Goal: Information Seeking & Learning: Learn about a topic

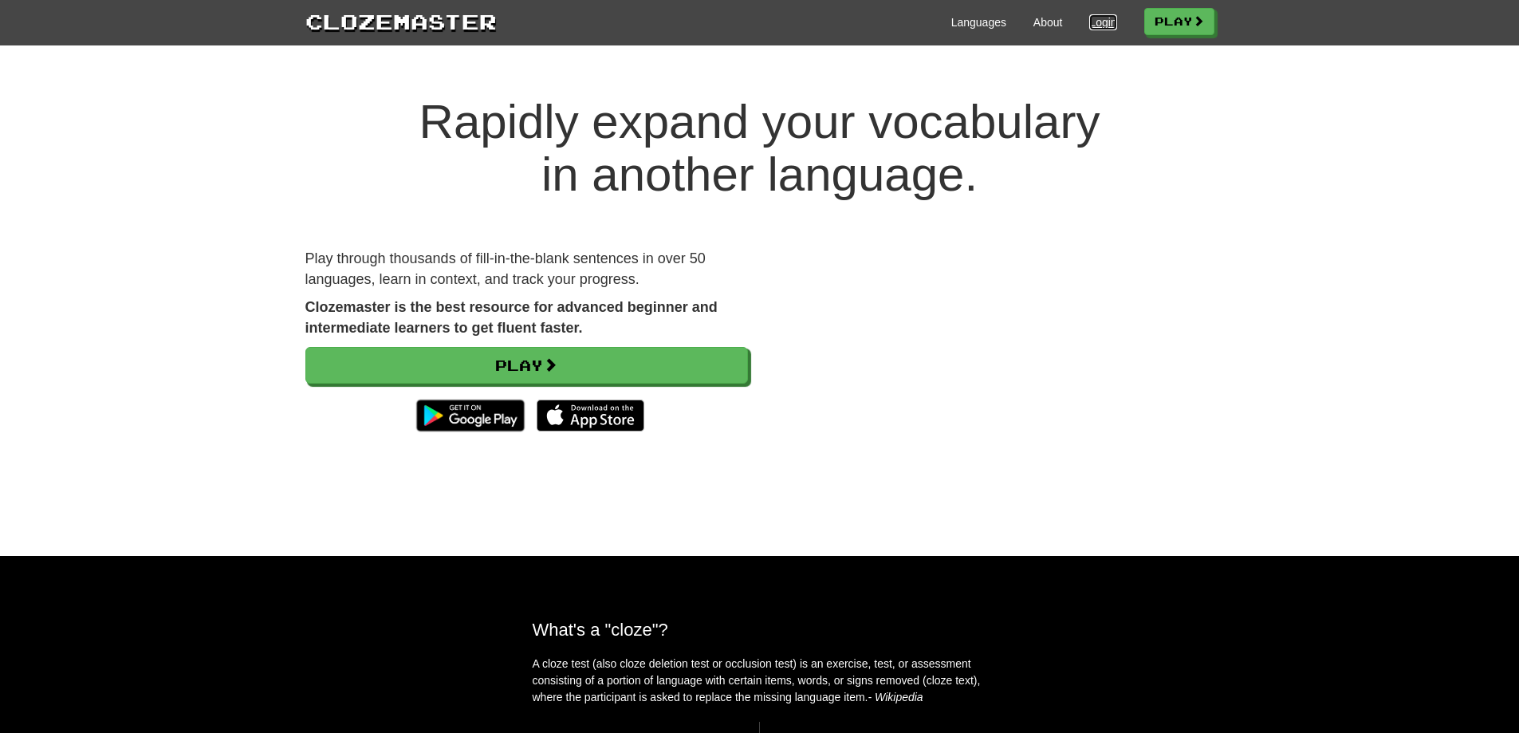
click at [1089, 26] on link "Login" at bounding box center [1102, 22] width 27 height 16
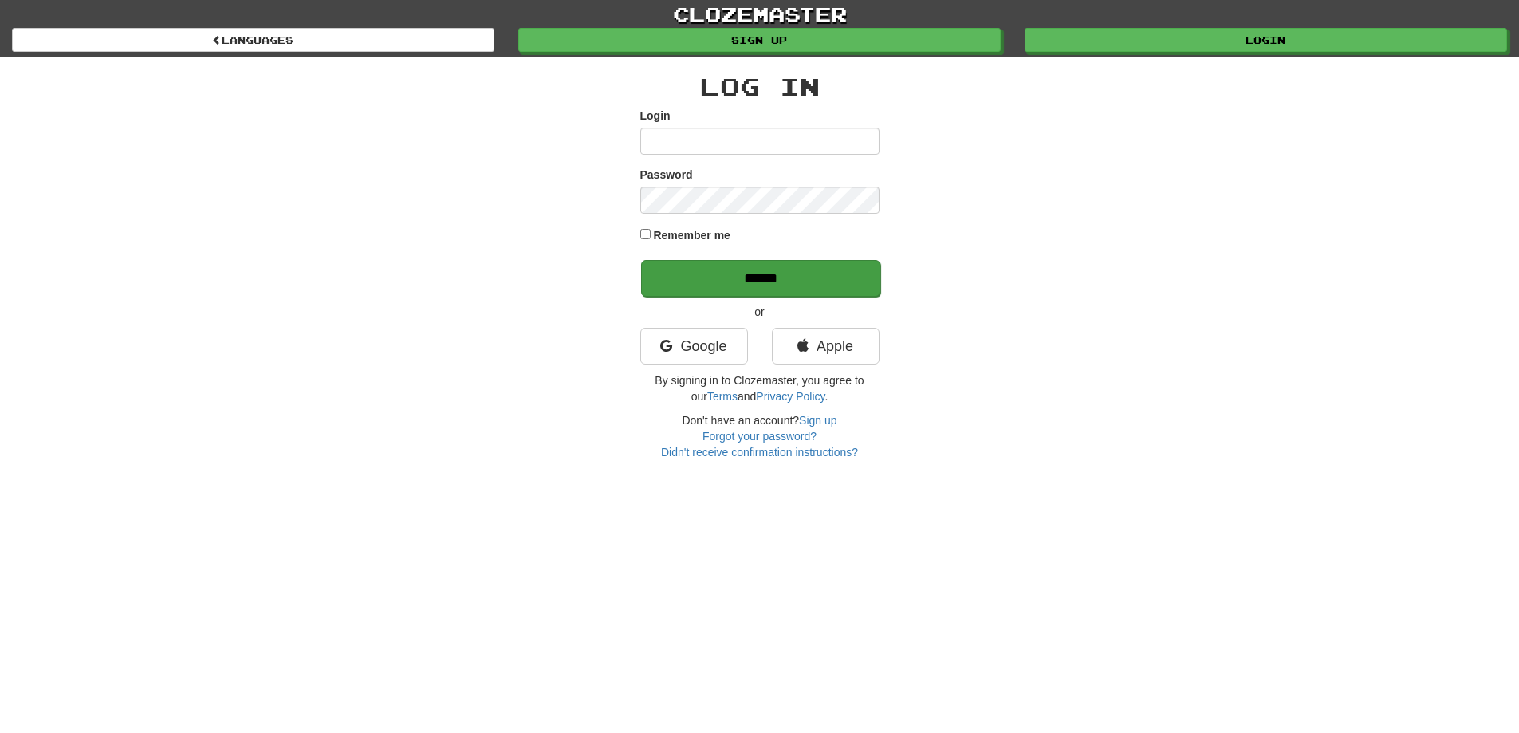
type input "*********"
click at [691, 264] on input "******" at bounding box center [760, 278] width 239 height 37
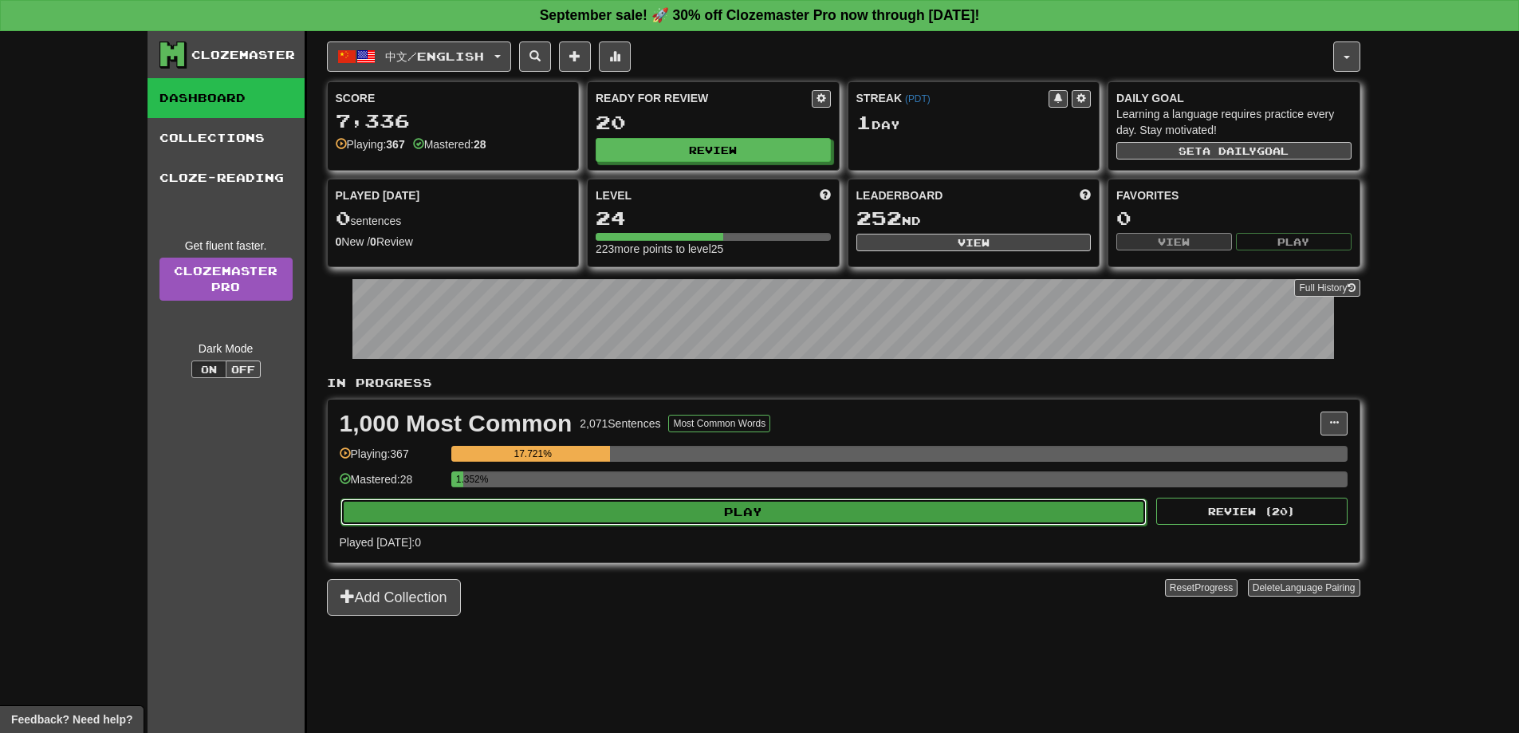
click at [613, 506] on button "Play" at bounding box center [744, 511] width 807 height 27
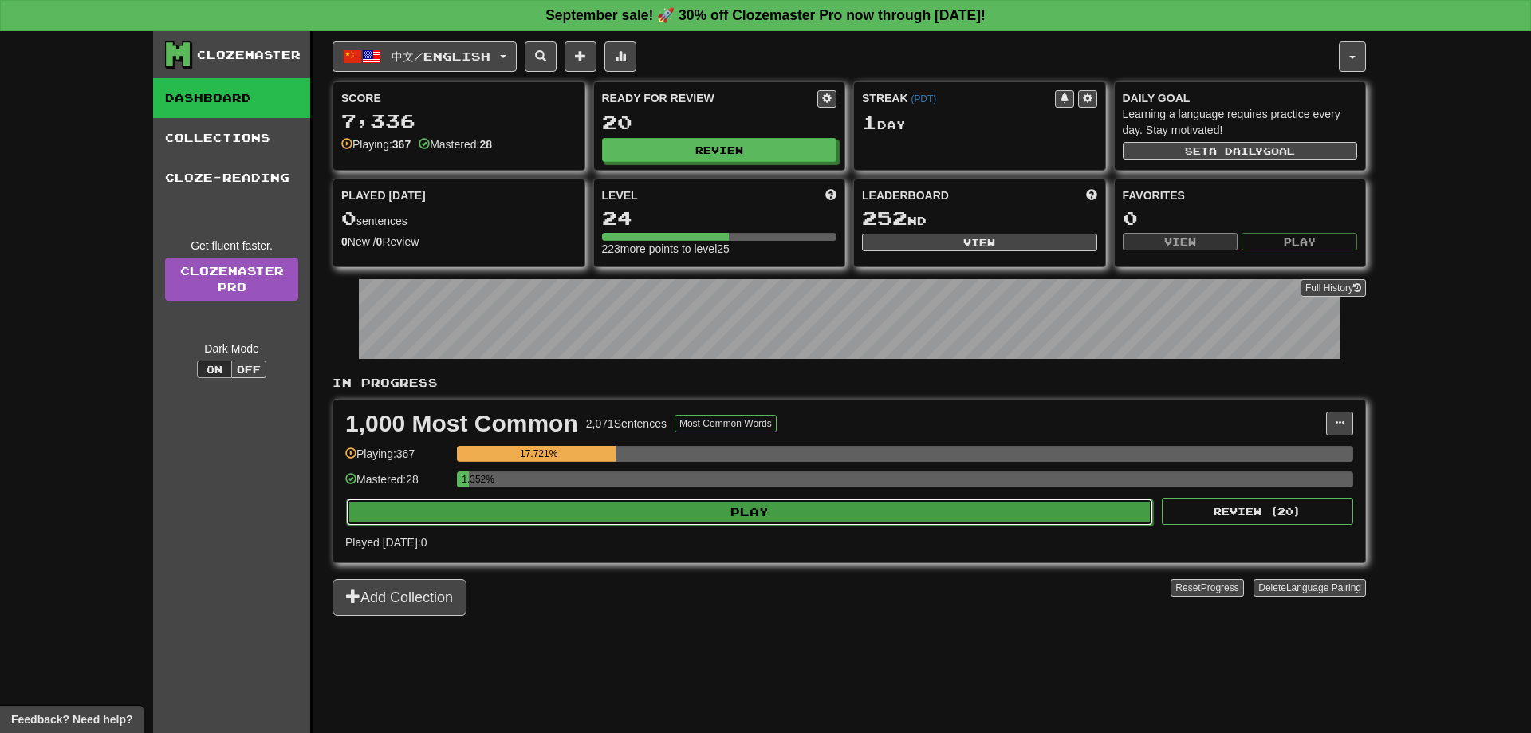
select select "**"
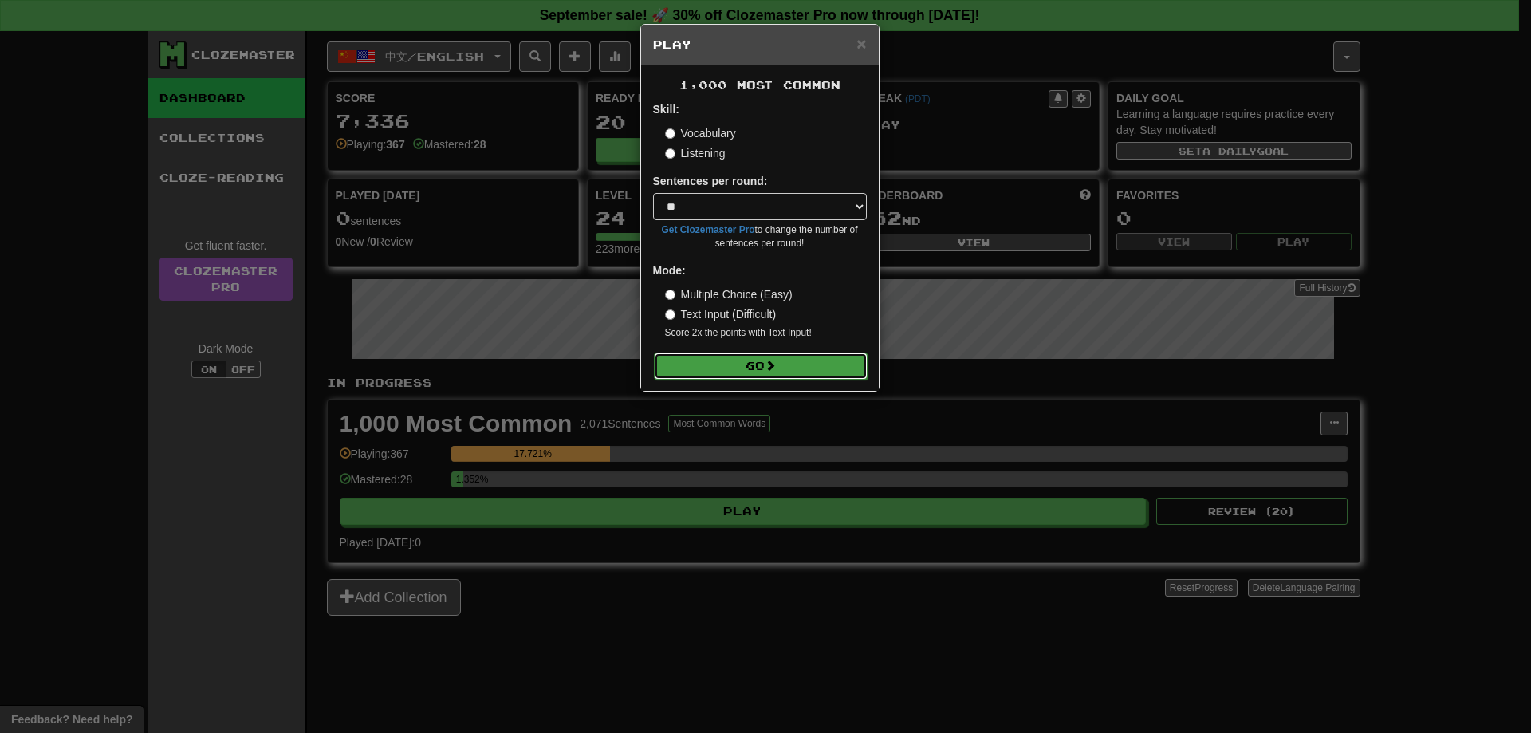
click at [705, 358] on button "Go" at bounding box center [761, 365] width 214 height 27
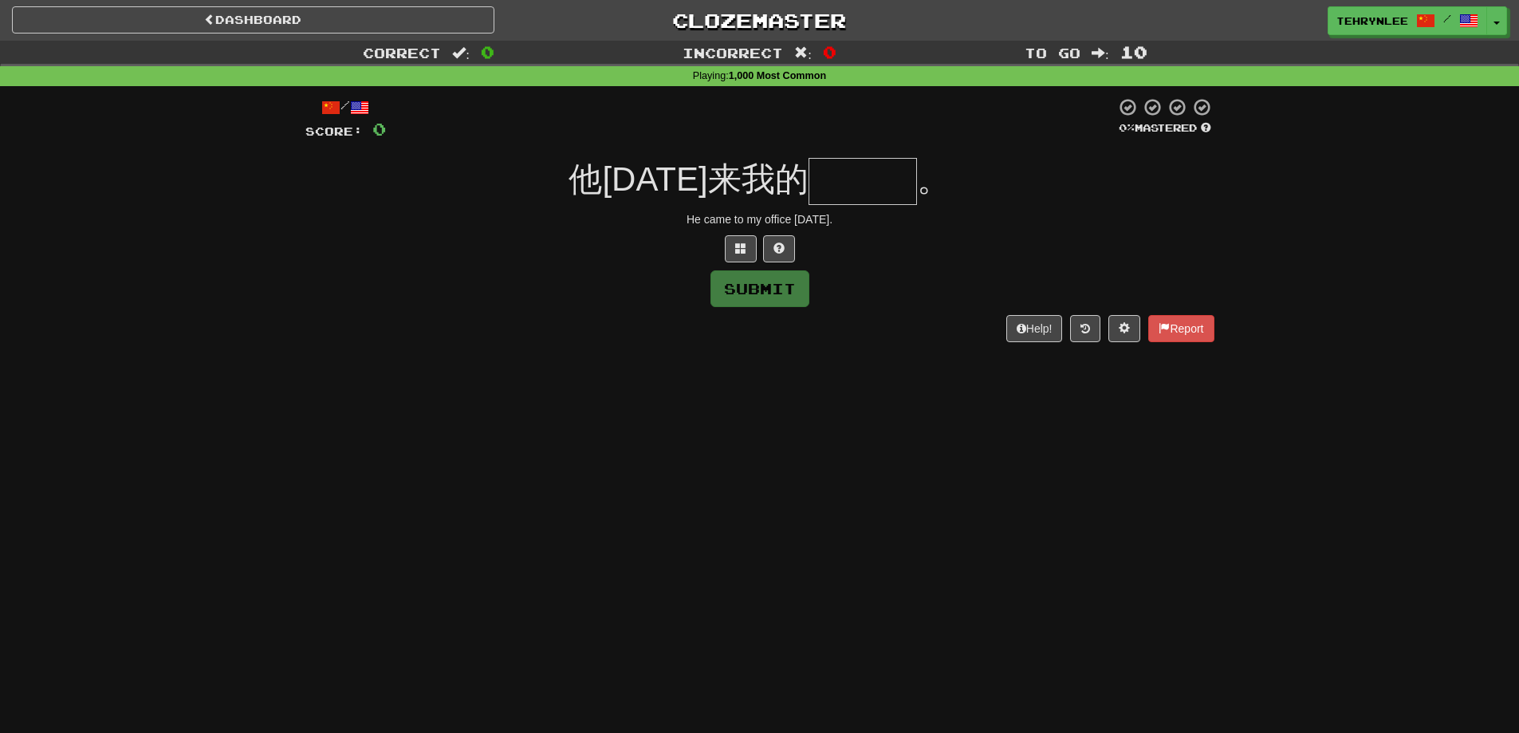
drag, startPoint x: 868, startPoint y: 217, endPoint x: 627, endPoint y: 208, distance: 241.0
click at [627, 208] on div "/ Score: 0 0 % Mastered 他昨天来我的 。 He came to my office yesterday. Submit Help! R…" at bounding box center [759, 219] width 909 height 244
copy div "He came to my office yesterday."
click at [842, 148] on div "/ Score: 0 0 % Mastered 他昨天来我的 。 He came to my office yesterday. Submit Help! R…" at bounding box center [759, 219] width 909 height 244
click at [874, 178] on input "text" at bounding box center [863, 181] width 108 height 47
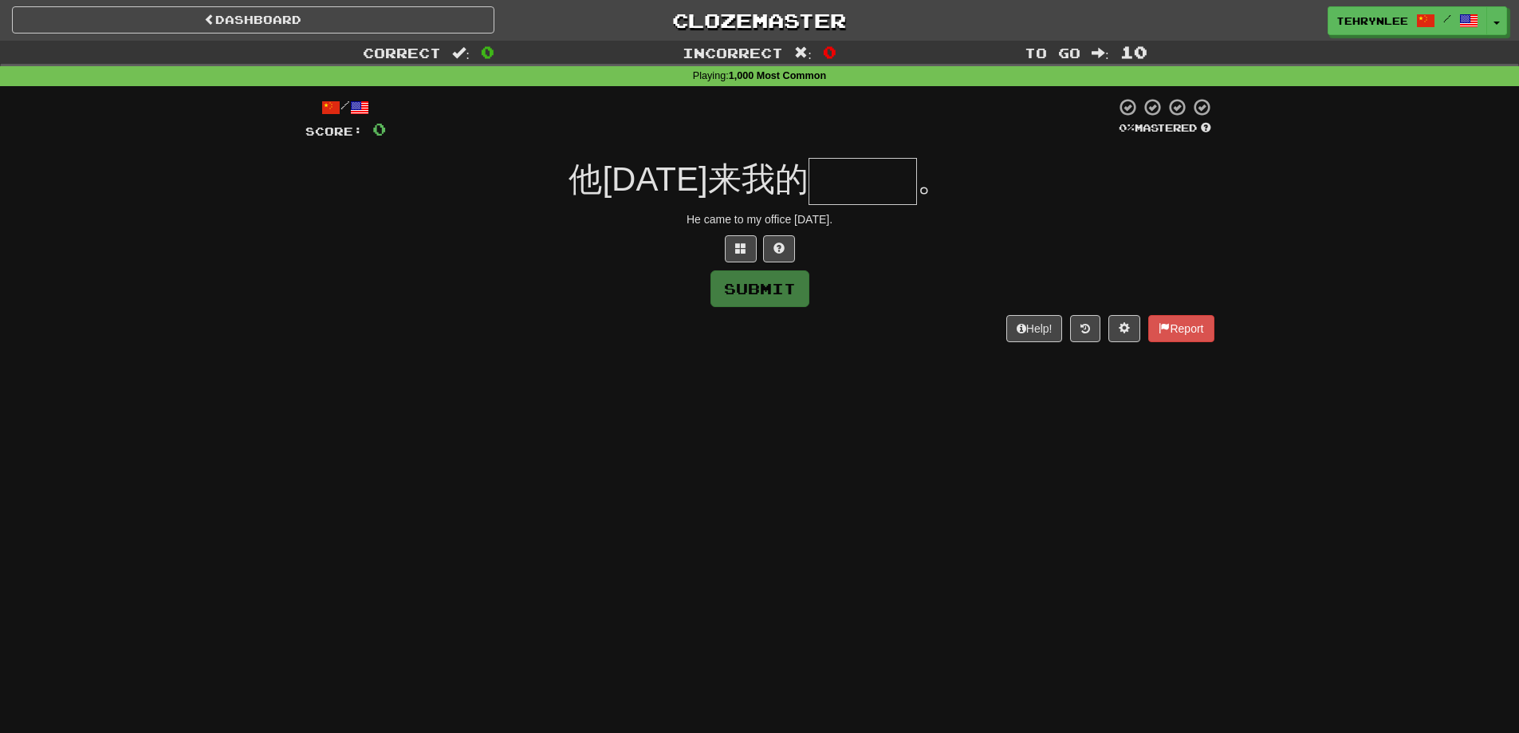
paste input "***"
type input "***"
click at [764, 303] on button "Submit" at bounding box center [760, 289] width 99 height 37
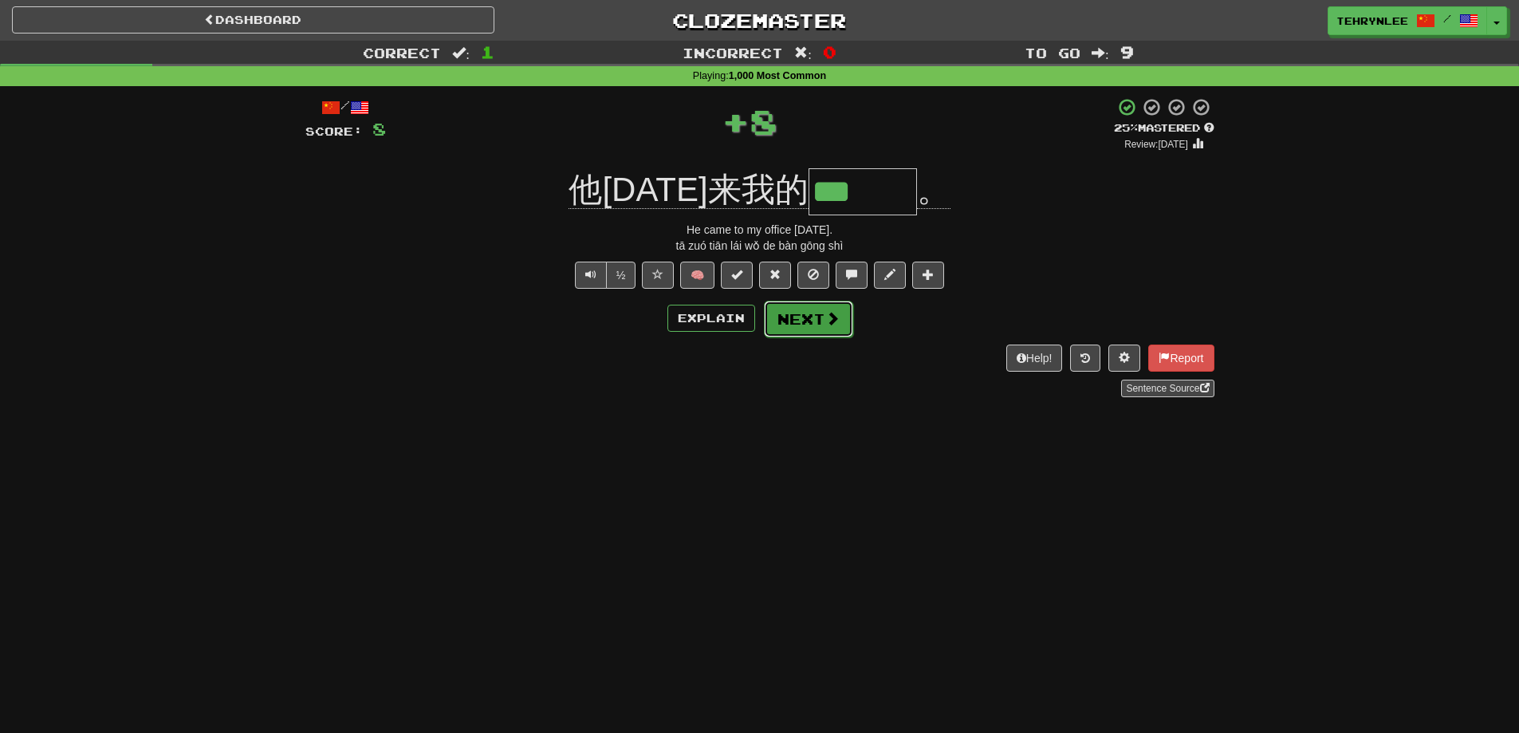
click at [809, 317] on button "Next" at bounding box center [808, 319] width 89 height 37
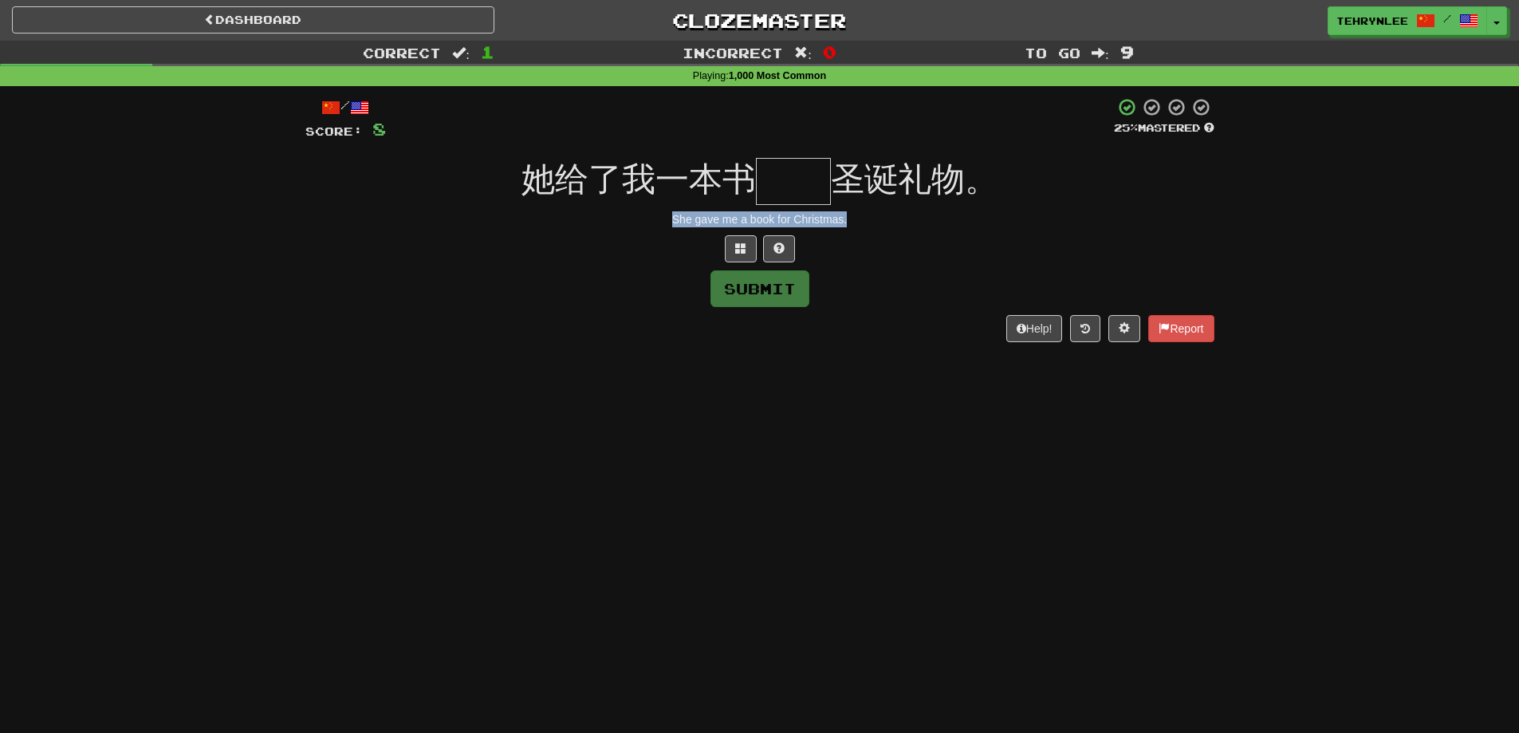
drag, startPoint x: 865, startPoint y: 219, endPoint x: 654, endPoint y: 223, distance: 211.4
click at [654, 223] on div "She gave me a book for Christmas." at bounding box center [759, 219] width 909 height 16
copy div "She gave me a book for Christmas."
click at [793, 173] on input "text" at bounding box center [793, 181] width 75 height 47
paste input "**"
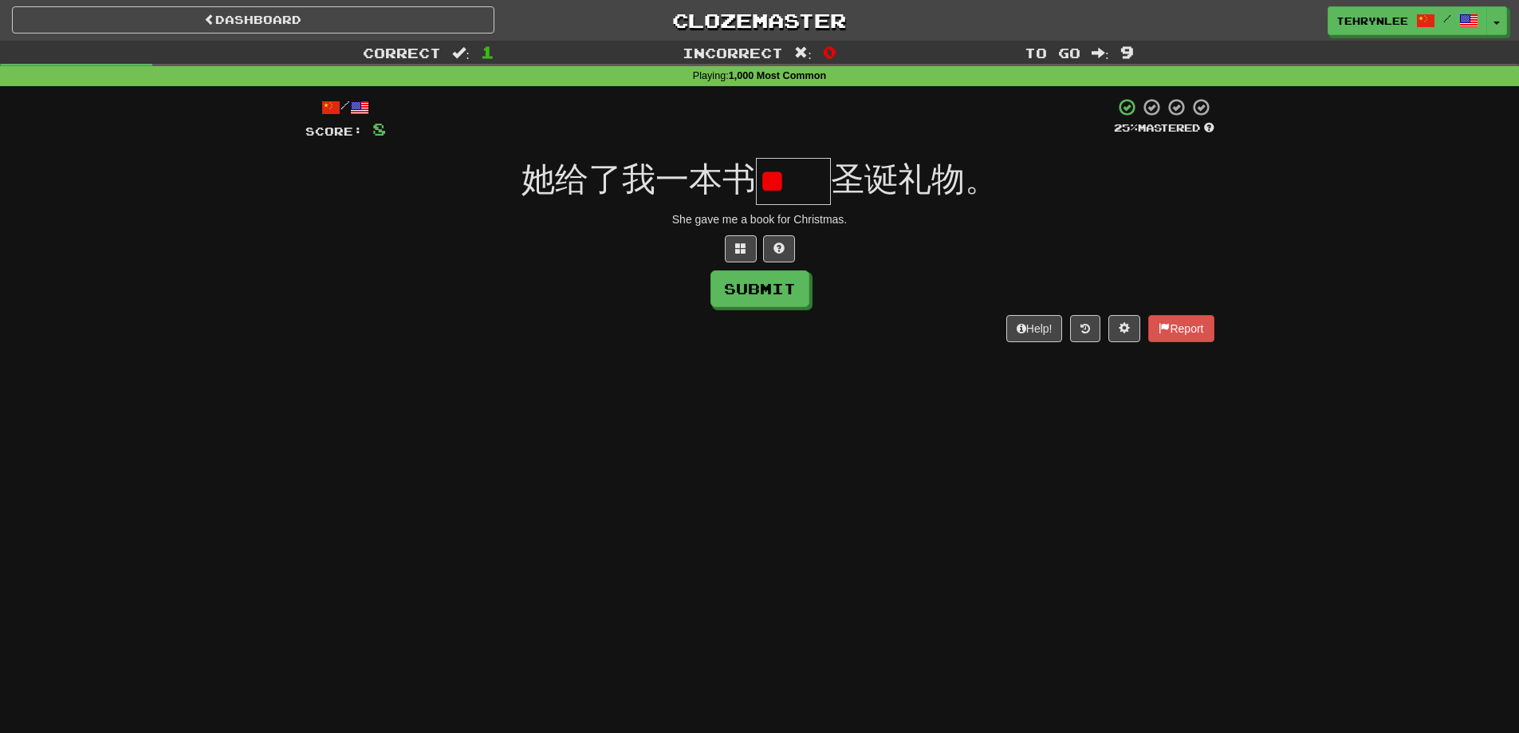
type input "*"
click at [729, 241] on button at bounding box center [741, 248] width 32 height 27
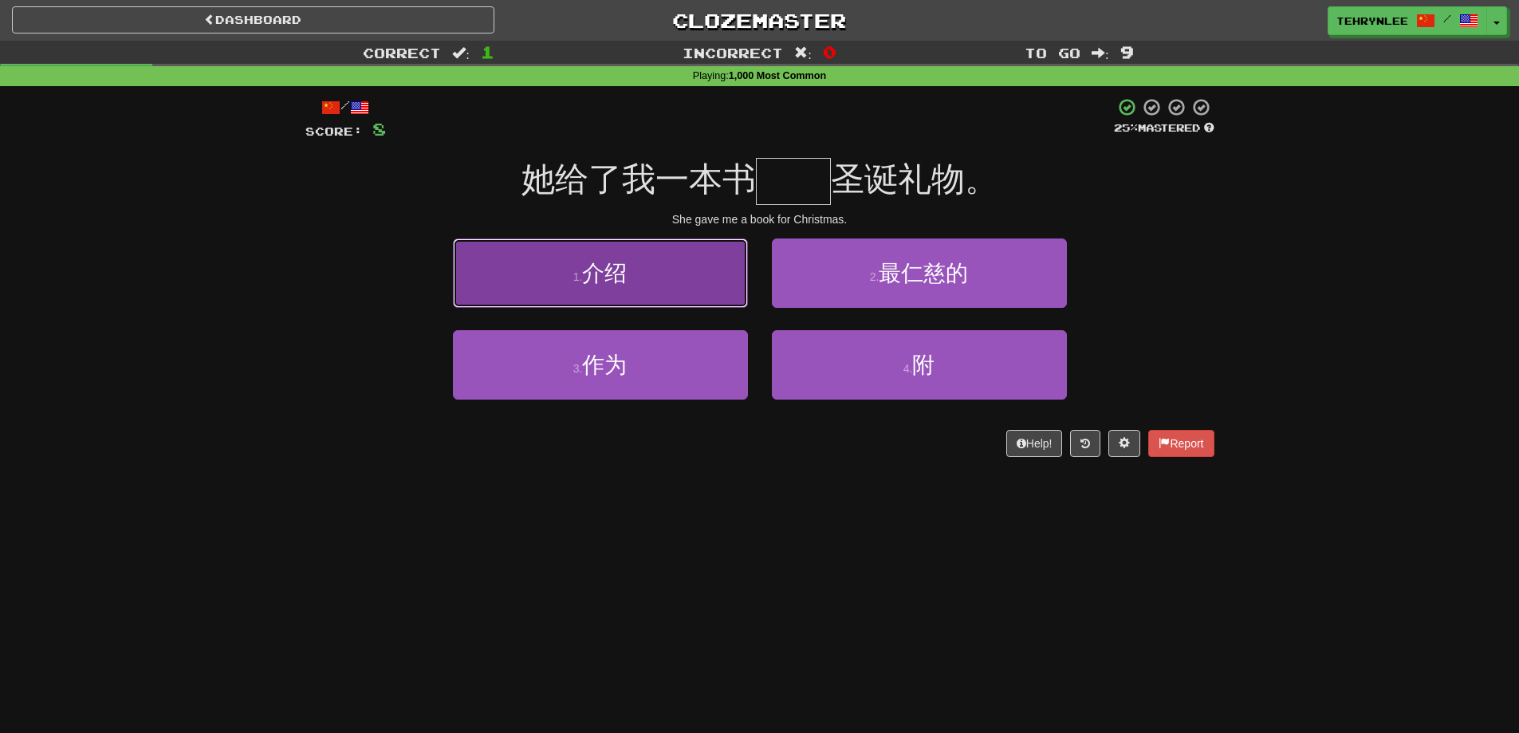
click at [635, 290] on button "1 . 介绍" at bounding box center [600, 272] width 295 height 69
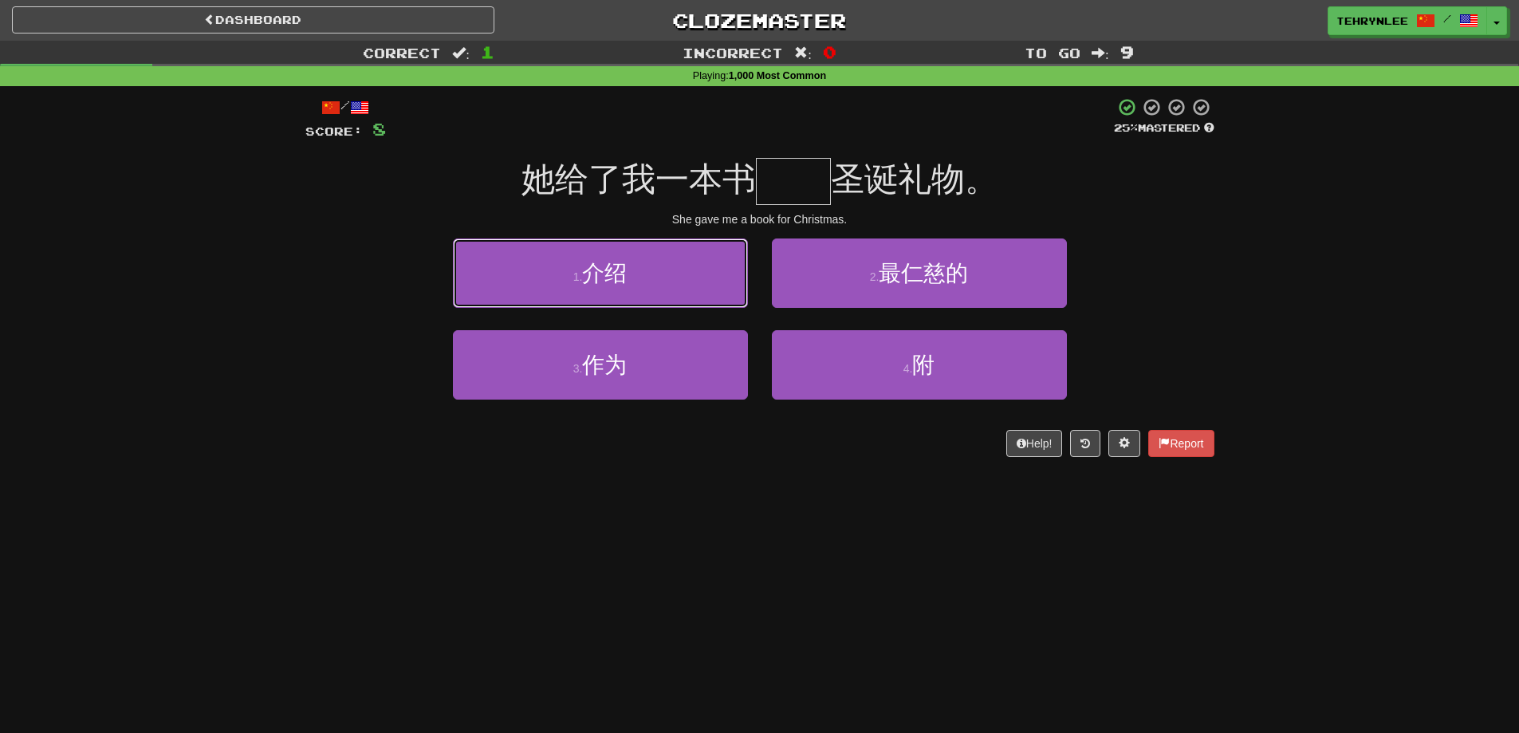
type input "**"
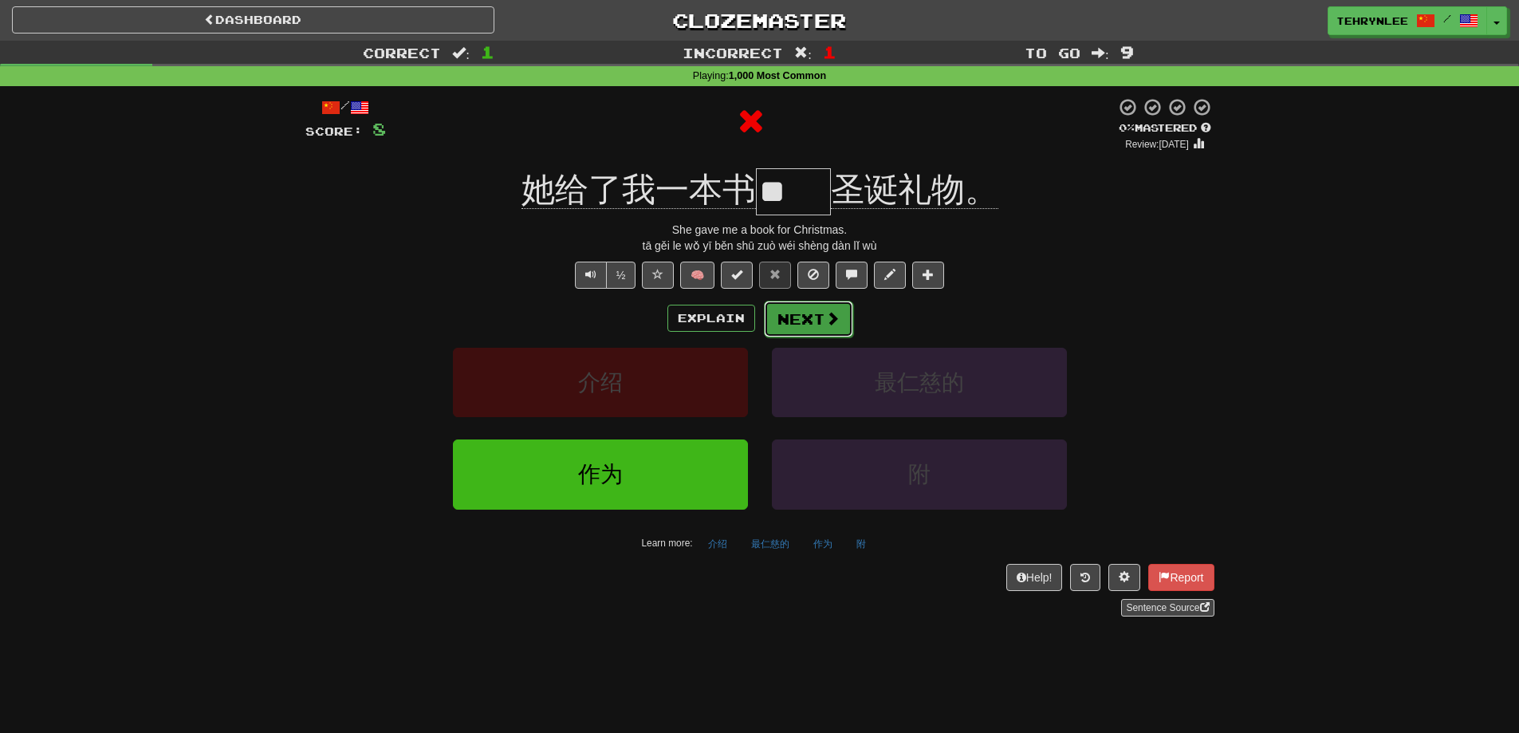
click at [829, 311] on span at bounding box center [832, 318] width 14 height 14
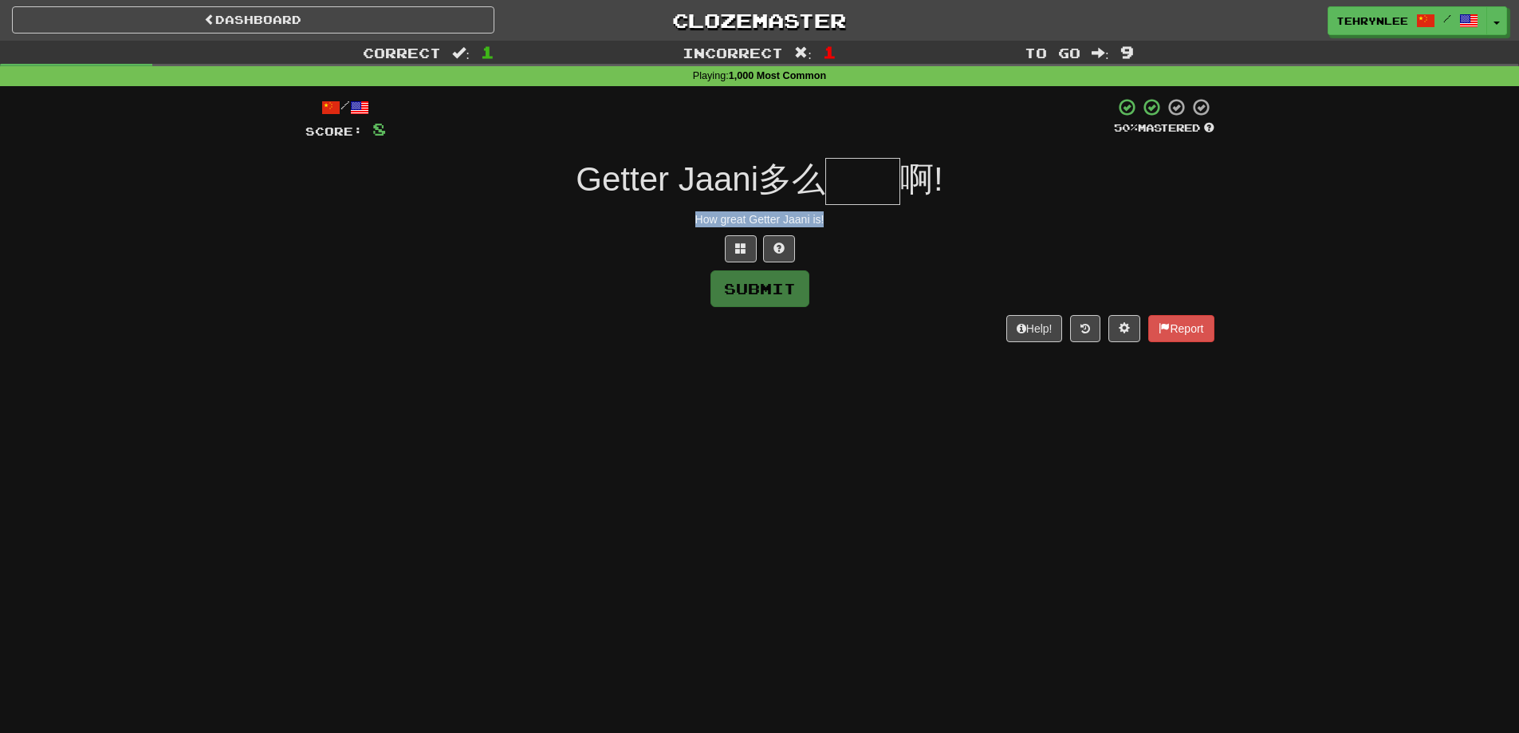
drag, startPoint x: 825, startPoint y: 225, endPoint x: 659, endPoint y: 215, distance: 166.9
click at [659, 215] on div "How great Getter Jaani is!" at bounding box center [759, 219] width 909 height 16
copy div "How great Getter Jaani is!"
click at [883, 183] on input "text" at bounding box center [862, 181] width 75 height 47
paste input "*"
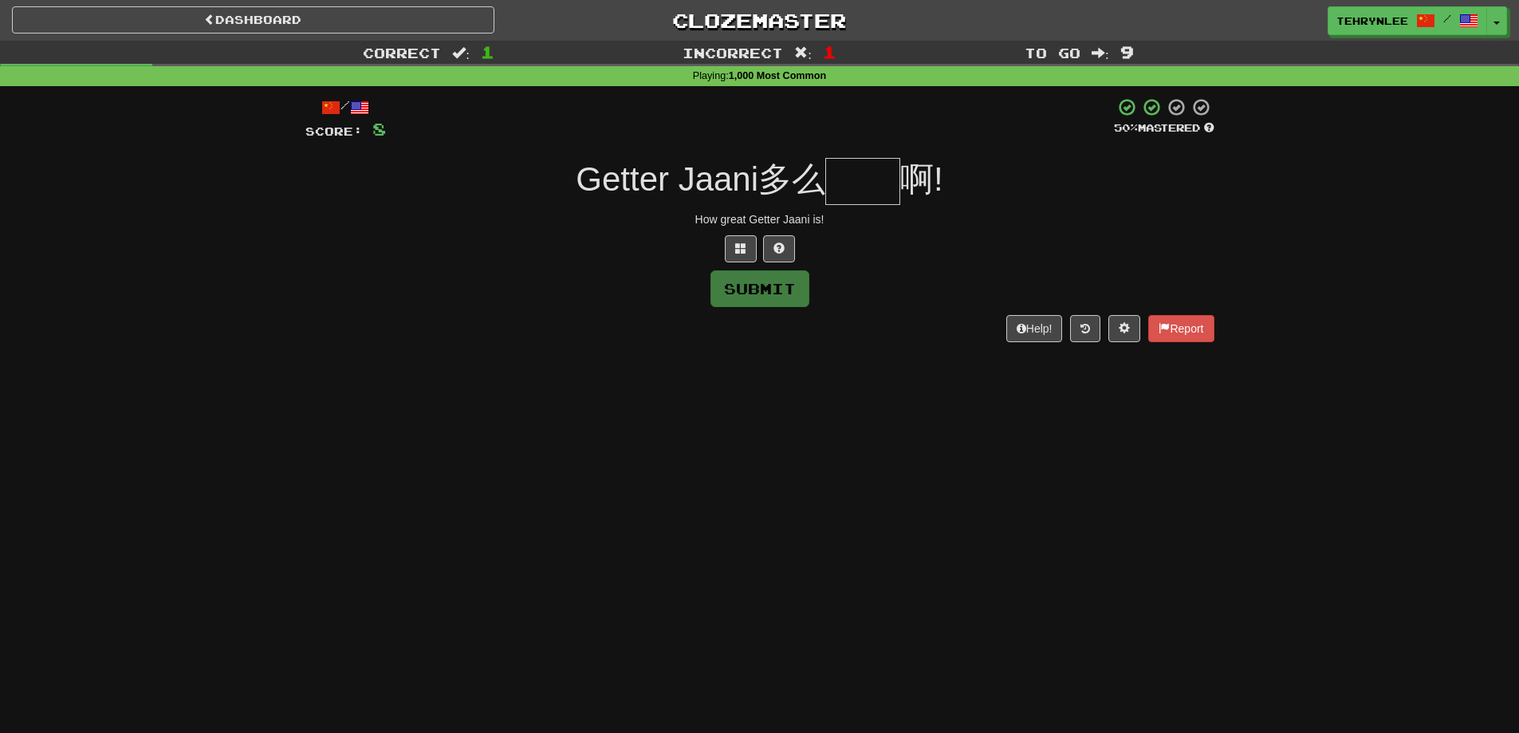
type input "*"
paste input "**"
type input "**"
click at [786, 292] on button "Submit" at bounding box center [760, 289] width 99 height 37
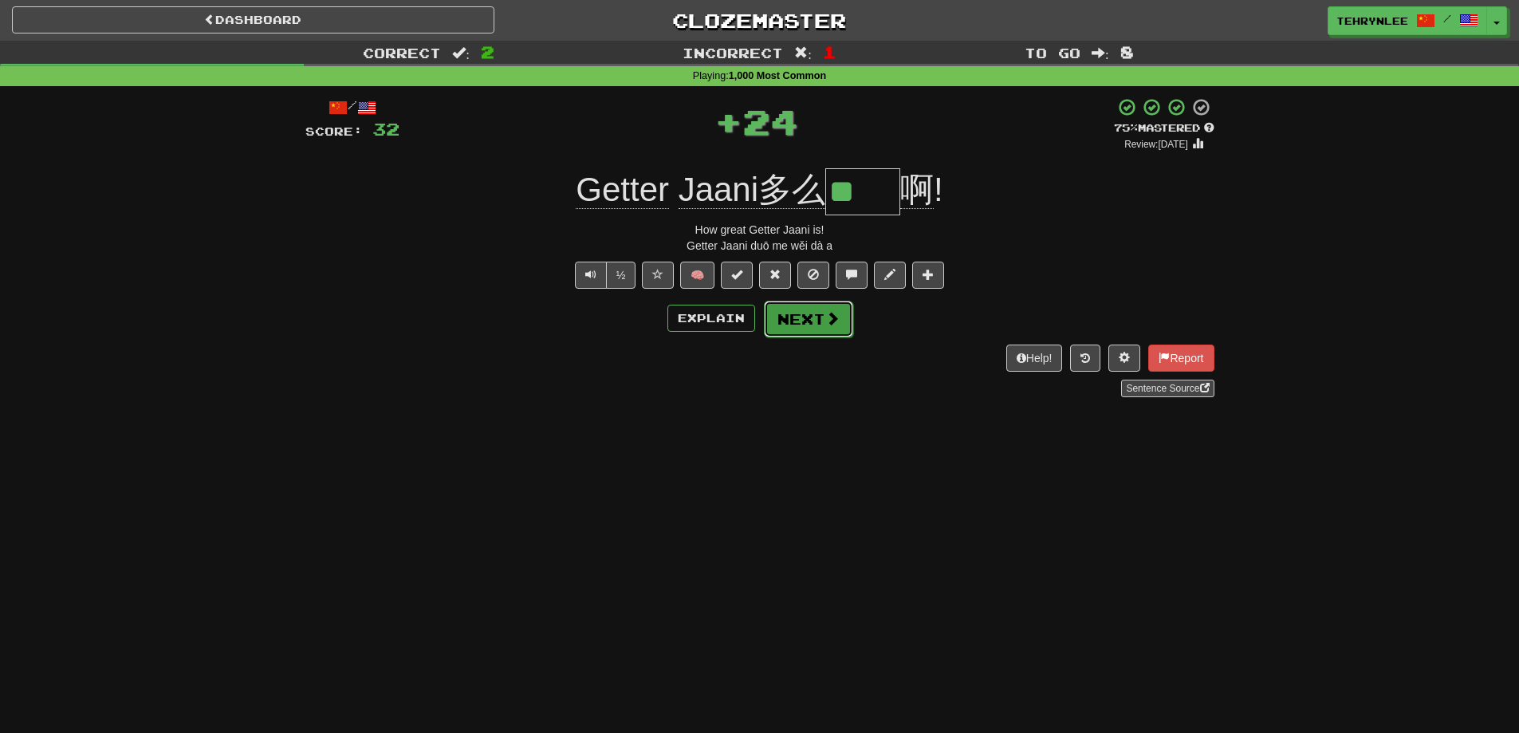
click at [825, 314] on span at bounding box center [832, 318] width 14 height 14
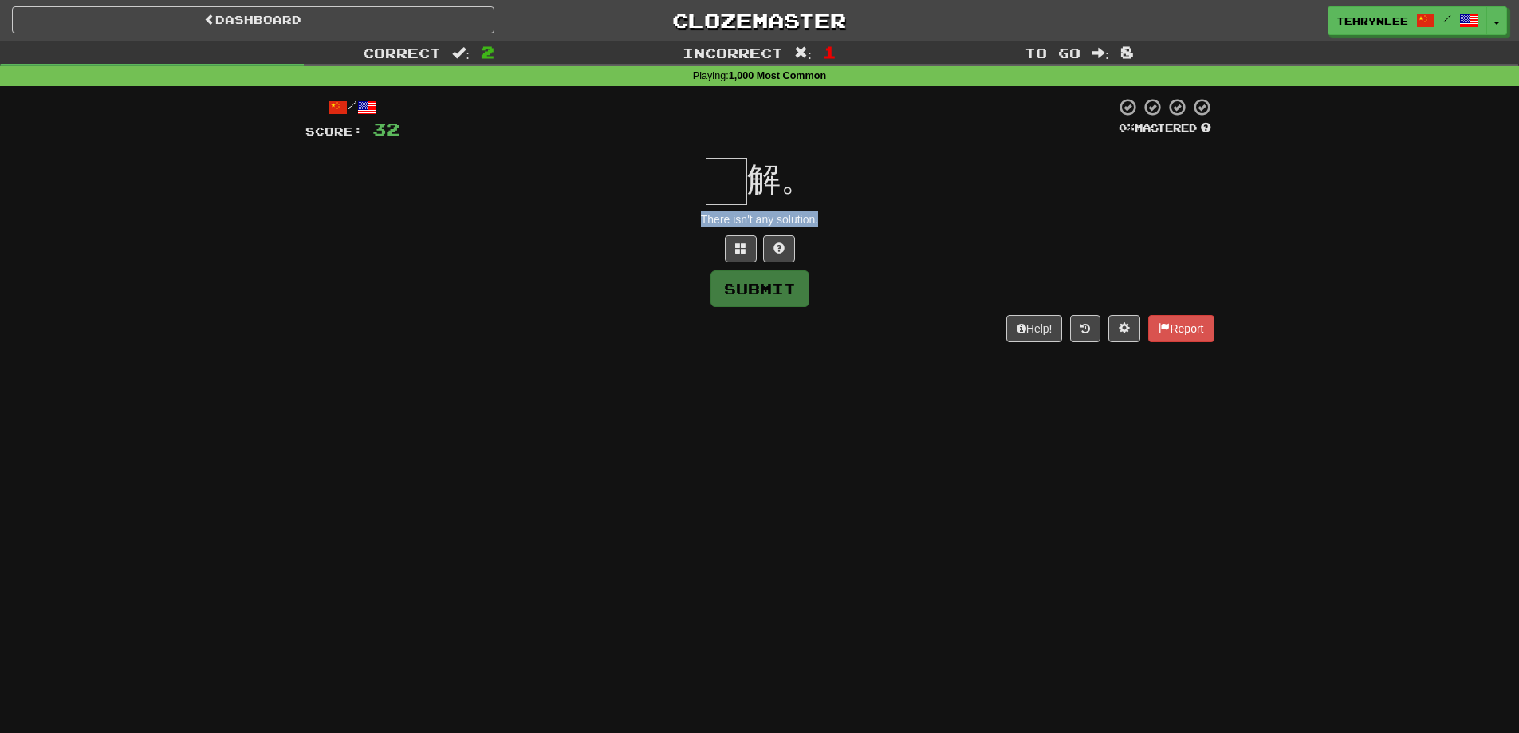
drag, startPoint x: 848, startPoint y: 221, endPoint x: 682, endPoint y: 218, distance: 165.9
click at [682, 218] on div "There isn't any solution." at bounding box center [759, 219] width 909 height 16
copy div "There isn't any solution."
click at [554, 199] on div "解。" at bounding box center [759, 181] width 909 height 47
click at [740, 165] on input "text" at bounding box center [726, 181] width 41 height 47
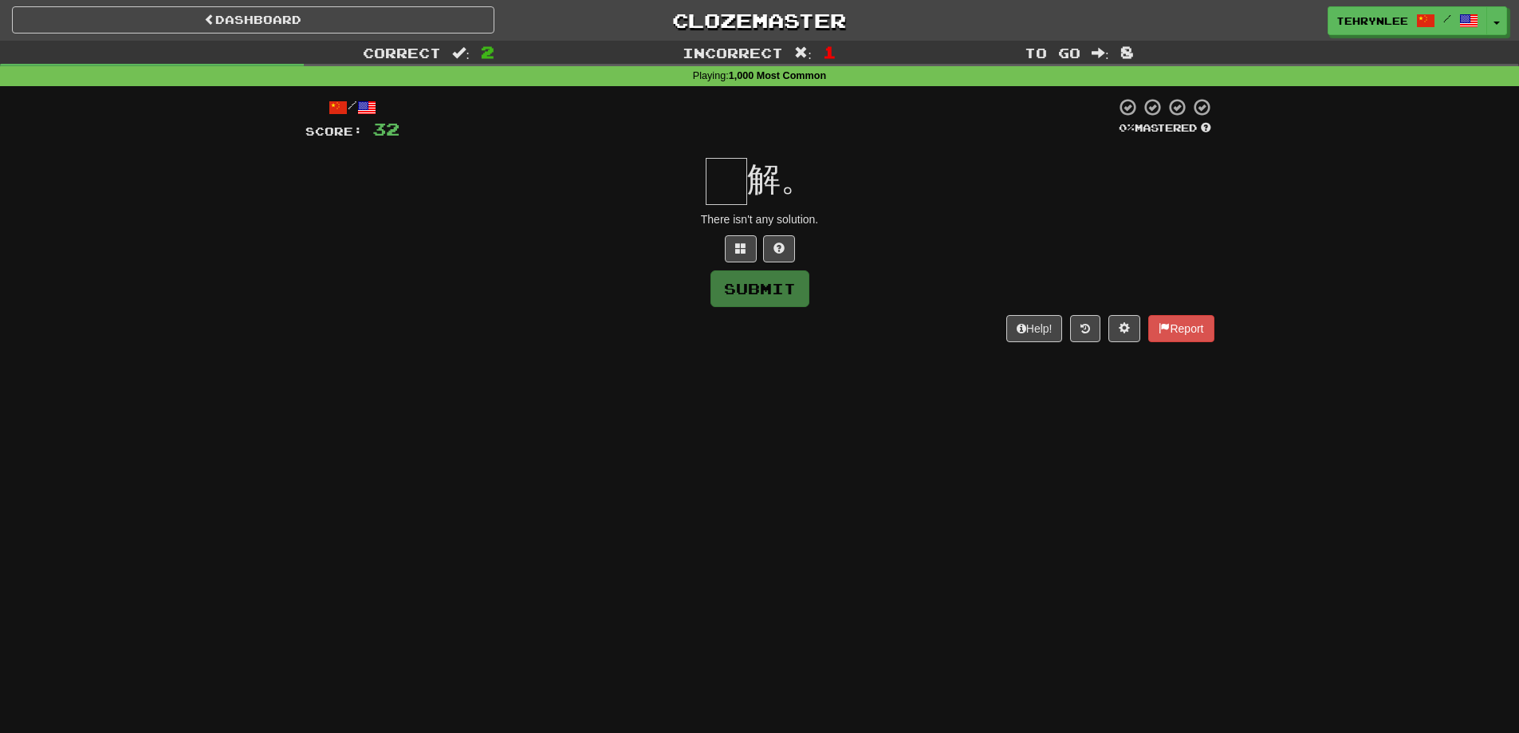
paste input "*"
type input "*"
paste input "*"
type input "*"
paste input "*"
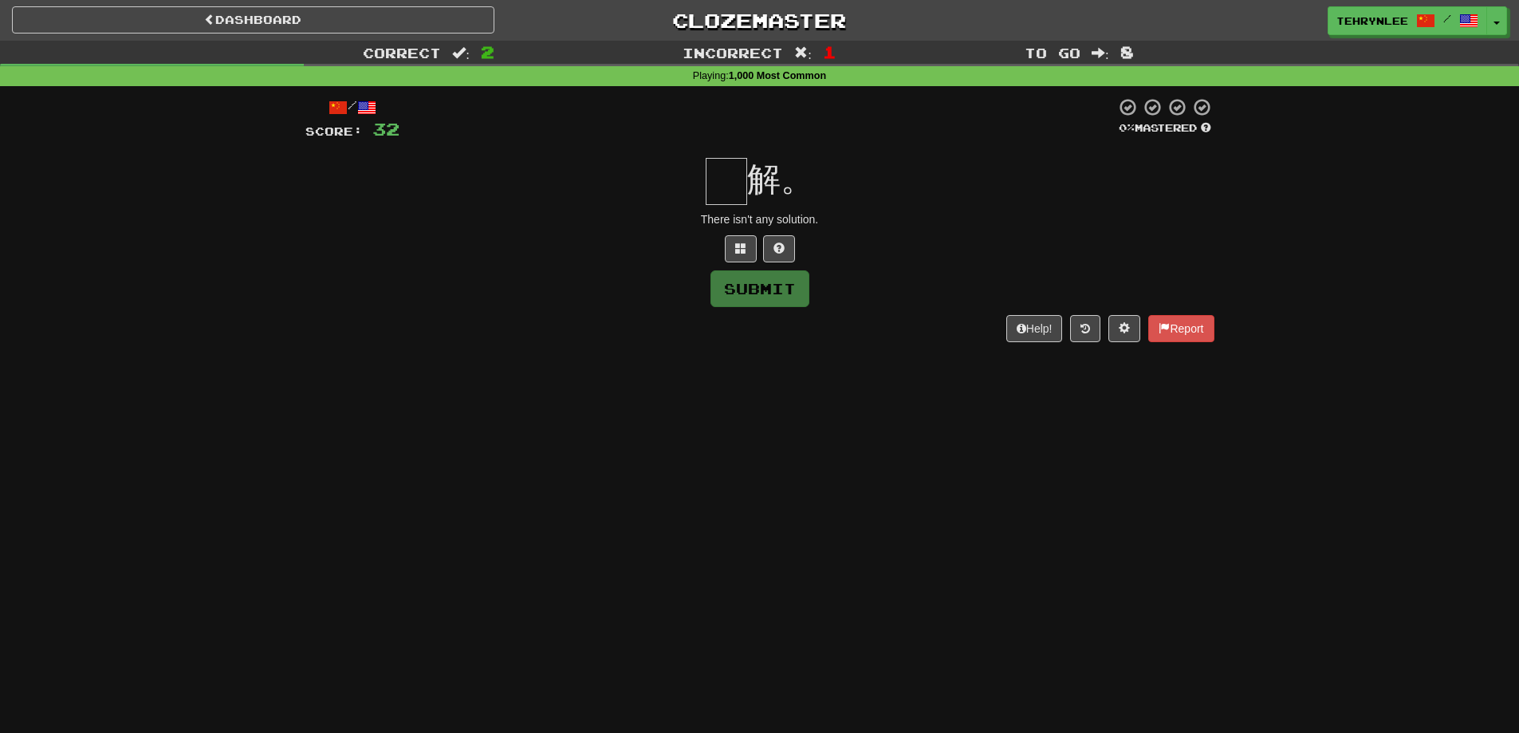
type input "*"
click at [740, 243] on span at bounding box center [740, 247] width 11 height 11
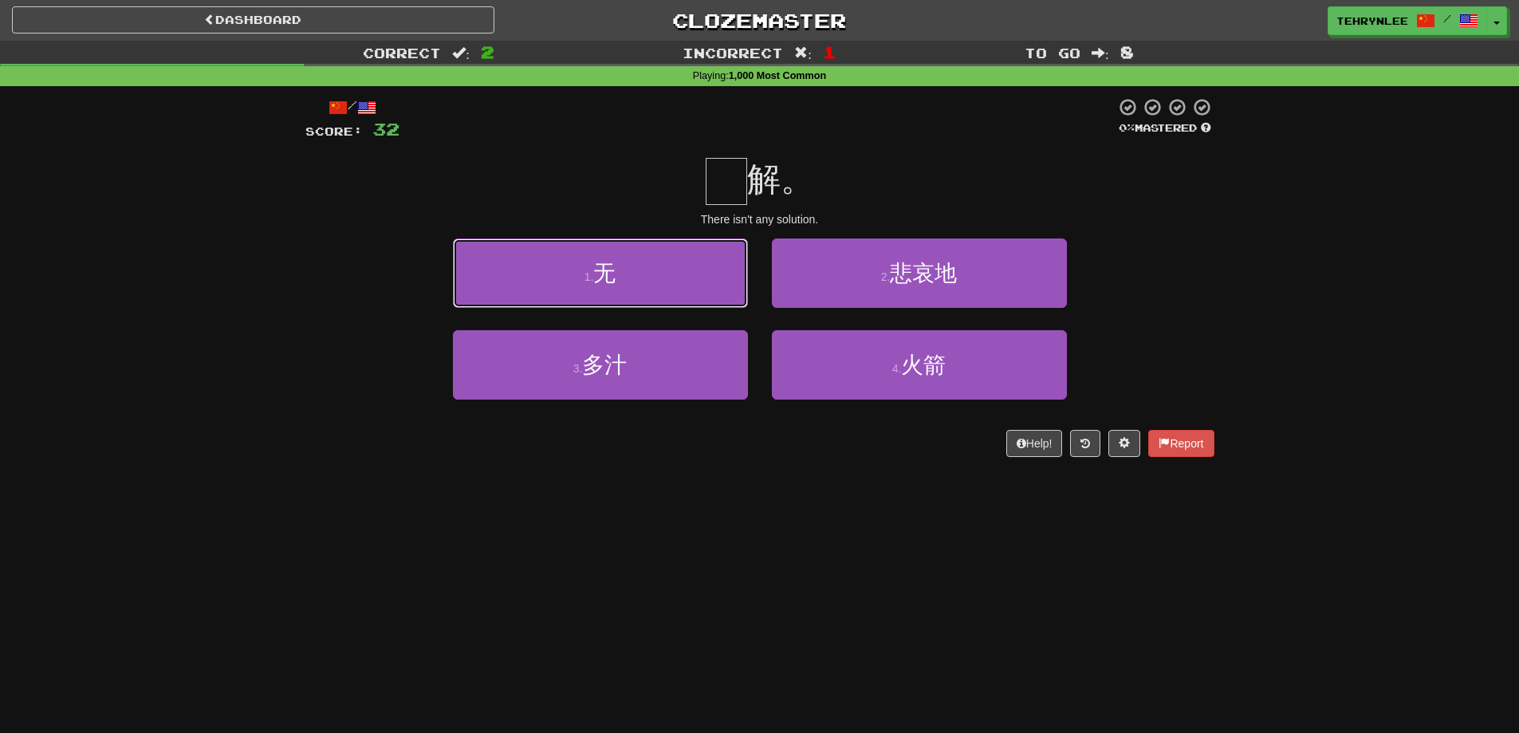
drag, startPoint x: 665, startPoint y: 269, endPoint x: 643, endPoint y: 234, distance: 40.9
click at [663, 266] on button "1 . 无" at bounding box center [600, 272] width 295 height 69
type input "*"
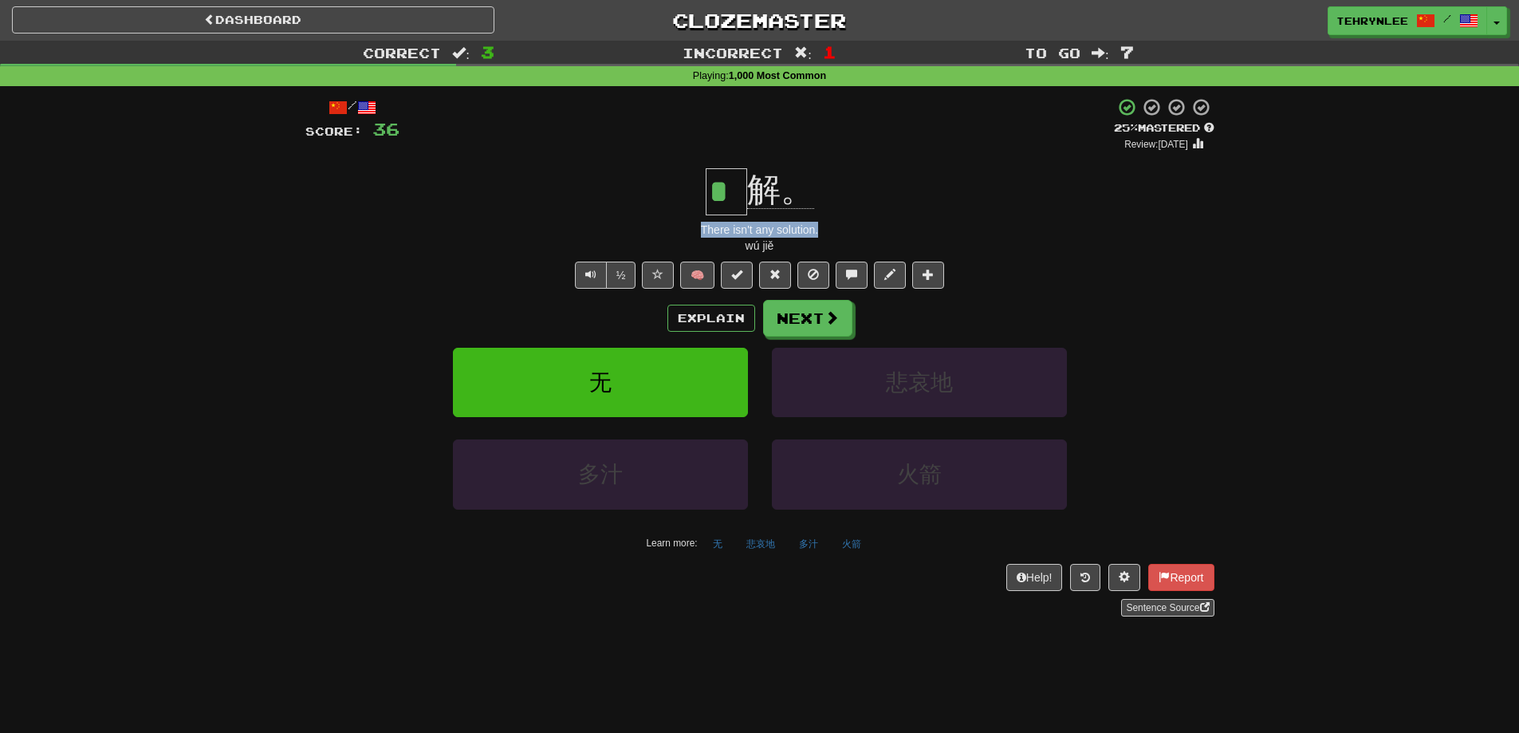
drag, startPoint x: 839, startPoint y: 230, endPoint x: 683, endPoint y: 220, distance: 156.6
click at [683, 220] on div "/ Score: 36 + 4 25 % Mastered Review: 2025-09-20 * 解。 There isn't any solution.…" at bounding box center [759, 356] width 909 height 519
copy div "There isn't any solution."
click at [808, 301] on button "Next" at bounding box center [808, 319] width 89 height 37
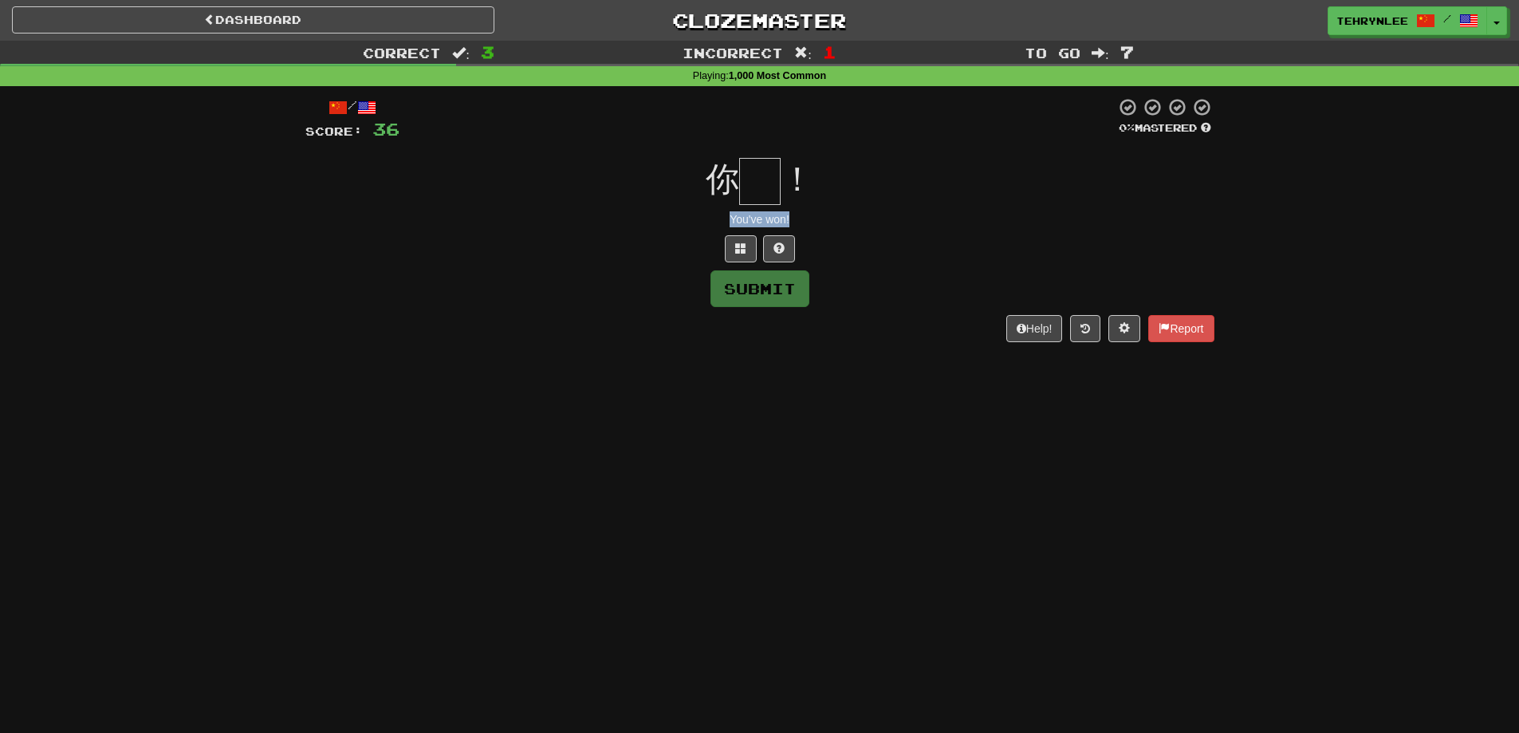
drag, startPoint x: 734, startPoint y: 219, endPoint x: 689, endPoint y: 217, distance: 44.7
click at [689, 217] on div "You've won!" at bounding box center [759, 219] width 909 height 16
copy div "You've won!"
click at [781, 170] on div "你 ！" at bounding box center [759, 181] width 909 height 47
paste input "*"
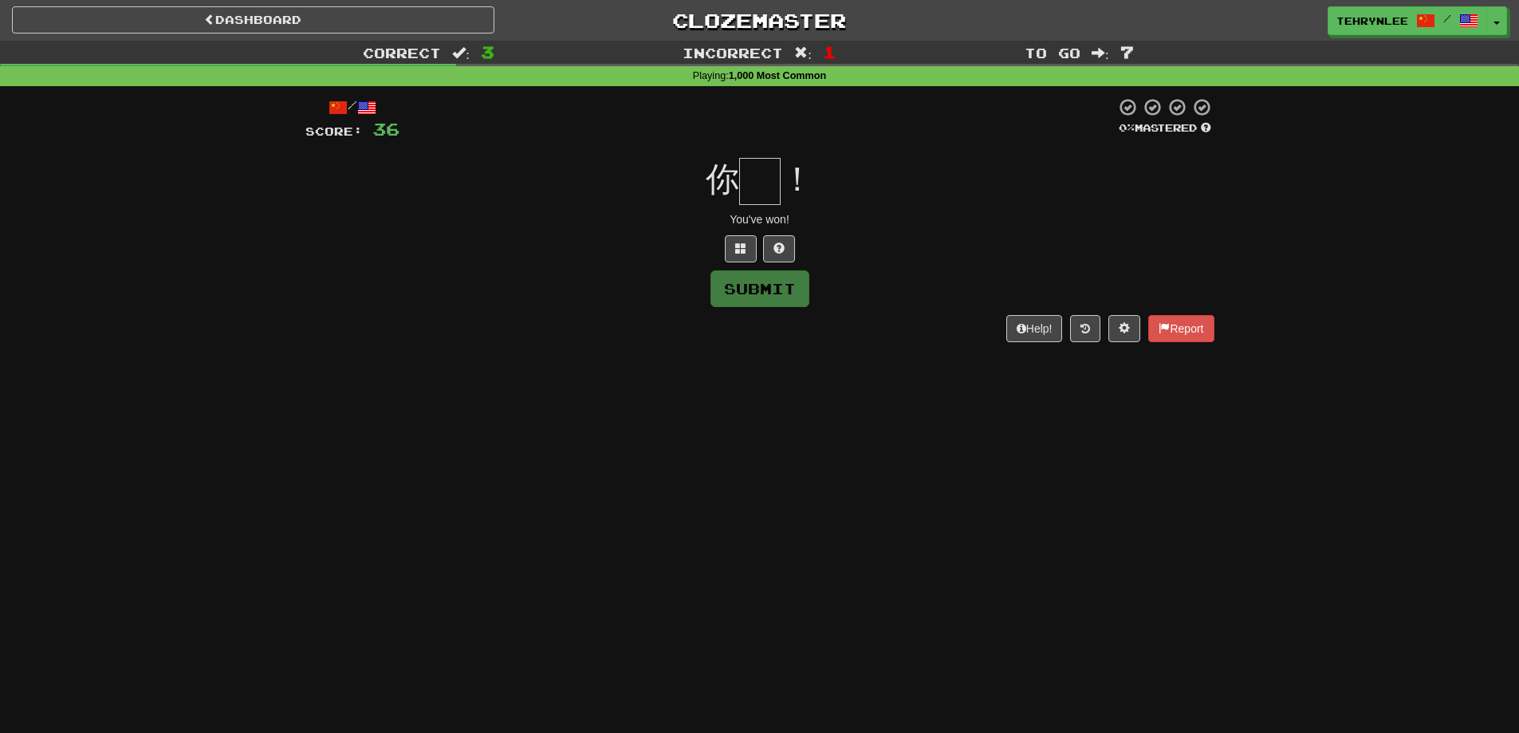
type input "*"
click at [916, 222] on div "You've won!" at bounding box center [759, 219] width 909 height 16
click at [791, 280] on button "Submit" at bounding box center [760, 289] width 99 height 37
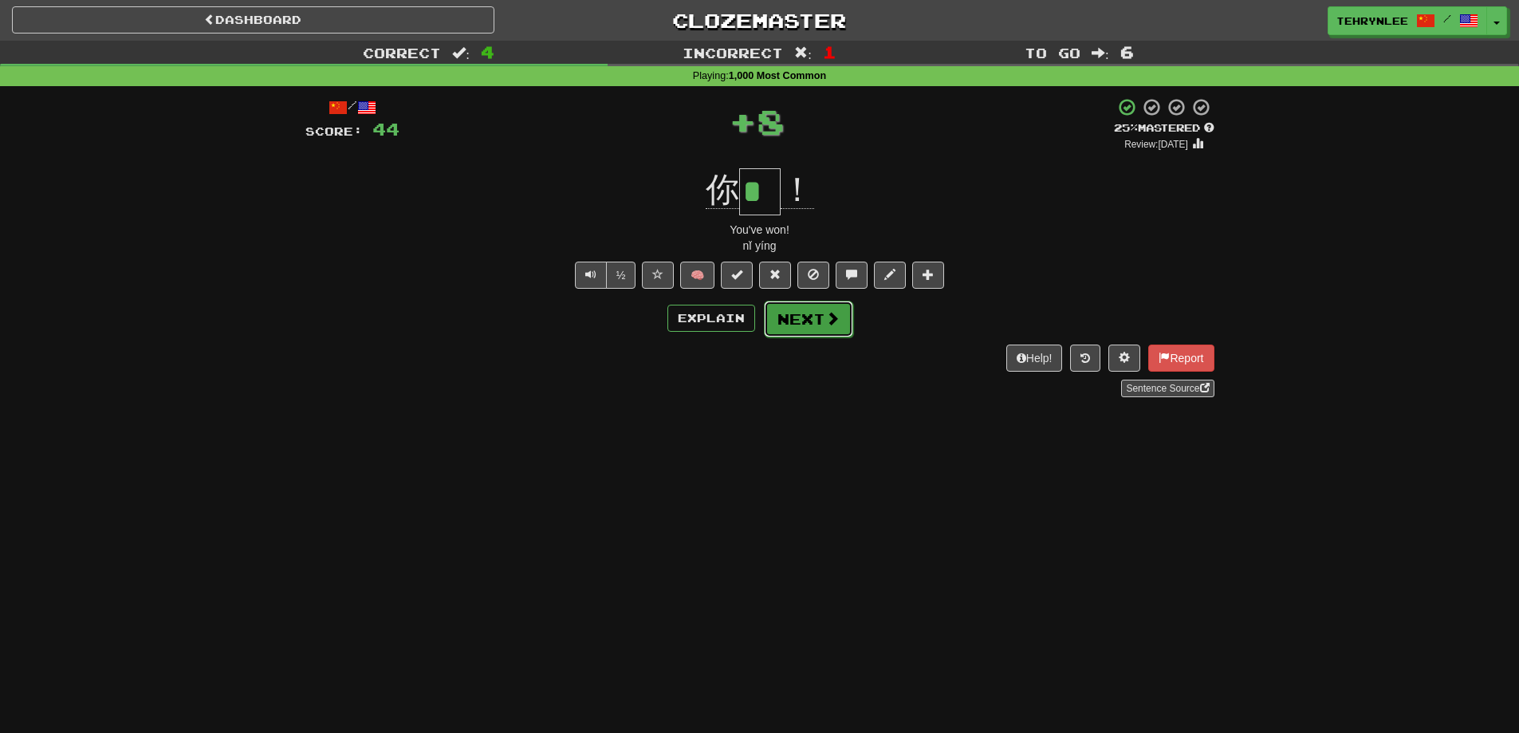
click at [831, 311] on span at bounding box center [832, 318] width 14 height 14
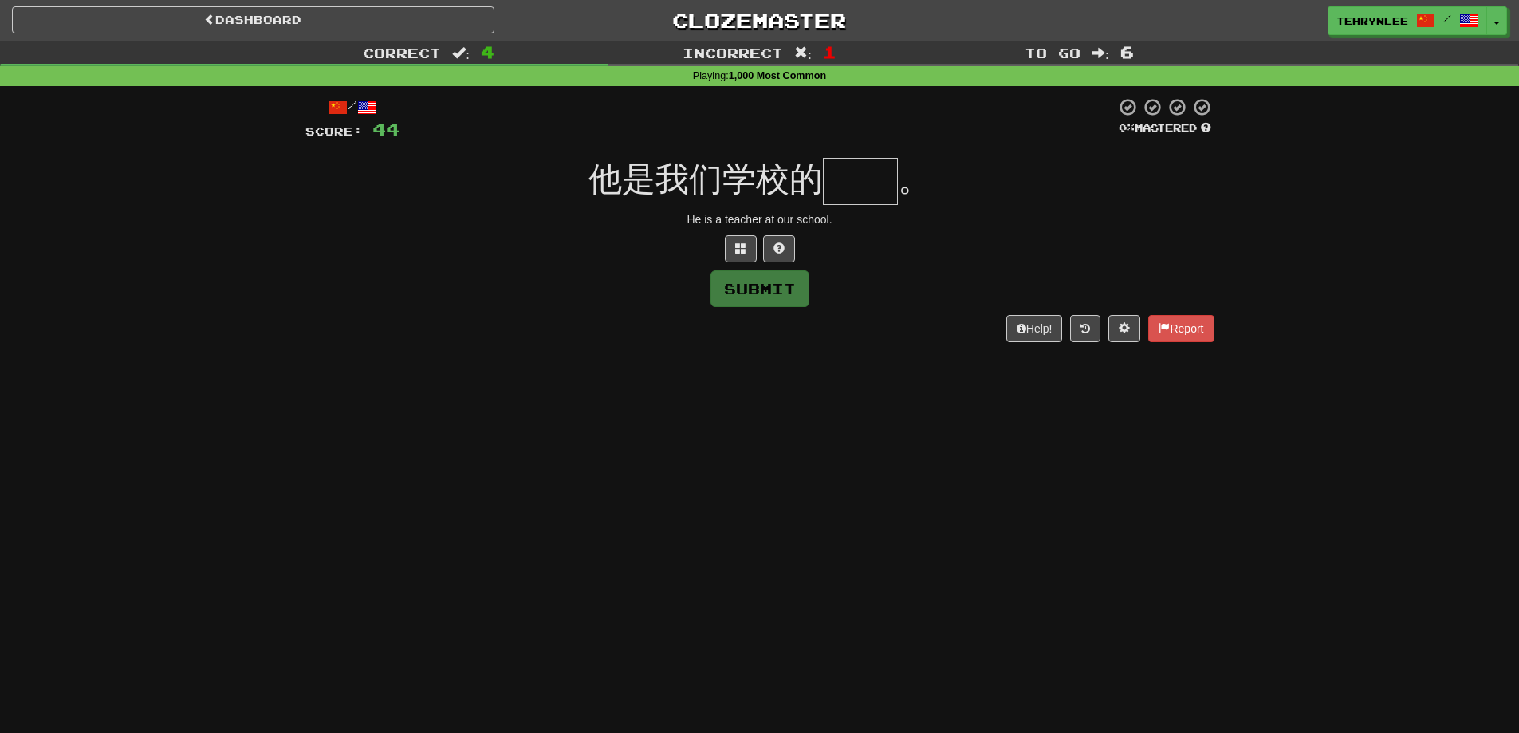
drag, startPoint x: 866, startPoint y: 226, endPoint x: 608, endPoint y: 229, distance: 257.6
click at [613, 229] on div "/ Score: 44 0 % Mastered 他是我们学校的 。 He is a teacher at our school. Submit Help! …" at bounding box center [759, 219] width 909 height 244
click at [830, 220] on div "He is a teacher at our school." at bounding box center [759, 219] width 909 height 16
drag, startPoint x: 832, startPoint y: 220, endPoint x: 646, endPoint y: 214, distance: 185.9
click at [649, 215] on div "He is a teacher at our school." at bounding box center [759, 219] width 909 height 16
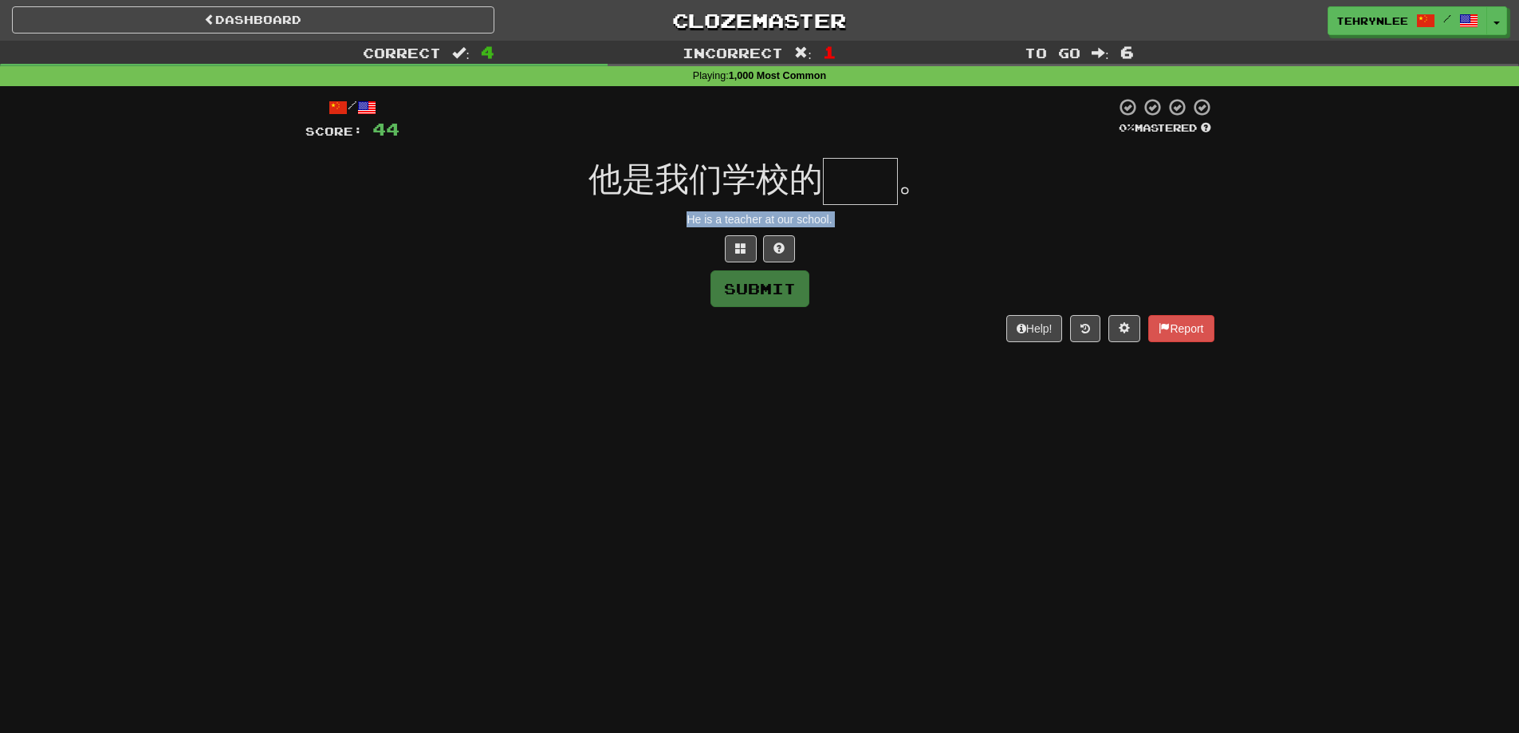
copy body "He is a teacher at our school. Submit Help! Report"
click at [893, 173] on input "text" at bounding box center [860, 181] width 75 height 47
paste input "**"
type input "**"
click at [779, 283] on button "Submit" at bounding box center [760, 289] width 99 height 37
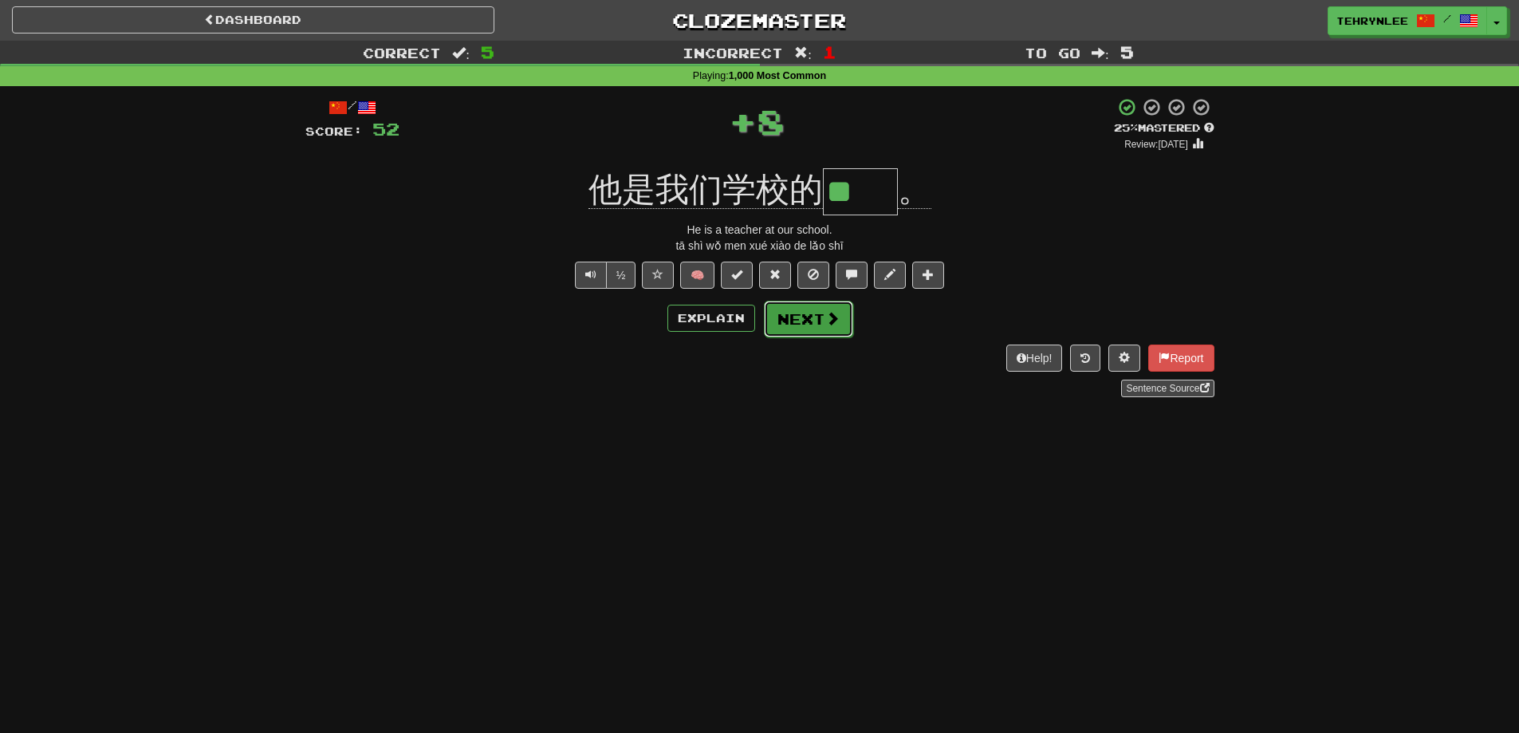
click at [804, 311] on button "Next" at bounding box center [808, 319] width 89 height 37
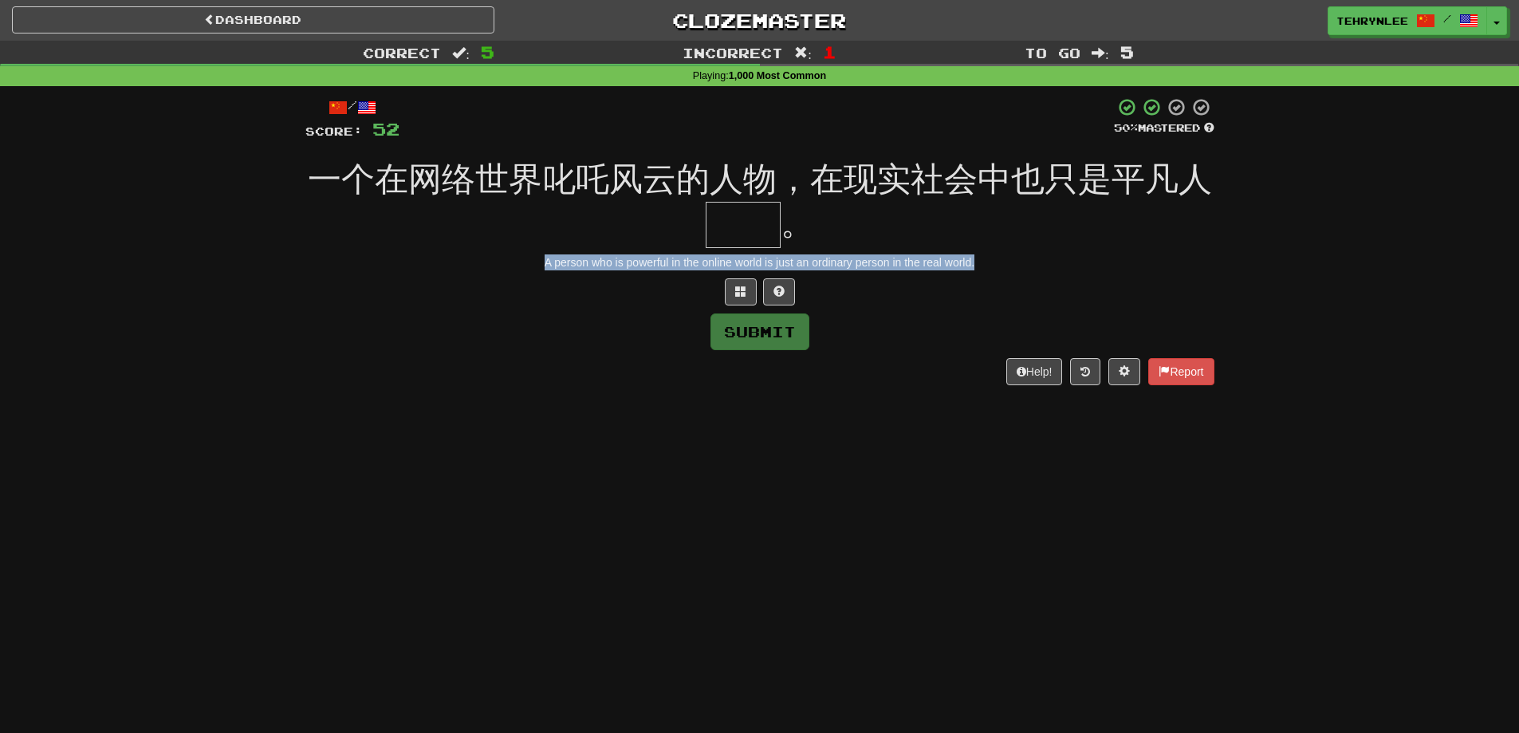
drag, startPoint x: 1018, startPoint y: 264, endPoint x: 530, endPoint y: 264, distance: 488.9
click at [530, 264] on div "A person who is powerful in the online world is just an ordinary person in the …" at bounding box center [759, 262] width 909 height 16
copy div "A person who is powerful in the online world is just an ordinary person in the …"
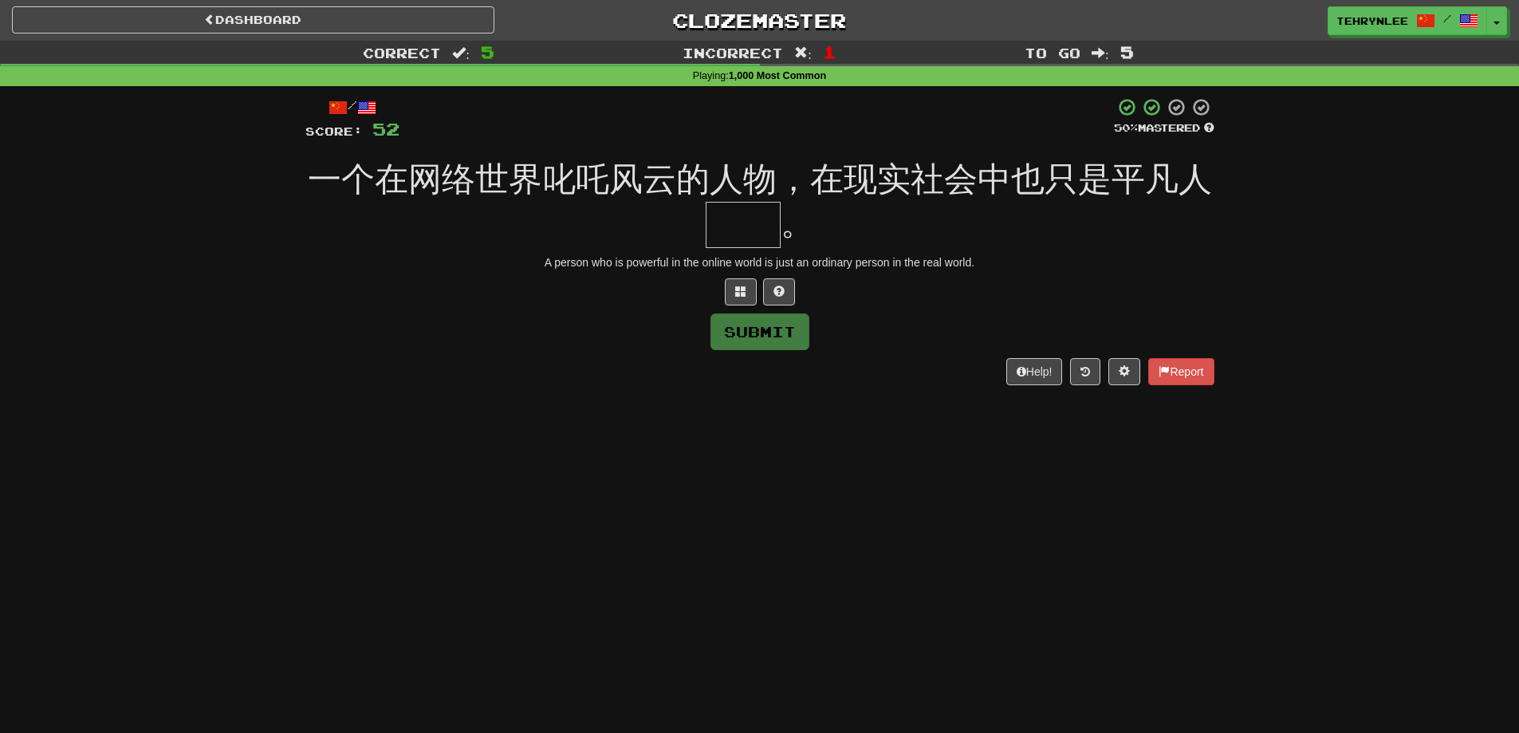
click at [749, 215] on input "text" at bounding box center [743, 225] width 75 height 47
paste input "**"
type input "*"
paste input "**"
type input "*"
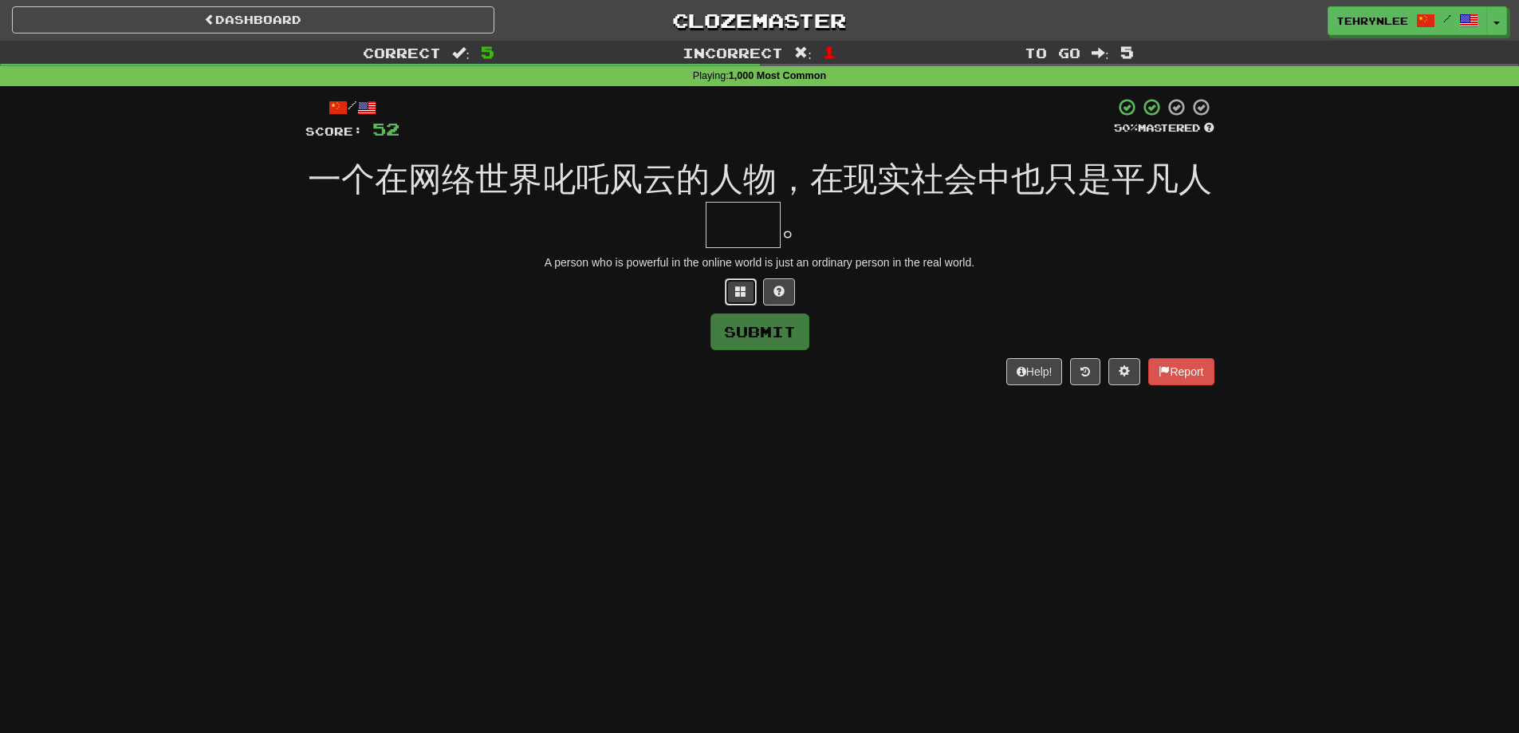
click at [738, 285] on span at bounding box center [740, 290] width 11 height 11
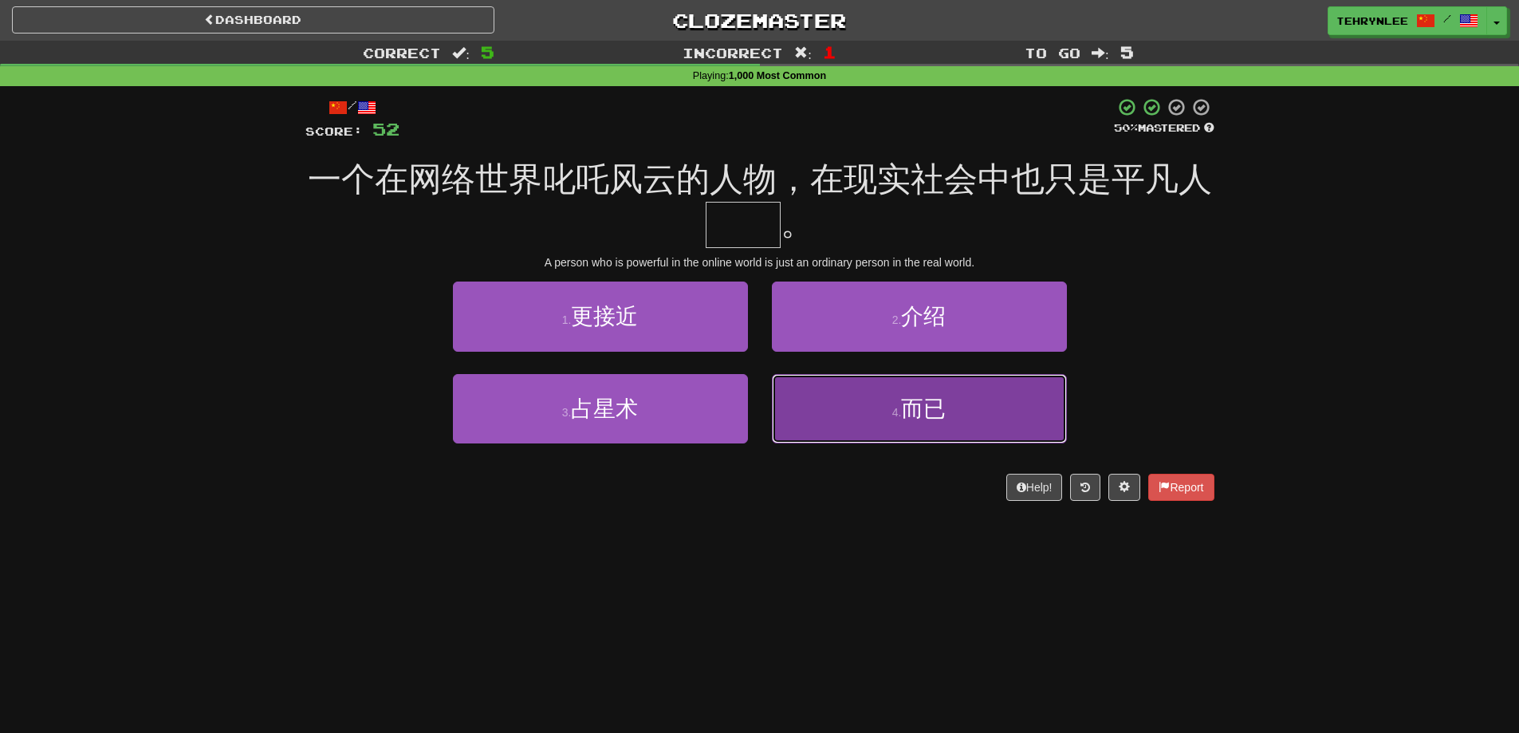
click at [1016, 400] on button "4 . 而已" at bounding box center [919, 408] width 295 height 69
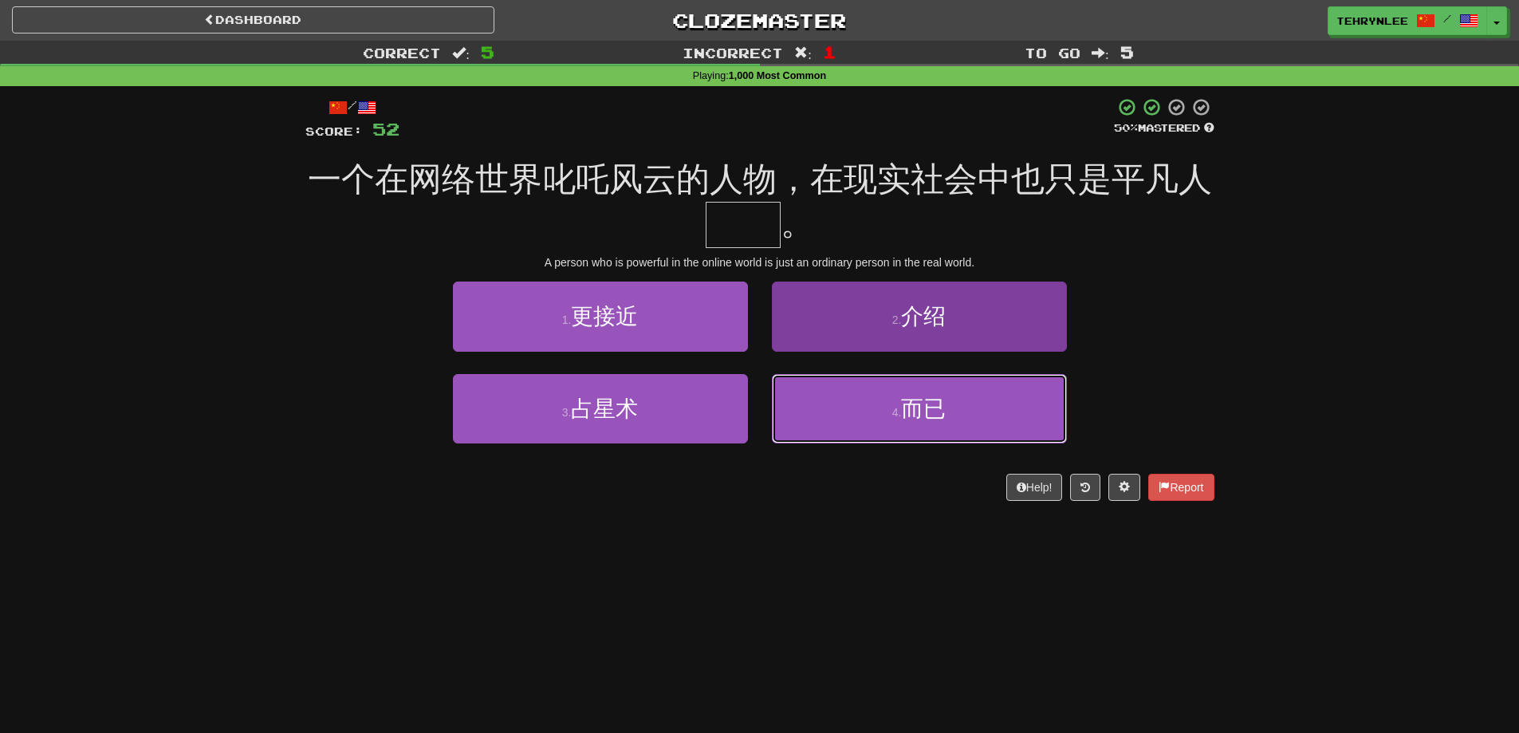
type input "**"
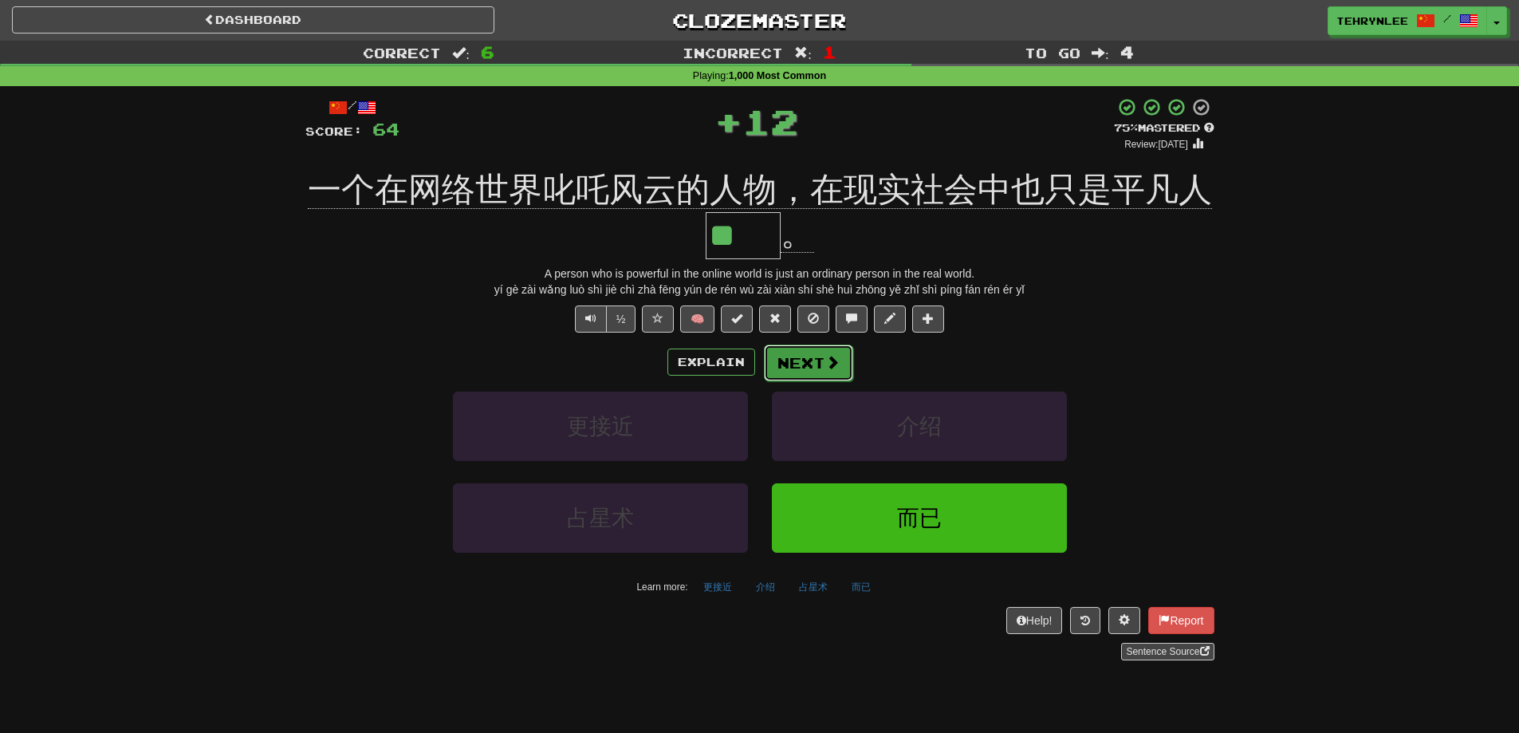
click at [809, 350] on button "Next" at bounding box center [808, 363] width 89 height 37
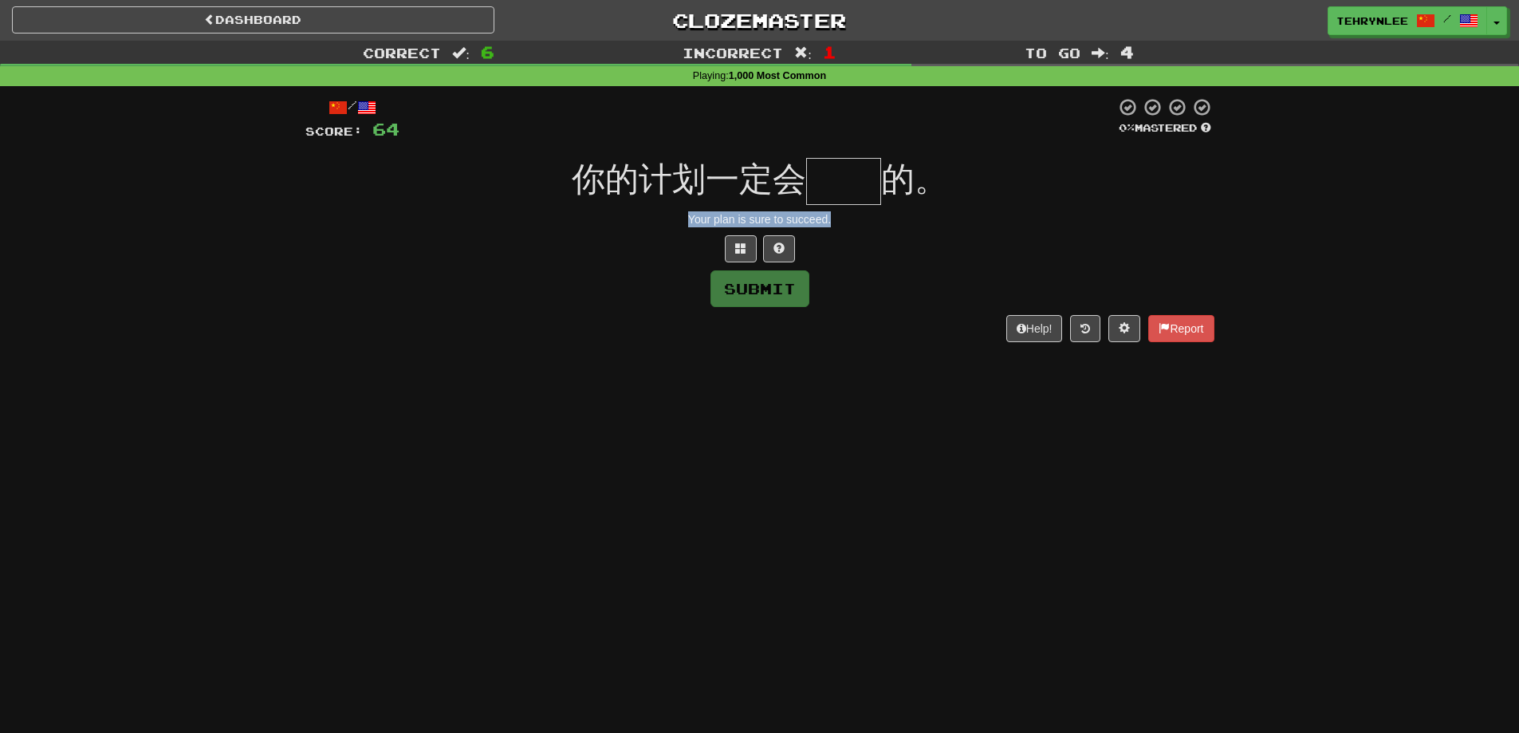
drag, startPoint x: 846, startPoint y: 216, endPoint x: 632, endPoint y: 213, distance: 214.5
click at [632, 213] on div "Your plan is sure to succeed." at bounding box center [759, 219] width 909 height 16
copy div "Your plan is sure to succeed."
click at [838, 193] on input "text" at bounding box center [843, 181] width 75 height 47
paste input "**"
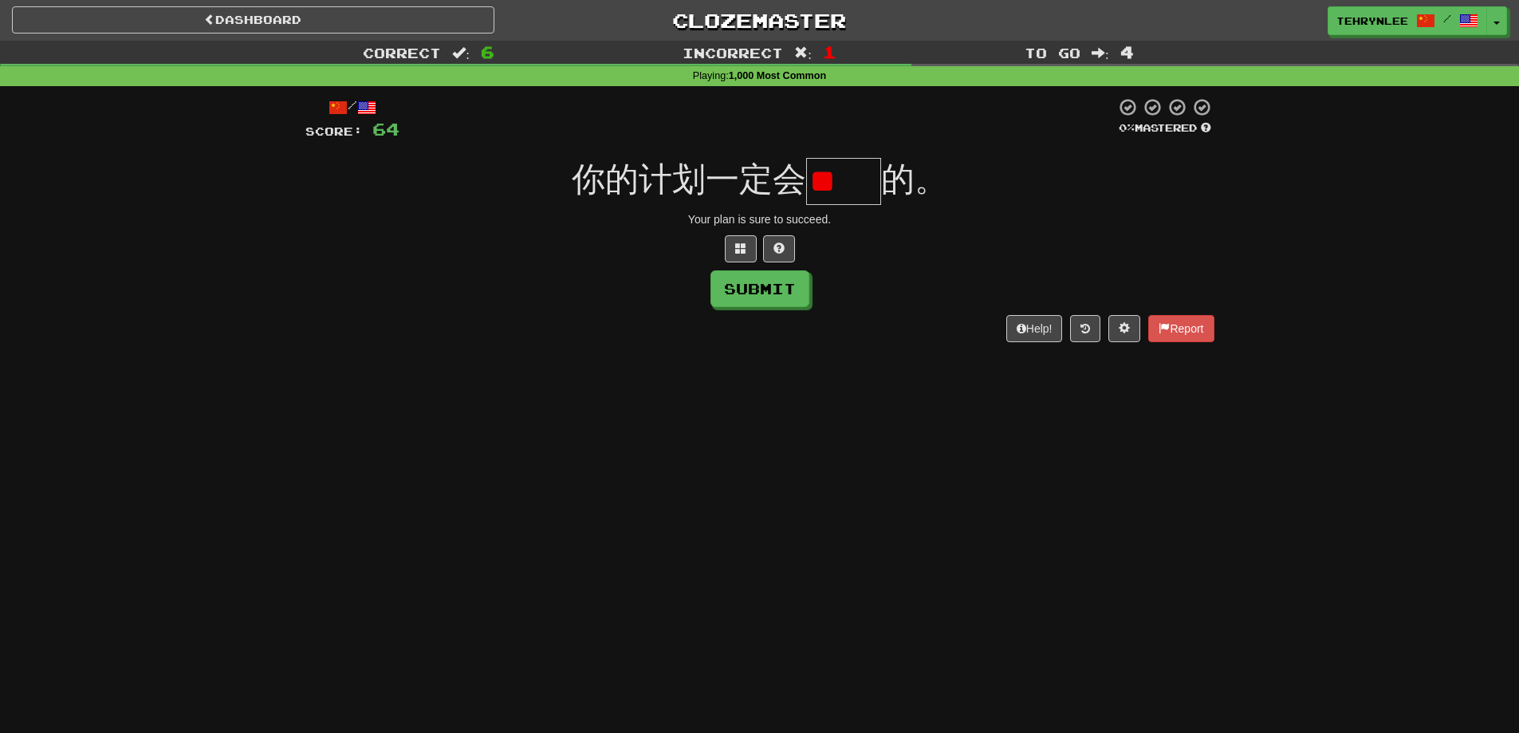
type input "*"
paste input "**"
type input "**"
click at [746, 286] on button "Submit" at bounding box center [760, 289] width 99 height 37
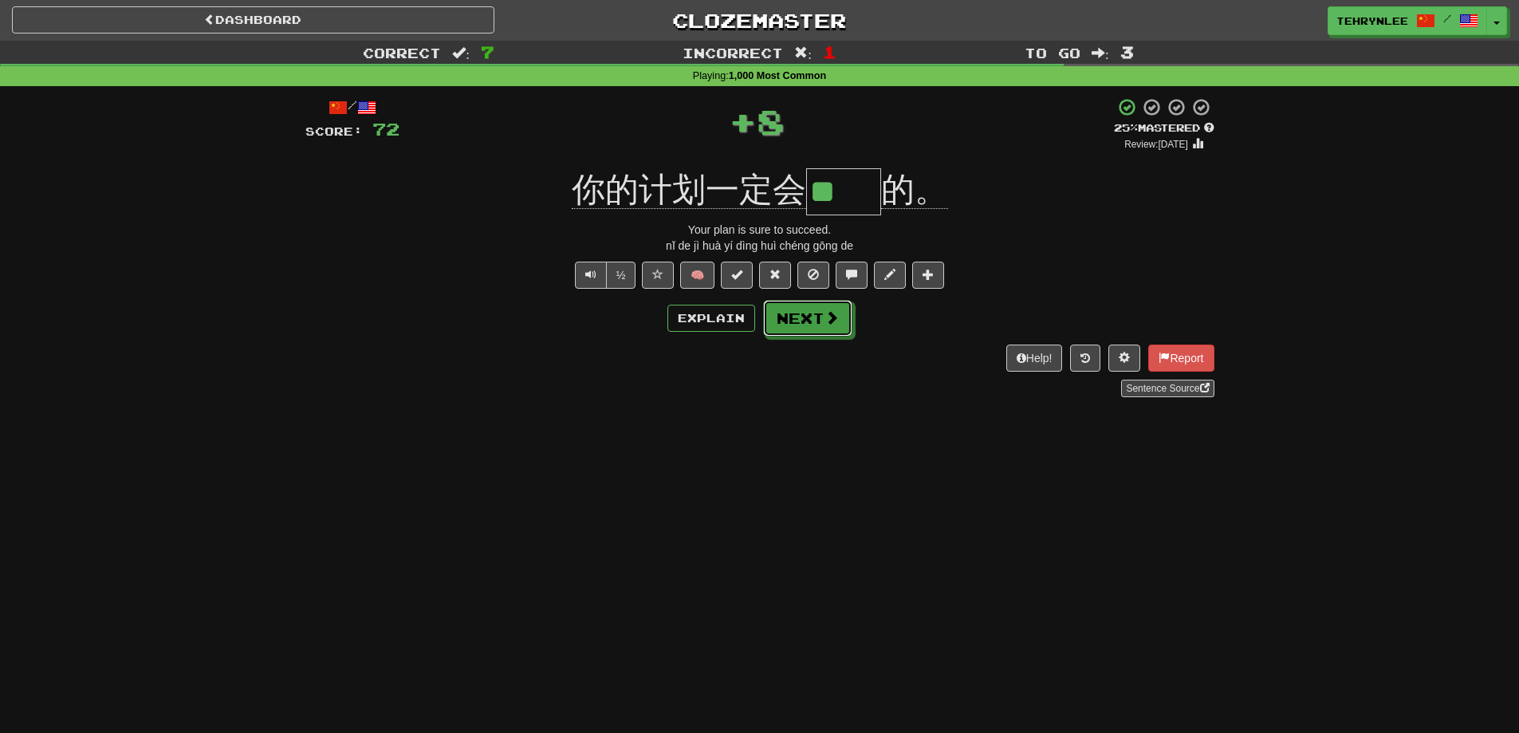
click at [825, 318] on span at bounding box center [832, 317] width 14 height 14
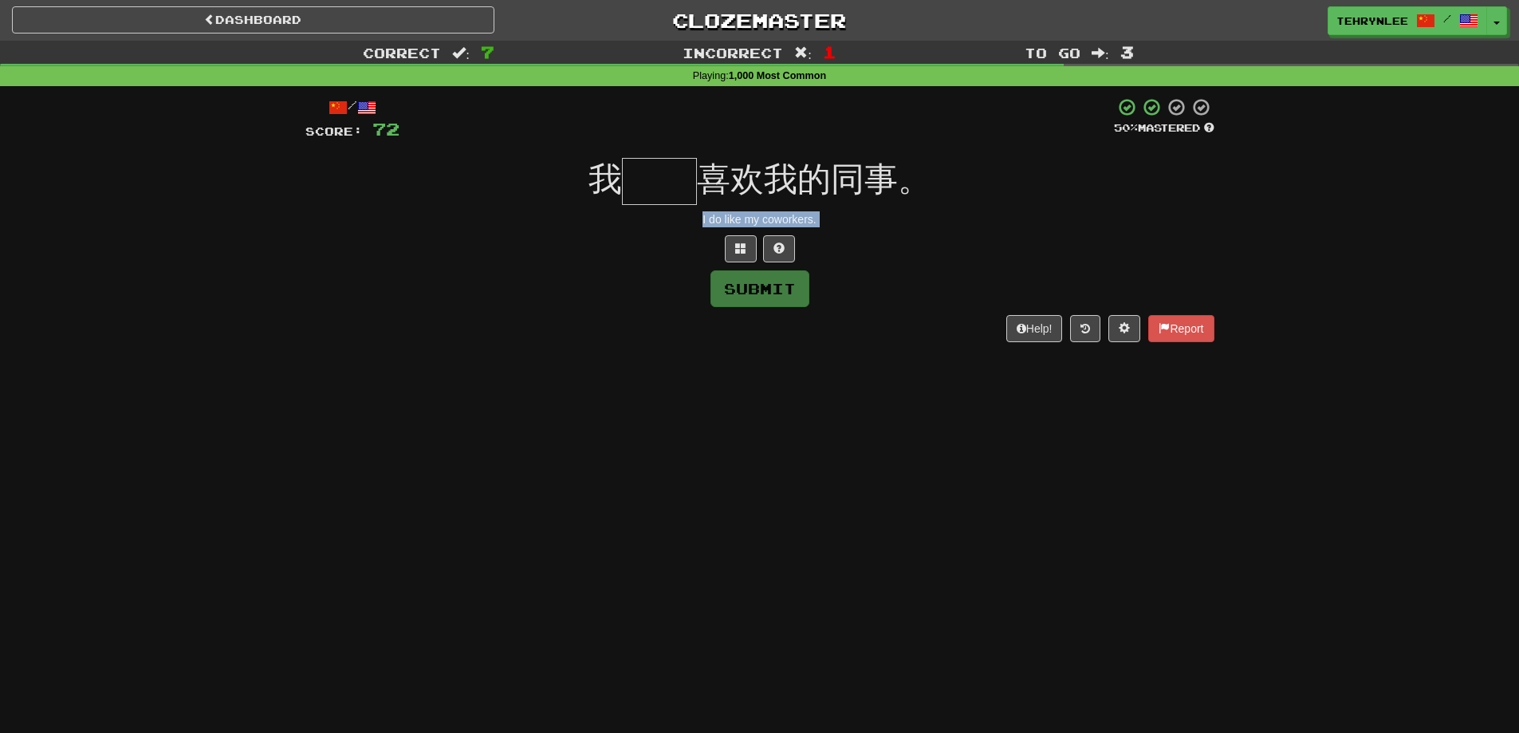
drag, startPoint x: 819, startPoint y: 218, endPoint x: 684, endPoint y: 208, distance: 135.1
click at [691, 209] on div "/ Score: 72 50 % Mastered 我 喜欢我的同事。 I do like my coworkers. Submit Help! Report" at bounding box center [759, 219] width 909 height 244
copy body "I do like my coworkers. Submit Help! Report"
click at [673, 183] on input "text" at bounding box center [659, 181] width 75 height 47
paste input "**"
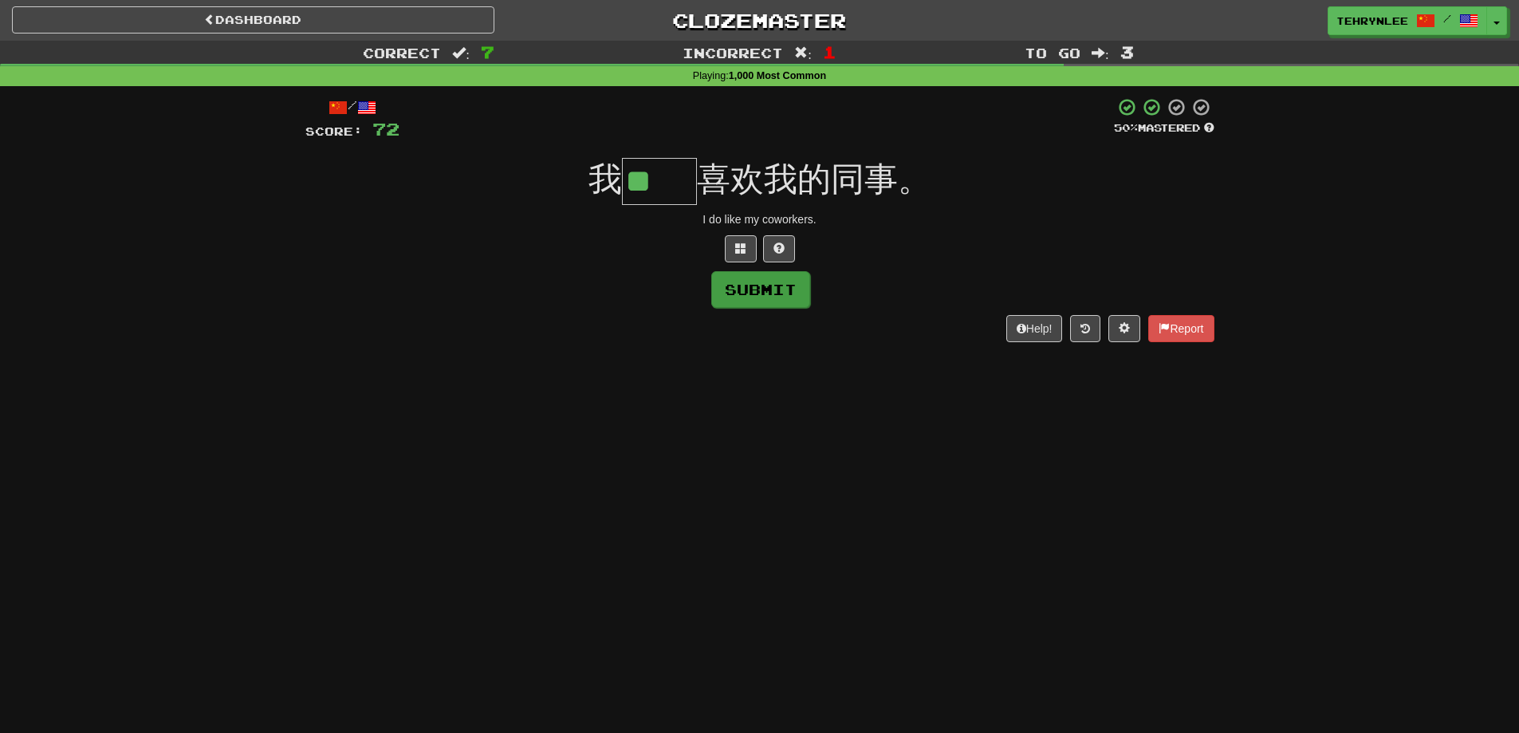
type input "**"
click at [790, 292] on button "Submit" at bounding box center [760, 289] width 99 height 37
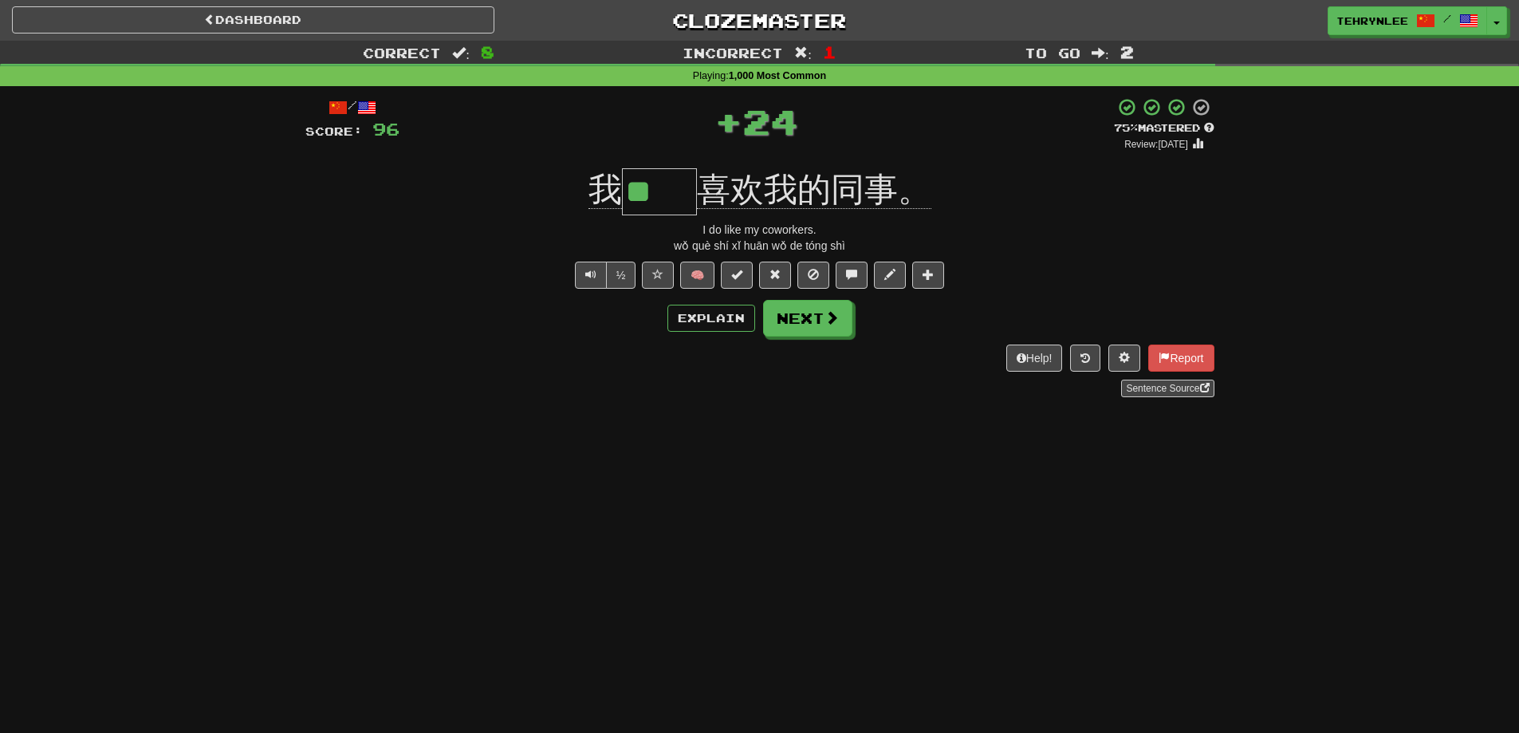
click at [821, 310] on button "Next" at bounding box center [807, 318] width 89 height 37
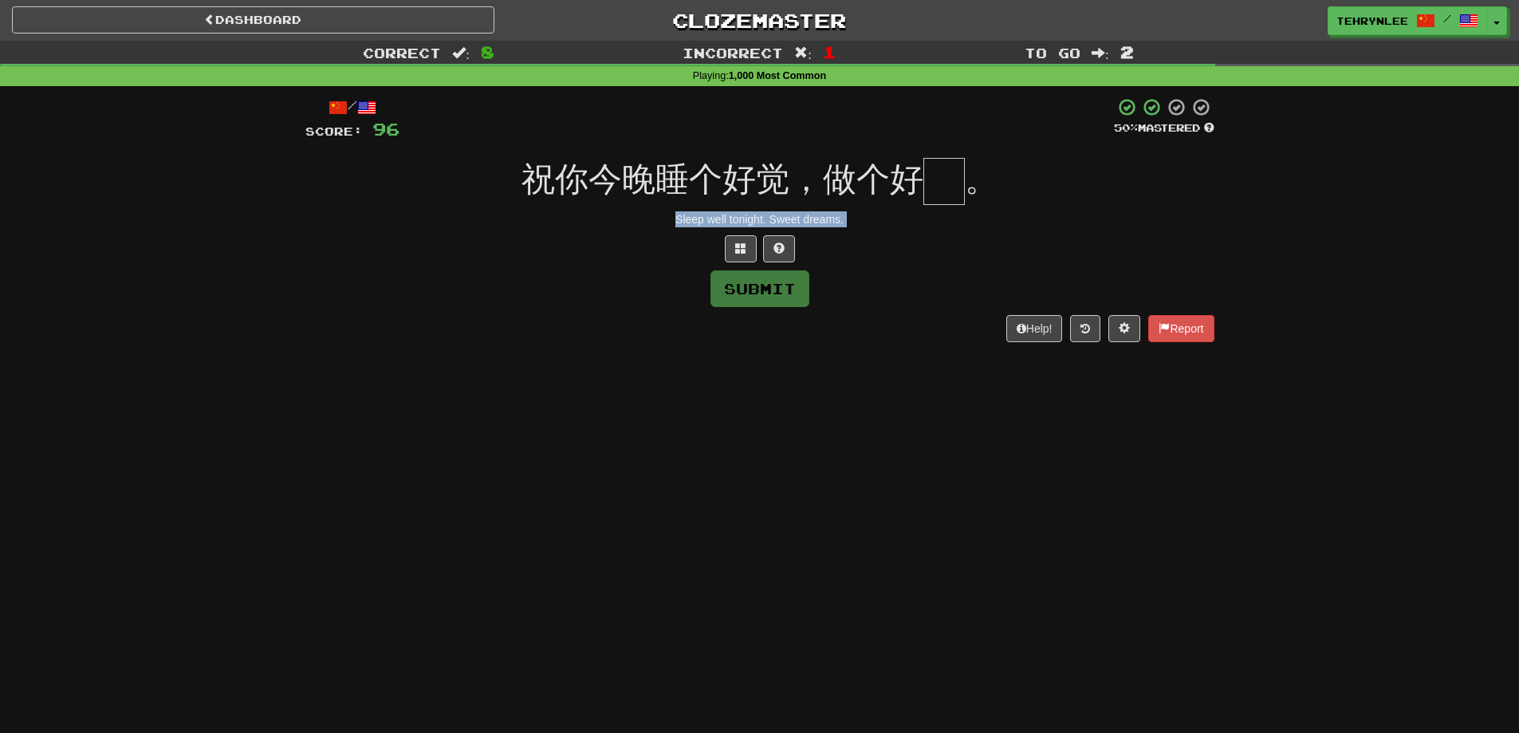
drag, startPoint x: 874, startPoint y: 230, endPoint x: 664, endPoint y: 211, distance: 210.6
click at [664, 211] on div "/ Score: 96 50 % Mastered 祝你今晚睡个好觉，做个好 。 Sleep well tonight. Sweet dreams. Subm…" at bounding box center [759, 219] width 909 height 244
click at [935, 179] on input "text" at bounding box center [943, 181] width 41 height 47
paste input "*"
type input "*"
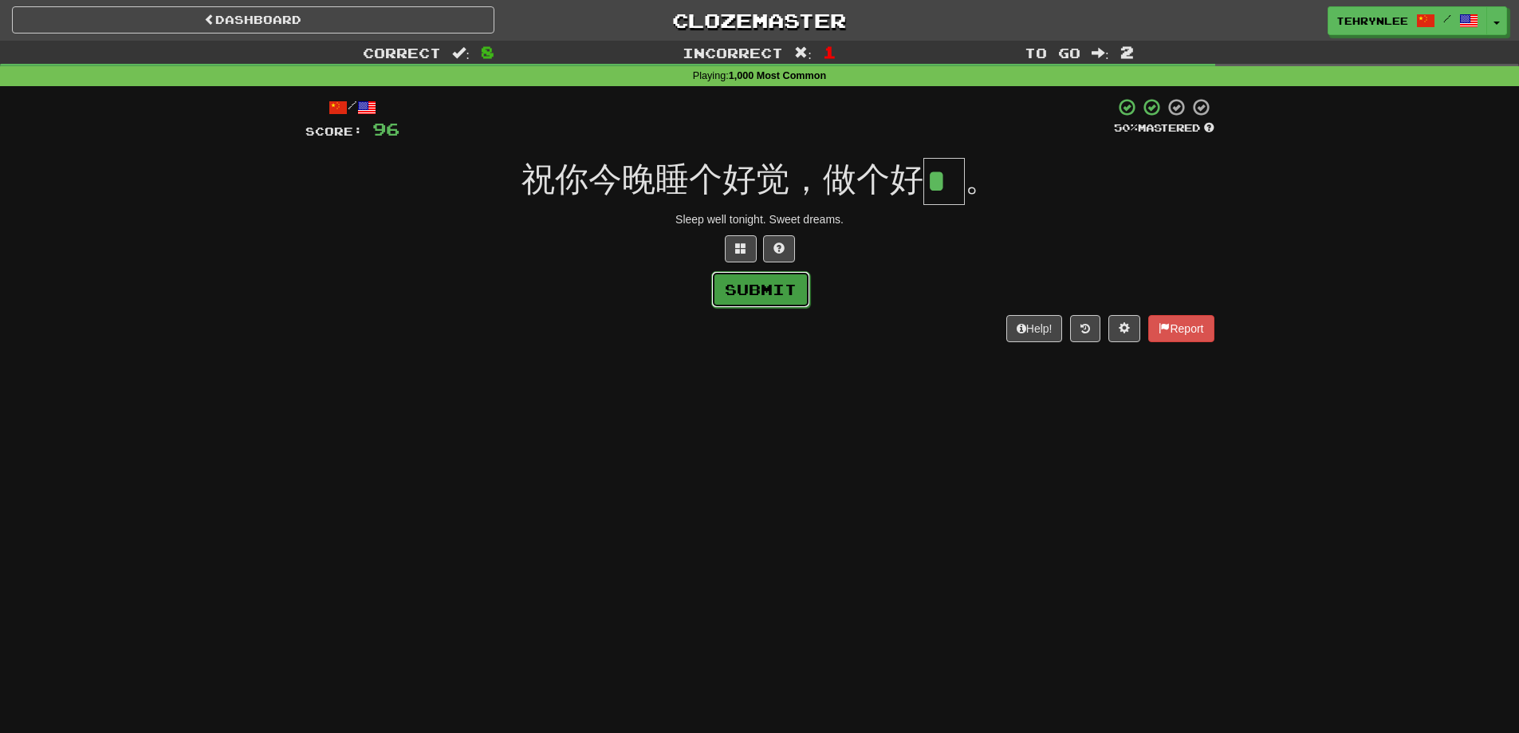
click at [755, 301] on button "Submit" at bounding box center [760, 289] width 99 height 37
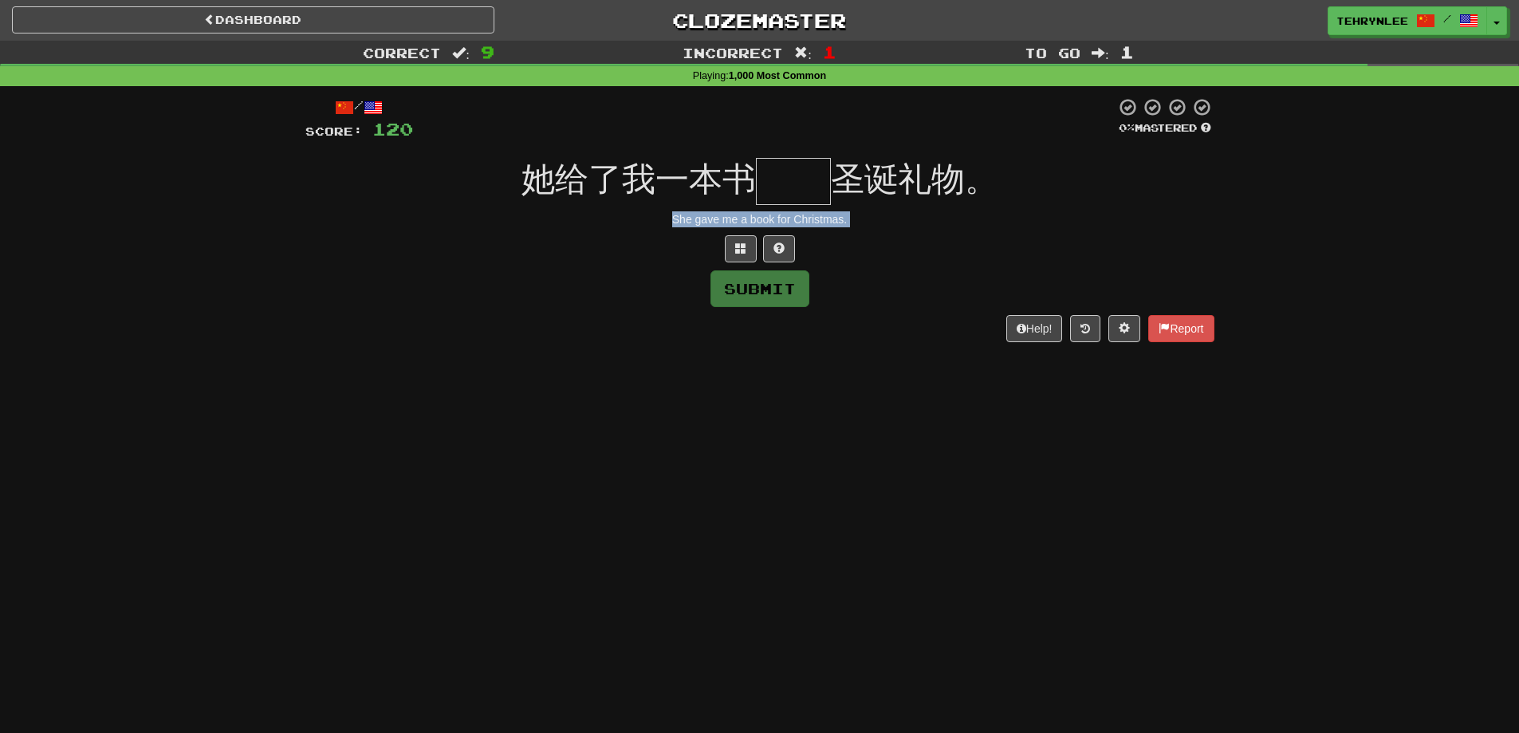
drag, startPoint x: 888, startPoint y: 230, endPoint x: 637, endPoint y: 211, distance: 251.9
click at [637, 211] on div "/ Score: 120 0 % Mastered 她给了我一本书 圣诞礼物。 She gave me a book for Christmas. Submi…" at bounding box center [759, 219] width 909 height 244
drag, startPoint x: 793, startPoint y: 165, endPoint x: 816, endPoint y: 171, distance: 23.0
click at [793, 166] on input "text" at bounding box center [793, 181] width 75 height 47
click at [784, 178] on input "text" at bounding box center [793, 181] width 75 height 47
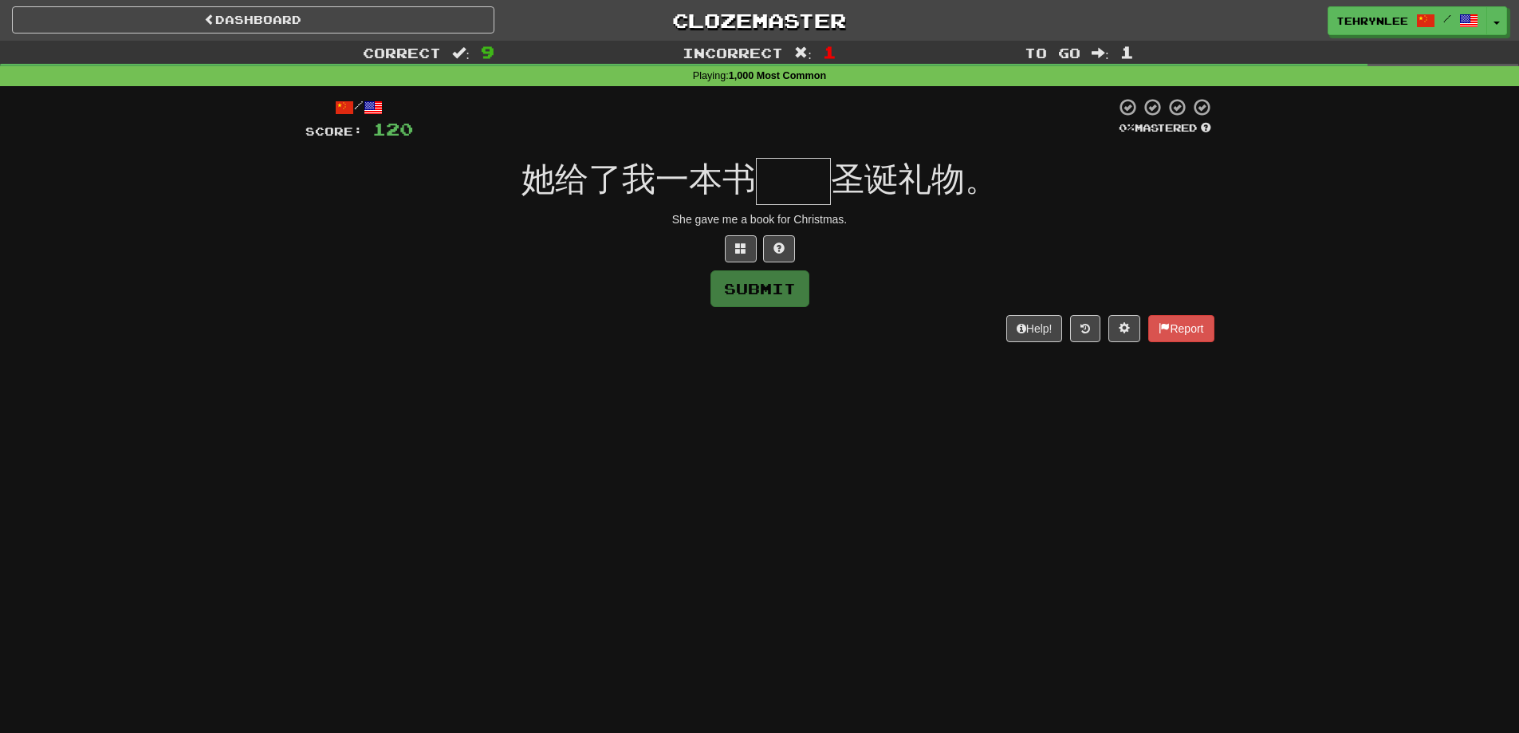
paste input "**"
type input "**"
click at [772, 292] on button "Submit" at bounding box center [760, 289] width 99 height 37
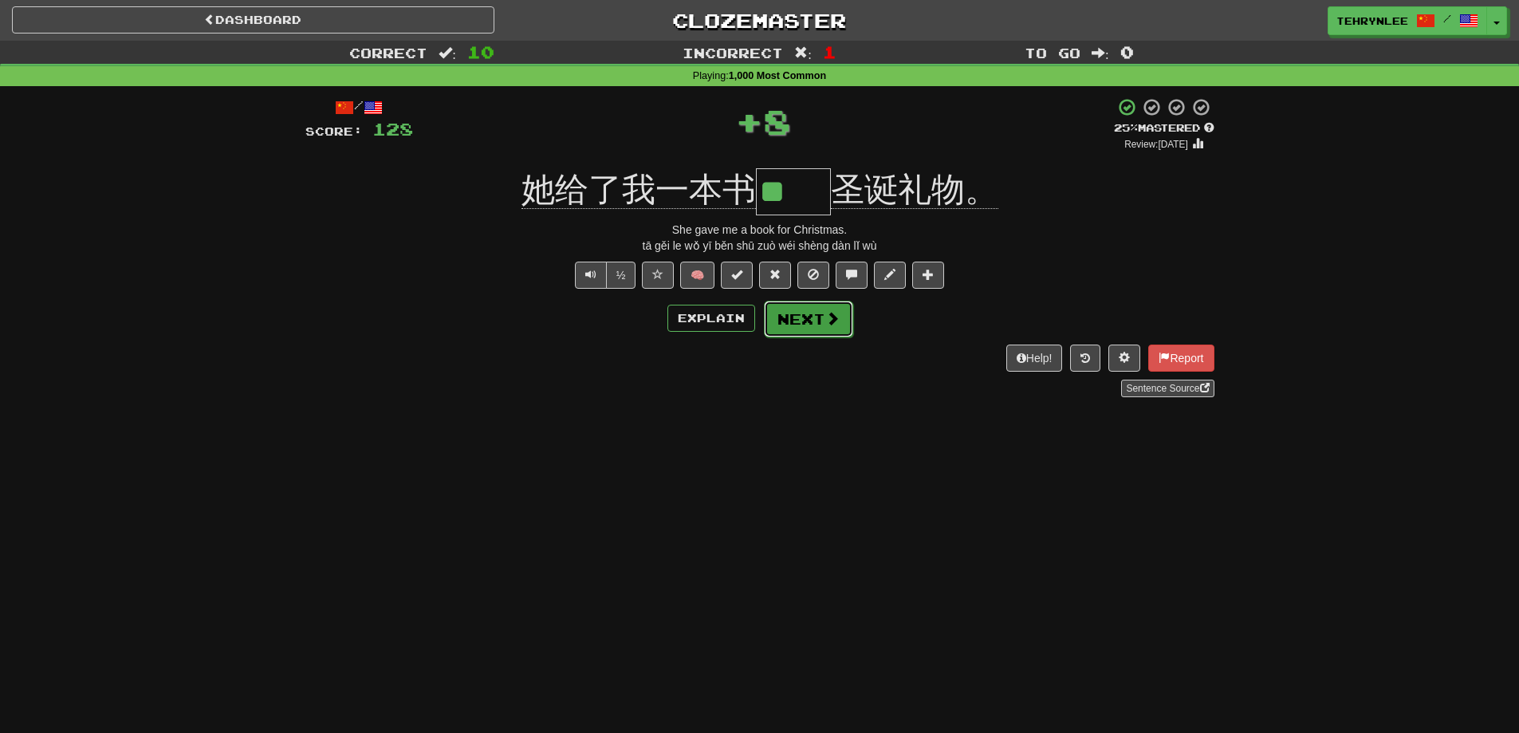
click at [820, 316] on button "Next" at bounding box center [808, 319] width 89 height 37
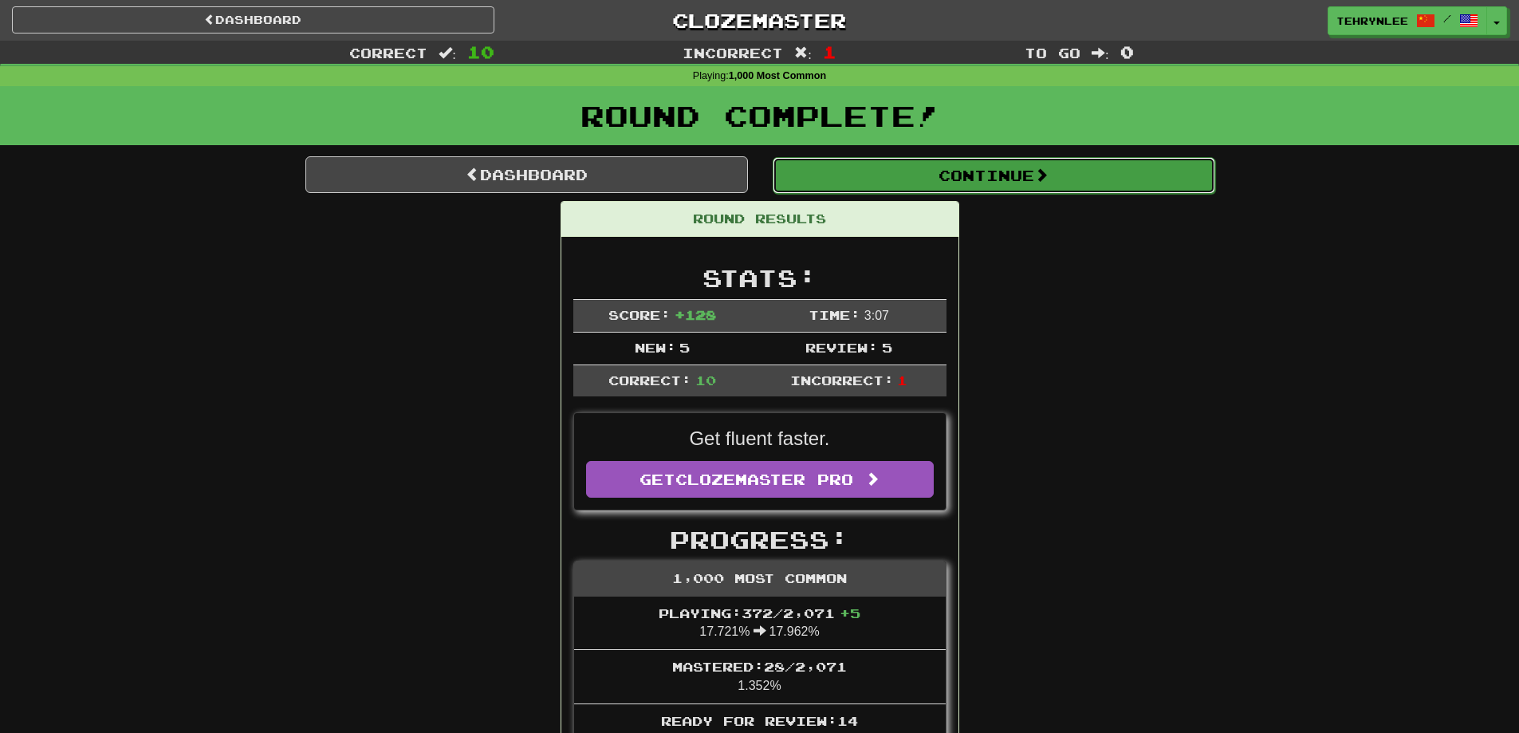
click at [954, 179] on button "Continue" at bounding box center [994, 175] width 443 height 37
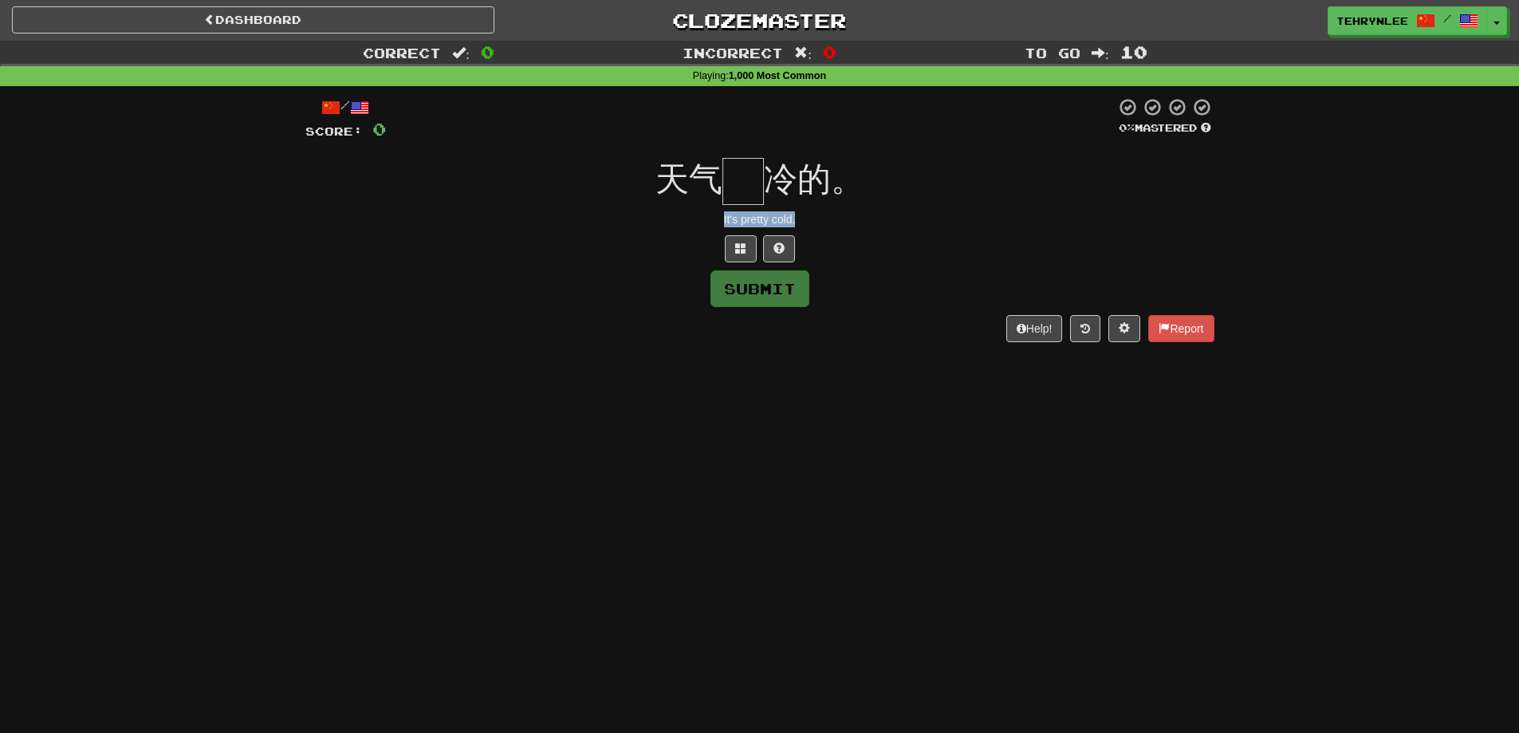
drag, startPoint x: 802, startPoint y: 219, endPoint x: 699, endPoint y: 217, distance: 103.7
click at [699, 217] on div "It's pretty cold." at bounding box center [759, 219] width 909 height 16
click at [744, 164] on input "text" at bounding box center [743, 181] width 41 height 47
paste input "*"
type input "*"
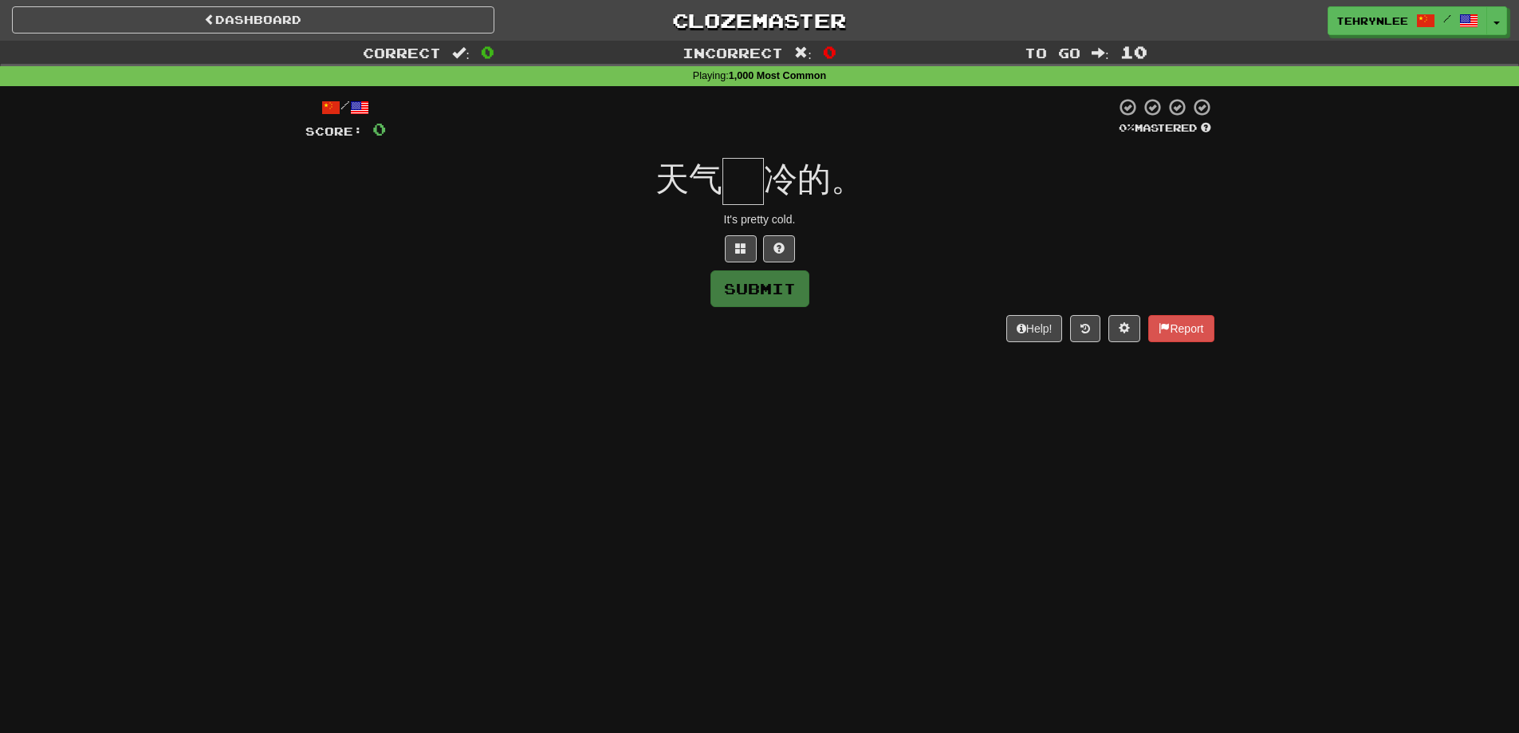
click at [747, 167] on input "text" at bounding box center [743, 181] width 41 height 47
paste input "**"
type input "*"
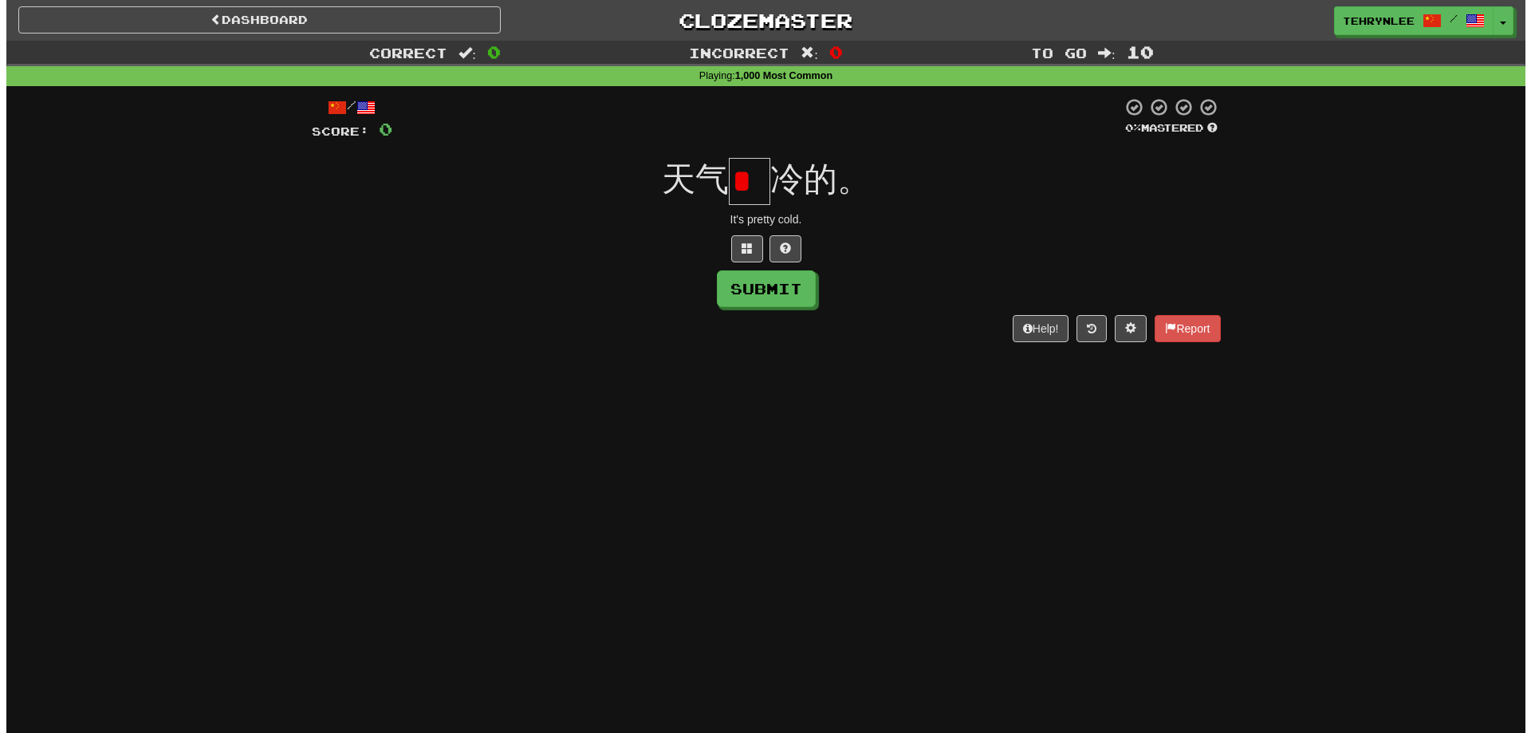
scroll to position [0, 0]
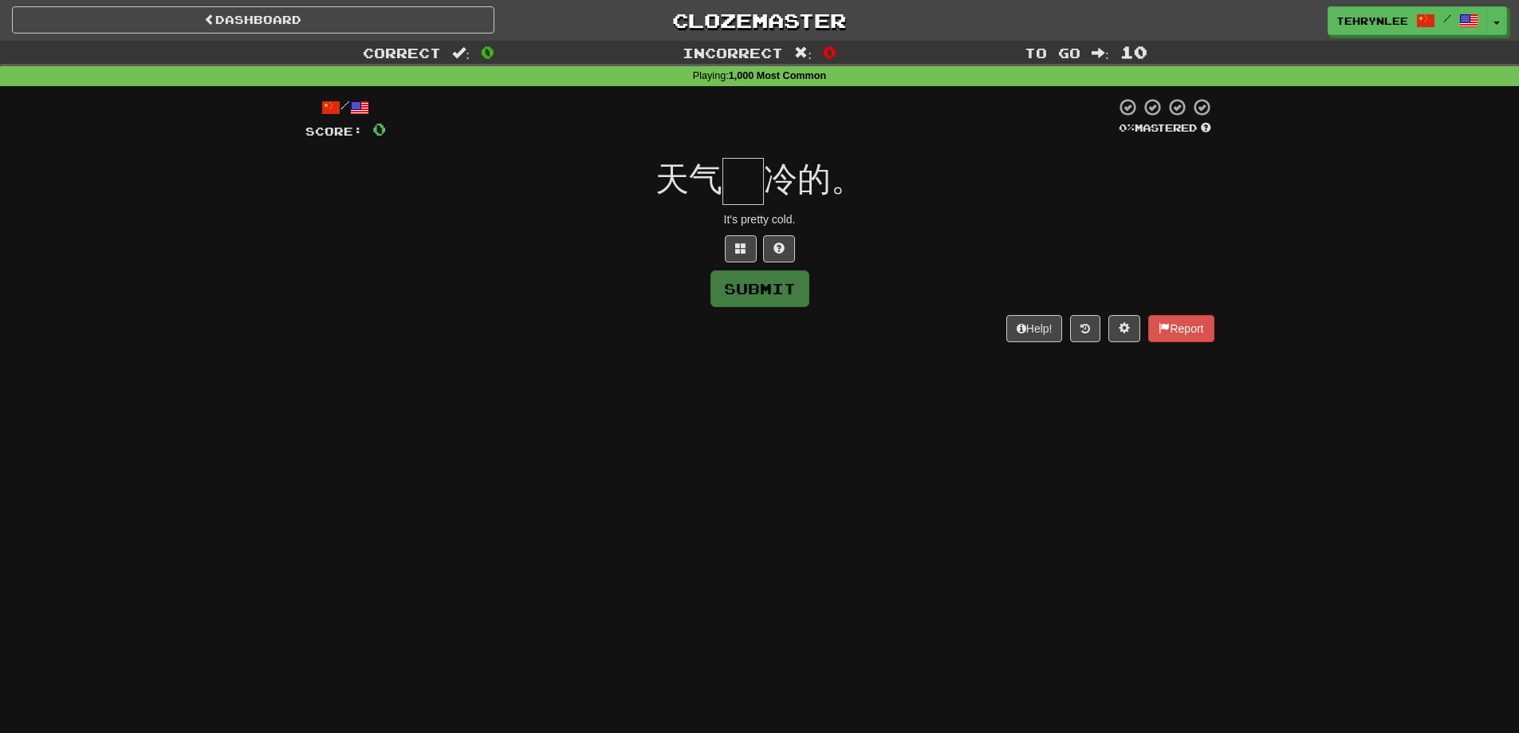
paste input "*"
type input "*"
click at [730, 259] on button at bounding box center [741, 248] width 32 height 27
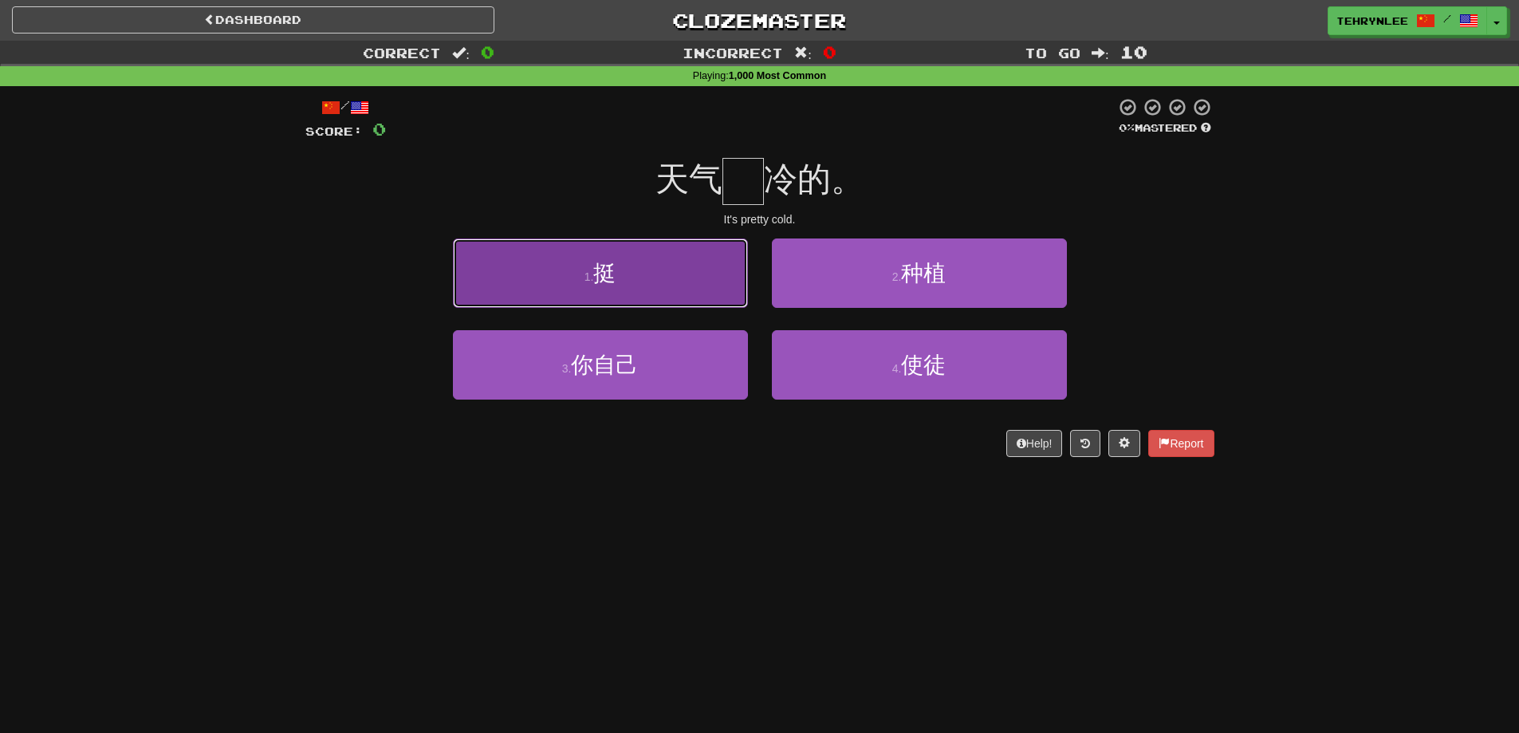
click at [611, 276] on span "挺" at bounding box center [604, 273] width 22 height 25
type input "*"
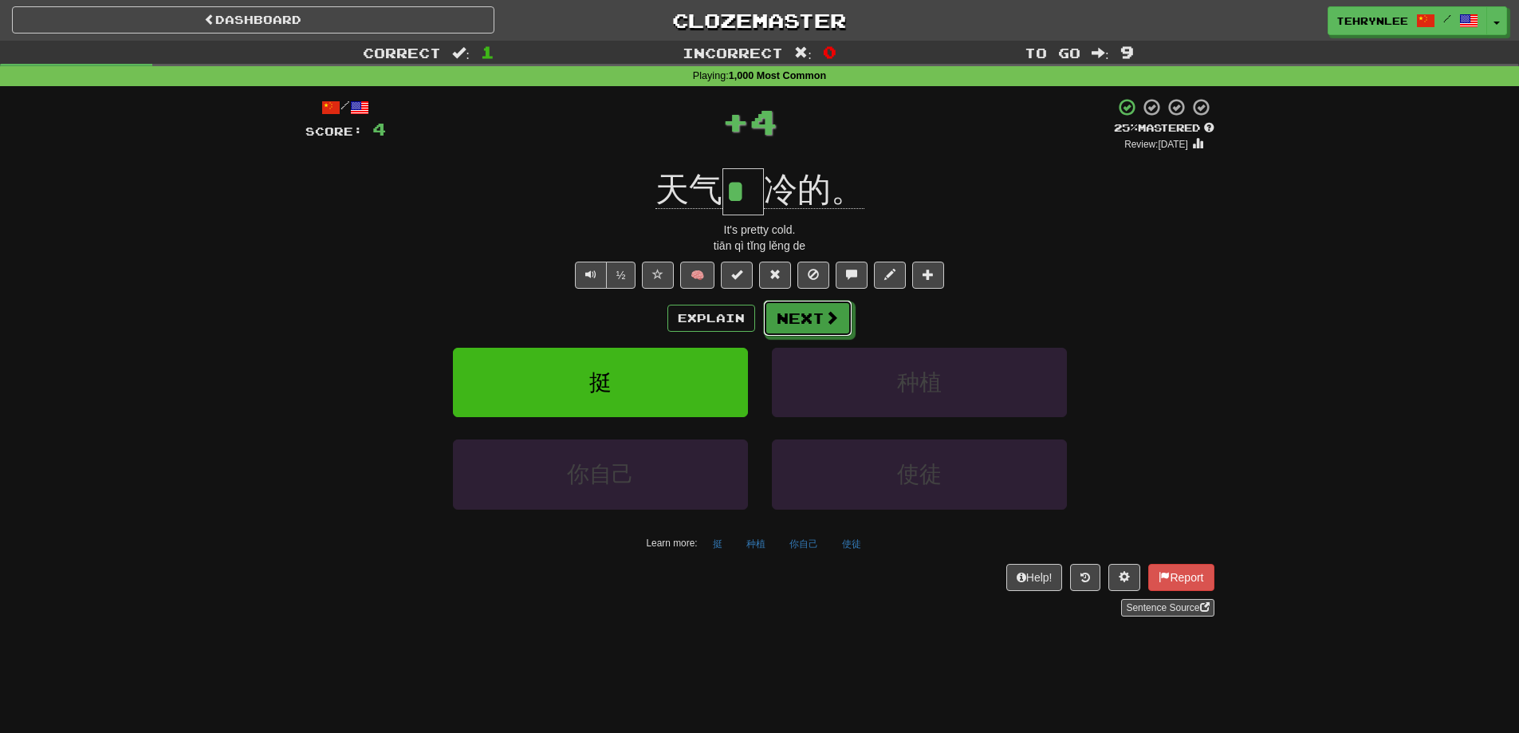
click at [838, 308] on button "Next" at bounding box center [807, 318] width 89 height 37
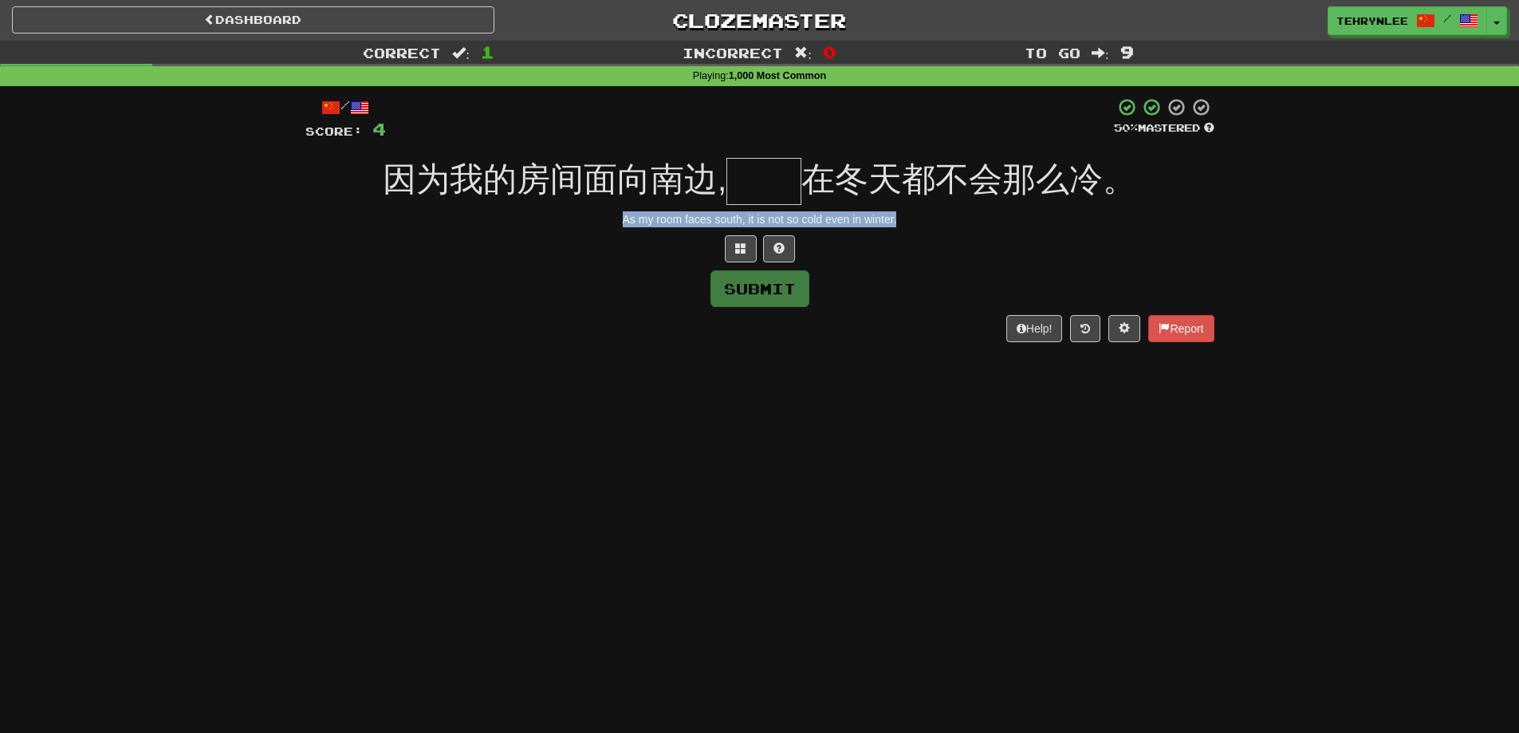
drag, startPoint x: 938, startPoint y: 223, endPoint x: 593, endPoint y: 211, distance: 345.5
click at [593, 211] on div "As my room faces south, it is not so cold even in winter." at bounding box center [759, 219] width 909 height 16
click at [773, 171] on input "text" at bounding box center [764, 181] width 75 height 47
paste input "**"
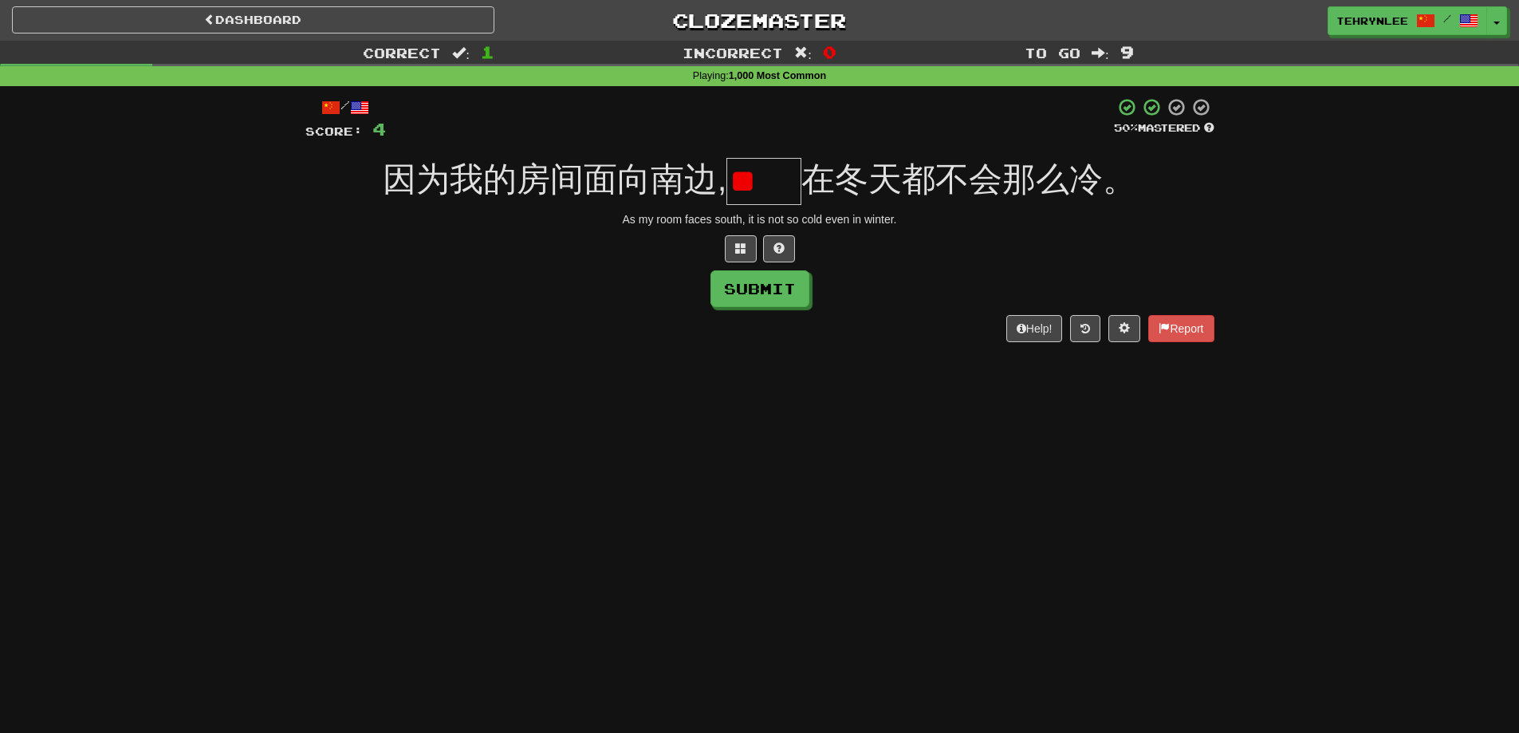
type input "*"
paste input "**"
type input "**"
click at [794, 278] on button "Submit" at bounding box center [760, 289] width 99 height 37
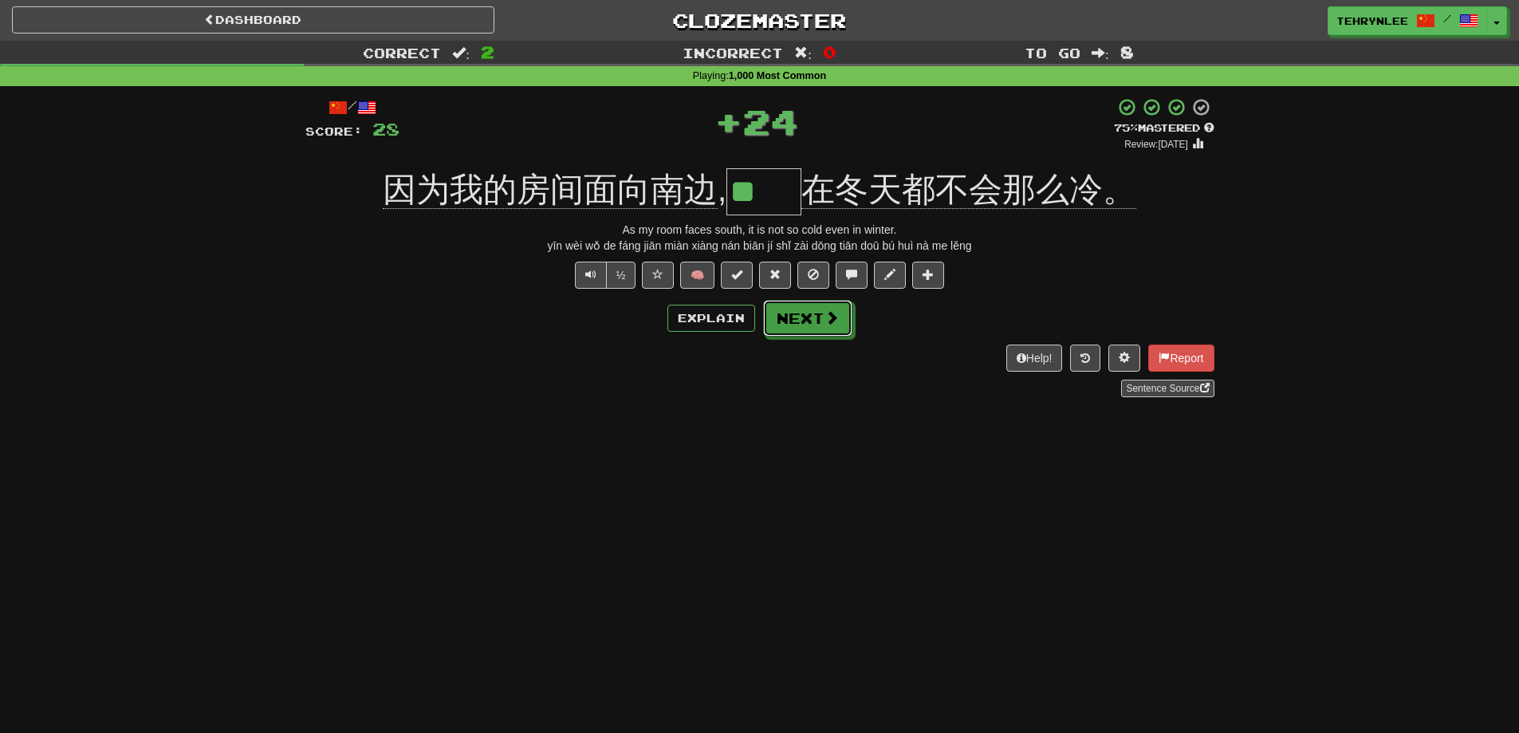
drag, startPoint x: 803, startPoint y: 298, endPoint x: 848, endPoint y: 289, distance: 45.5
click at [816, 310] on button "Next" at bounding box center [807, 318] width 89 height 37
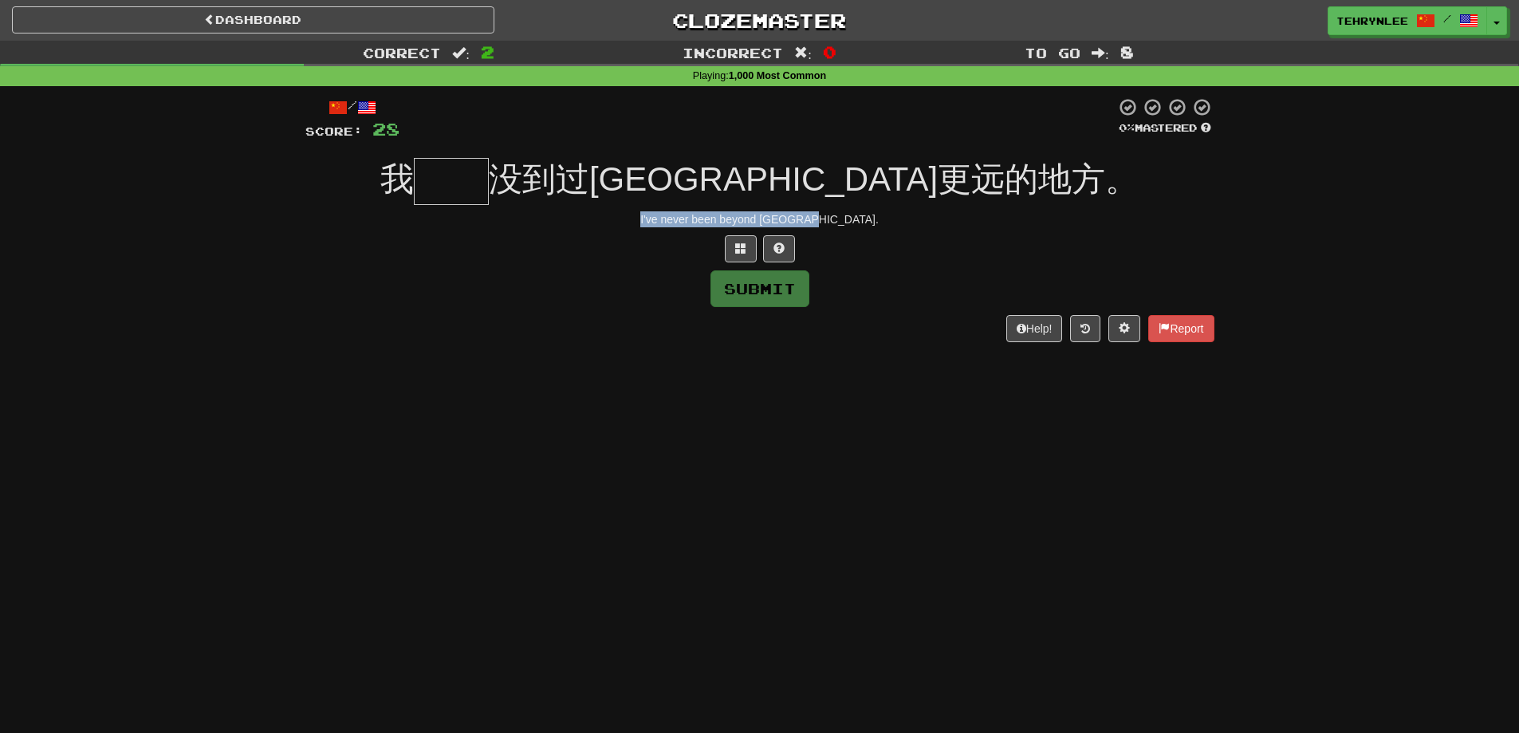
drag, startPoint x: 876, startPoint y: 226, endPoint x: 646, endPoint y: 220, distance: 229.7
click at [650, 220] on div "I've never been beyond Okayama." at bounding box center [759, 219] width 909 height 16
click at [489, 184] on input "text" at bounding box center [451, 181] width 75 height 47
paste input "**"
type input "**"
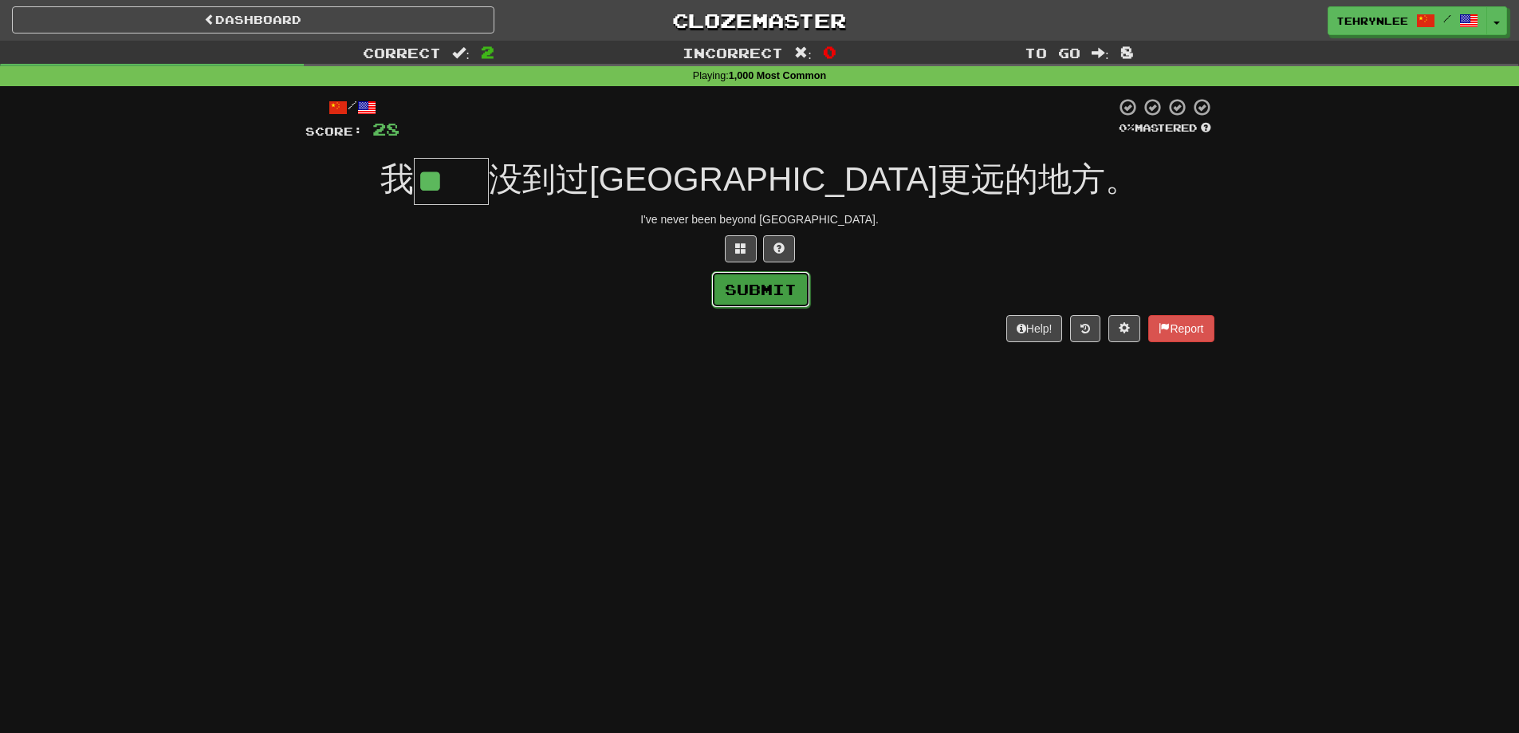
click at [809, 289] on button "Submit" at bounding box center [760, 289] width 99 height 37
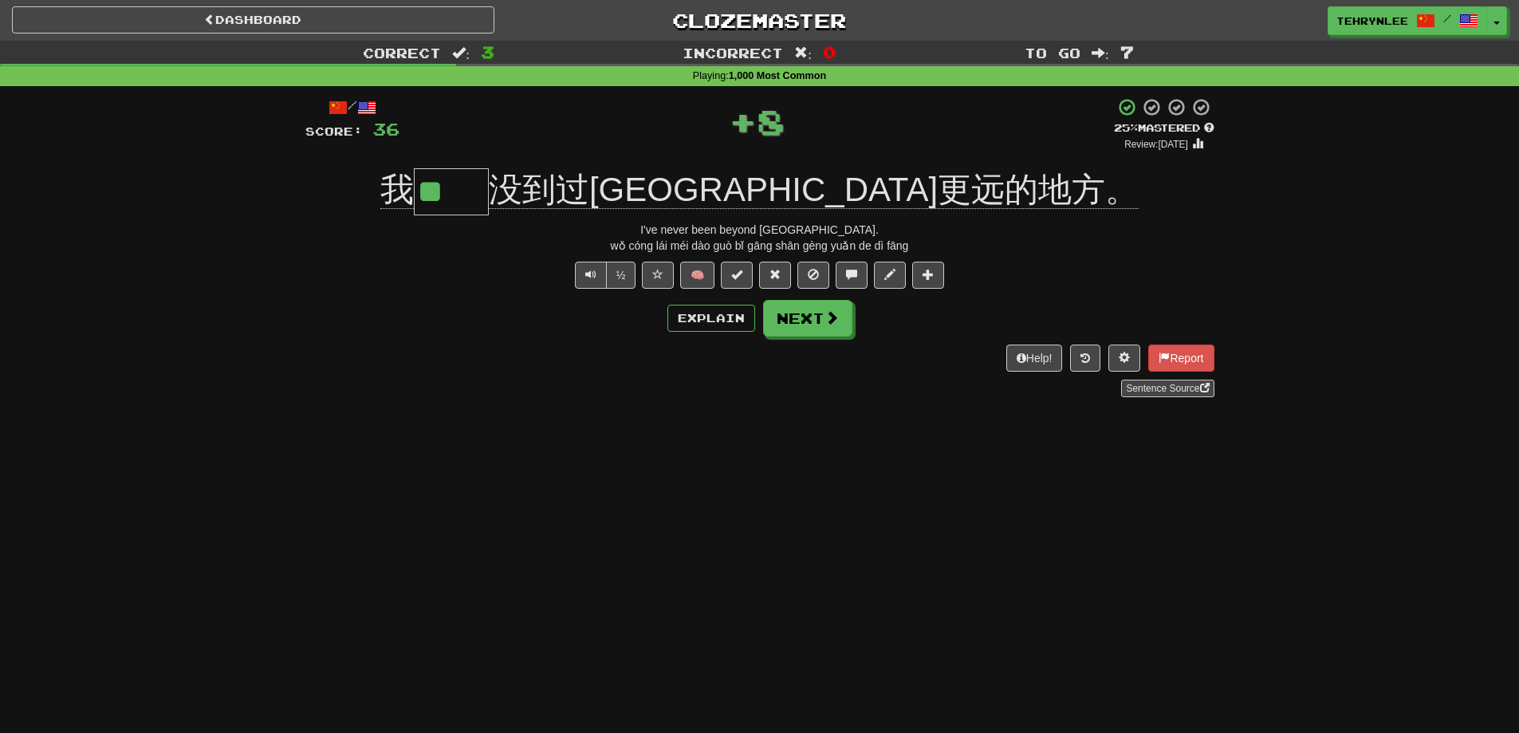
click at [819, 300] on button "Next" at bounding box center [807, 318] width 89 height 37
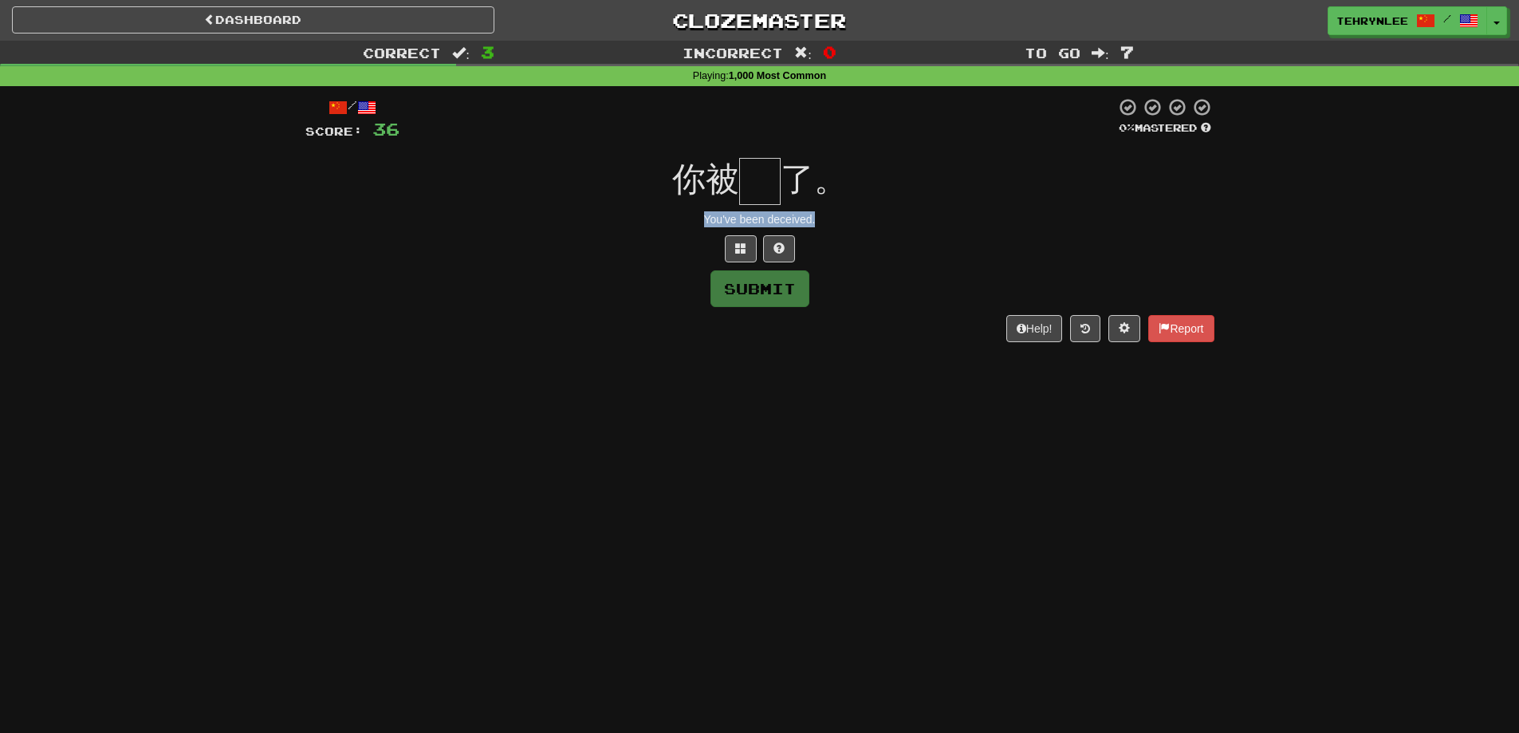
drag, startPoint x: 770, startPoint y: 215, endPoint x: 672, endPoint y: 215, distance: 98.1
click at [672, 215] on div "You've been deceived." at bounding box center [759, 219] width 909 height 16
click at [760, 173] on input "text" at bounding box center [759, 181] width 41 height 47
paste input "*"
type input "*"
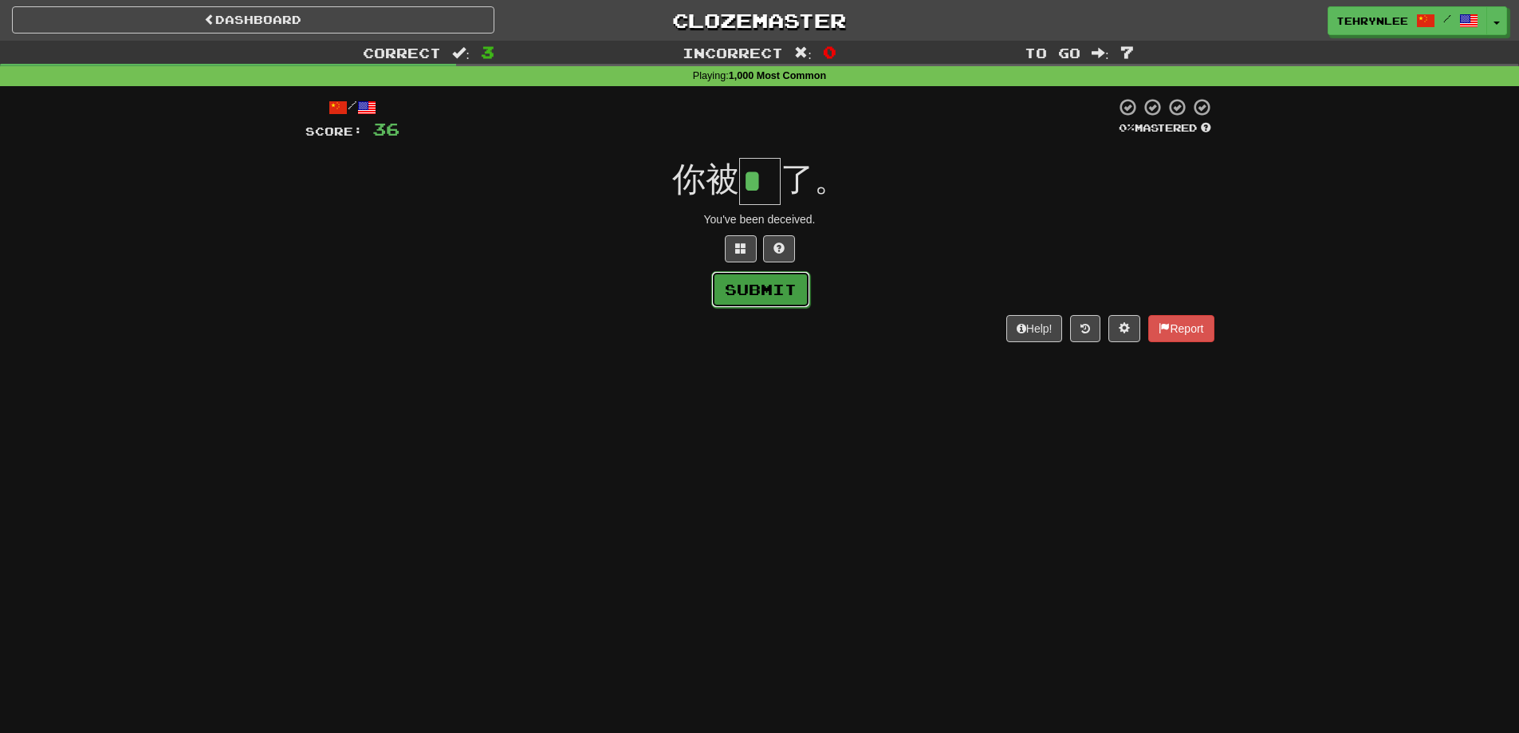
click at [795, 285] on button "Submit" at bounding box center [760, 289] width 99 height 37
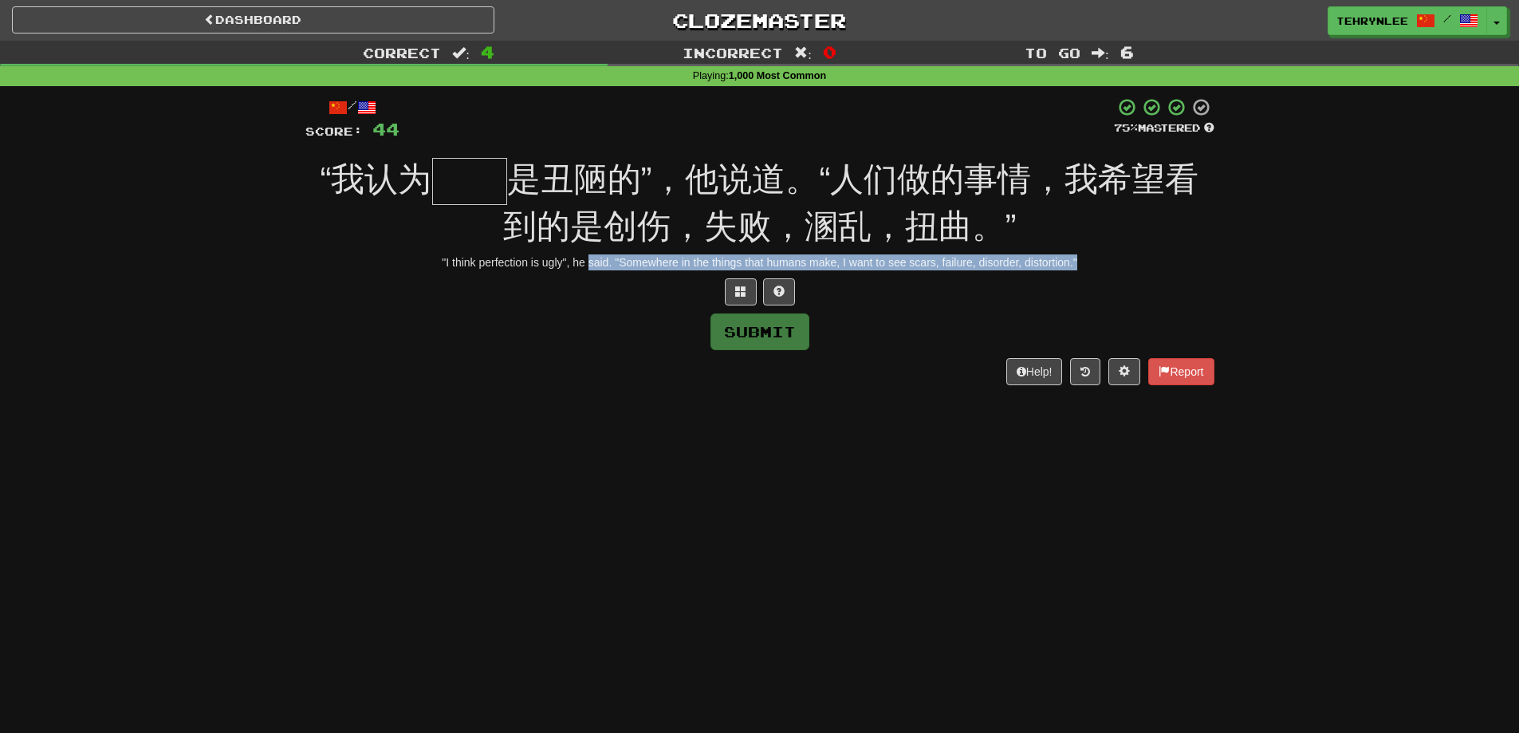
drag, startPoint x: 1093, startPoint y: 267, endPoint x: 590, endPoint y: 252, distance: 503.4
click at [590, 252] on div "/ Score: 44 75 % Mastered “我认为 是丑陋的”，他说道。“人们做的事情，我希望看到的是创伤，失败，溷乱，扭曲。” "I think …" at bounding box center [759, 241] width 909 height 288
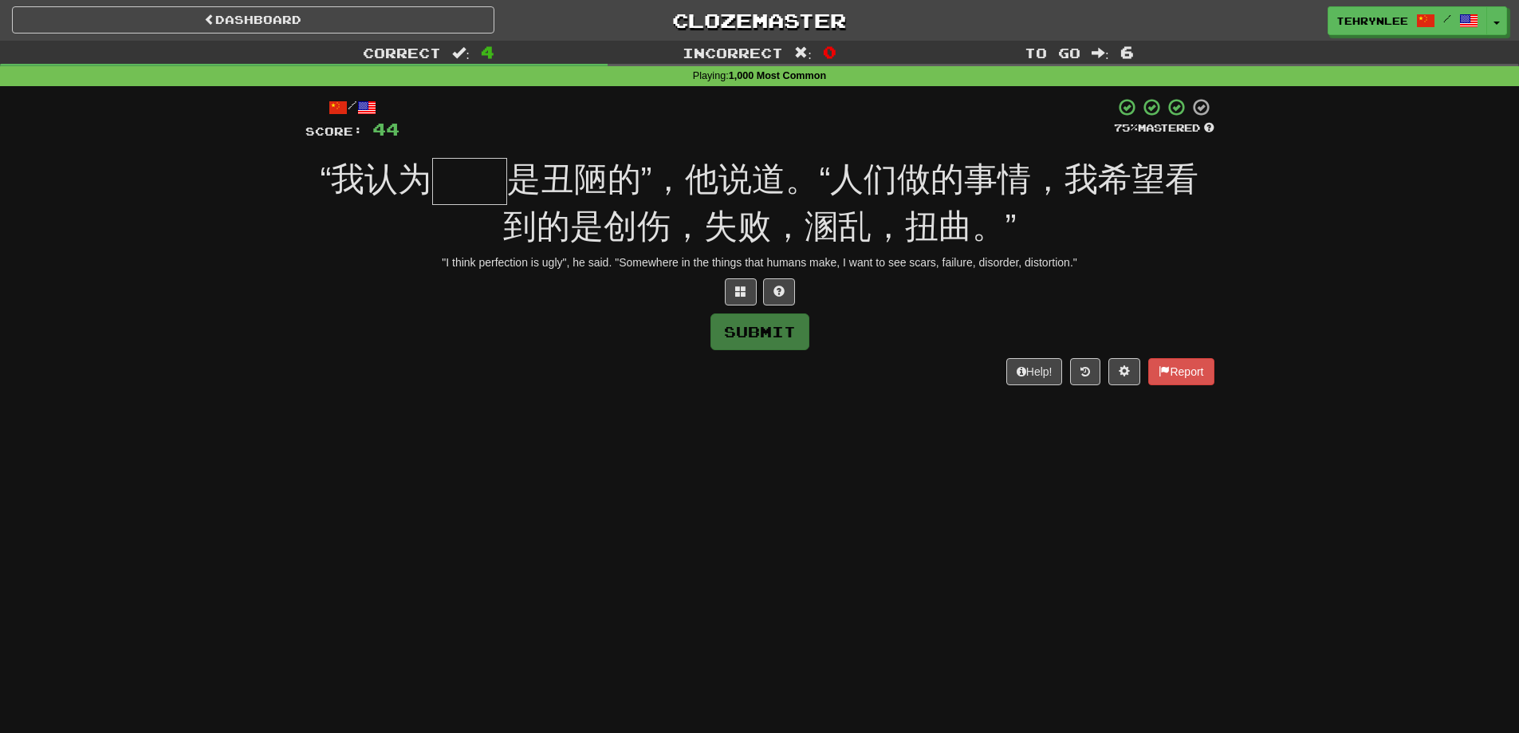
click at [538, 318] on div "Submit" at bounding box center [759, 331] width 909 height 37
drag, startPoint x: 572, startPoint y: 264, endPoint x: 427, endPoint y: 263, distance: 145.1
click at [427, 263] on div ""I think perfection is ugly", he said. "Somewhere in the things that humans mak…" at bounding box center [759, 262] width 909 height 16
click at [470, 167] on input "text" at bounding box center [469, 181] width 75 height 47
paste input "**"
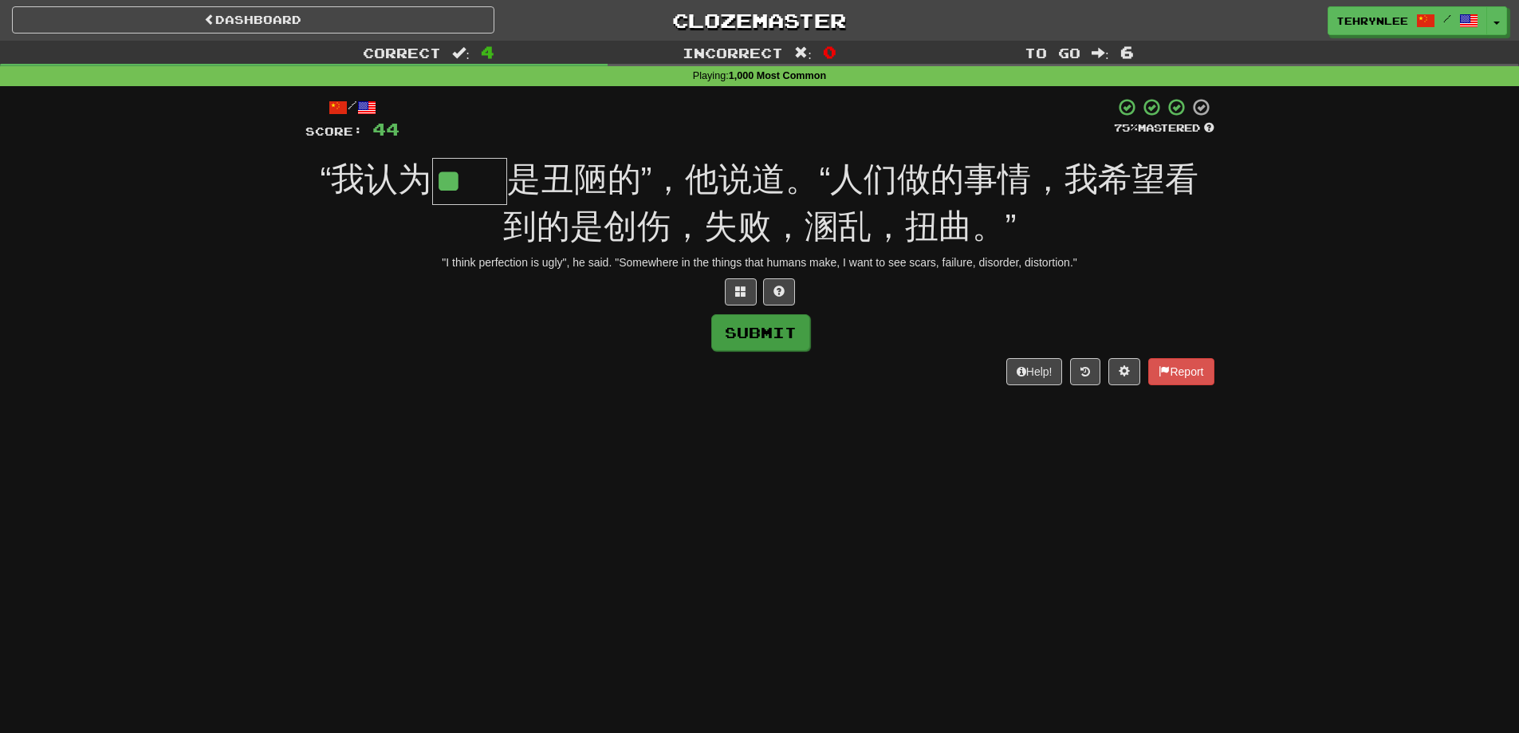
type input "**"
click at [793, 340] on button "Submit" at bounding box center [760, 332] width 99 height 37
click at [793, 340] on div "/ Score: 44 75 % Mastered “我认为 ** 是丑陋的”，他说道。“人们做的事情，我希望看到的是创伤，失败，溷乱，扭曲。” "I thi…" at bounding box center [759, 241] width 909 height 288
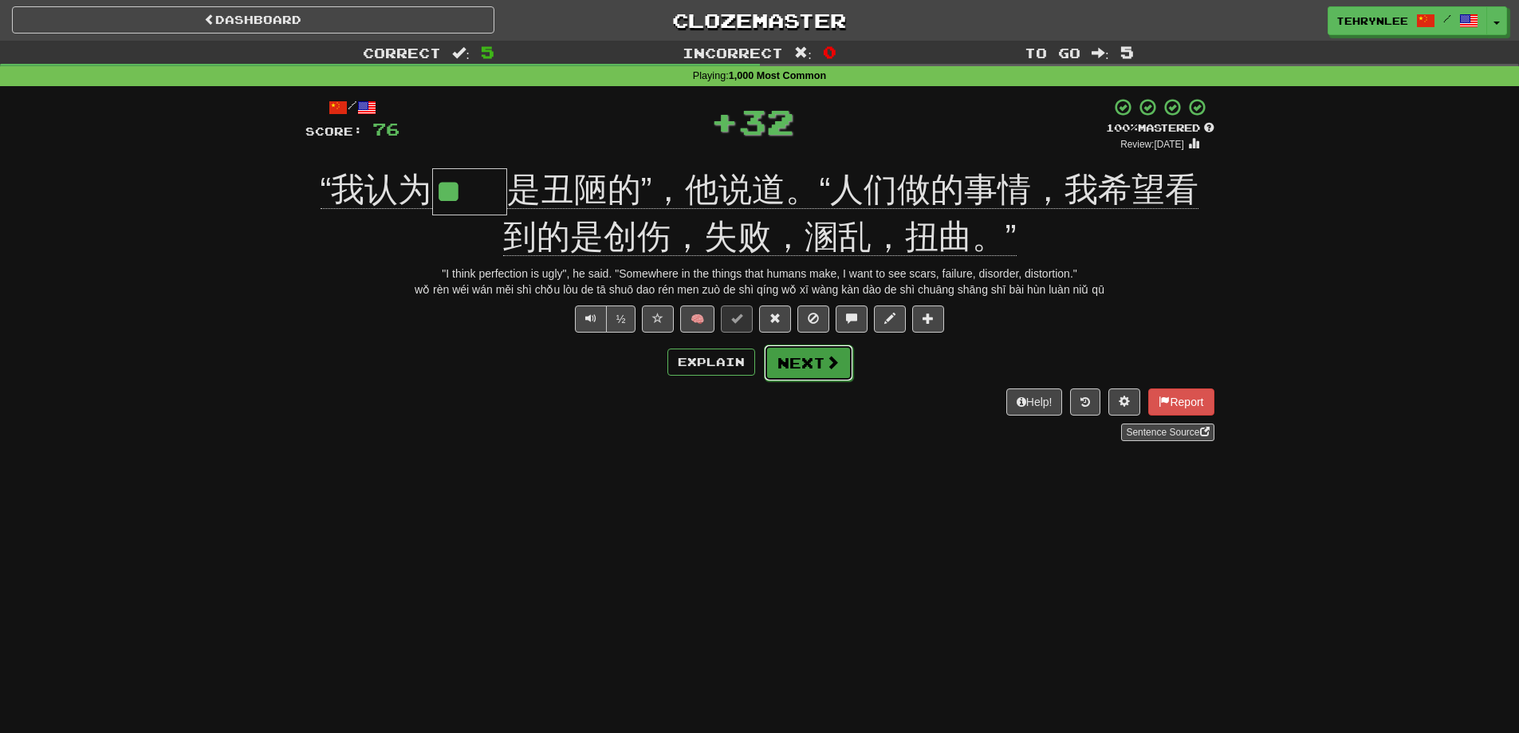
click at [825, 358] on span at bounding box center [832, 362] width 14 height 14
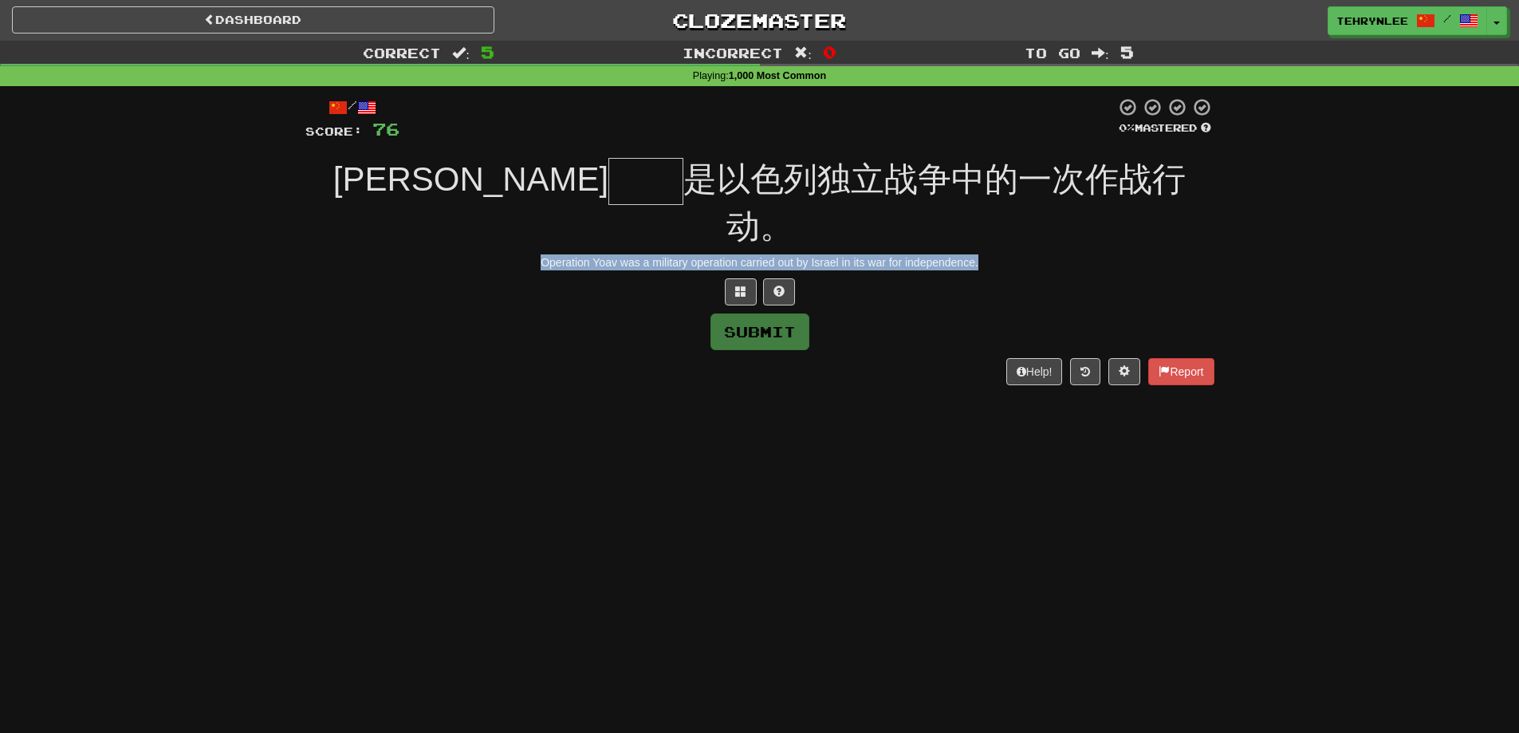
drag, startPoint x: 1010, startPoint y: 225, endPoint x: 532, endPoint y: 222, distance: 477.7
click at [532, 254] on div "Operation Yoav was a military operation carried out by Israel in its war for in…" at bounding box center [759, 262] width 909 height 16
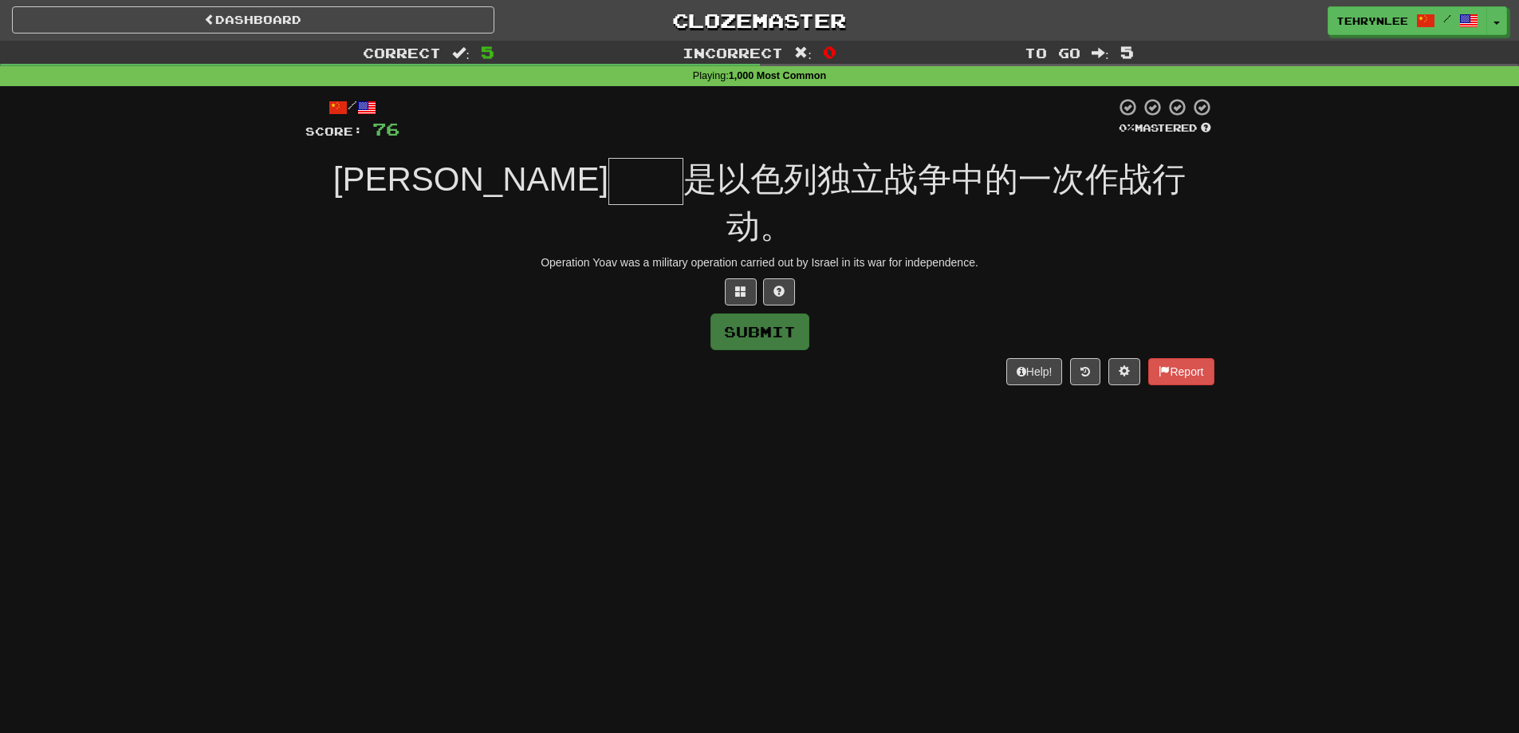
click at [608, 158] on input "text" at bounding box center [645, 181] width 75 height 47
paste input "**"
type input "**"
click at [748, 314] on button "Submit" at bounding box center [760, 332] width 99 height 37
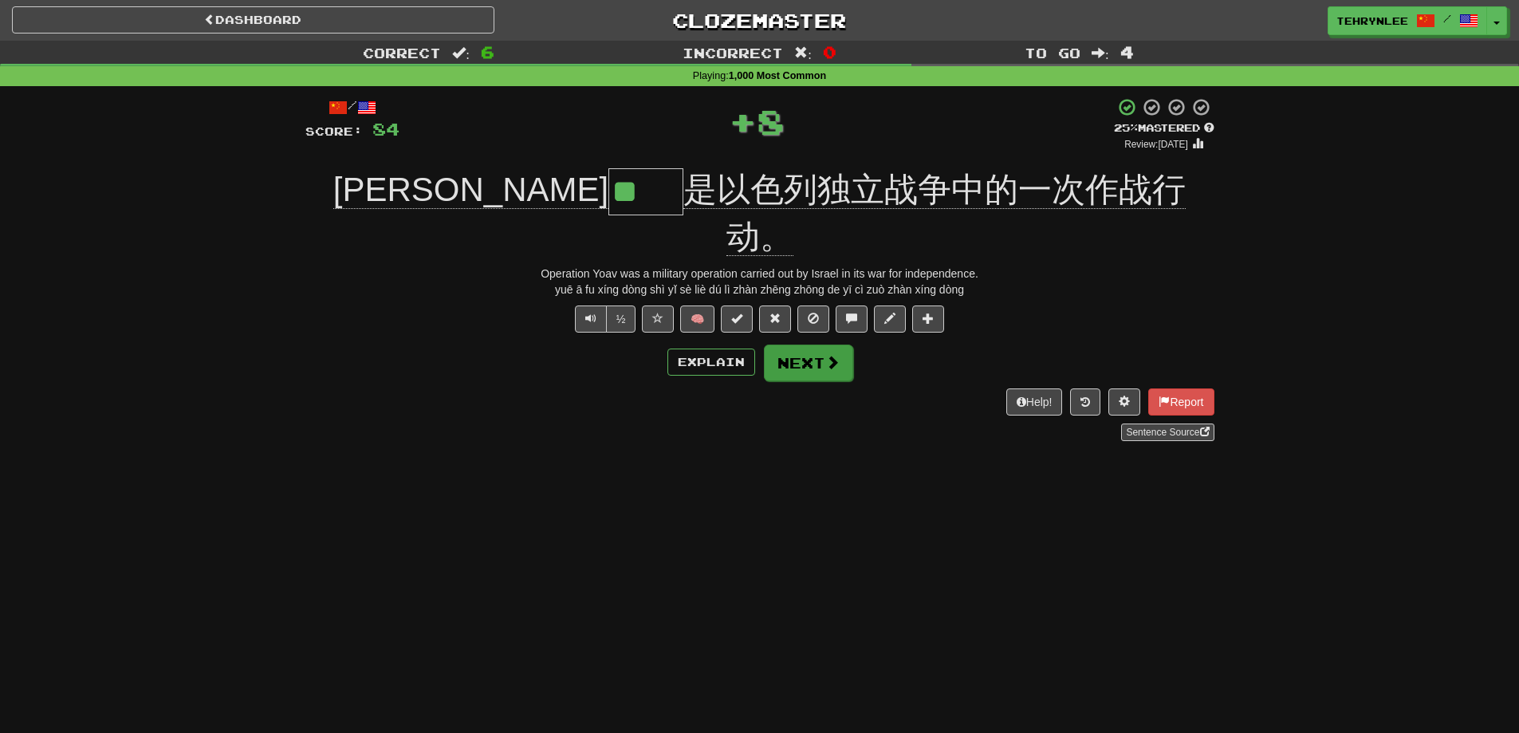
click at [813, 345] on button "Next" at bounding box center [808, 363] width 89 height 37
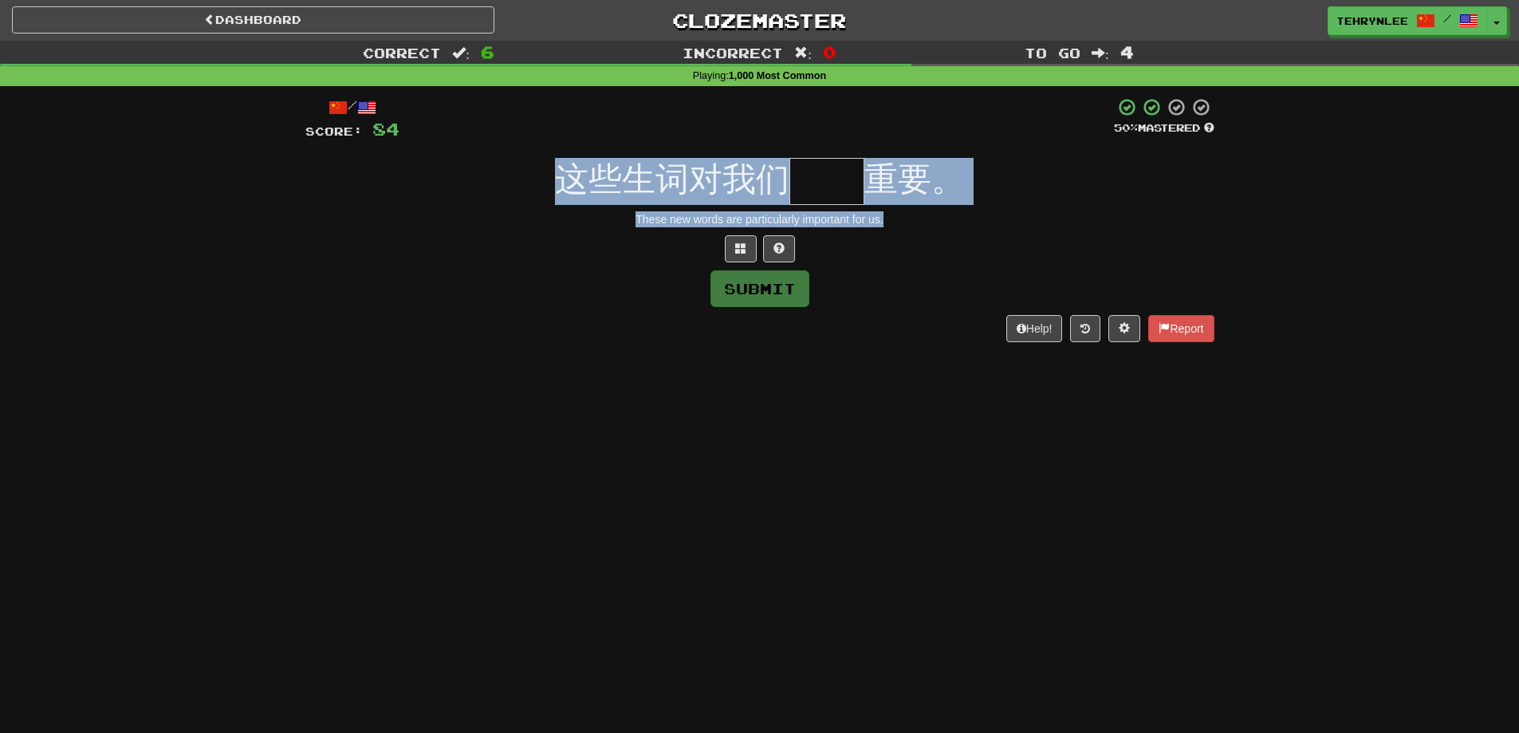
drag, startPoint x: 901, startPoint y: 224, endPoint x: 543, endPoint y: 201, distance: 358.8
click at [543, 201] on div "/ Score: 84 50 % Mastered 这些生词对我们 重要。 These new words are particularly importan…" at bounding box center [759, 219] width 909 height 244
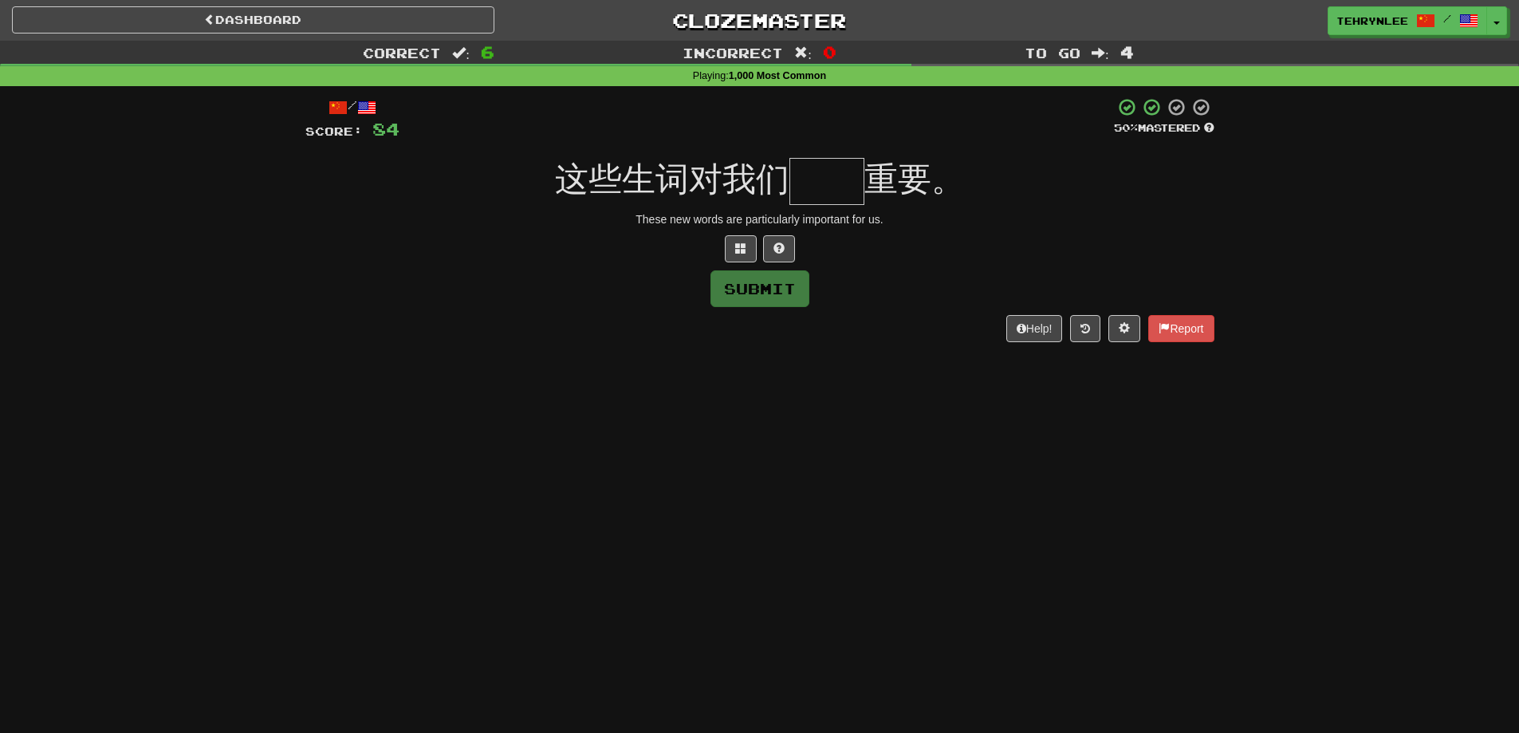
click at [572, 252] on div at bounding box center [759, 248] width 909 height 27
drag, startPoint x: 903, startPoint y: 222, endPoint x: 635, endPoint y: 214, distance: 268.1
click at [635, 214] on div "These new words are particularly important for us." at bounding box center [759, 219] width 909 height 16
click at [827, 179] on input "text" at bounding box center [827, 181] width 75 height 47
paste input "**"
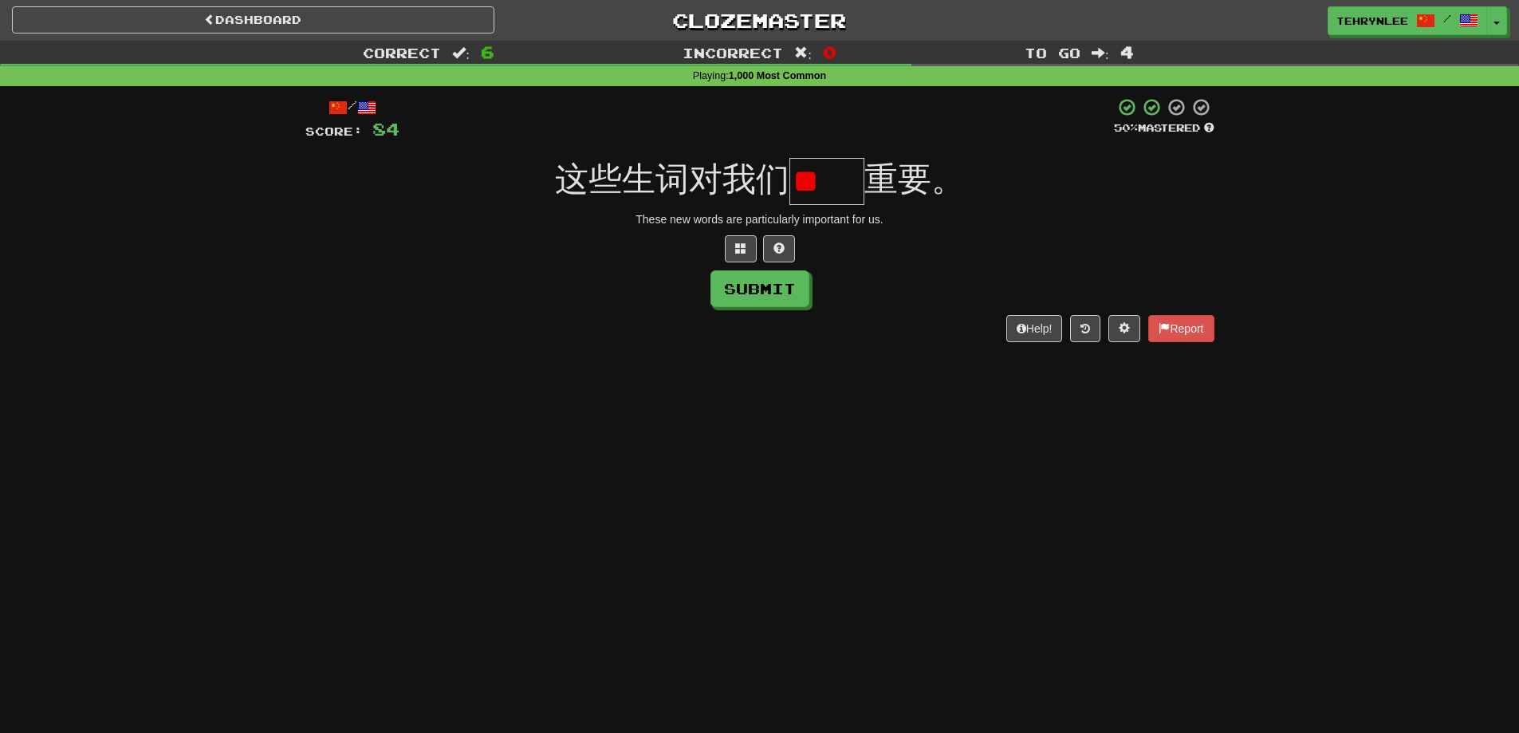
type input "*"
paste input "**"
type input "*"
click at [747, 241] on button at bounding box center [741, 248] width 32 height 27
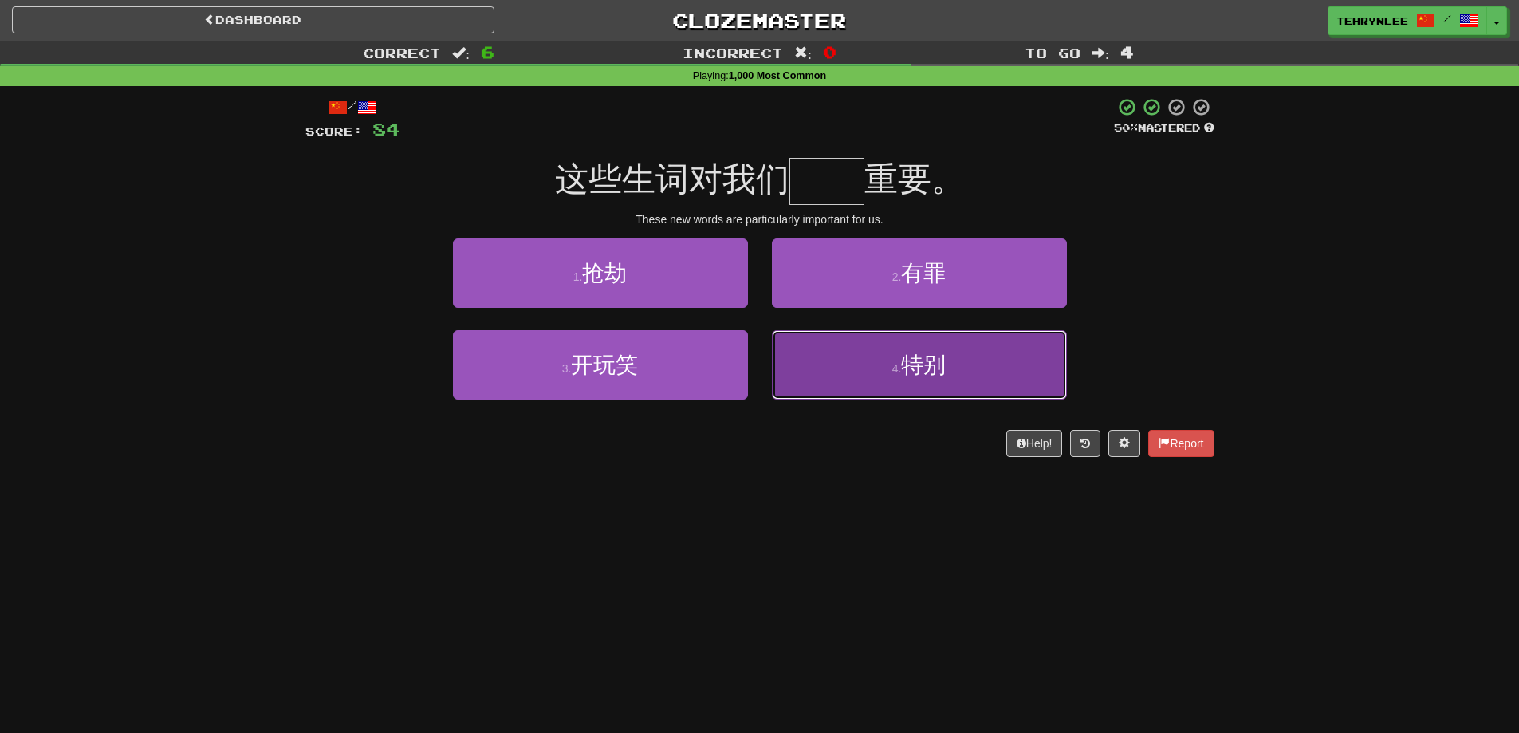
click at [970, 393] on button "4 . 特别" at bounding box center [919, 364] width 295 height 69
type input "**"
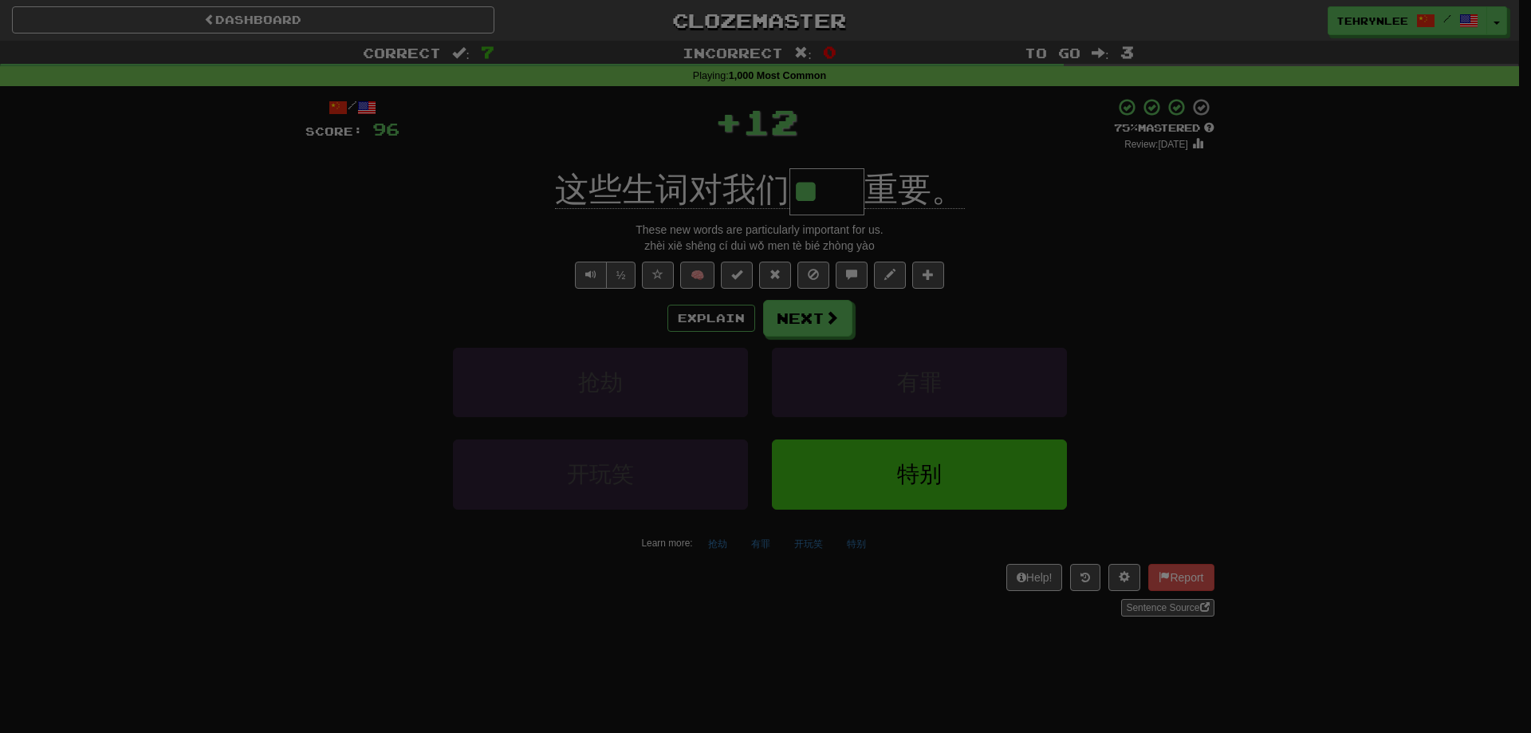
click at [812, 317] on body "Dashboard Clozemaster TehrynLee / Toggle Dropdown Dashboard Leaderboard Activit…" at bounding box center [765, 649] width 1531 height 1299
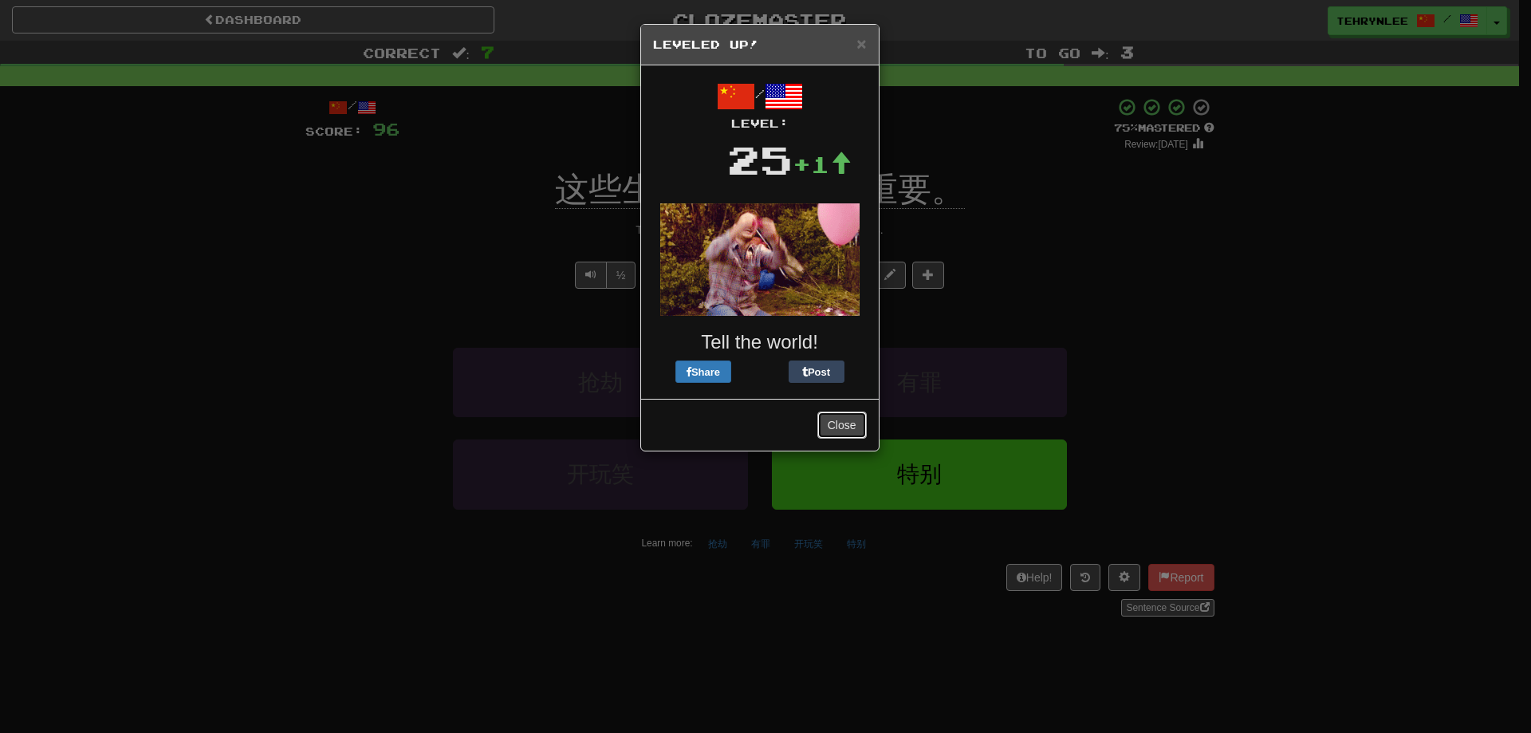
drag, startPoint x: 837, startPoint y: 417, endPoint x: 842, endPoint y: 410, distance: 9.1
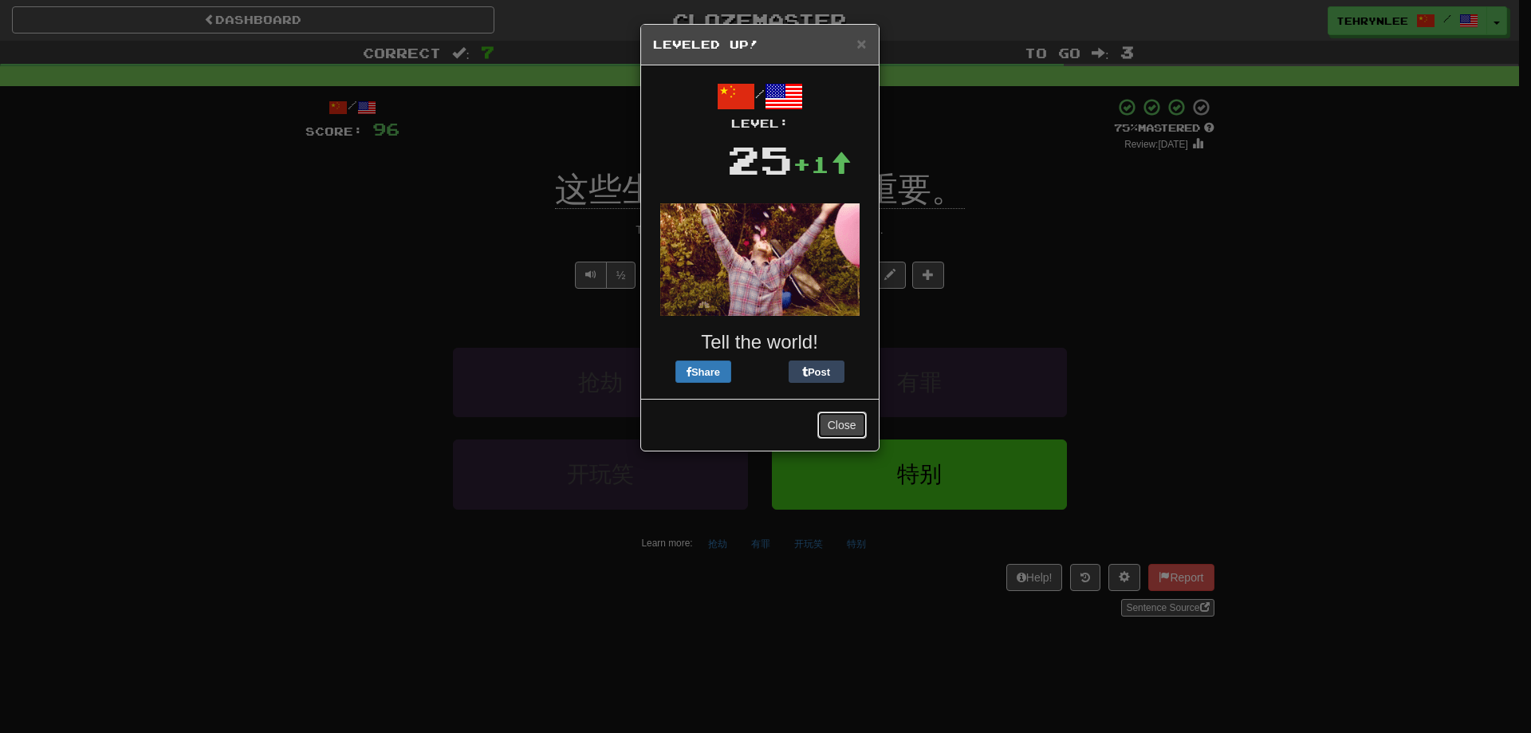
click at [837, 417] on button "Close" at bounding box center [841, 425] width 49 height 27
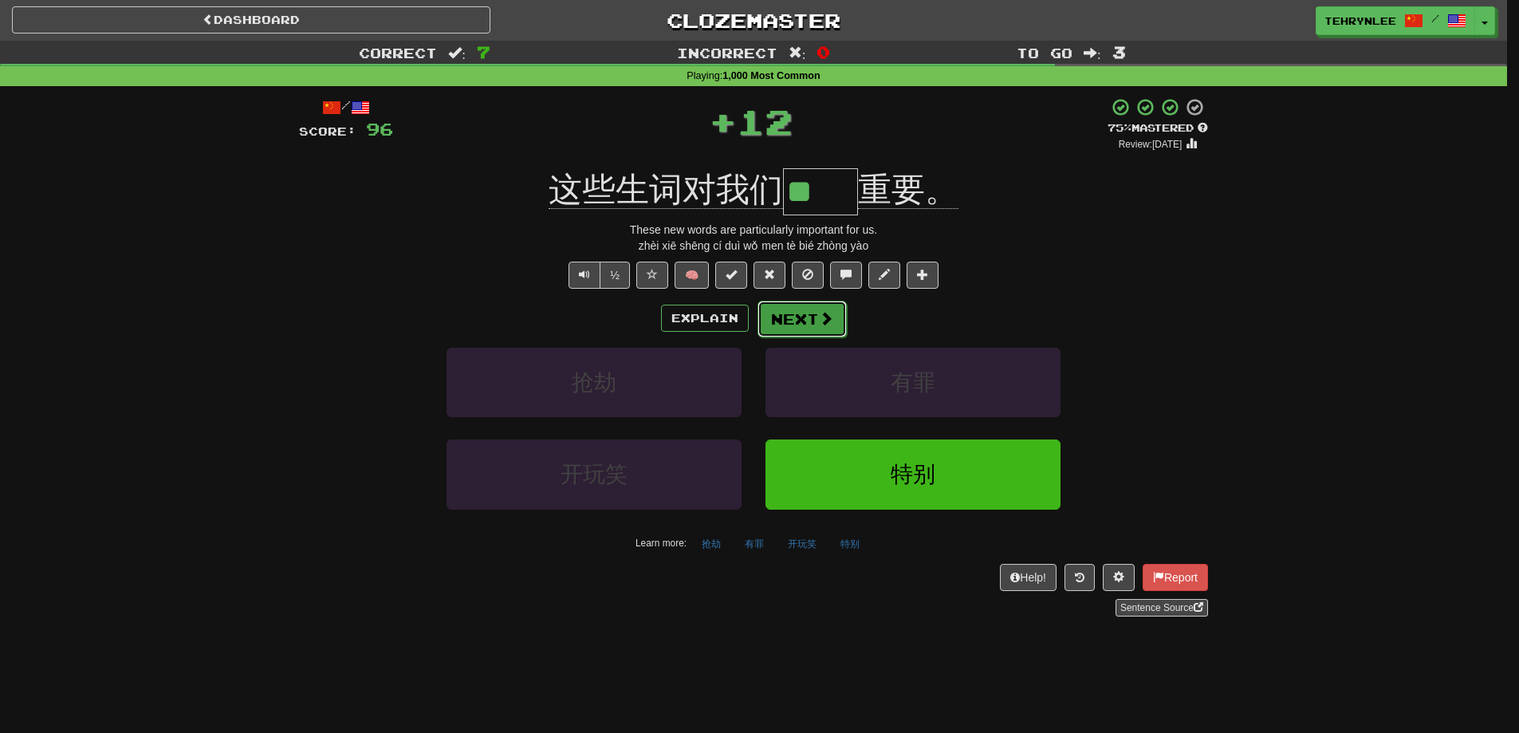
click at [832, 327] on button "Next" at bounding box center [802, 319] width 89 height 37
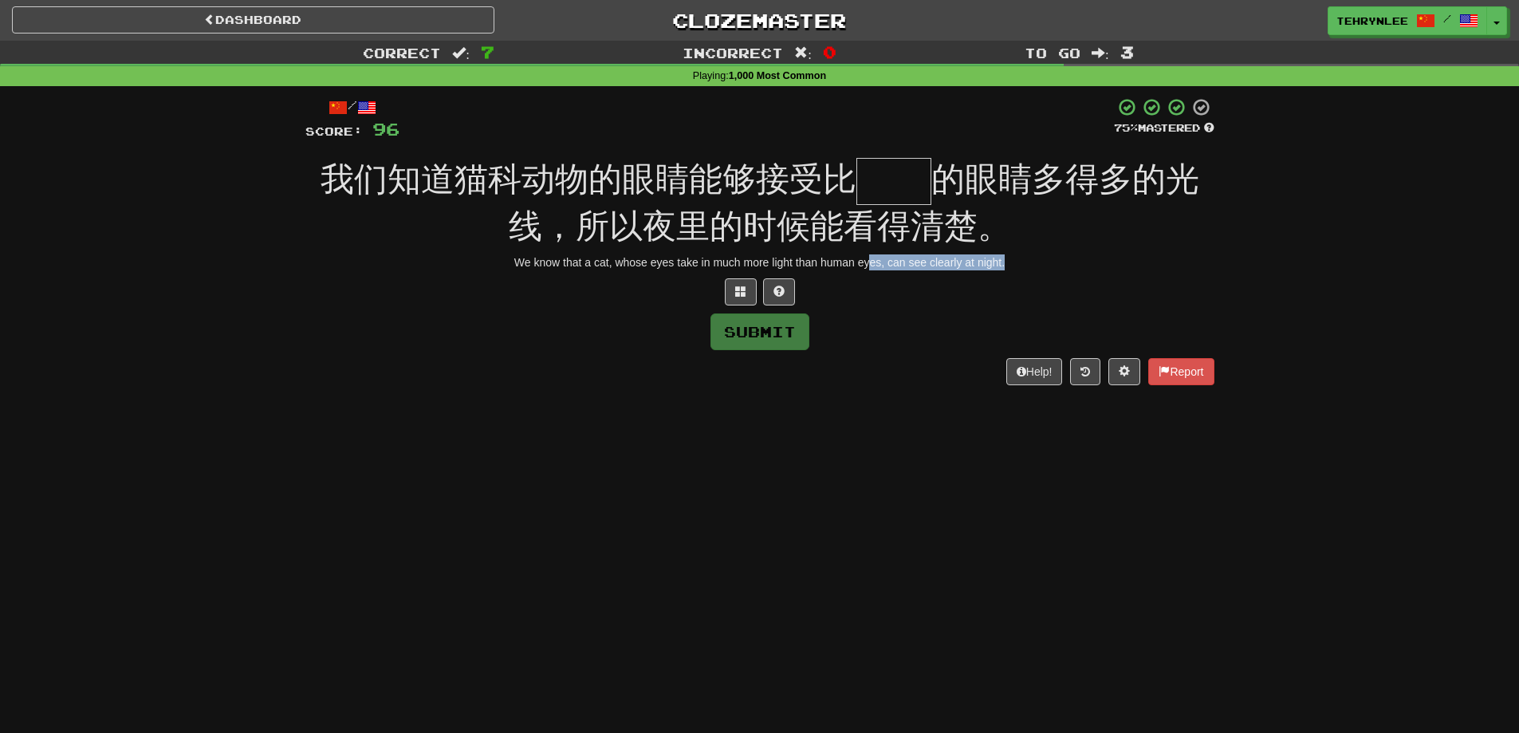
drag, startPoint x: 990, startPoint y: 262, endPoint x: 867, endPoint y: 265, distance: 123.7
click at [867, 265] on div "We know that a cat, whose eyes take in much more light than human eyes, can see…" at bounding box center [759, 262] width 909 height 16
click at [872, 306] on div "/ Score: 96 75 % Mastered 我们知道猫科动物的眼睛能够接受比 的眼睛多得多的光线，所以夜里的时候能看得清楚。 We know that…" at bounding box center [759, 241] width 909 height 288
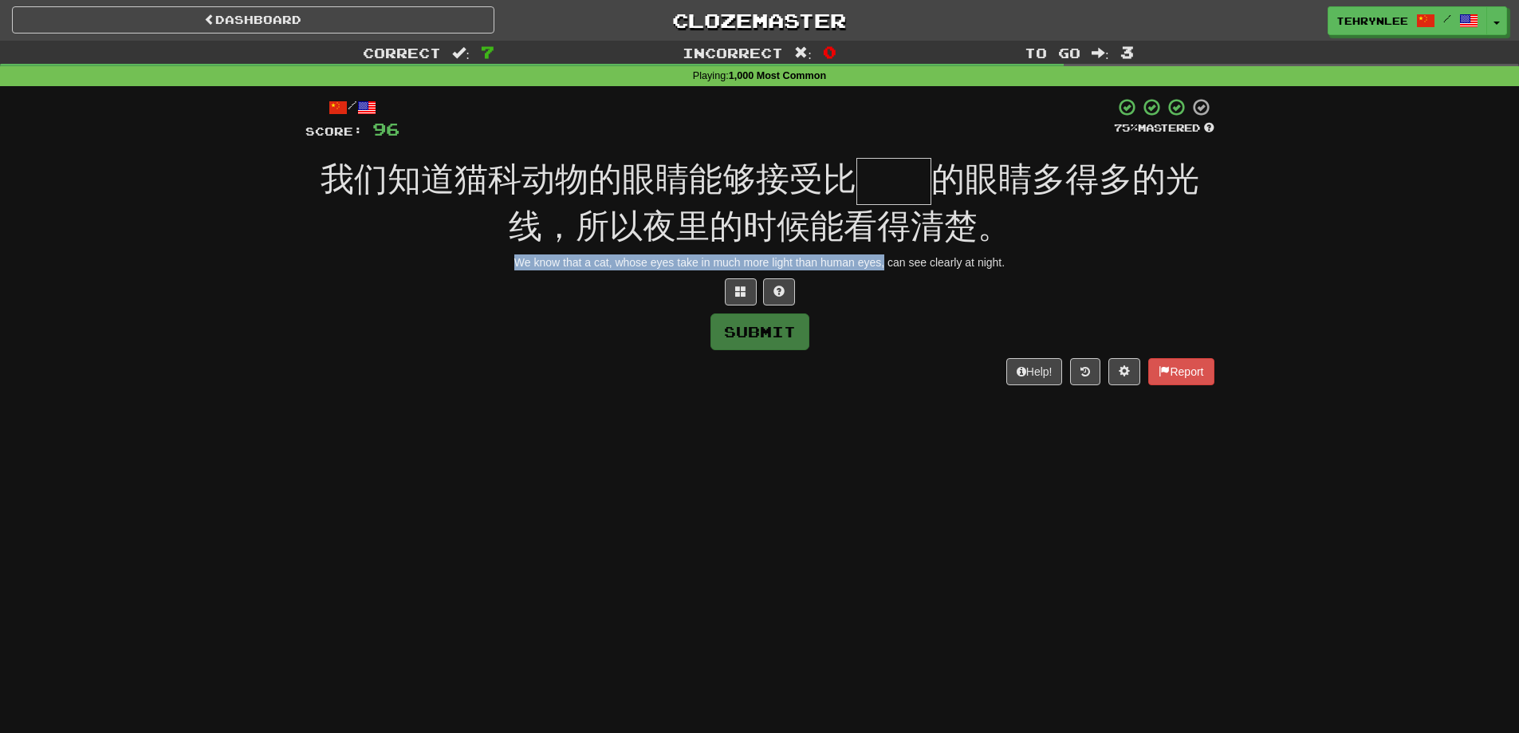
drag, startPoint x: 886, startPoint y: 263, endPoint x: 517, endPoint y: 262, distance: 369.2
click at [517, 262] on div "We know that a cat, whose eyes take in much more light than human eyes, can see…" at bounding box center [759, 262] width 909 height 16
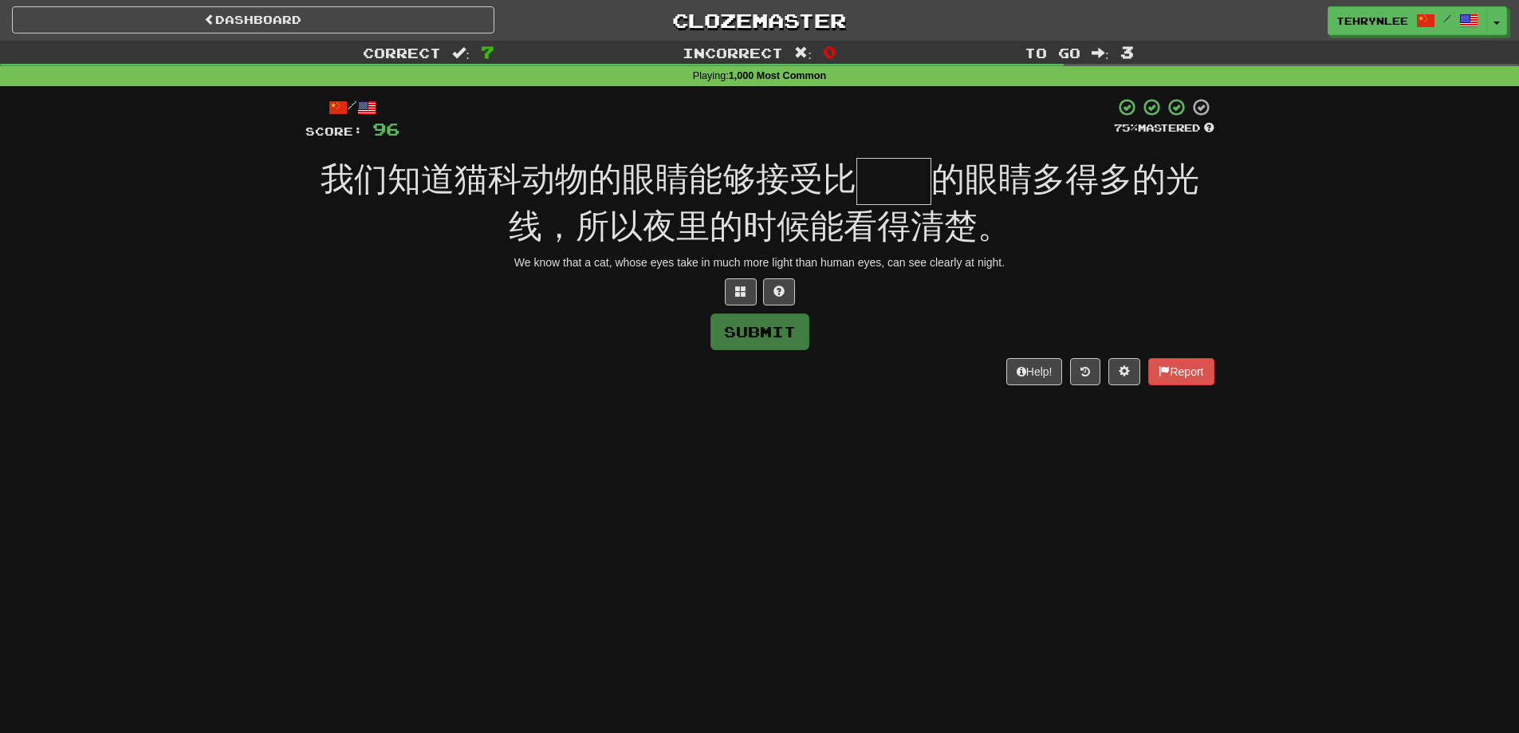
click at [917, 168] on input "text" at bounding box center [893, 181] width 75 height 47
paste input "**"
type input "*"
drag, startPoint x: 431, startPoint y: 227, endPoint x: 790, endPoint y: 264, distance: 360.7
click at [431, 227] on div "我们知道猫科动物的眼睛能够接受比 的眼睛多得多的光线，所以夜里的时候能看得清楚。" at bounding box center [759, 203] width 909 height 90
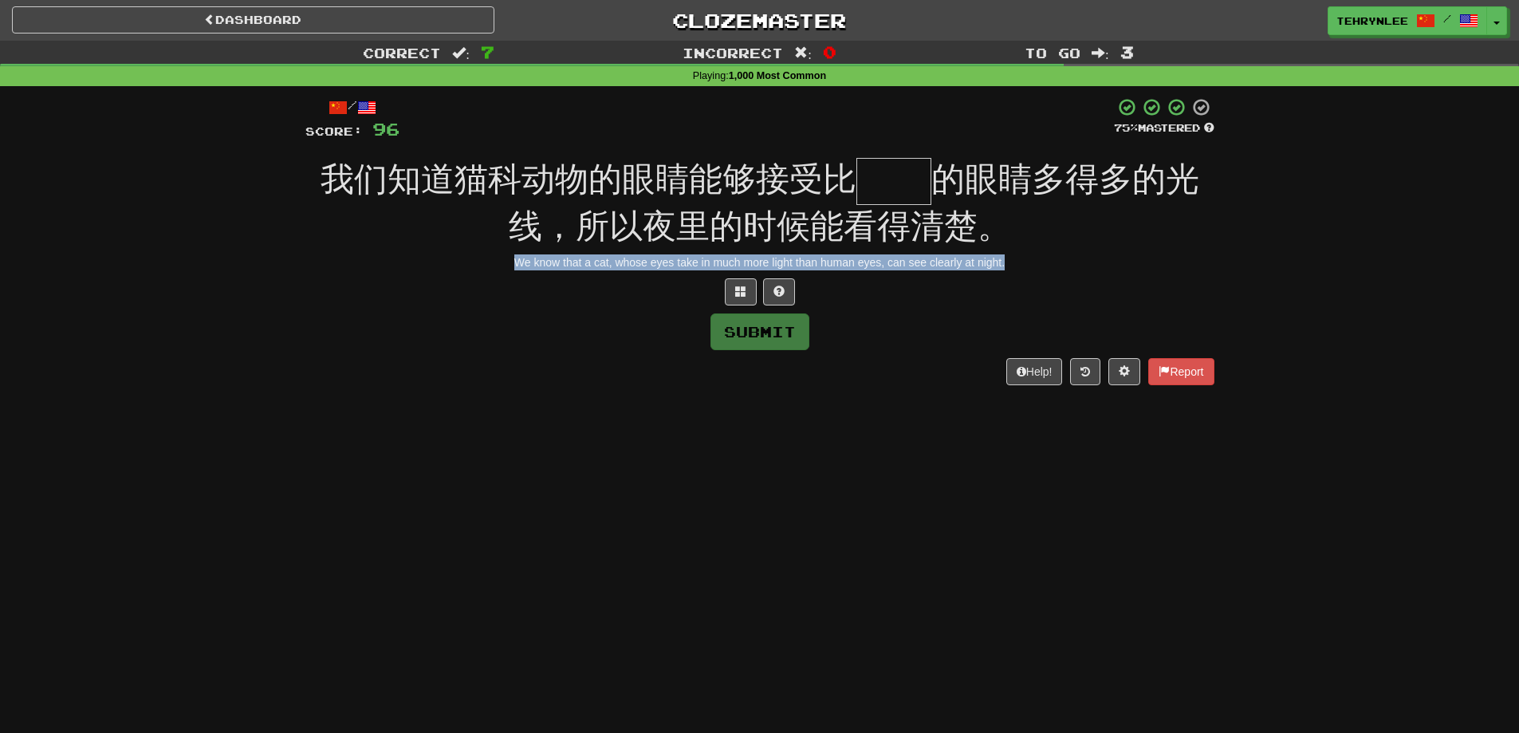
drag, startPoint x: 1053, startPoint y: 267, endPoint x: 496, endPoint y: 251, distance: 556.9
click at [501, 251] on div "/ Score: 96 75 % Mastered 我们知道猫科动物的眼睛能够接受比 的眼睛多得多的光线，所以夜里的时候能看得清楚。 We know that…" at bounding box center [759, 241] width 909 height 288
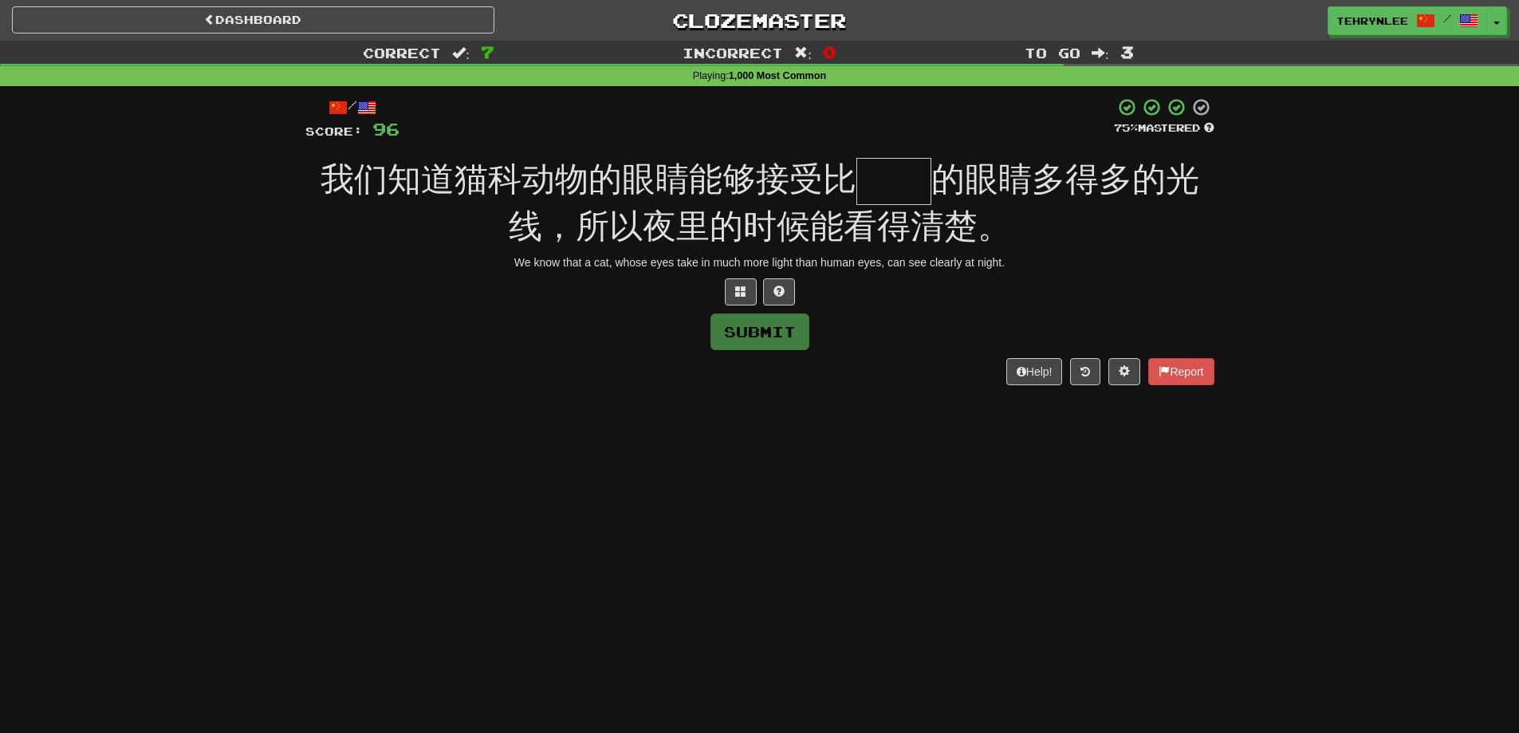
click at [911, 178] on input "text" at bounding box center [893, 181] width 75 height 47
paste input "**"
type input "*"
paste input "**"
type input "*"
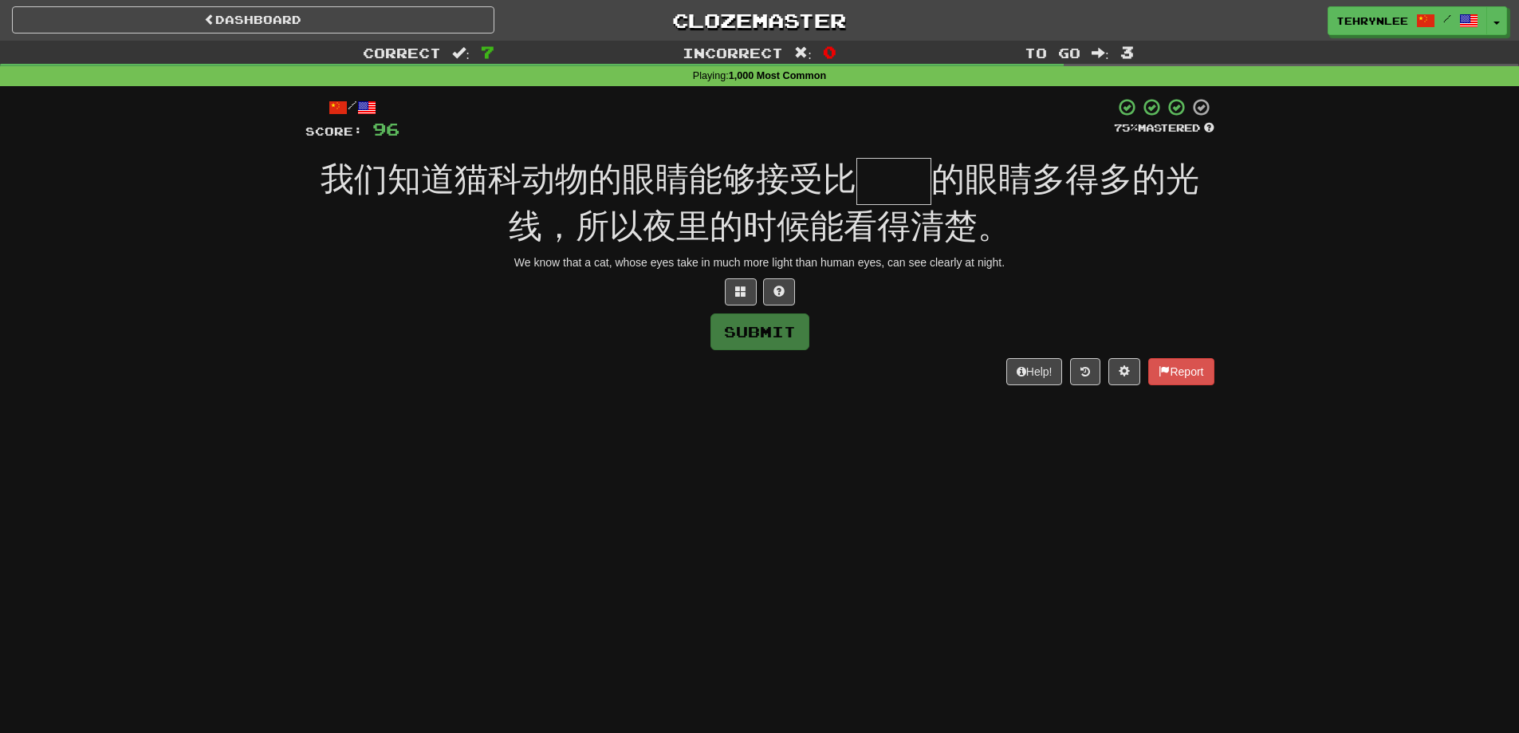
paste input "*"
type input "*"
click at [750, 291] on button at bounding box center [741, 291] width 32 height 27
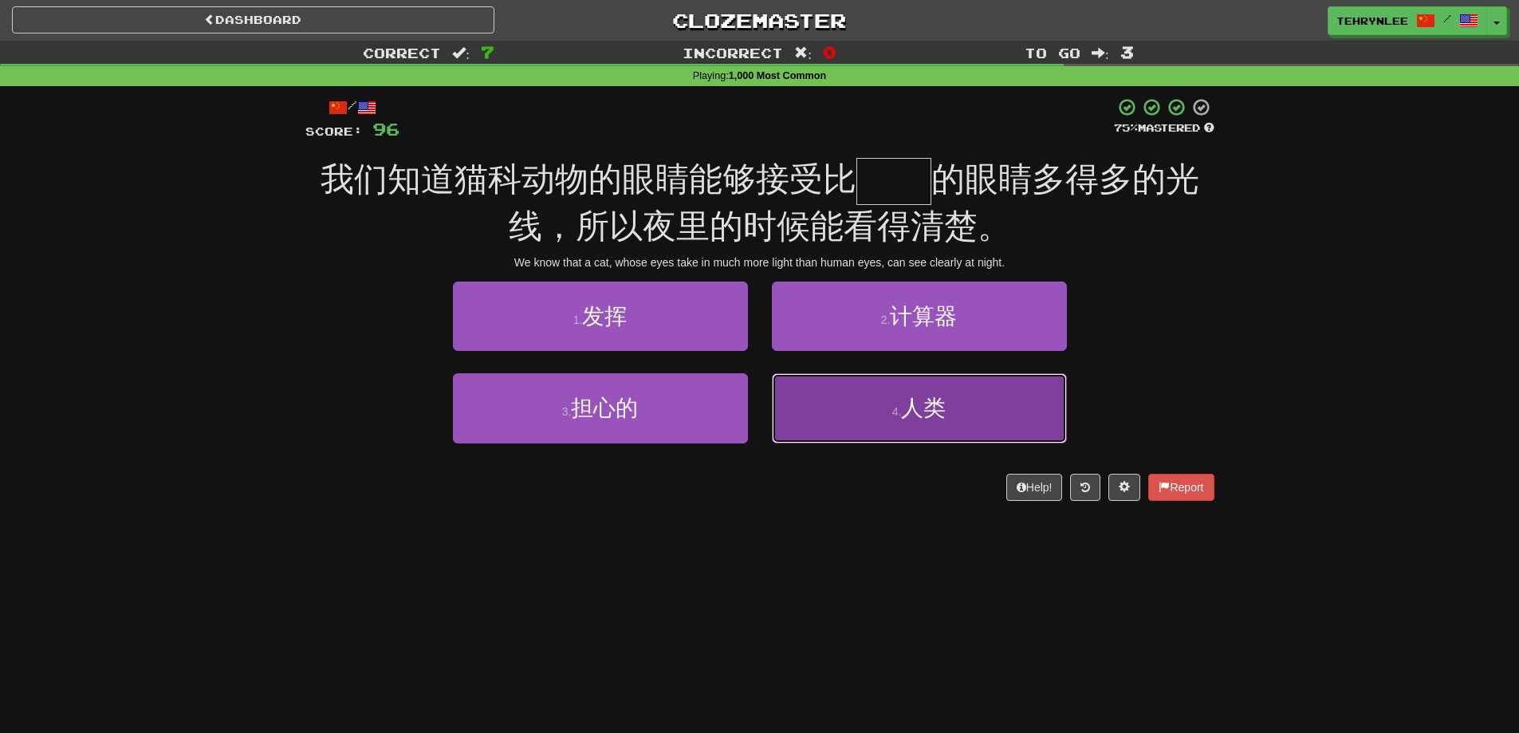
click at [935, 408] on span "人类" at bounding box center [923, 408] width 45 height 25
type input "**"
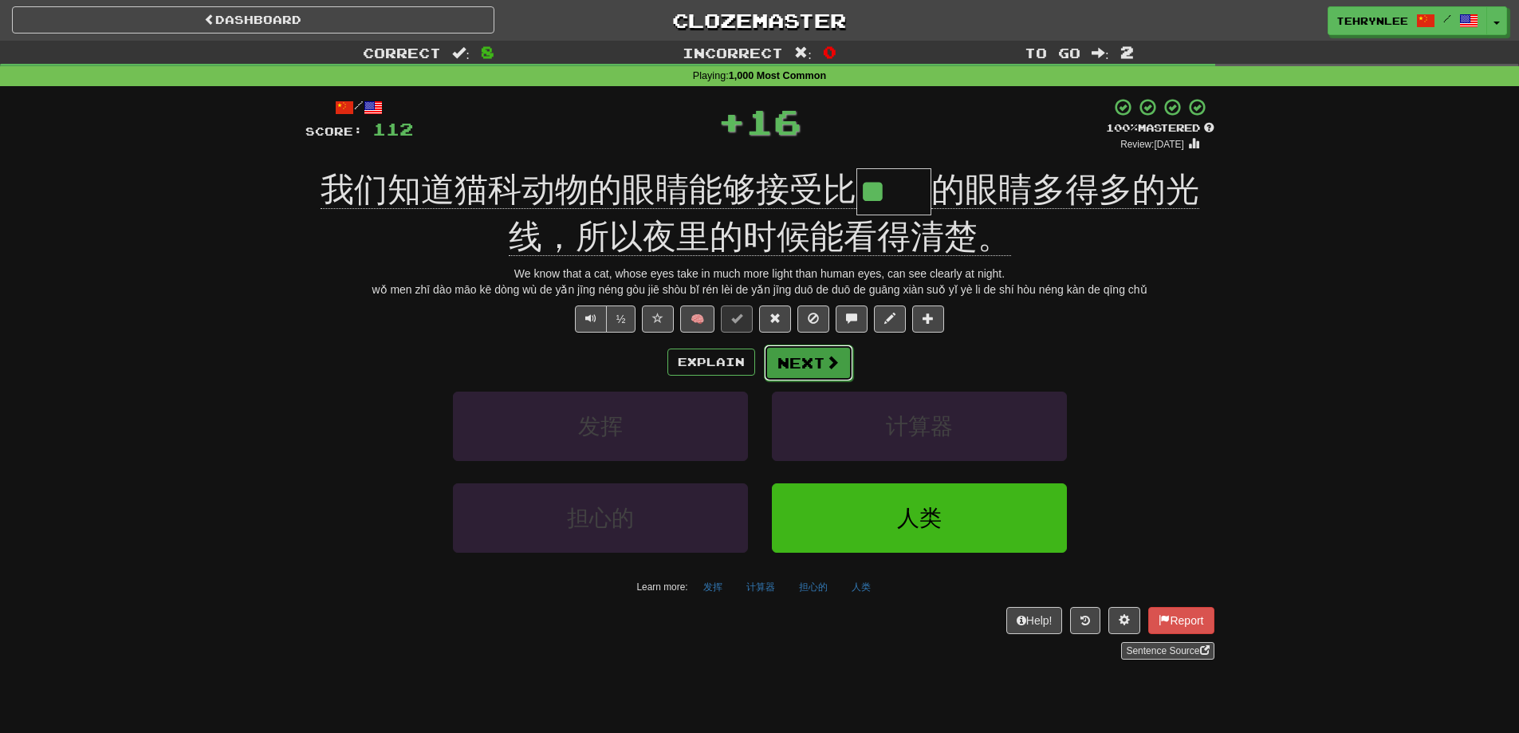
click at [801, 362] on button "Next" at bounding box center [808, 363] width 89 height 37
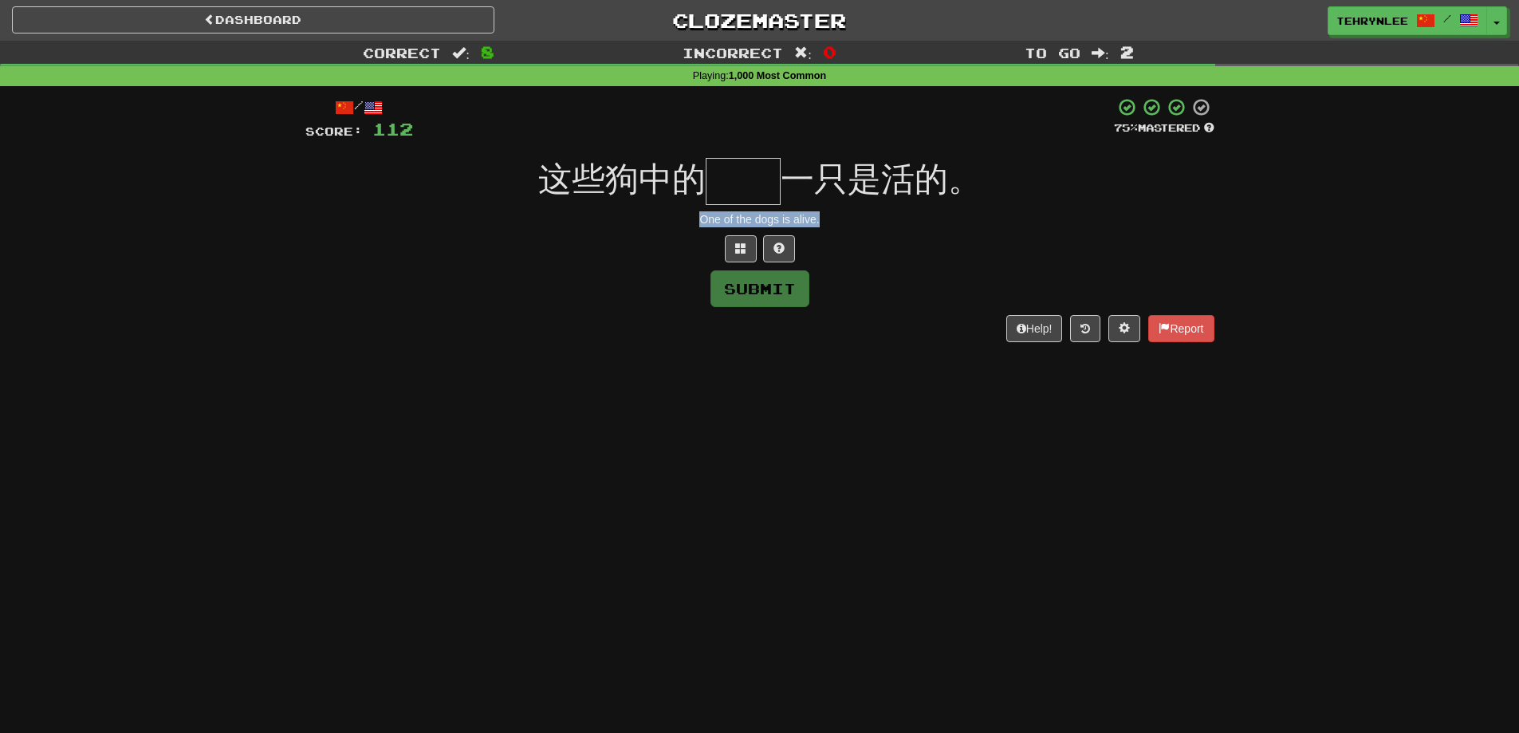
drag, startPoint x: 825, startPoint y: 218, endPoint x: 656, endPoint y: 213, distance: 169.9
click at [659, 213] on div "One of the dogs is alive." at bounding box center [759, 219] width 909 height 16
click at [740, 240] on button at bounding box center [741, 248] width 32 height 27
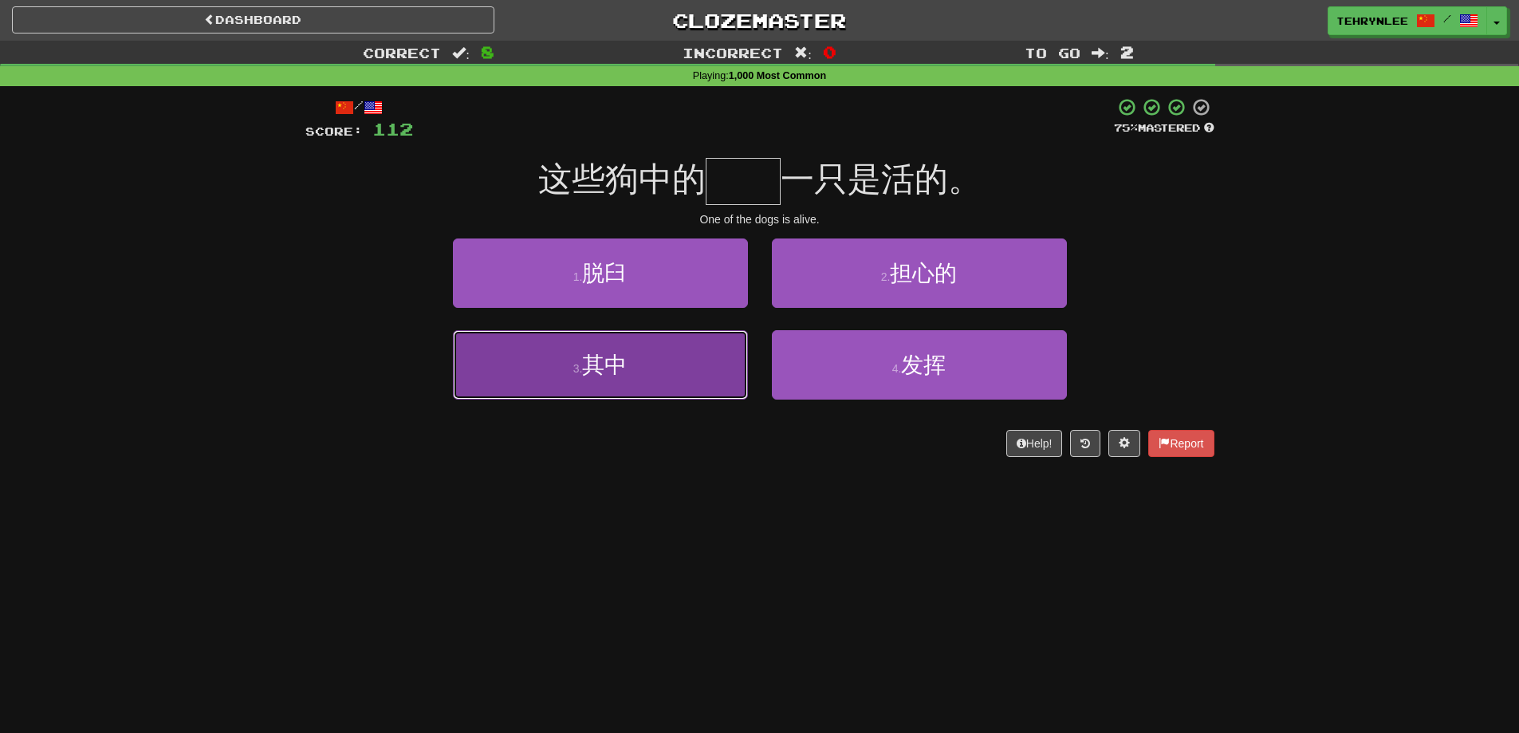
click at [681, 362] on button "3 . 其中" at bounding box center [600, 364] width 295 height 69
type input "**"
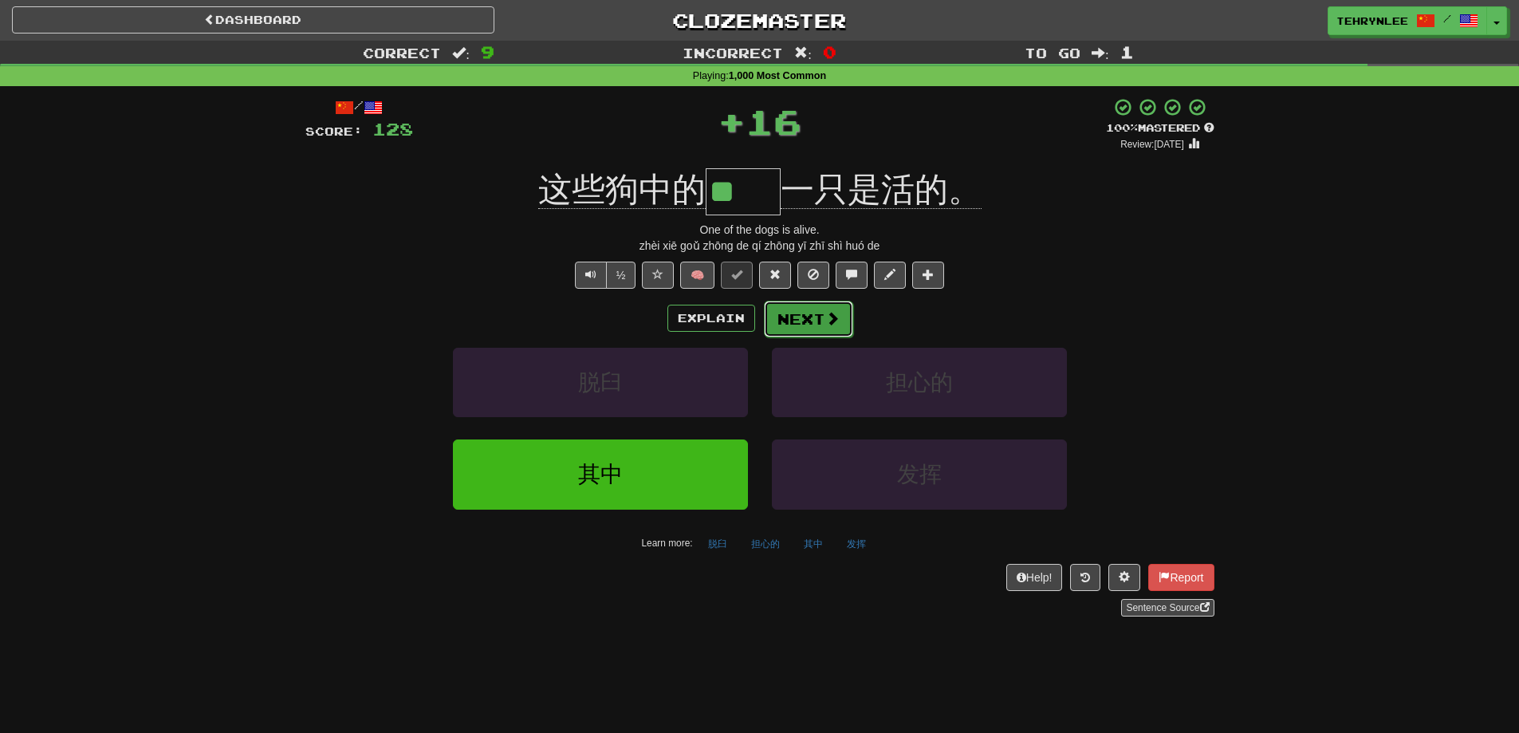
click at [820, 311] on button "Next" at bounding box center [808, 319] width 89 height 37
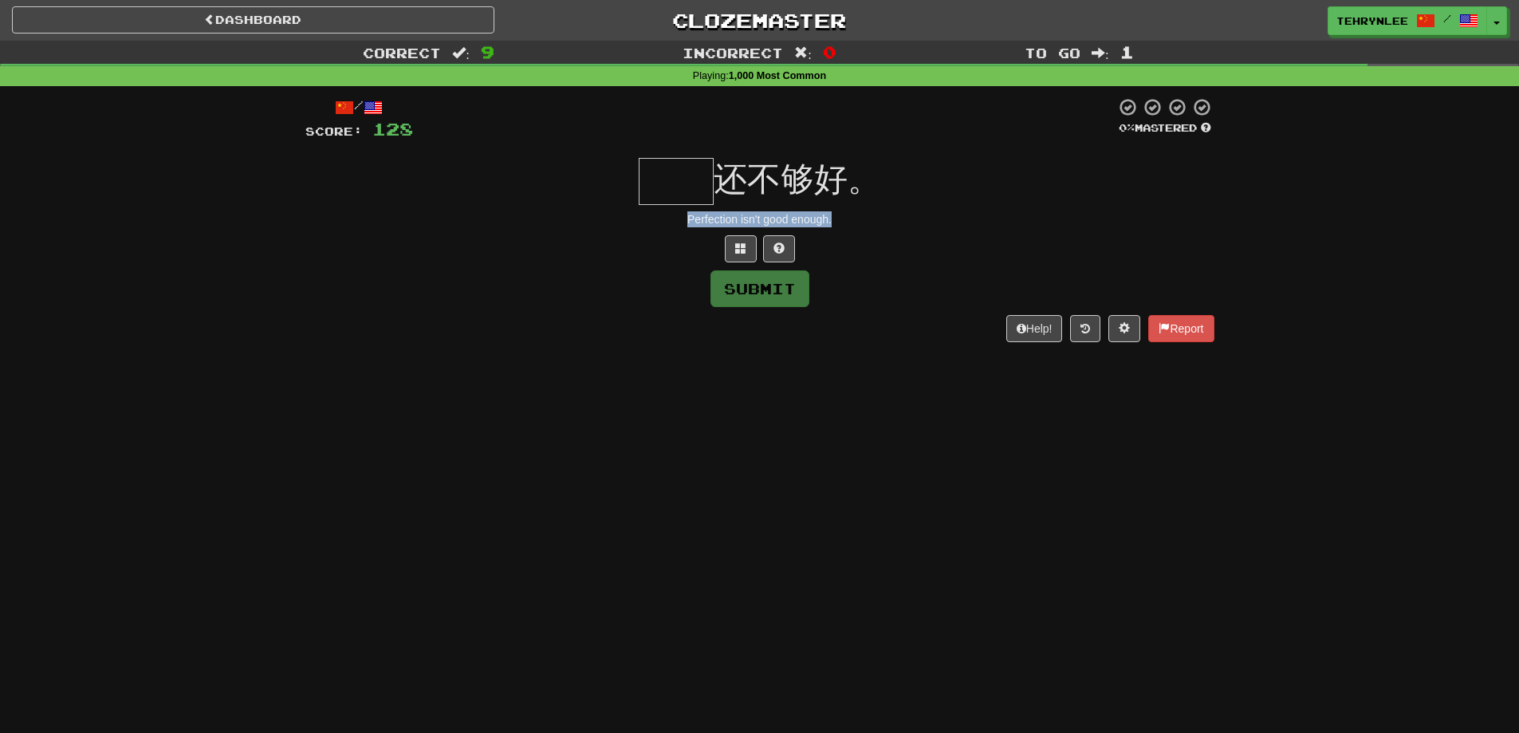
drag, startPoint x: 853, startPoint y: 222, endPoint x: 583, endPoint y: 214, distance: 269.7
click at [583, 214] on div "Perfection isn't good enough." at bounding box center [759, 219] width 909 height 16
click at [671, 177] on input "text" at bounding box center [676, 181] width 75 height 47
paste input "**"
type input "**"
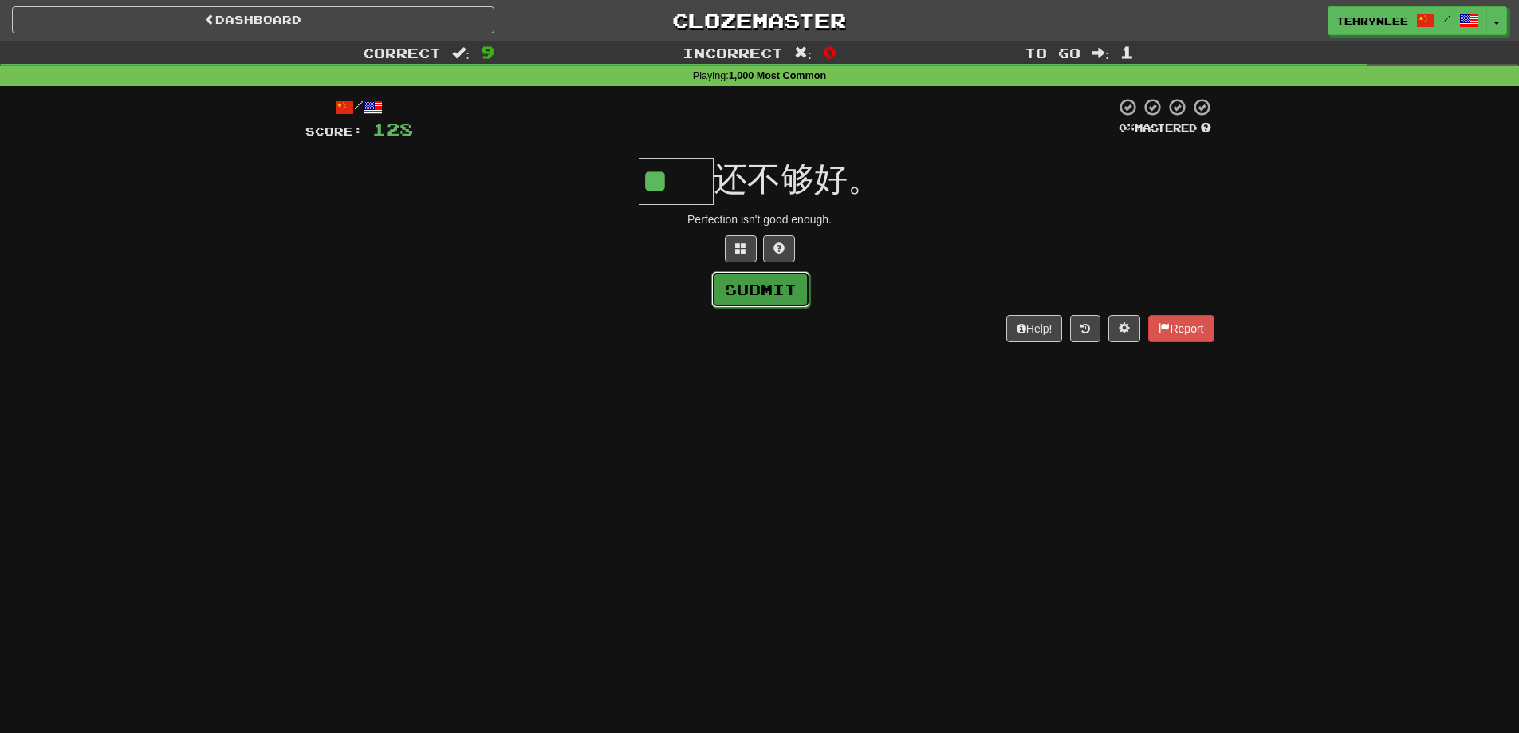
click at [774, 299] on button "Submit" at bounding box center [760, 289] width 99 height 37
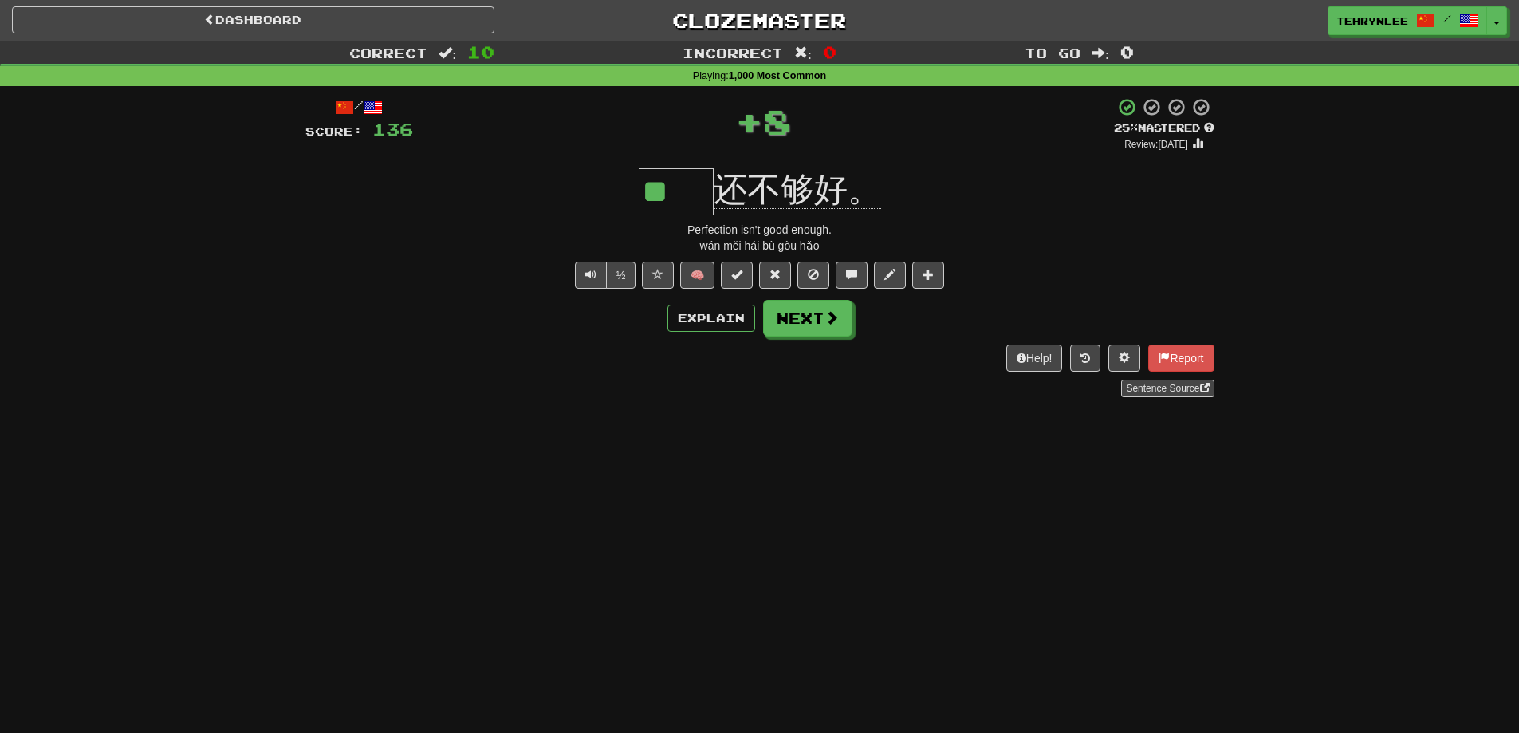
click at [823, 308] on button "Next" at bounding box center [807, 318] width 89 height 37
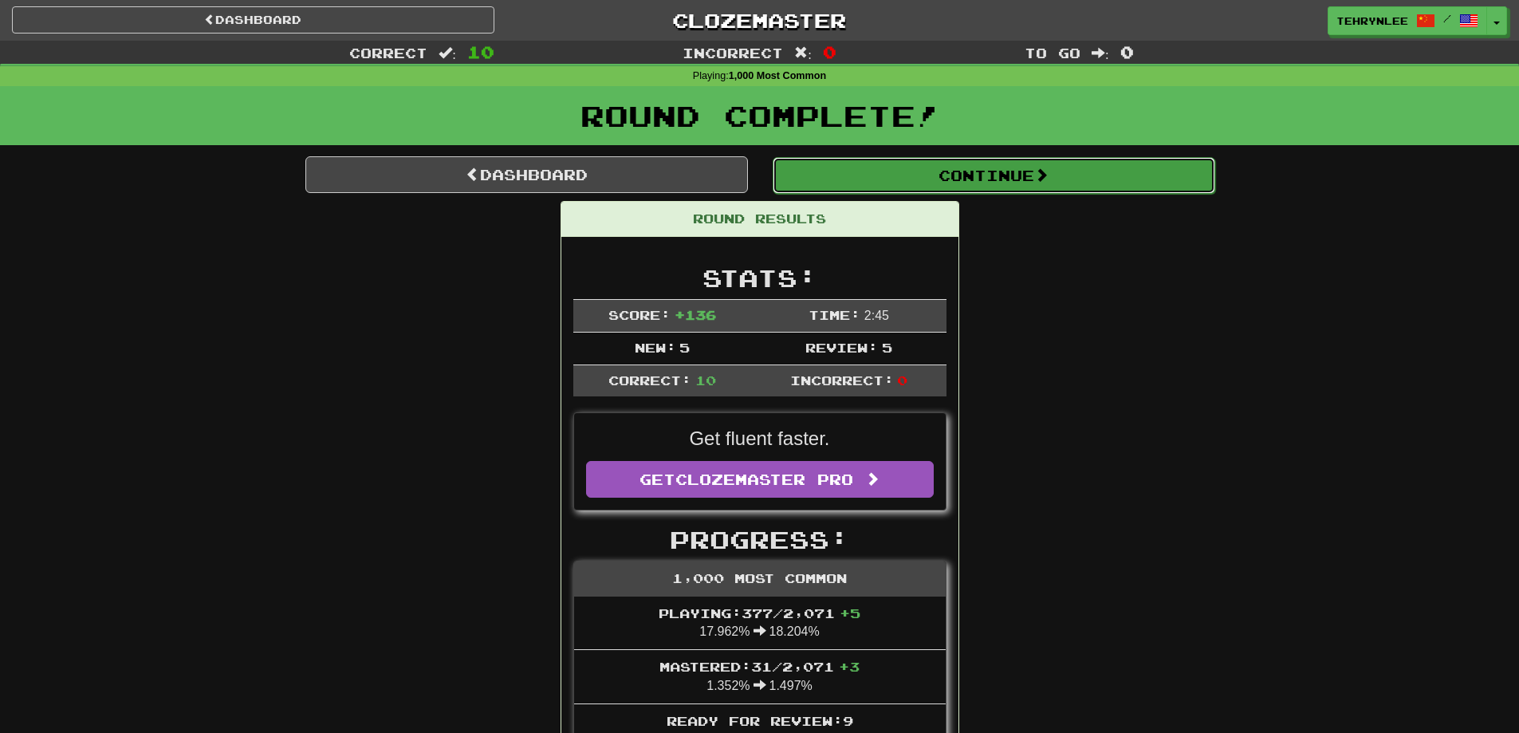
click at [914, 176] on button "Continue" at bounding box center [994, 175] width 443 height 37
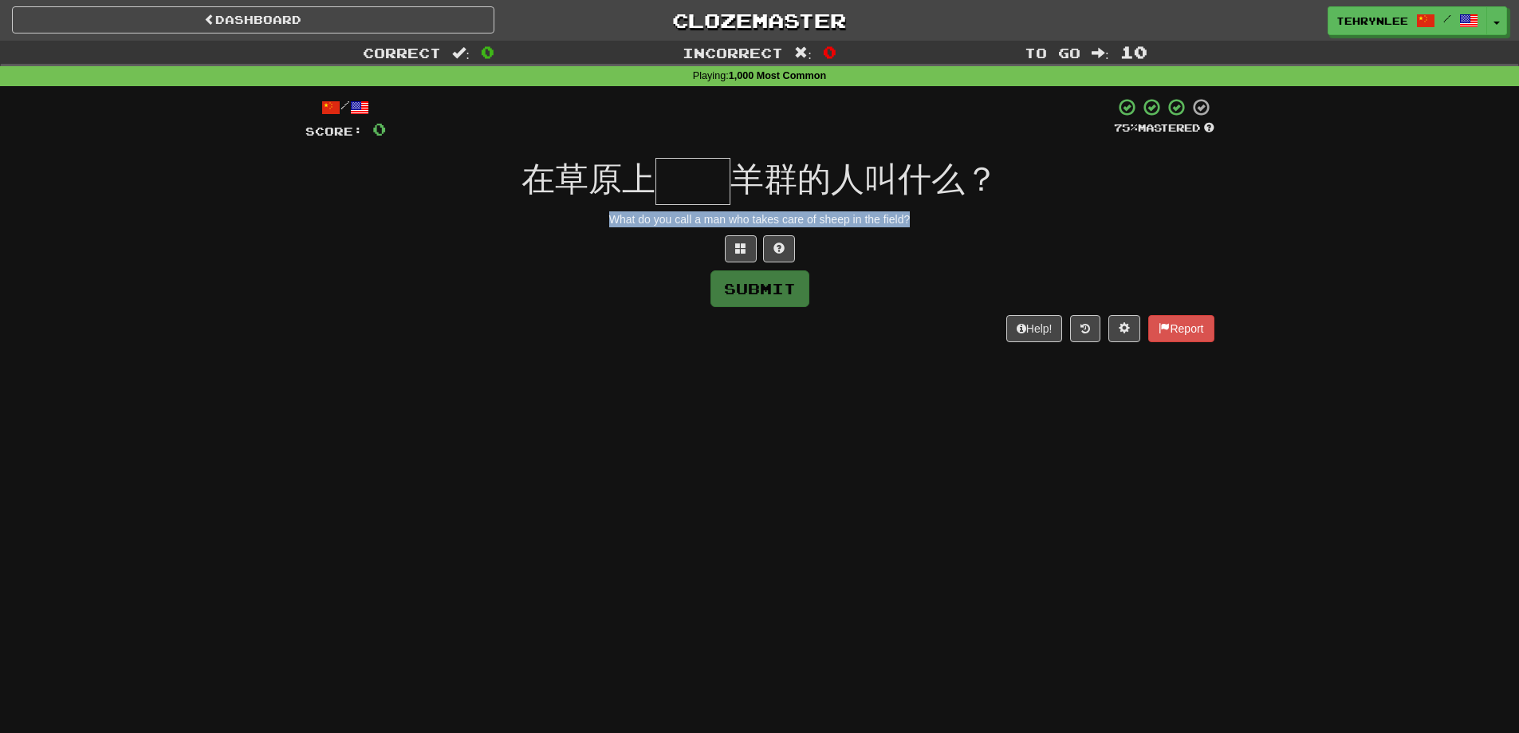
drag, startPoint x: 981, startPoint y: 222, endPoint x: 539, endPoint y: 211, distance: 441.9
click at [541, 212] on div "What do you call a man who takes care of sheep in the field?" at bounding box center [759, 219] width 909 height 16
click at [721, 179] on input "text" at bounding box center [693, 181] width 75 height 47
paste input "**"
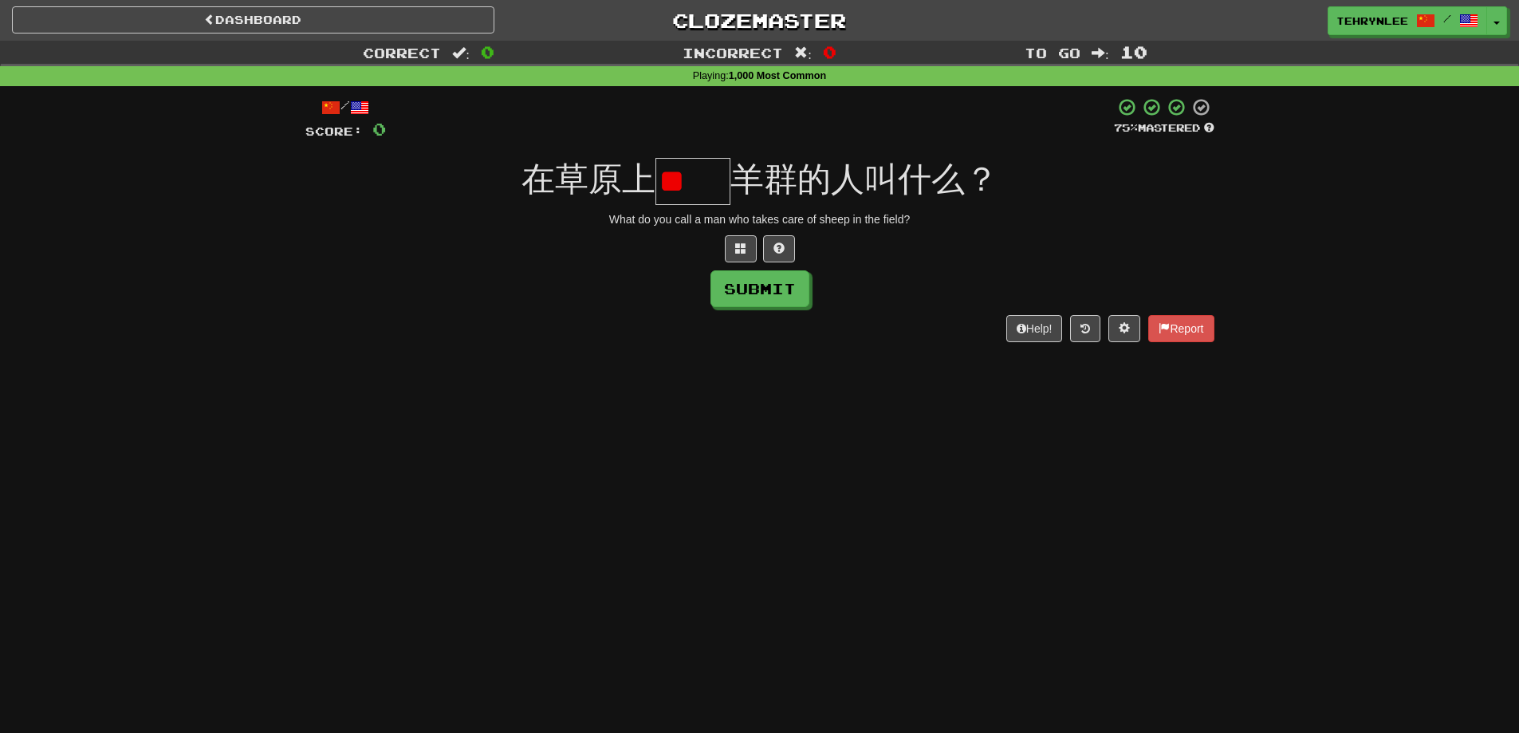
type input "*"
click at [676, 179] on input "text" at bounding box center [693, 181] width 75 height 47
paste input "**"
type input "*"
paste input "**"
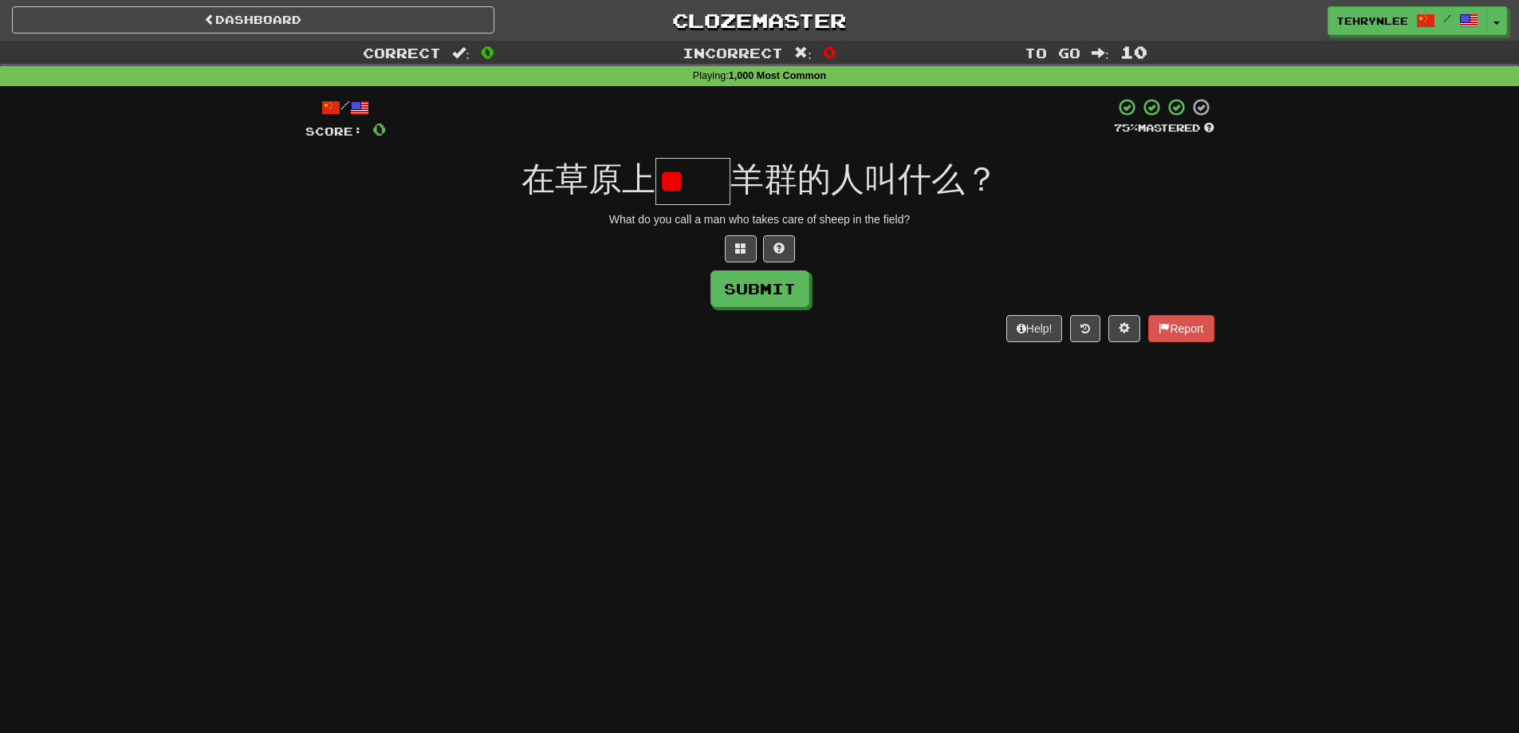
type input "*"
paste input "**"
type input "**"
click at [782, 288] on button "Submit" at bounding box center [760, 288] width 99 height 37
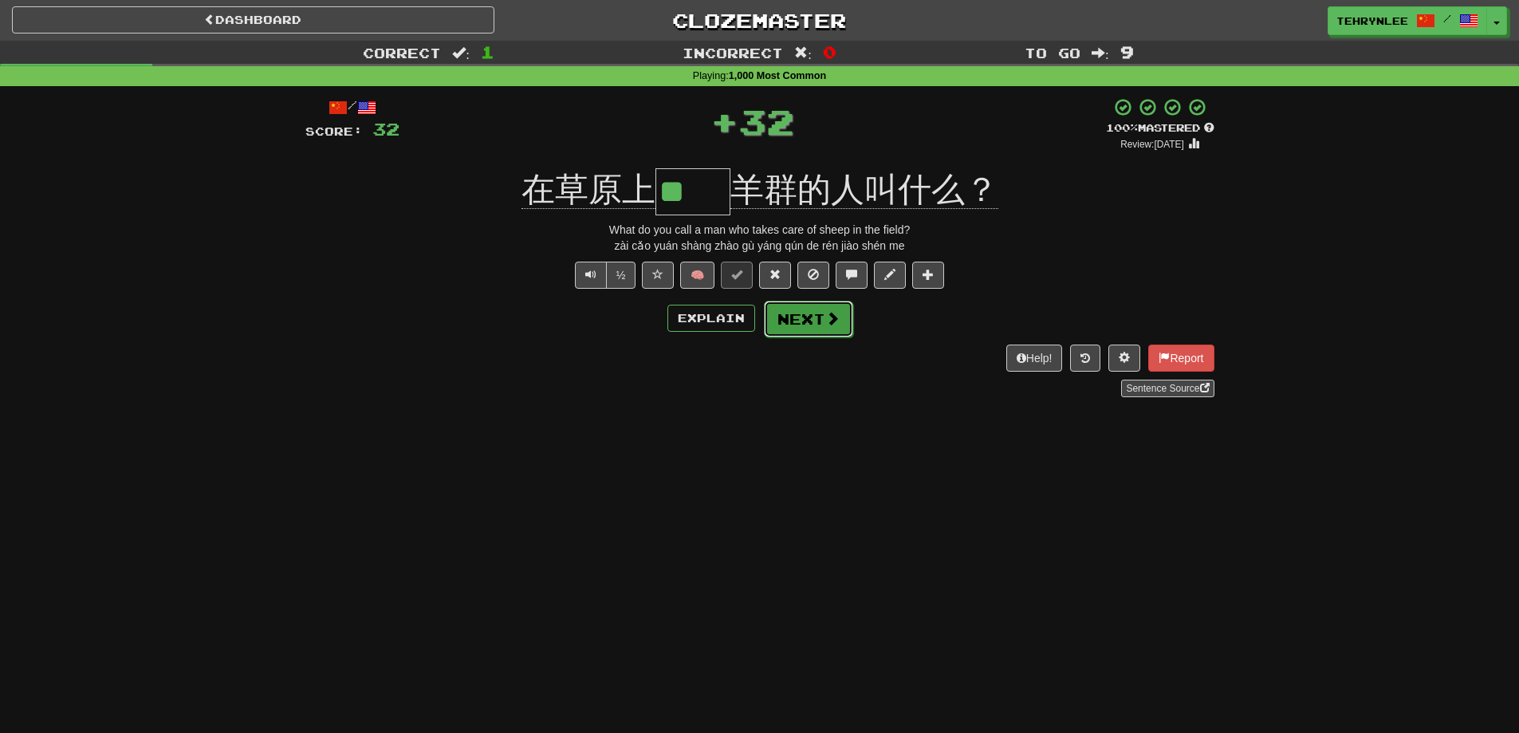
click at [821, 317] on button "Next" at bounding box center [808, 319] width 89 height 37
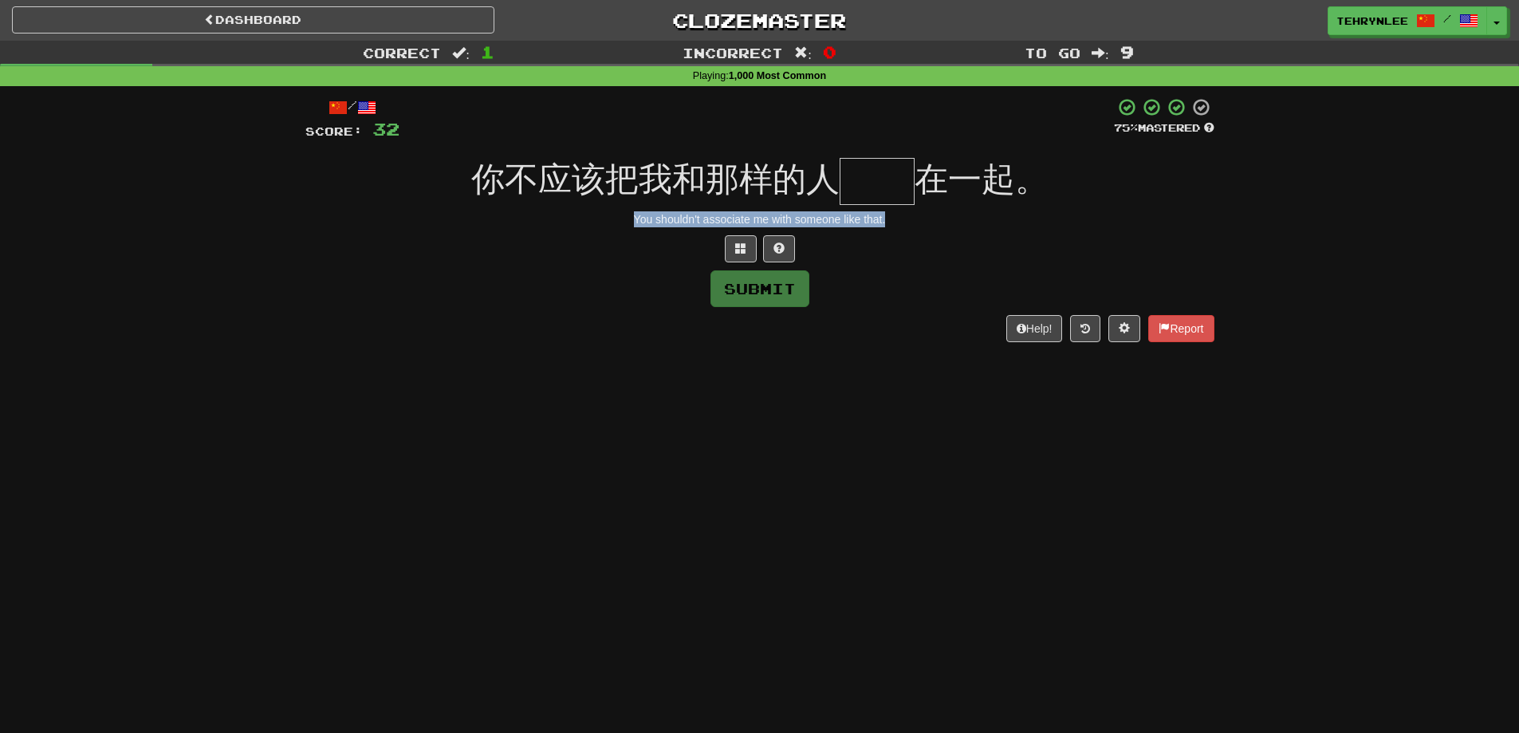
drag, startPoint x: 880, startPoint y: 219, endPoint x: 569, endPoint y: 222, distance: 311.8
click at [569, 222] on div "You shouldn't associate me with someone like that." at bounding box center [759, 219] width 909 height 16
click at [887, 164] on input "text" at bounding box center [877, 181] width 75 height 47
paste input "**"
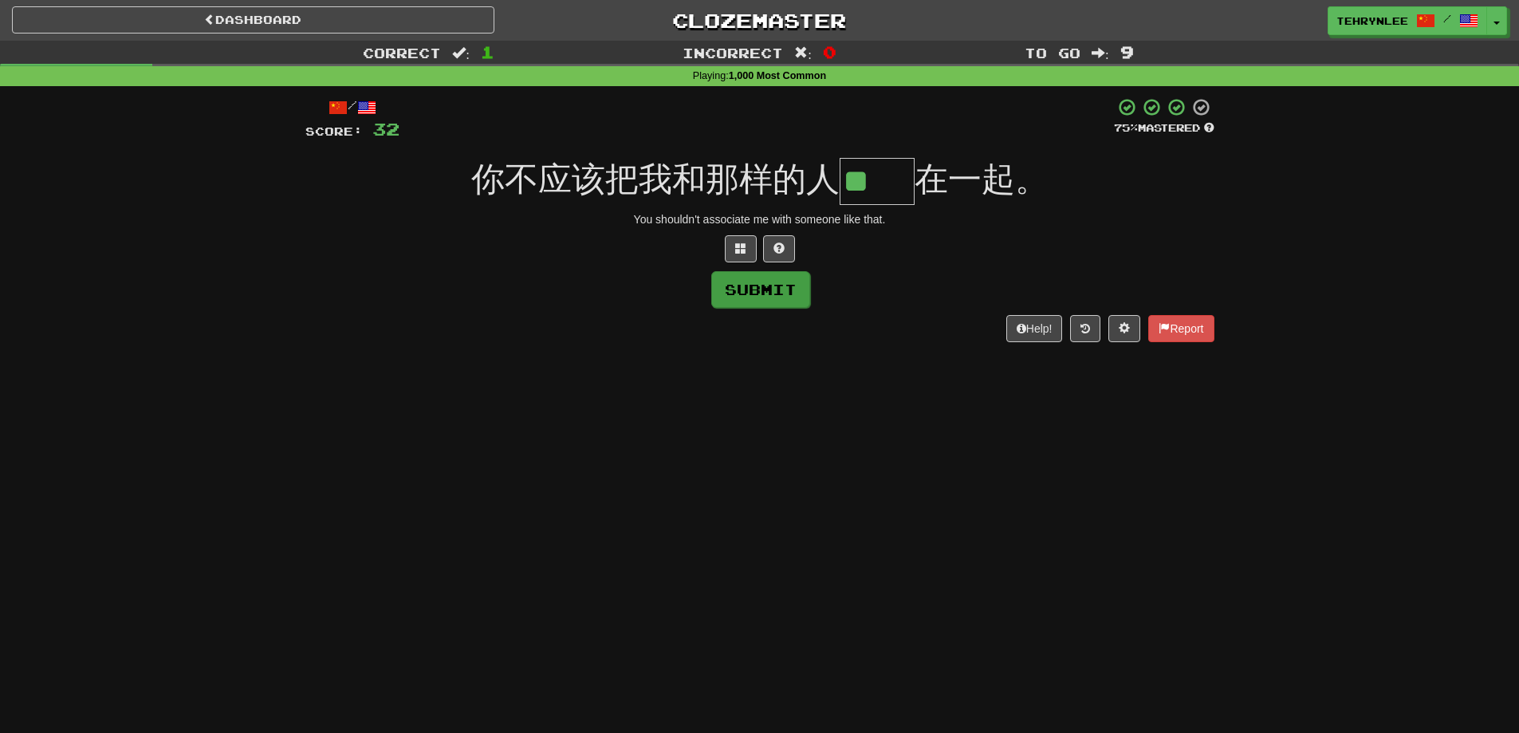
type input "**"
click at [778, 286] on button "Submit" at bounding box center [760, 289] width 99 height 37
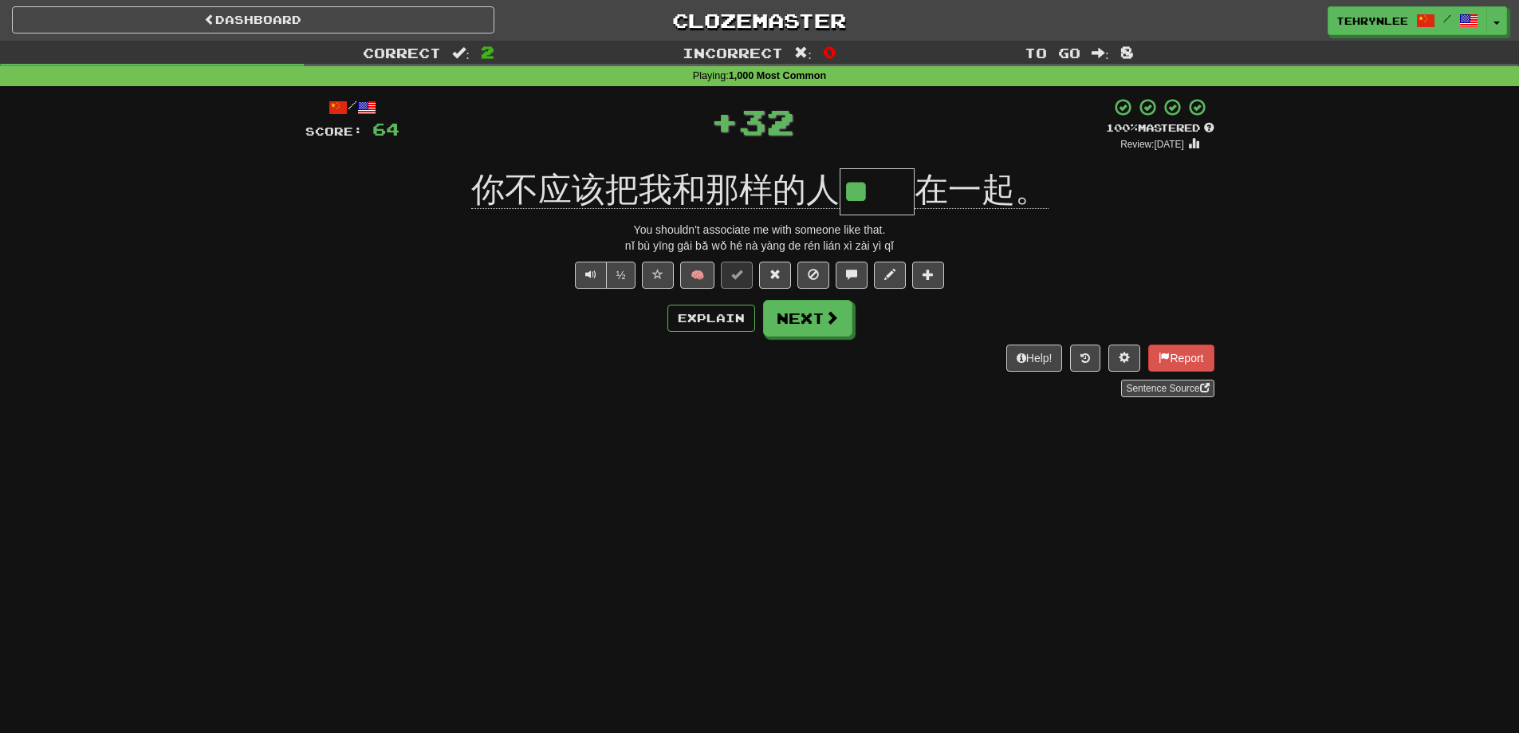
click at [829, 301] on button "Next" at bounding box center [807, 318] width 89 height 37
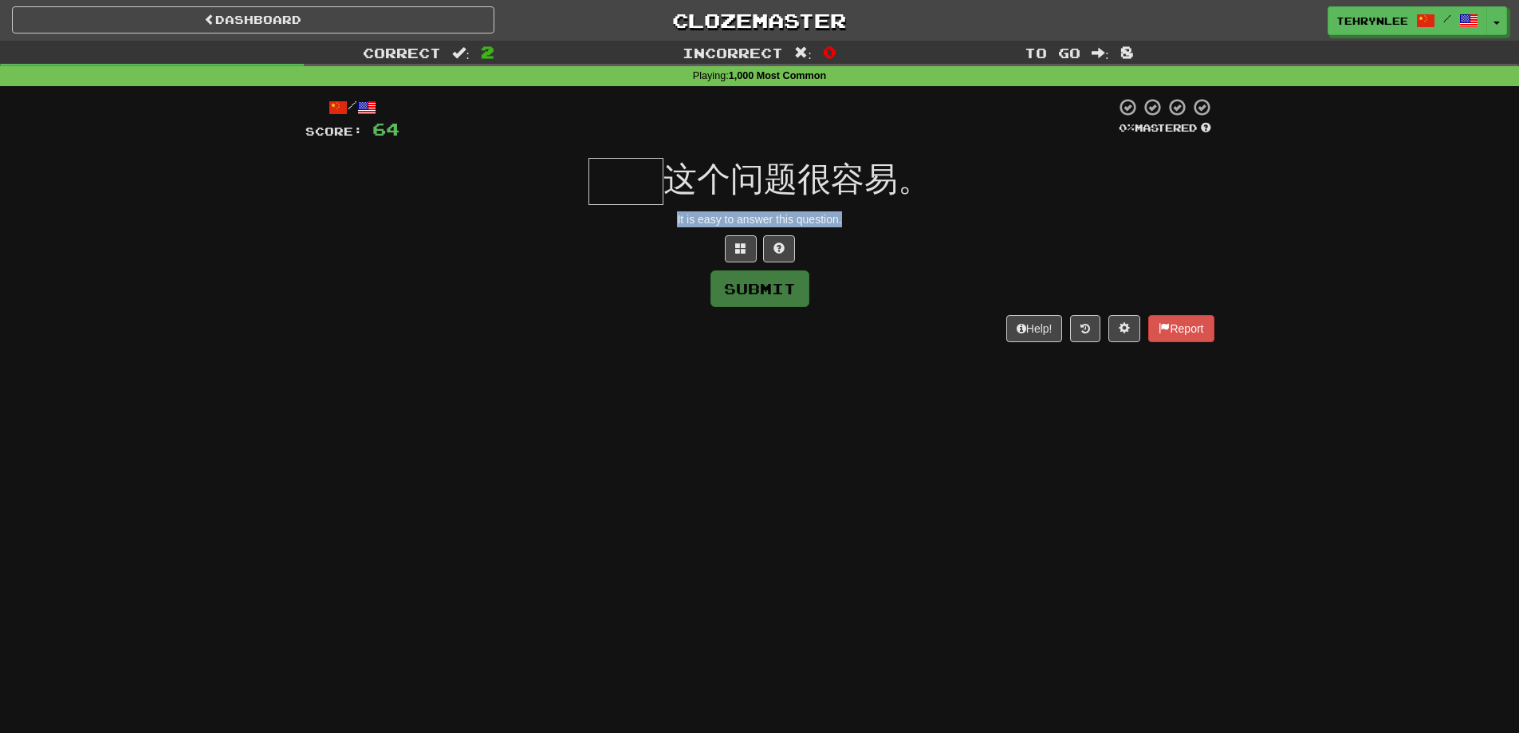
drag, startPoint x: 884, startPoint y: 222, endPoint x: 612, endPoint y: 212, distance: 271.3
click at [612, 212] on div "It is easy to answer this question." at bounding box center [759, 219] width 909 height 16
click at [624, 163] on input "text" at bounding box center [626, 181] width 75 height 47
paste input "**"
type input "**"
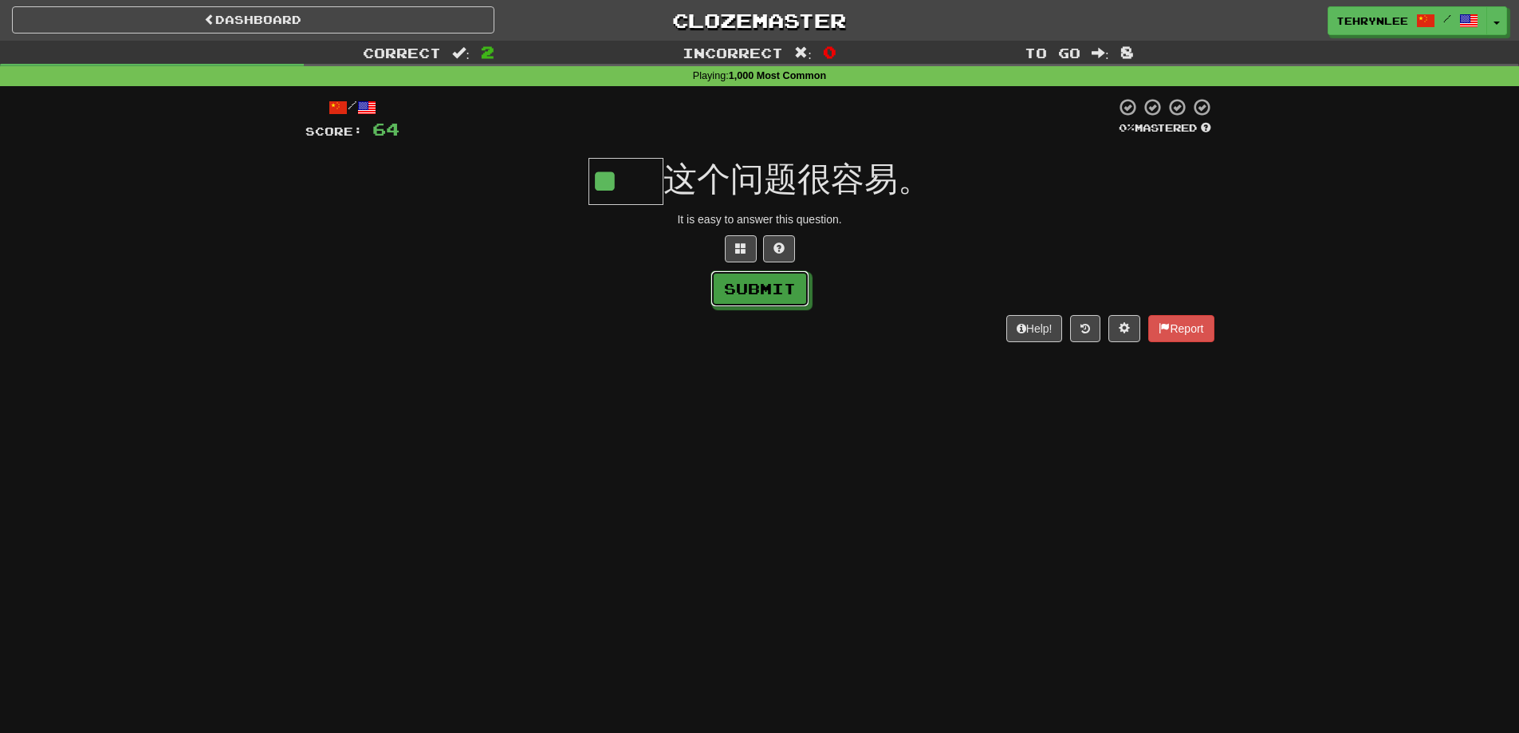
click at [806, 293] on button "Submit" at bounding box center [760, 288] width 99 height 37
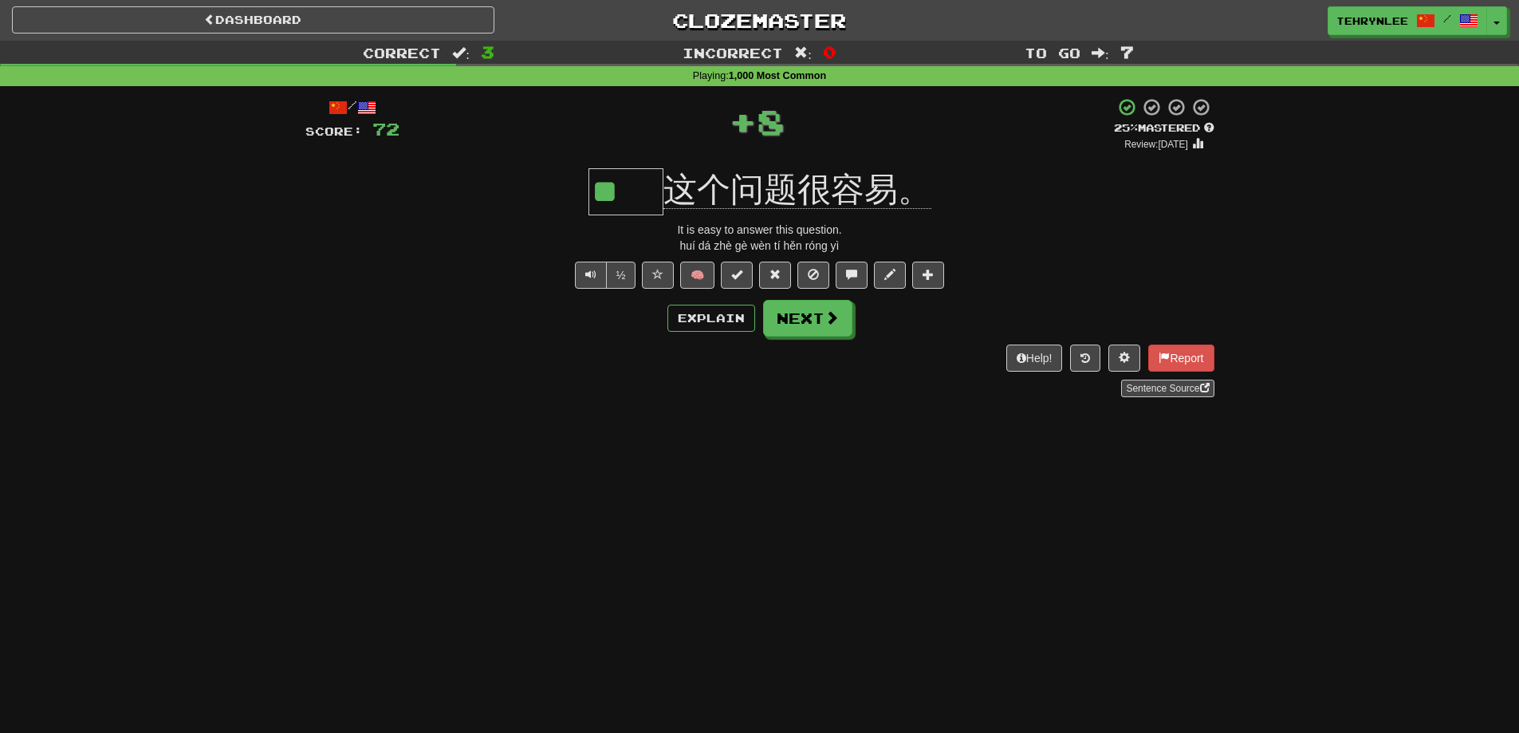
click at [823, 297] on div "/ Score: 72 + 8 25 % Mastered Review: 2025-09-20 ** 这个问题很容易。 It is easy to answ…" at bounding box center [759, 247] width 909 height 300
click at [837, 301] on button "Next" at bounding box center [808, 319] width 89 height 37
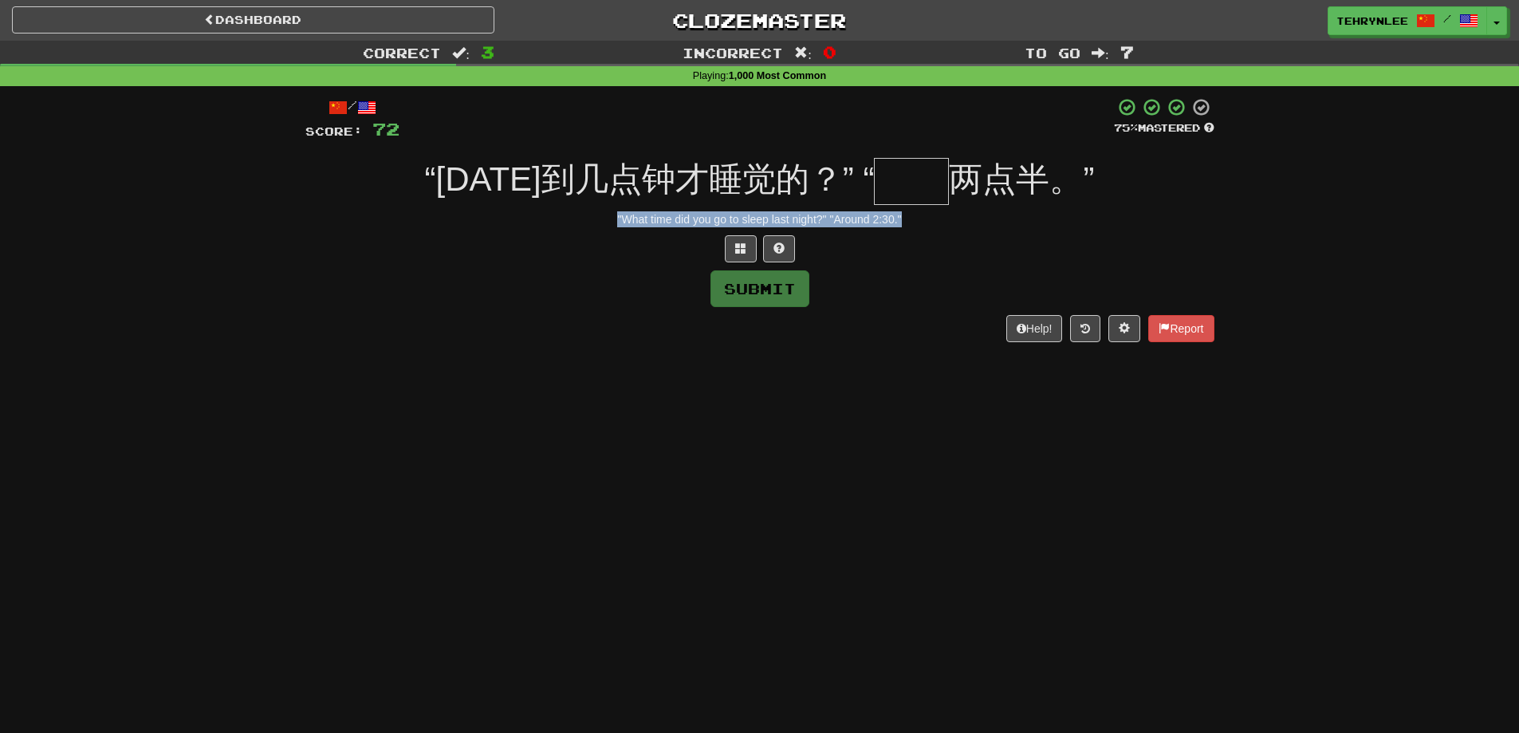
drag, startPoint x: 921, startPoint y: 225, endPoint x: 626, endPoint y: 254, distance: 296.5
click at [580, 210] on div "/ Score: 72 75 % Mastered “昨天到几点钟才睡觉的？” “ 两点半。” "What time did you go to sleep …" at bounding box center [759, 219] width 909 height 244
click at [614, 318] on div "Help! Report" at bounding box center [759, 328] width 909 height 27
drag, startPoint x: 919, startPoint y: 225, endPoint x: 832, endPoint y: 222, distance: 87.8
click at [832, 222] on div ""What time did you go to sleep last night?" "Around 2:30."" at bounding box center [759, 219] width 909 height 16
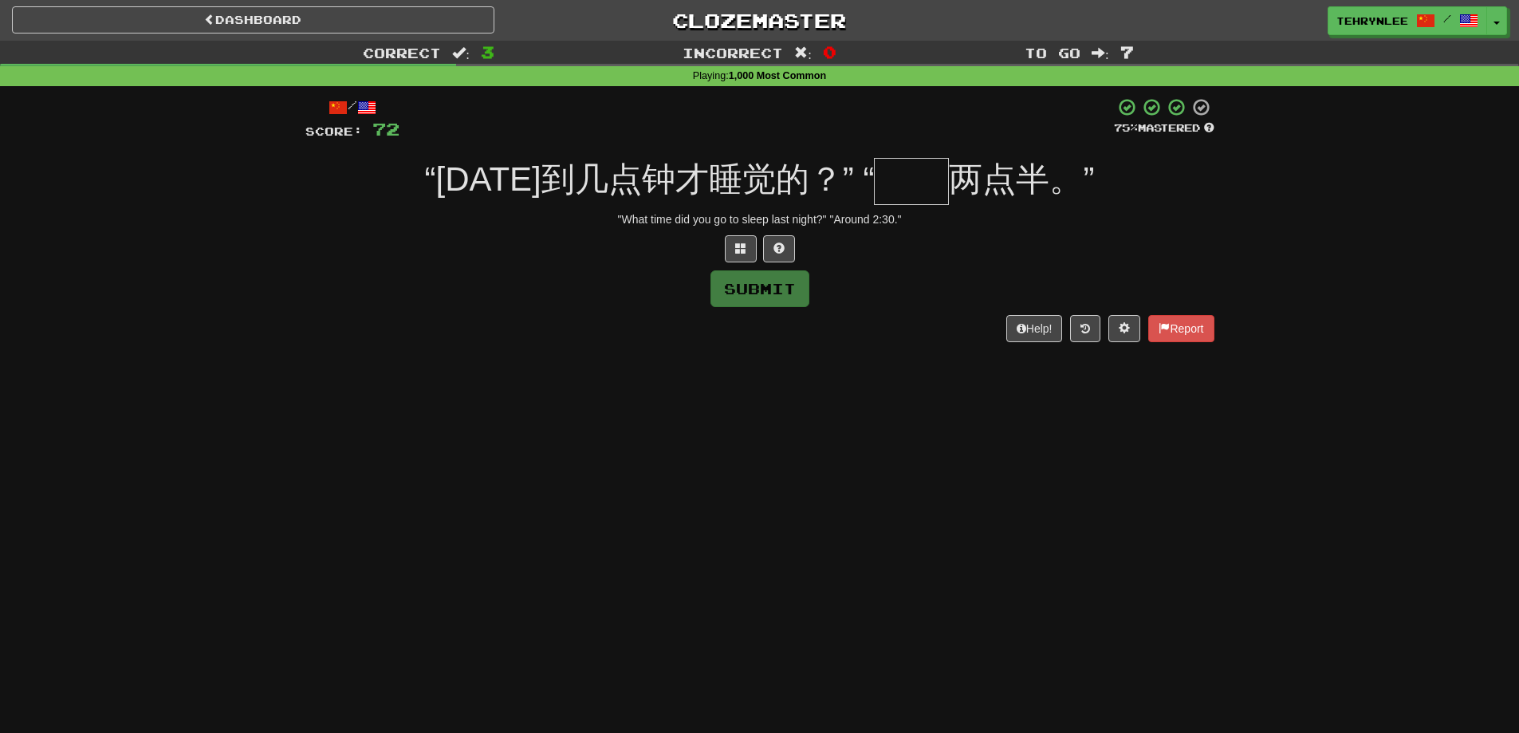
click at [877, 171] on input "text" at bounding box center [911, 181] width 75 height 47
paste input "**"
type input "*"
drag, startPoint x: 911, startPoint y: 214, endPoint x: 620, endPoint y: 207, distance: 291.2
click at [620, 207] on div "/ Score: 72 75 % Mastered “昨天到几点钟才睡觉的？” “ 两点半。” "What time did you go to sleep …" at bounding box center [759, 219] width 909 height 244
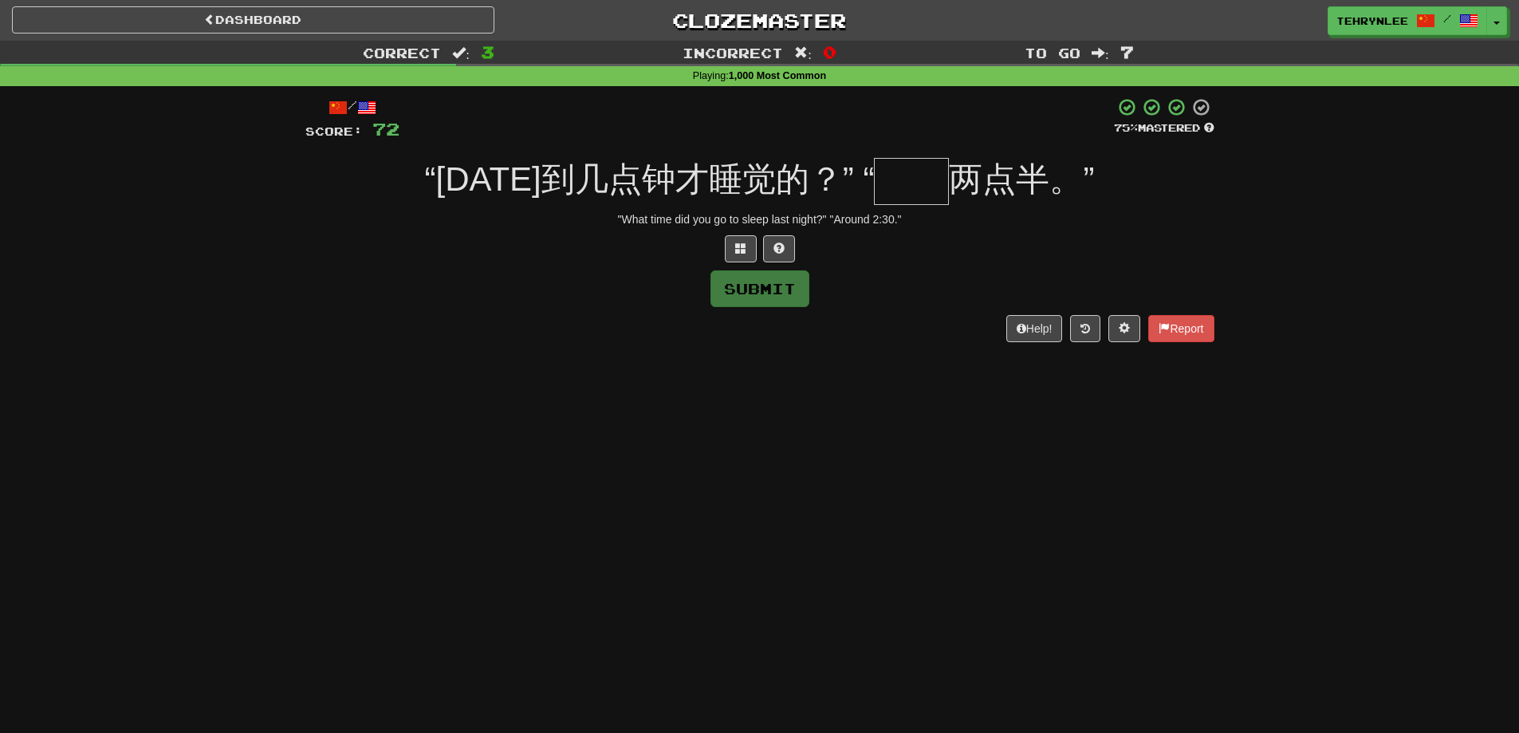
click at [913, 177] on input "text" at bounding box center [911, 181] width 75 height 47
paste input "**"
type input "*"
click at [733, 239] on button at bounding box center [741, 248] width 32 height 27
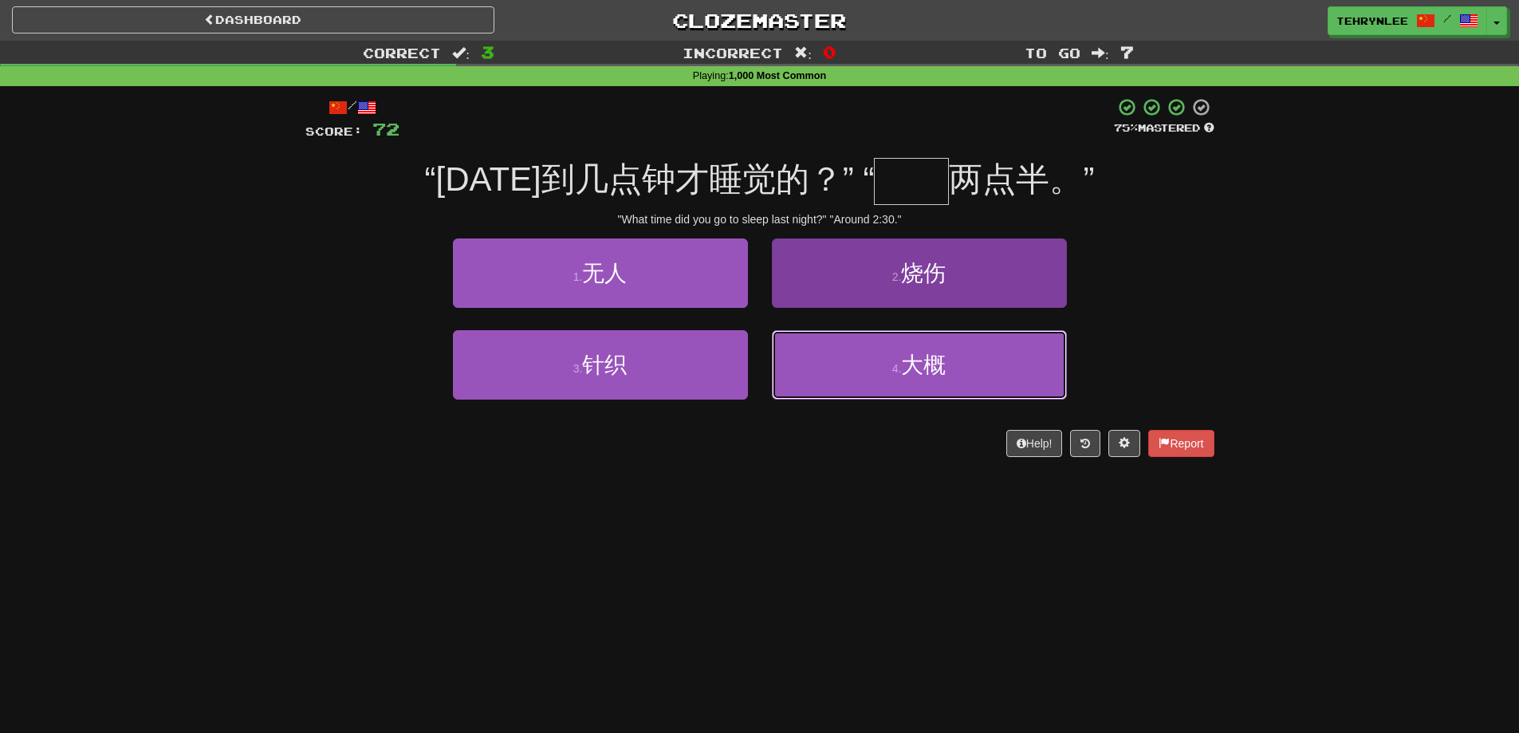
click at [933, 359] on span "大概" at bounding box center [923, 364] width 45 height 25
type input "**"
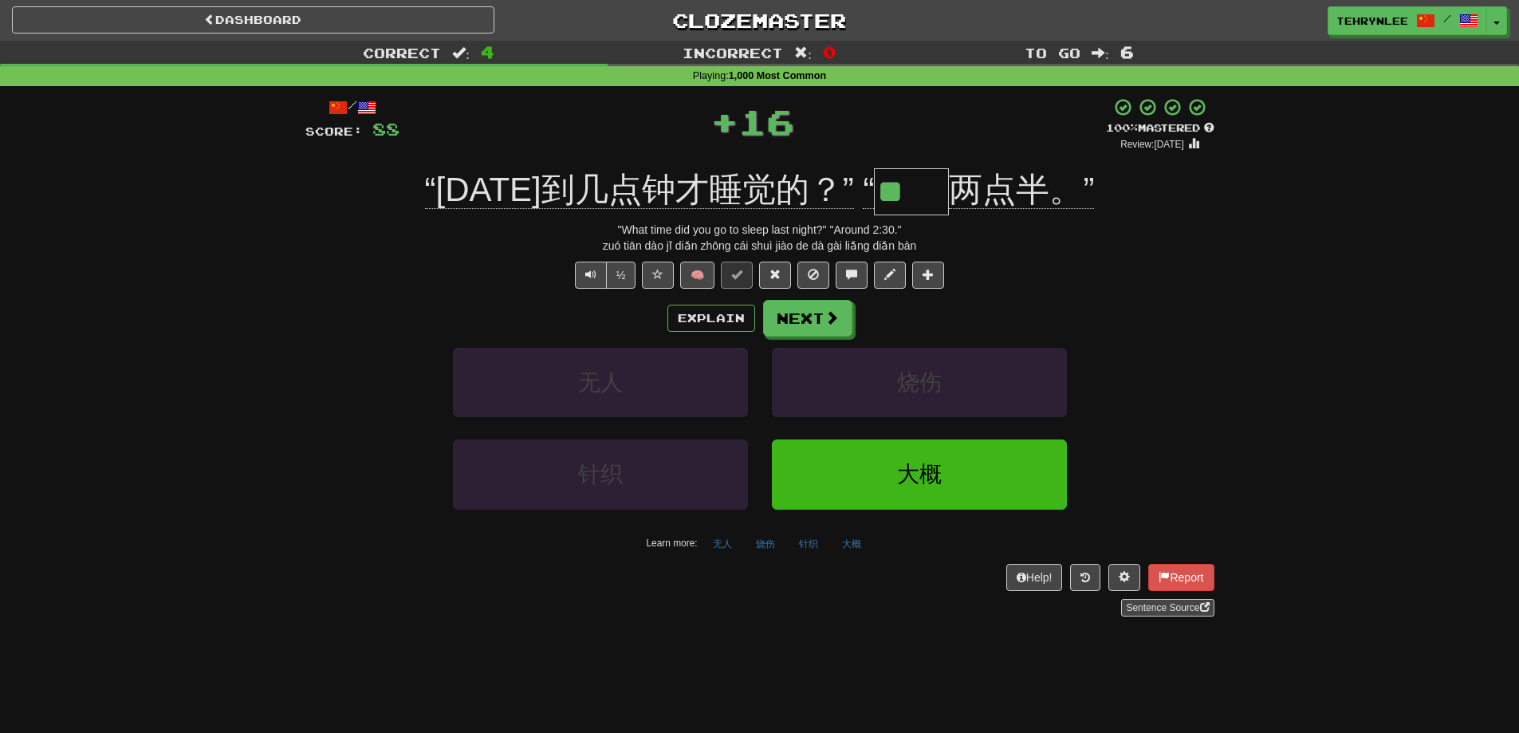
click at [836, 346] on div "Explain Next 无人 烧伤 针织 大概 Learn more: 无人 烧伤 针织 大概" at bounding box center [759, 428] width 909 height 256
click at [825, 321] on span at bounding box center [832, 318] width 14 height 14
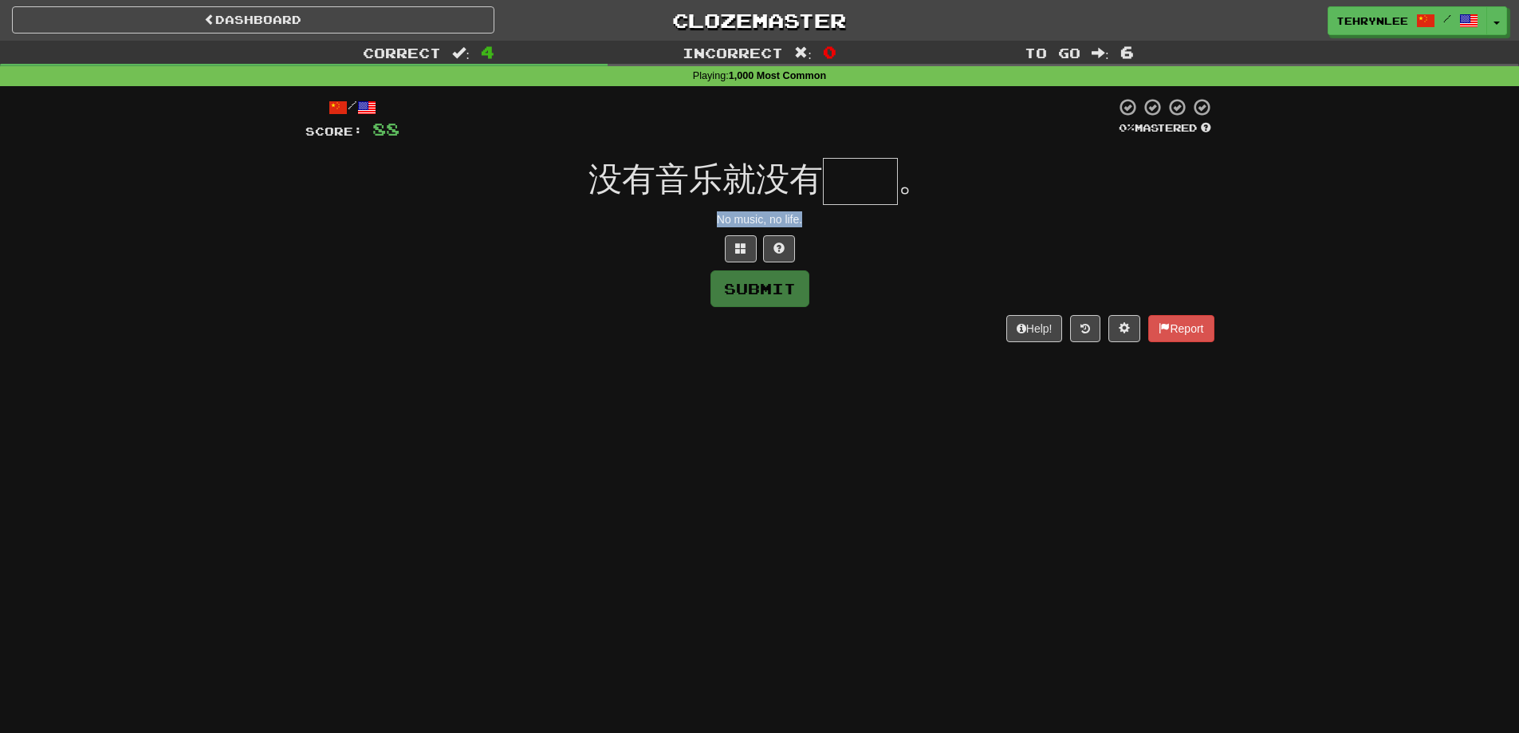
drag, startPoint x: 809, startPoint y: 222, endPoint x: 652, endPoint y: 222, distance: 157.1
click at [652, 222] on div "No music, no life." at bounding box center [759, 219] width 909 height 16
click at [852, 187] on input "text" at bounding box center [860, 181] width 75 height 47
paste input "**"
type input "*"
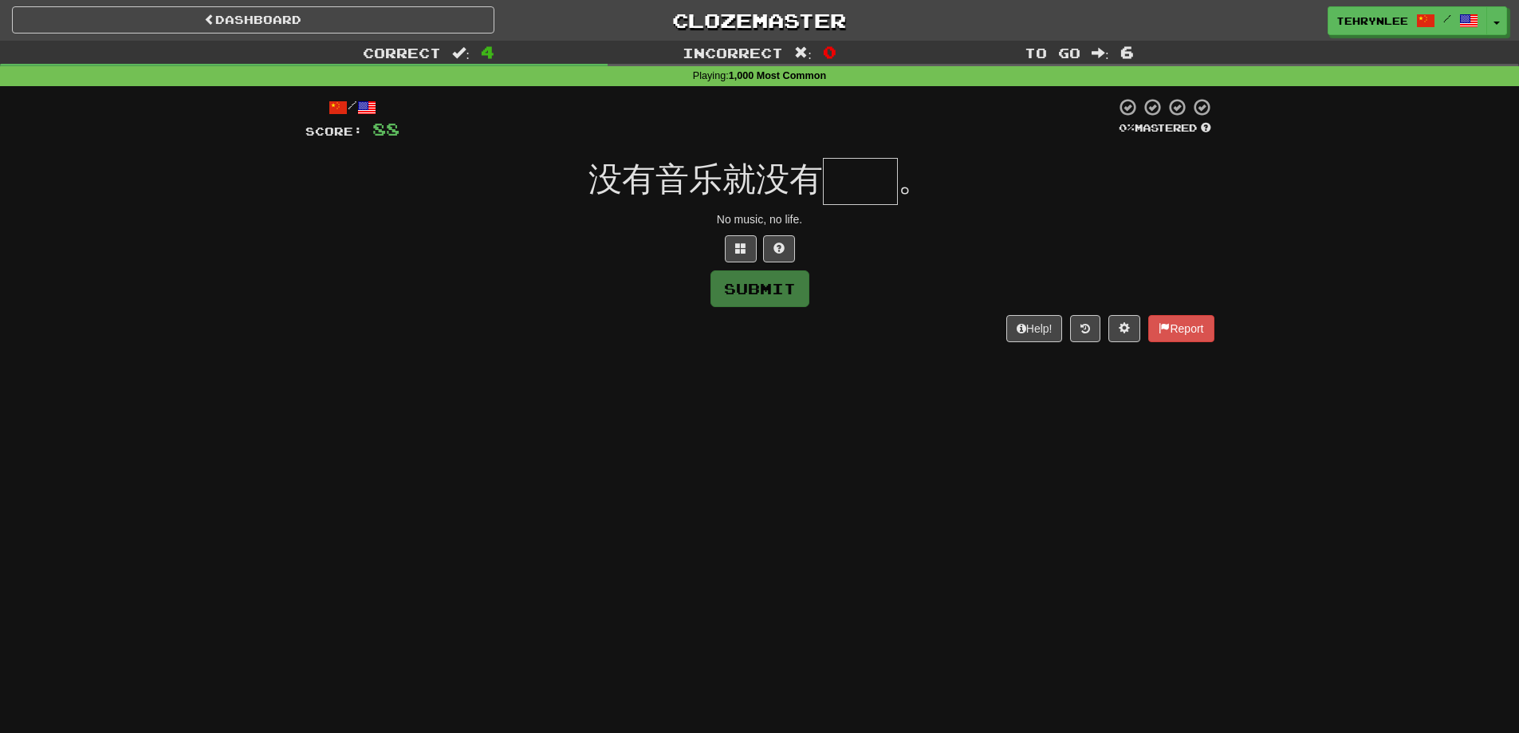
click at [868, 179] on input "text" at bounding box center [860, 181] width 75 height 47
paste input "**"
type input "*"
paste input "**"
type input "**"
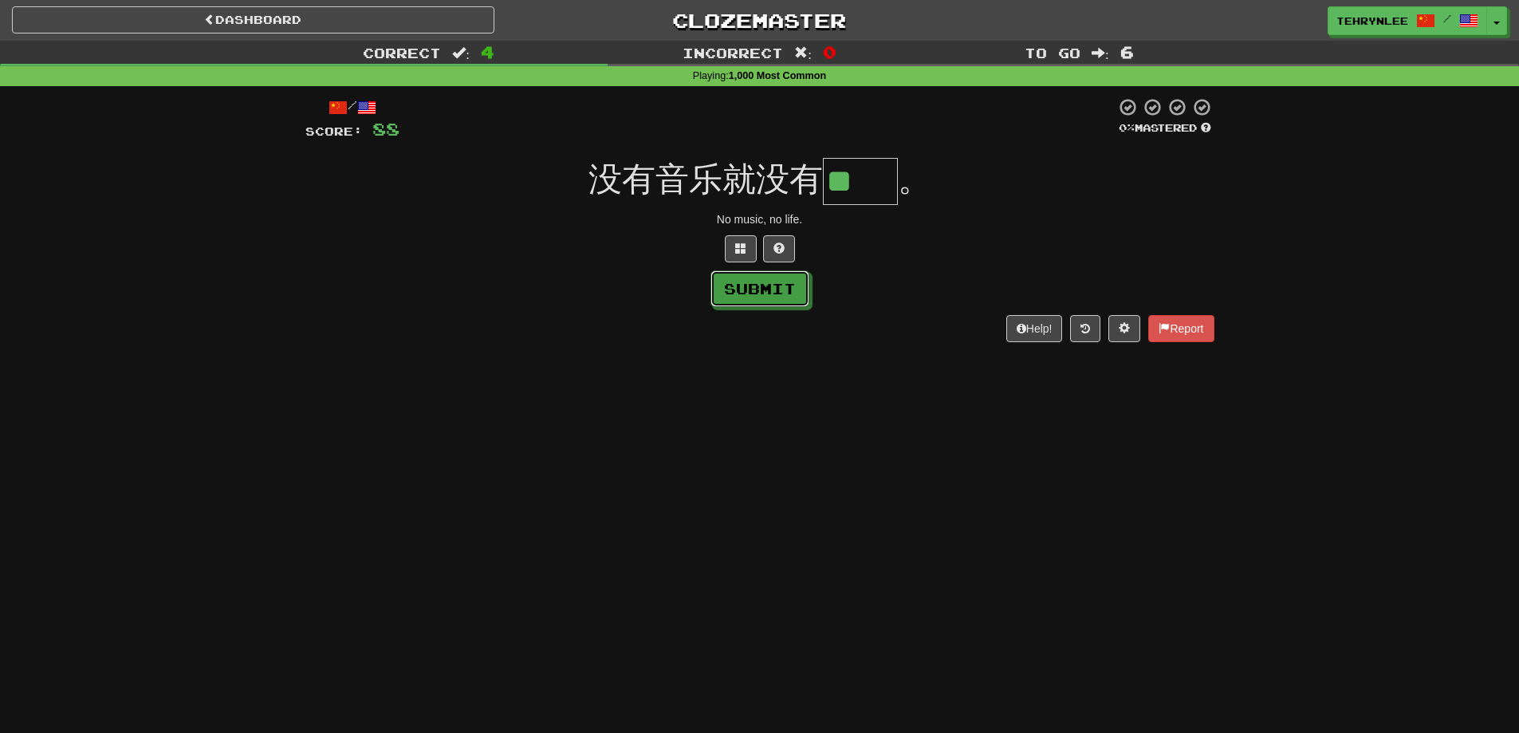
click at [752, 293] on button "Submit" at bounding box center [760, 288] width 99 height 37
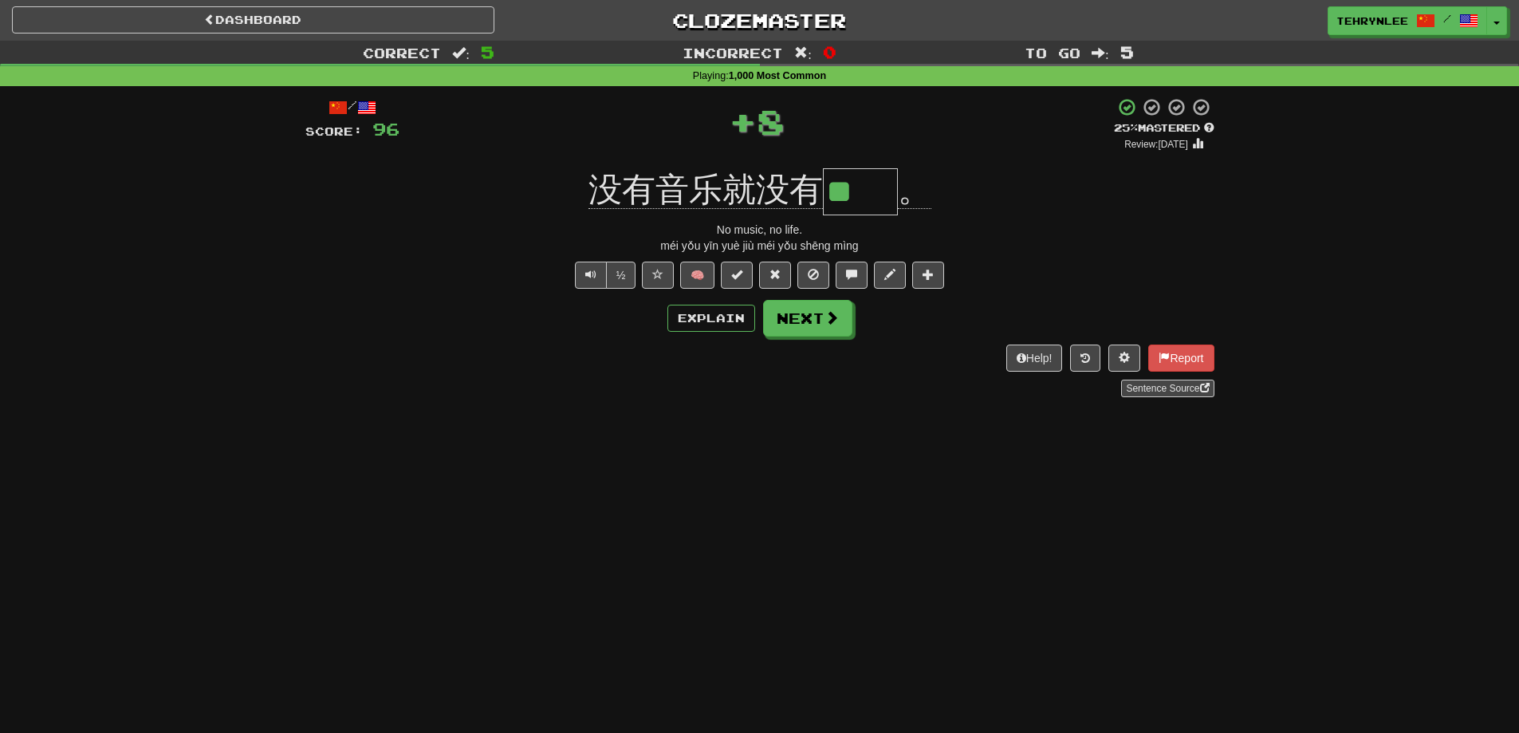
click at [809, 305] on button "Next" at bounding box center [807, 318] width 89 height 37
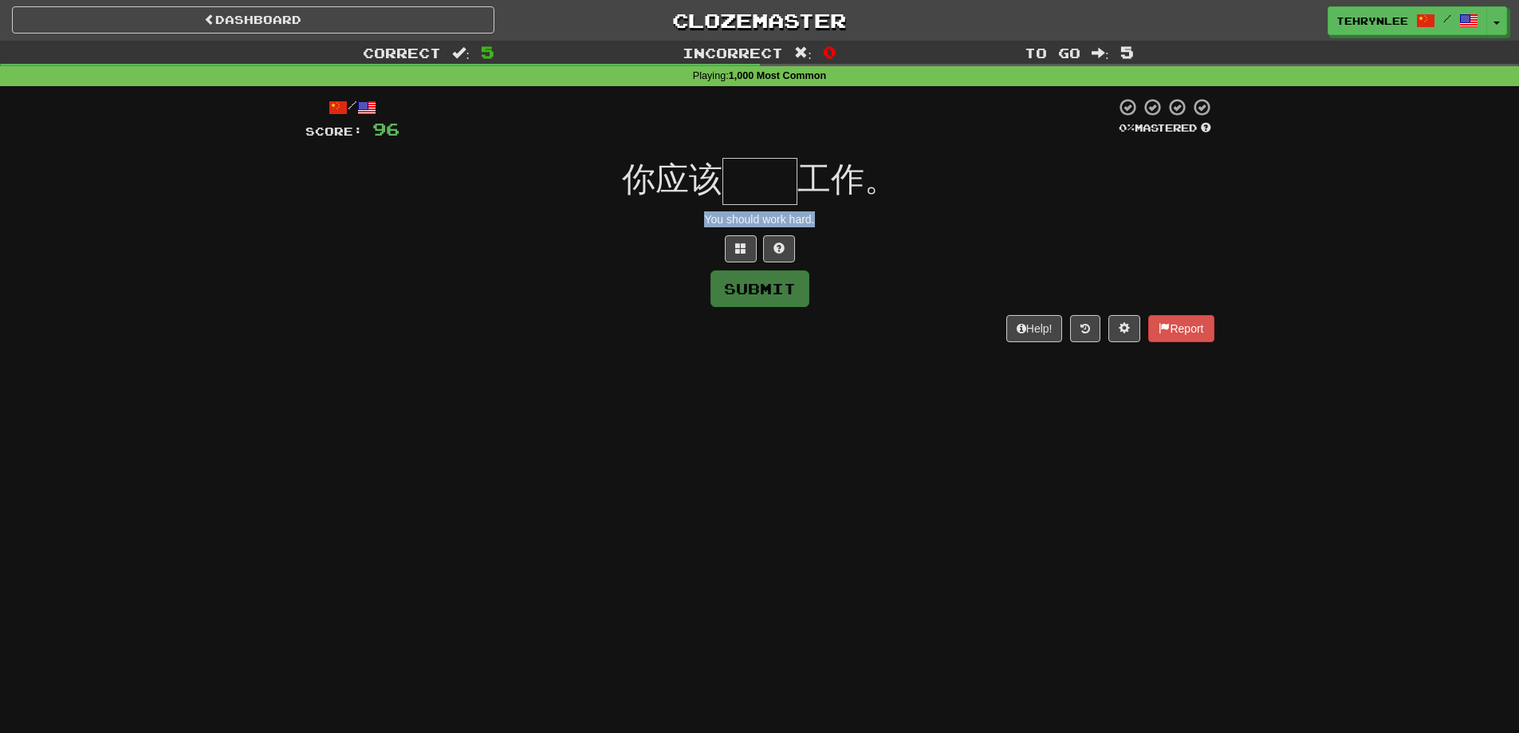
drag, startPoint x: 750, startPoint y: 211, endPoint x: 648, endPoint y: 203, distance: 103.2
click at [654, 207] on div "/ Score: 96 0 % Mastered 你应该 工作。 You should work hard. Submit Help! Report" at bounding box center [759, 219] width 909 height 244
click at [771, 198] on input "text" at bounding box center [760, 181] width 75 height 47
paste input "**"
type input "**"
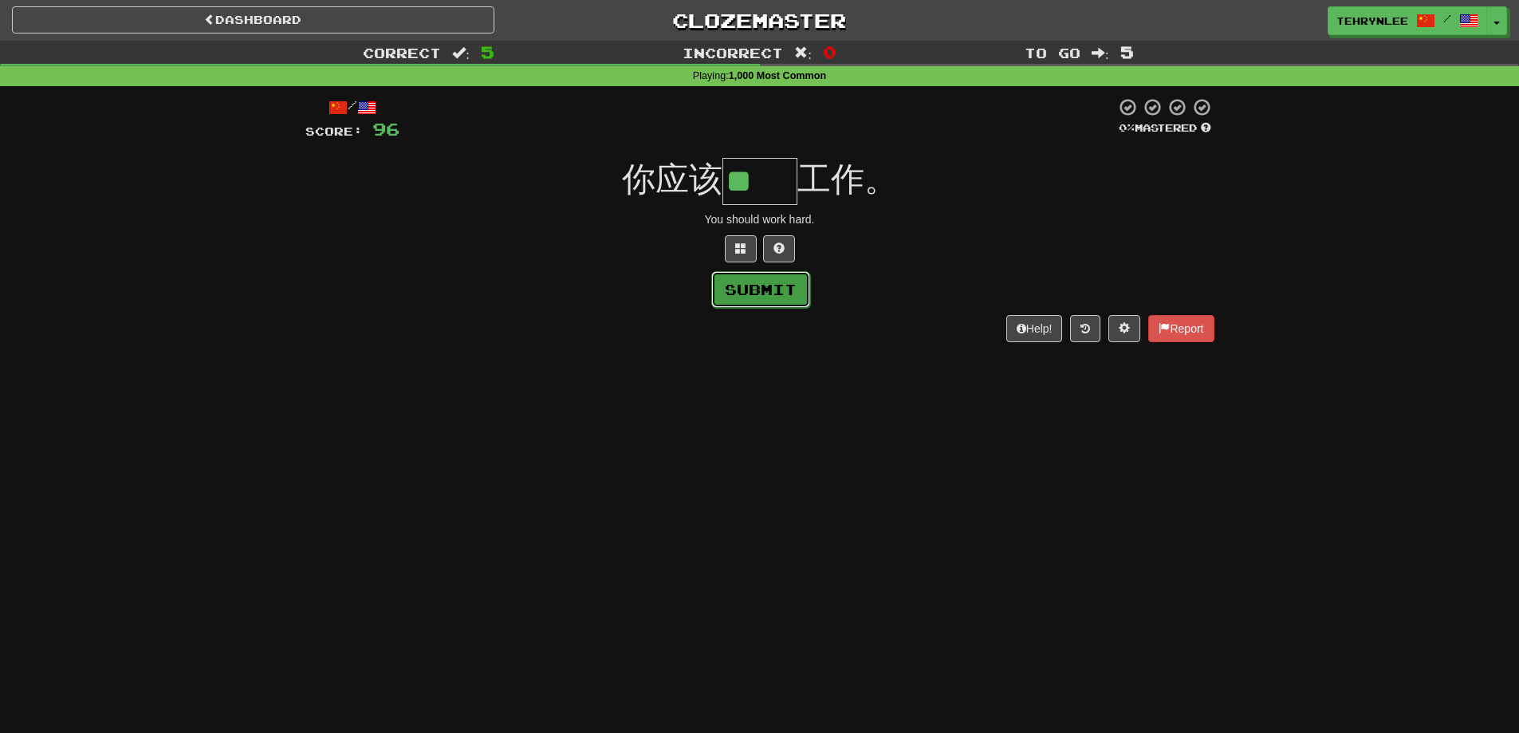
click at [755, 286] on button "Submit" at bounding box center [760, 289] width 99 height 37
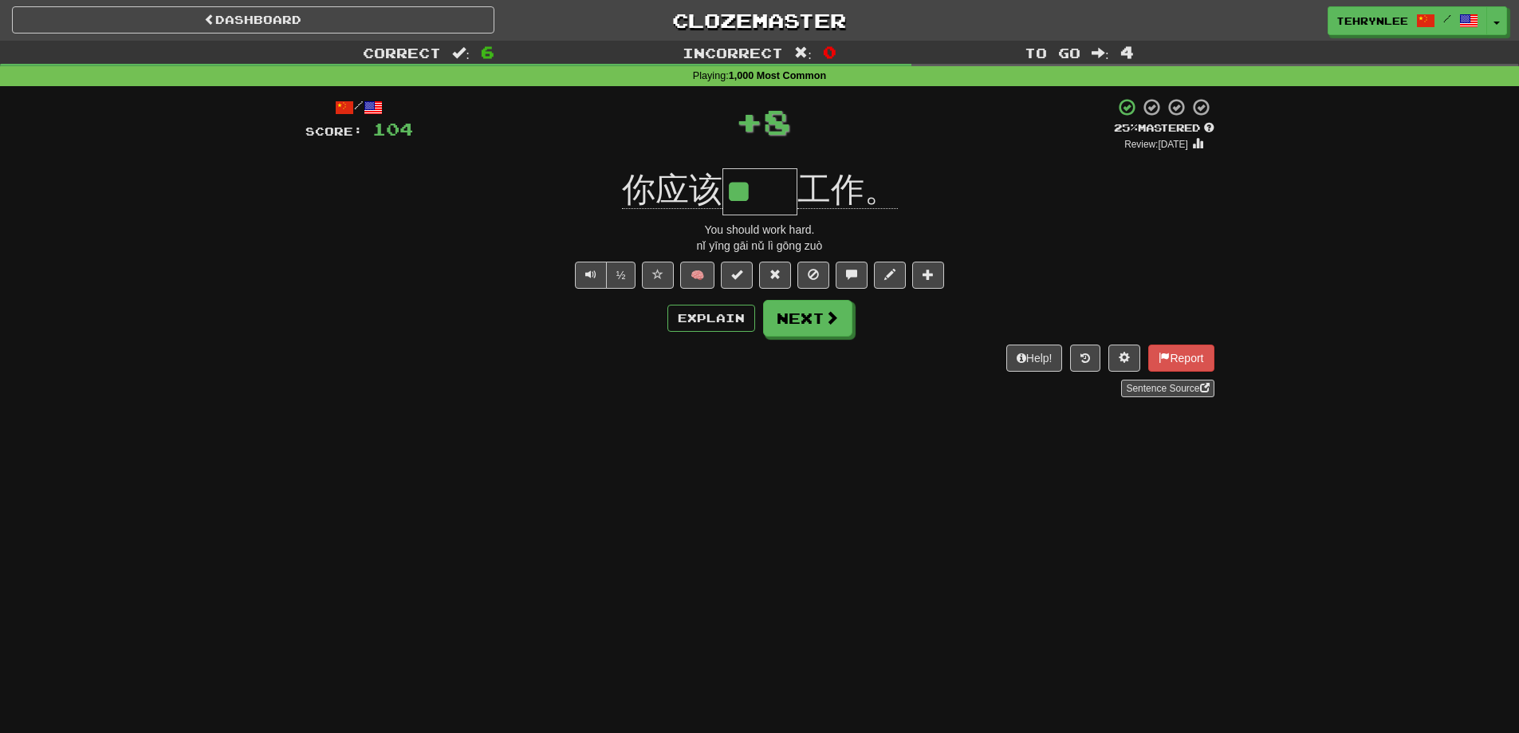
click at [846, 316] on button "Next" at bounding box center [807, 318] width 89 height 37
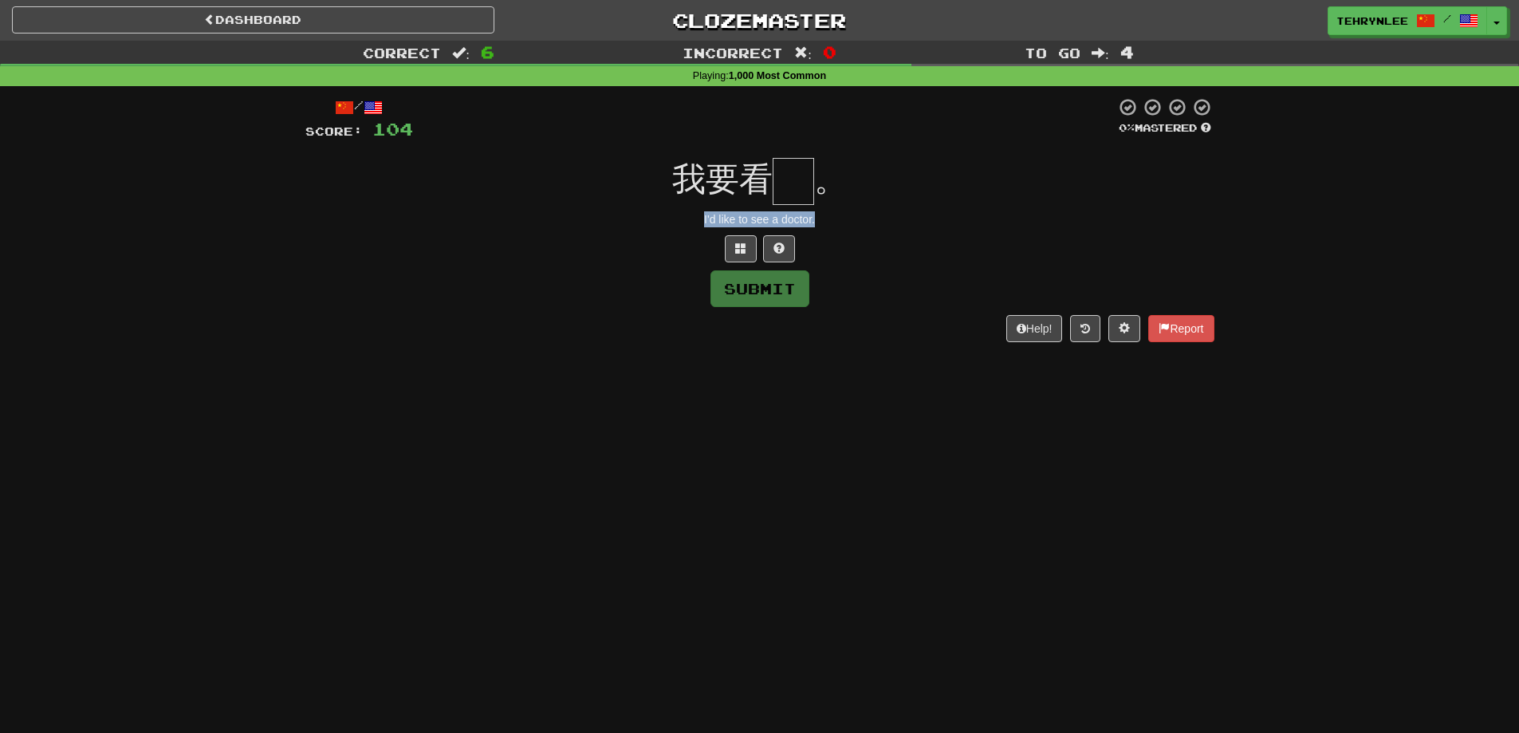
drag, startPoint x: 856, startPoint y: 217, endPoint x: 662, endPoint y: 213, distance: 193.8
click at [662, 213] on div "I'd like to see a doctor." at bounding box center [759, 219] width 909 height 16
click at [814, 169] on span "。" at bounding box center [830, 178] width 33 height 37
click at [808, 168] on input "text" at bounding box center [793, 181] width 41 height 47
paste input "*"
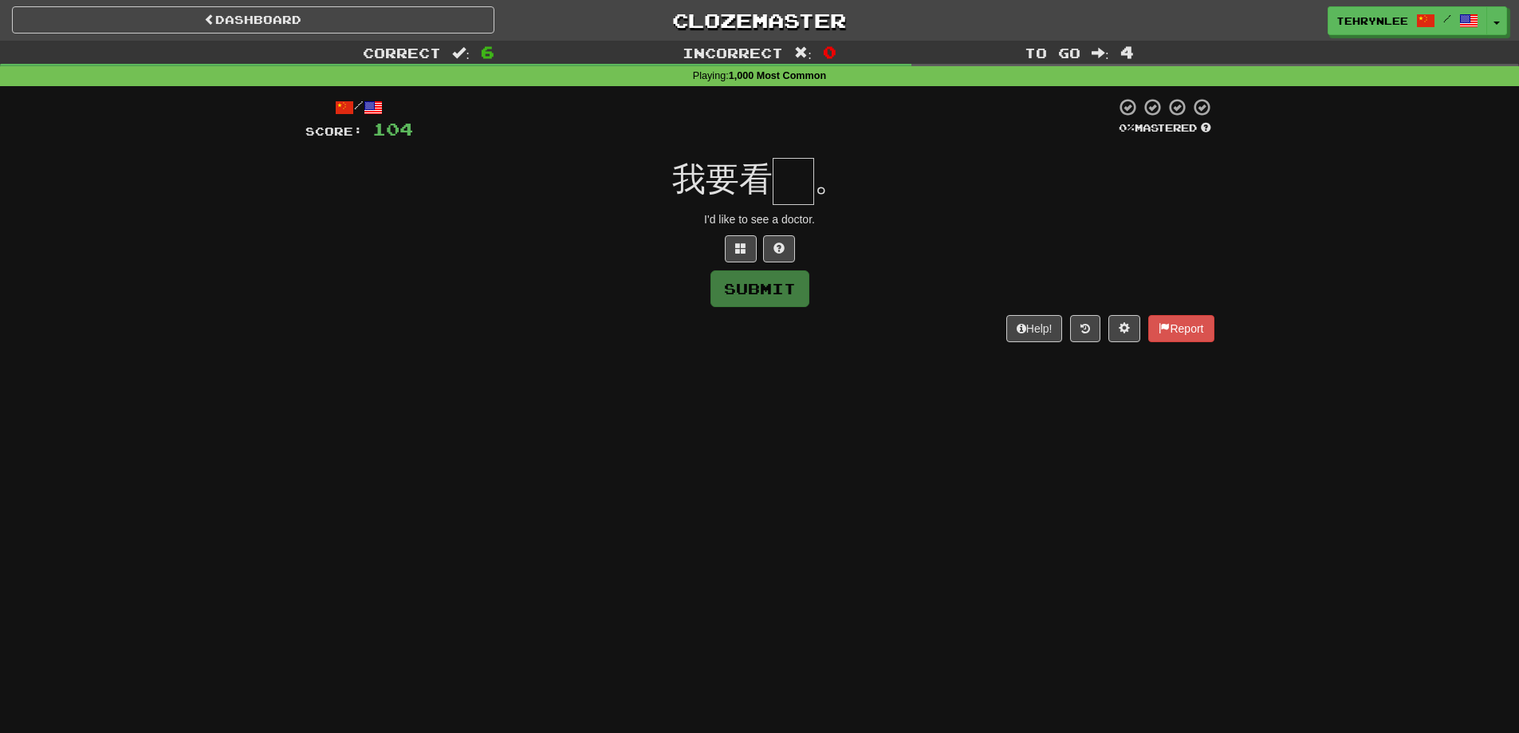
type input "*"
paste input "*"
type input "*"
click at [736, 241] on button at bounding box center [741, 248] width 32 height 27
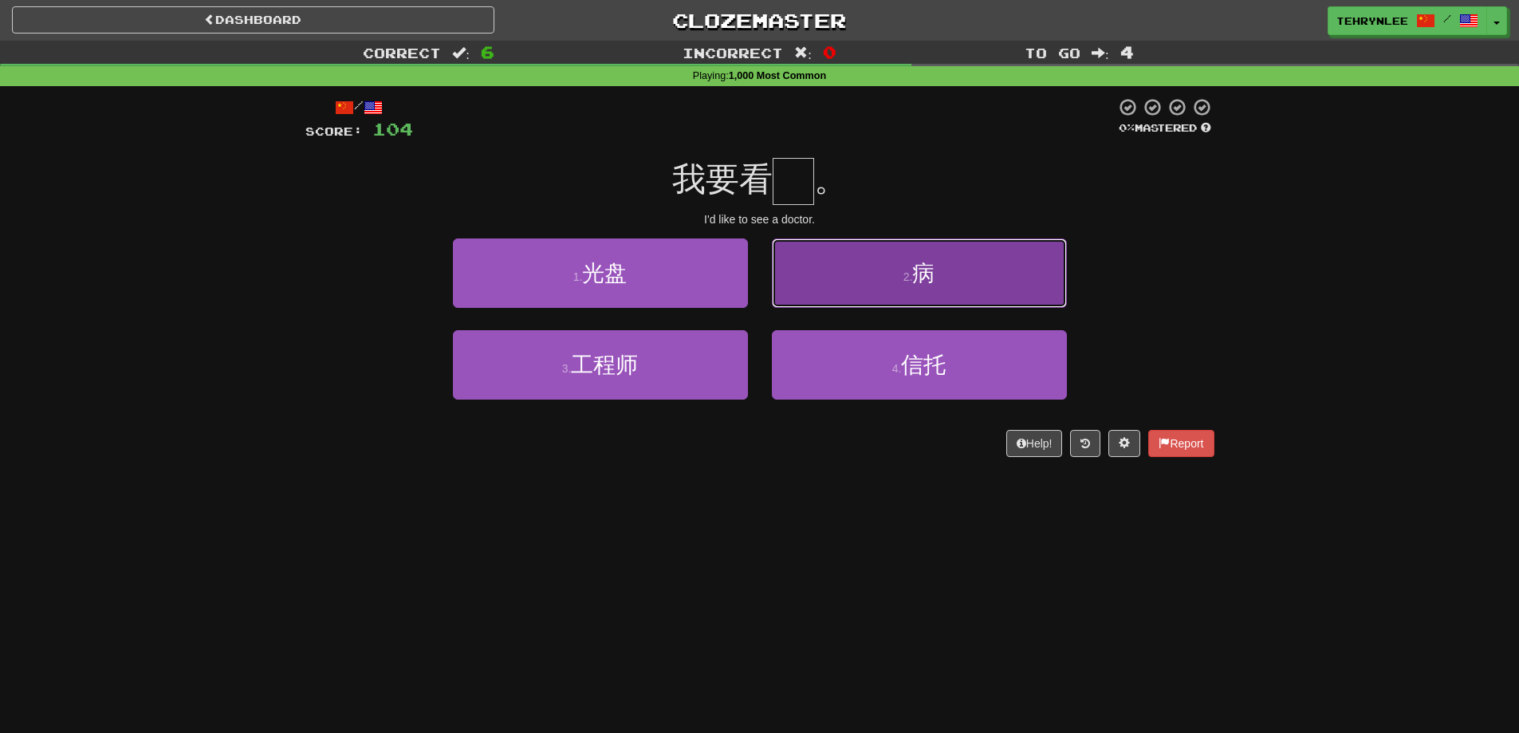
click at [853, 258] on button "2 . 病" at bounding box center [919, 272] width 295 height 69
type input "*"
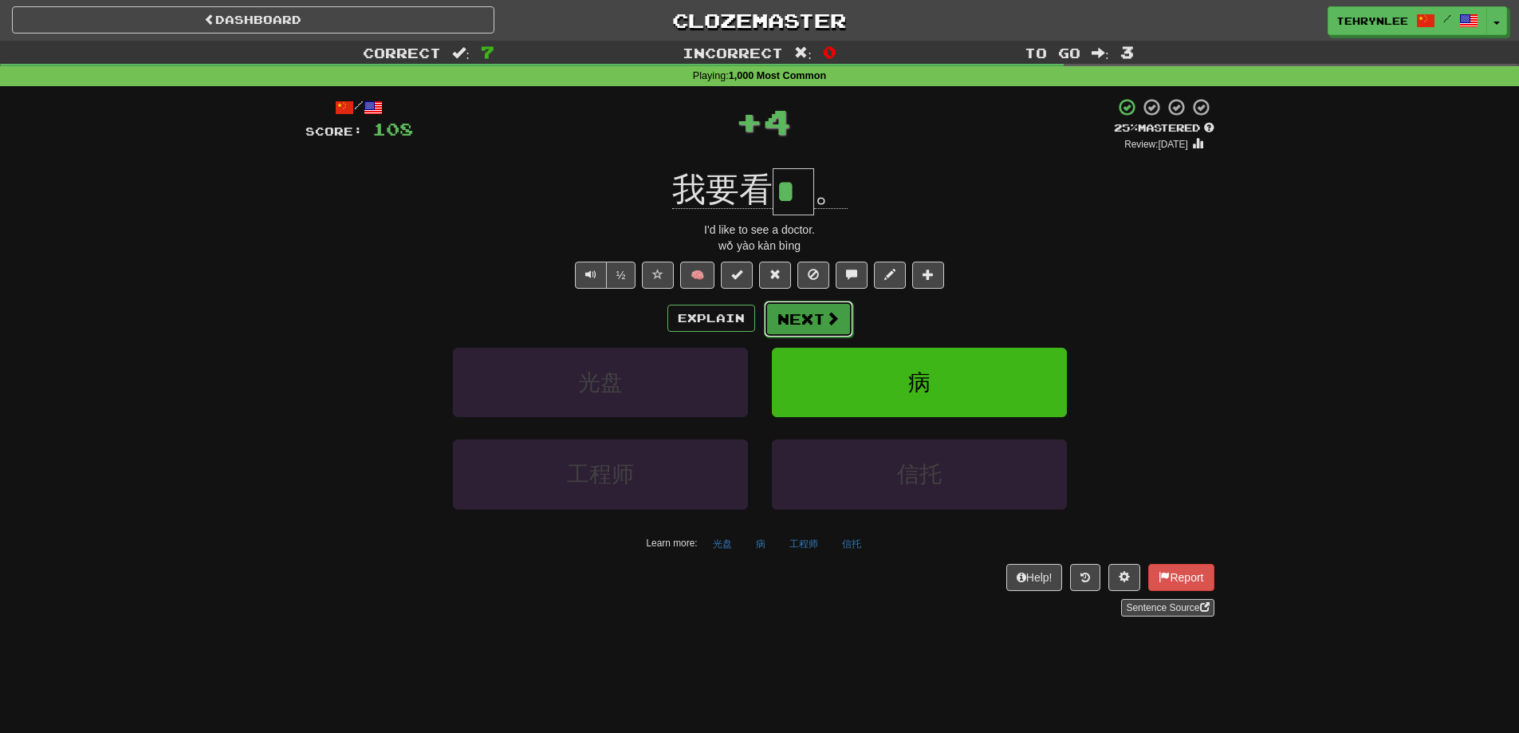
click at [838, 305] on button "Next" at bounding box center [808, 319] width 89 height 37
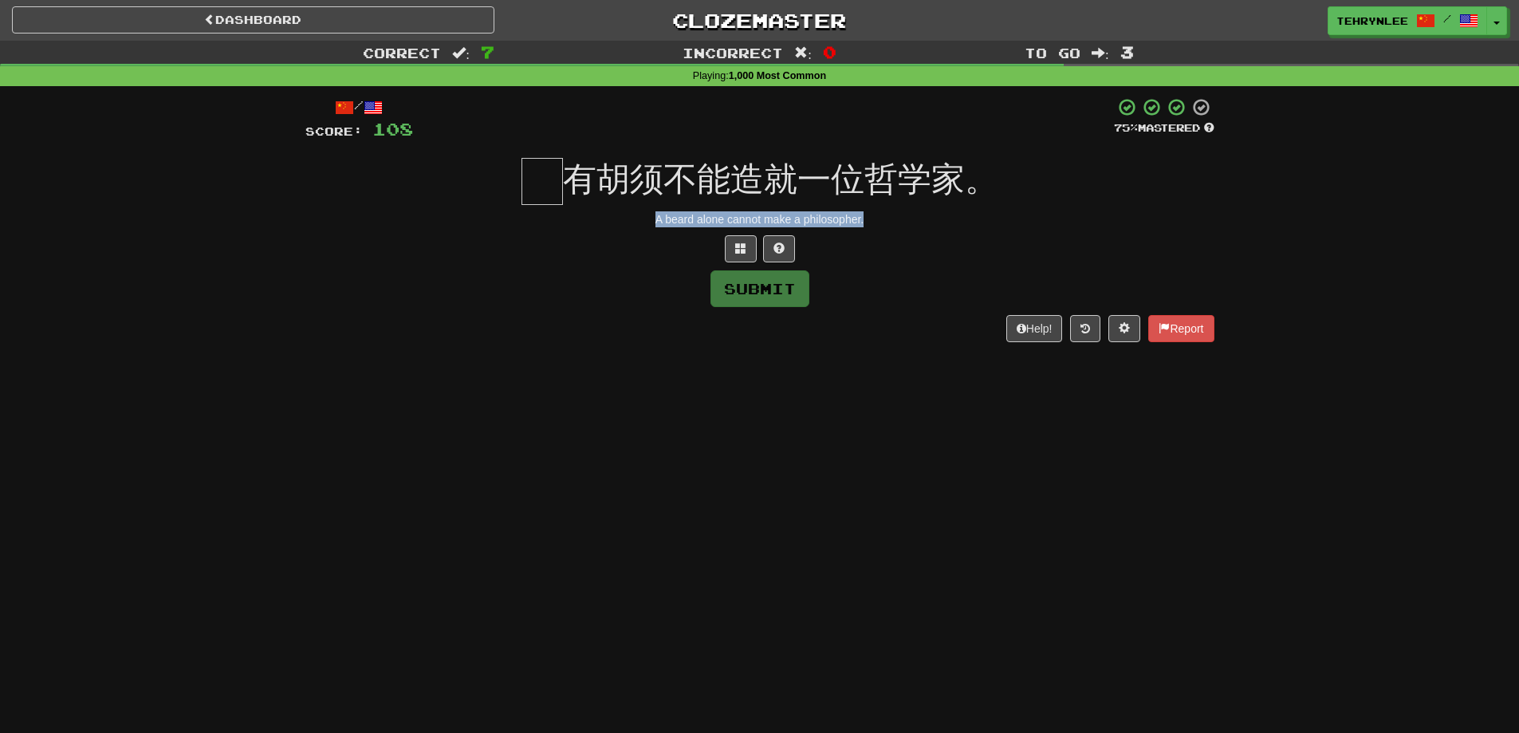
drag, startPoint x: 766, startPoint y: 217, endPoint x: 624, endPoint y: 211, distance: 142.1
click at [624, 211] on div "A beard alone cannot make a philosopher." at bounding box center [759, 219] width 909 height 16
click at [540, 175] on input "text" at bounding box center [542, 181] width 41 height 47
paste input "*"
type input "*"
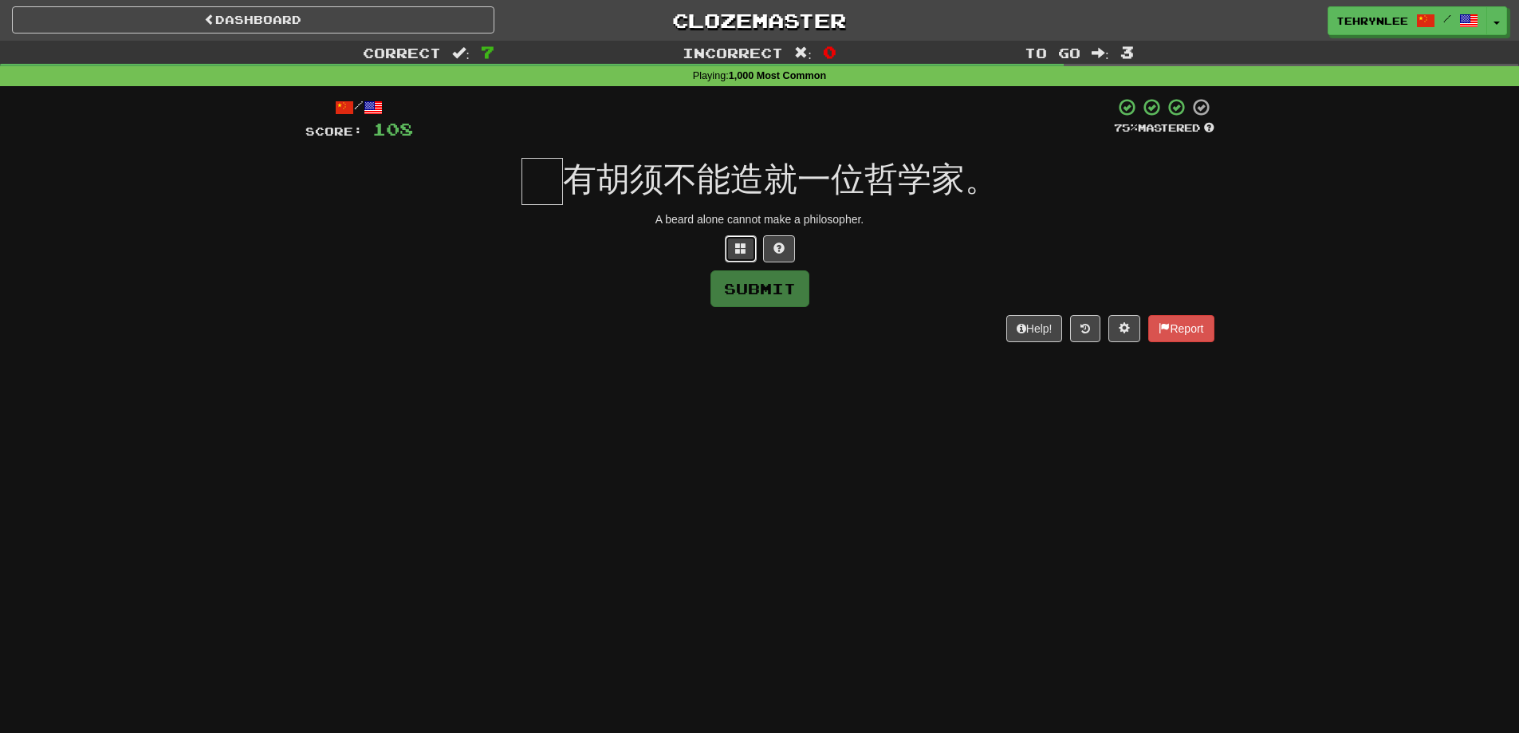
click at [739, 244] on span at bounding box center [740, 247] width 11 height 11
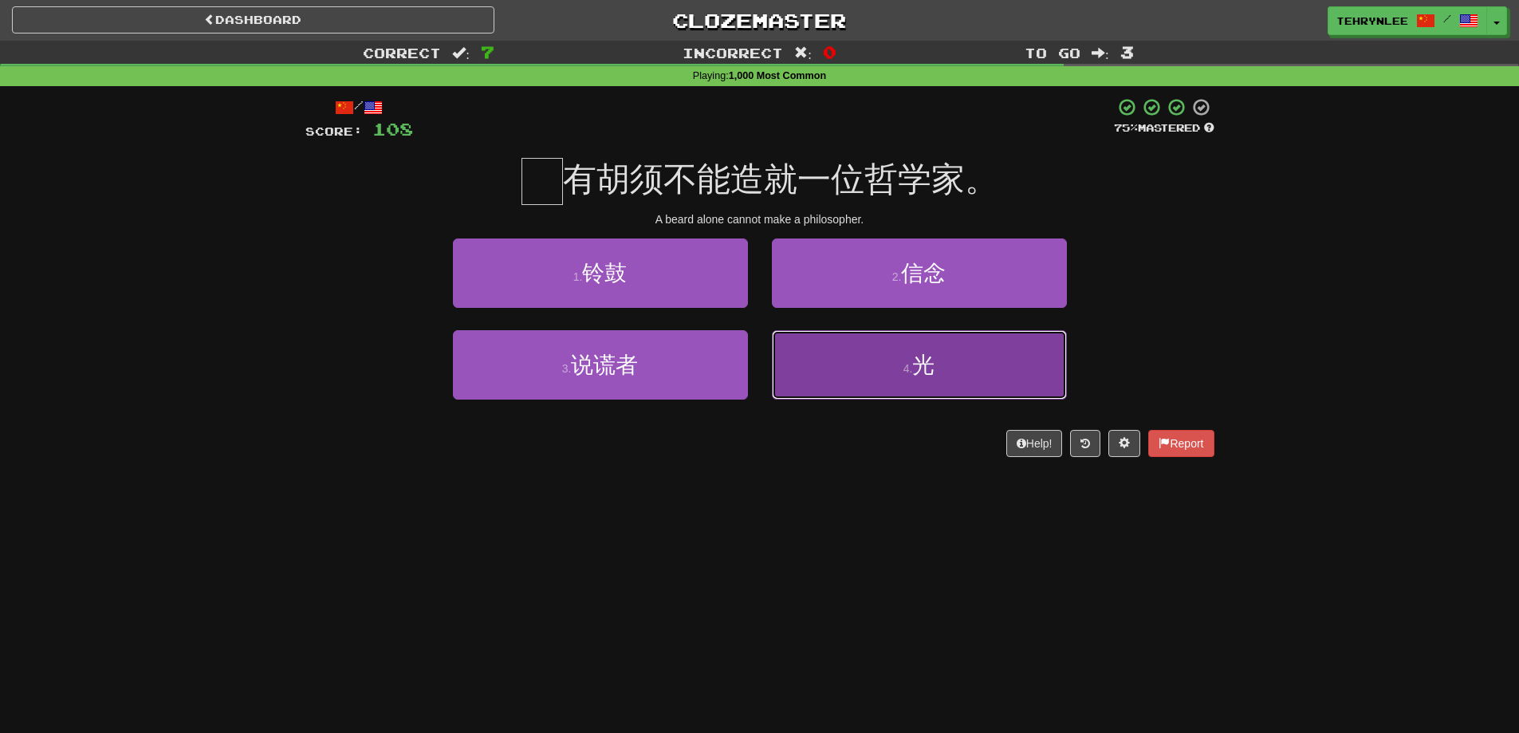
click at [866, 371] on button "4 . 光" at bounding box center [919, 364] width 295 height 69
type input "*"
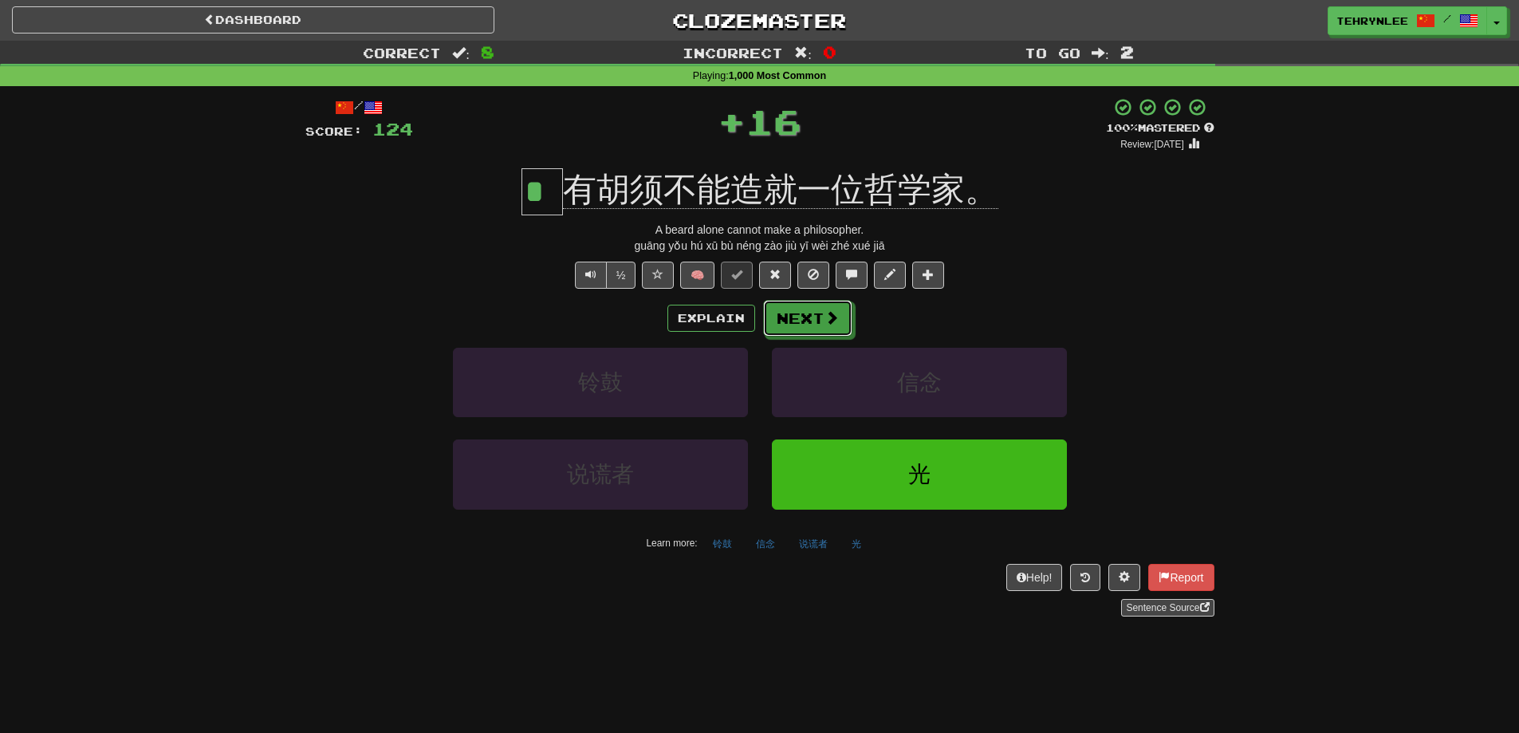
click at [836, 329] on button "Next" at bounding box center [807, 318] width 89 height 37
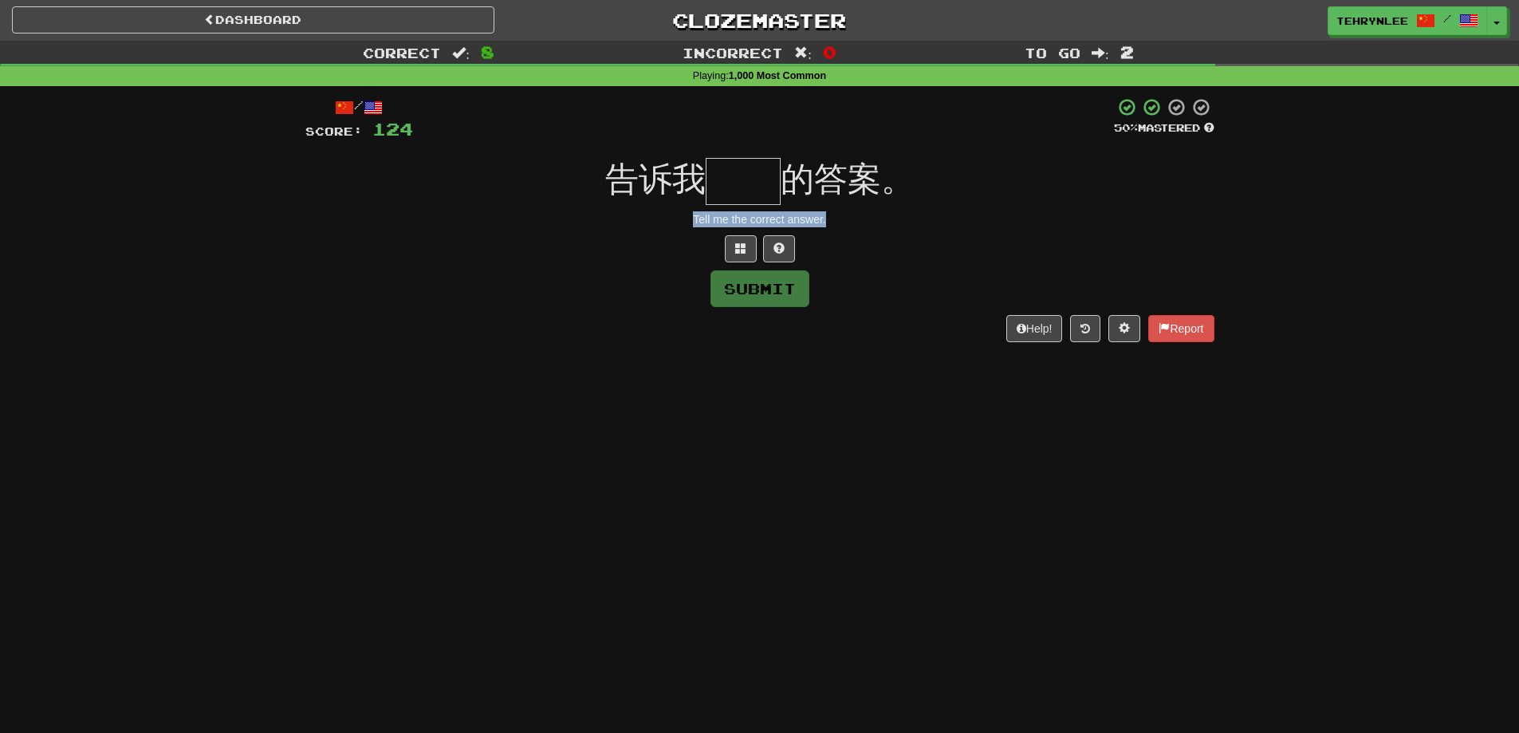
drag, startPoint x: 860, startPoint y: 222, endPoint x: 658, endPoint y: 219, distance: 202.6
click at [658, 219] on div "Tell me the correct answer." at bounding box center [759, 219] width 909 height 16
click at [781, 191] on span "的答案。" at bounding box center [848, 178] width 134 height 37
click at [750, 178] on input "text" at bounding box center [743, 181] width 75 height 47
paste input "**"
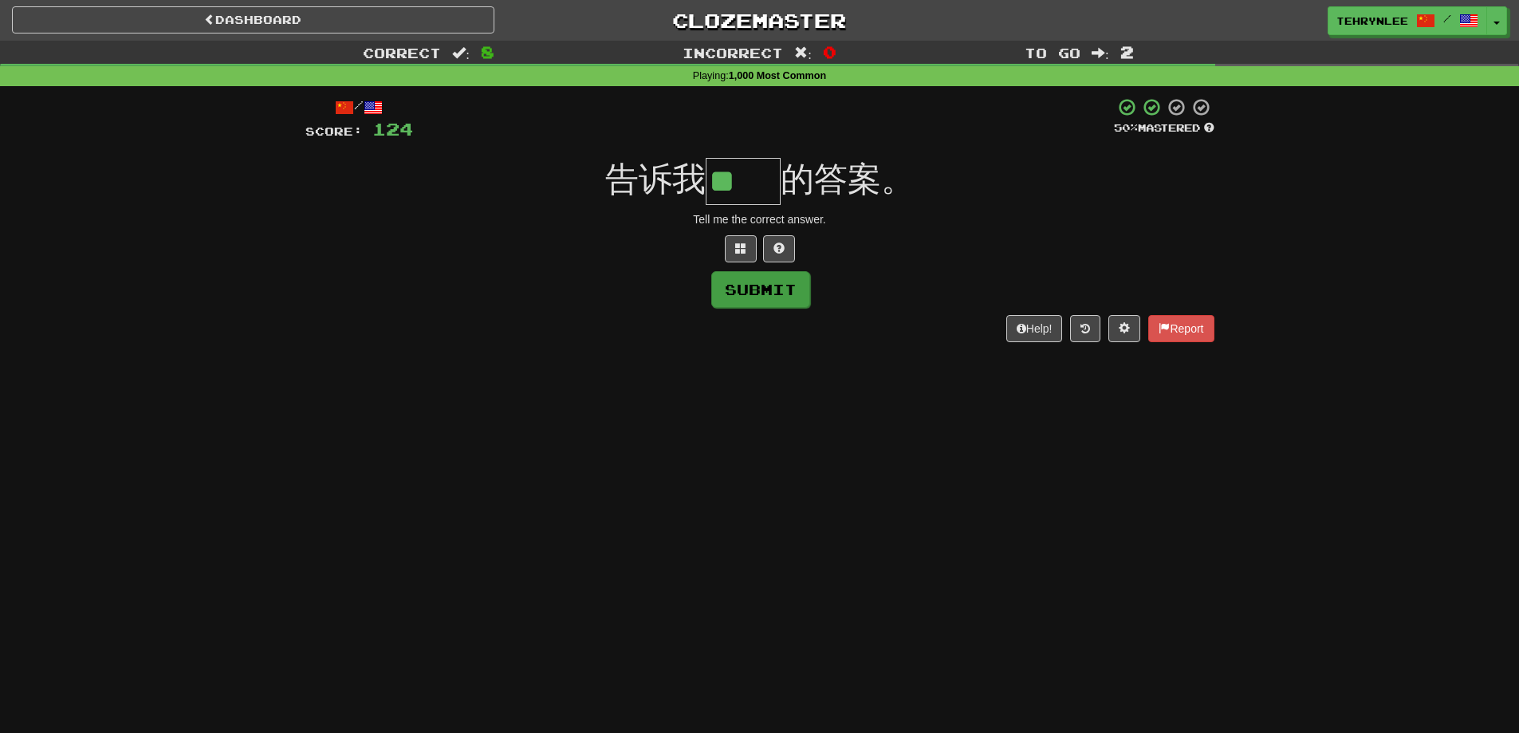
type input "**"
click at [782, 286] on button "Submit" at bounding box center [760, 289] width 99 height 37
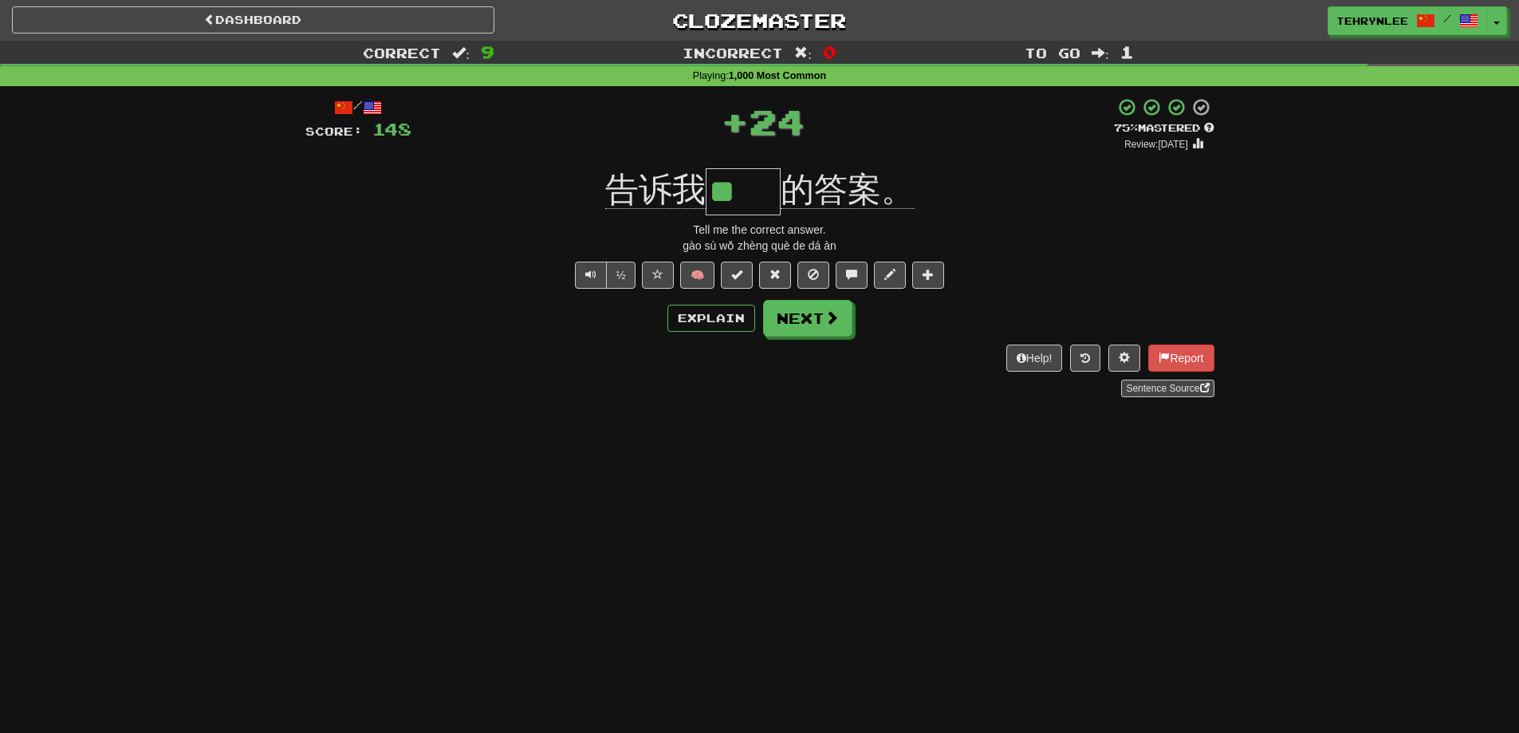
click at [819, 304] on button "Next" at bounding box center [807, 318] width 89 height 37
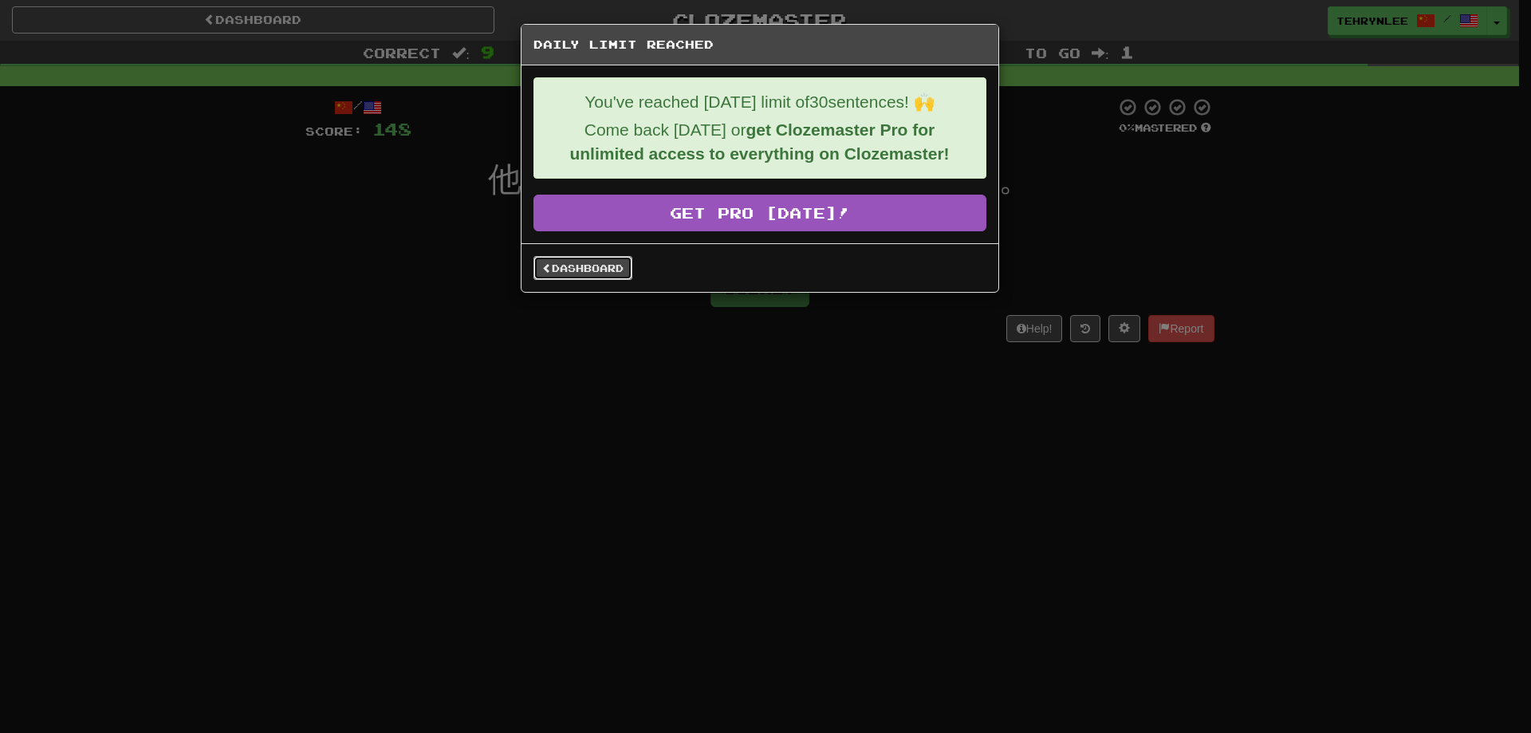
click at [597, 262] on link "Dashboard" at bounding box center [583, 268] width 99 height 24
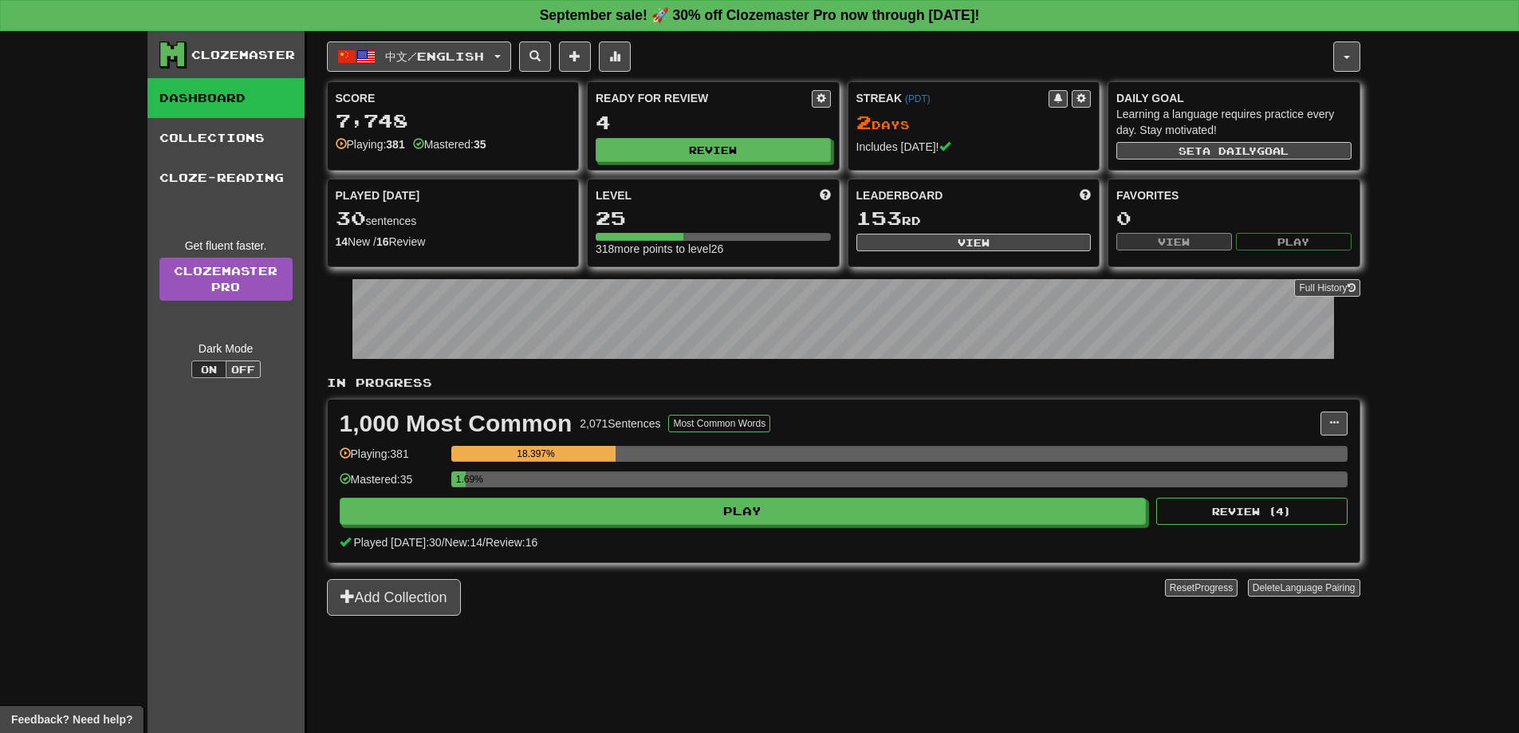
click at [229, 51] on div "Clozemaster" at bounding box center [243, 55] width 104 height 16
click at [1360, 61] on div "Clozemaster Dashboard Collections Cloze-Reading Get fluent faster. Clozemaster …" at bounding box center [760, 382] width 1225 height 702
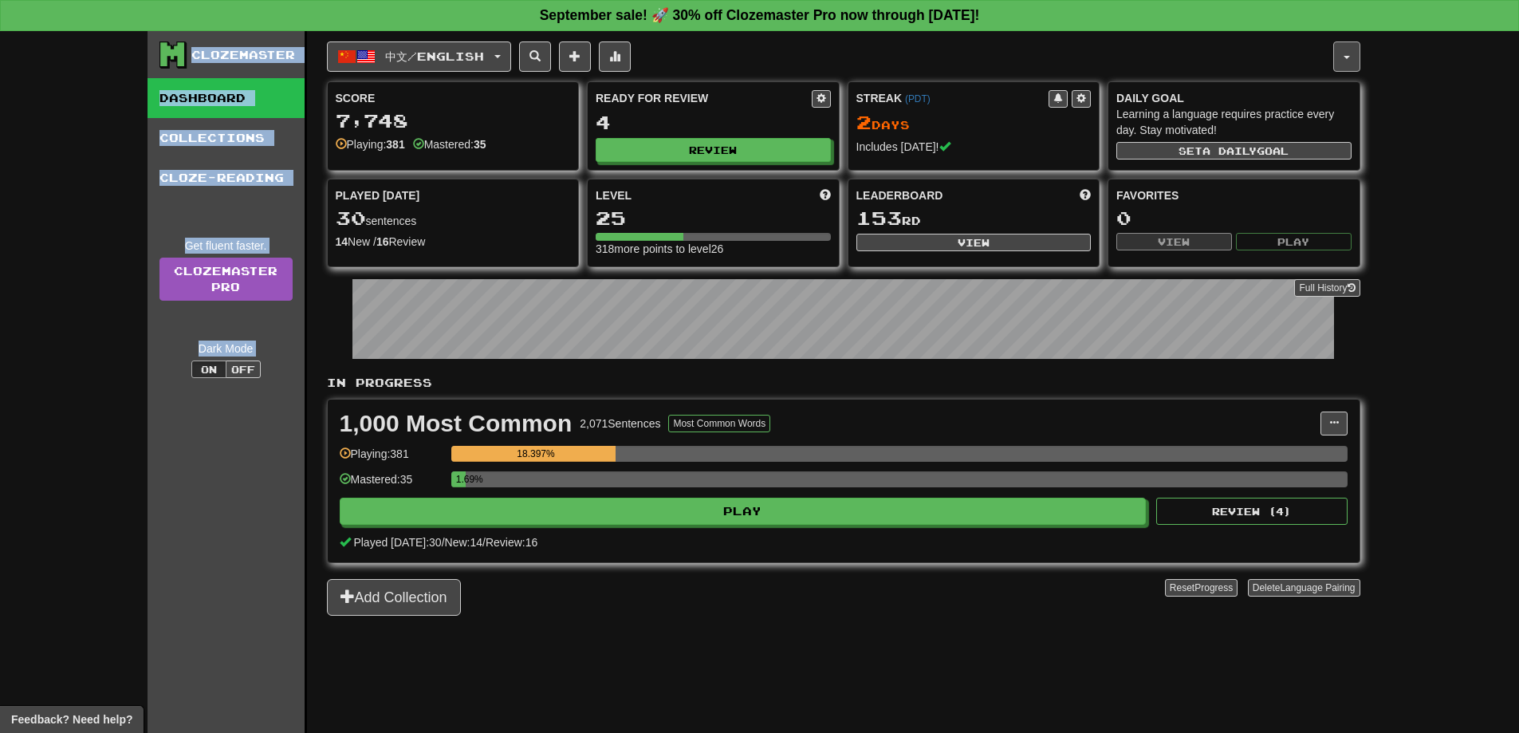
click at [1349, 57] on span "button" at bounding box center [1347, 57] width 6 height 3
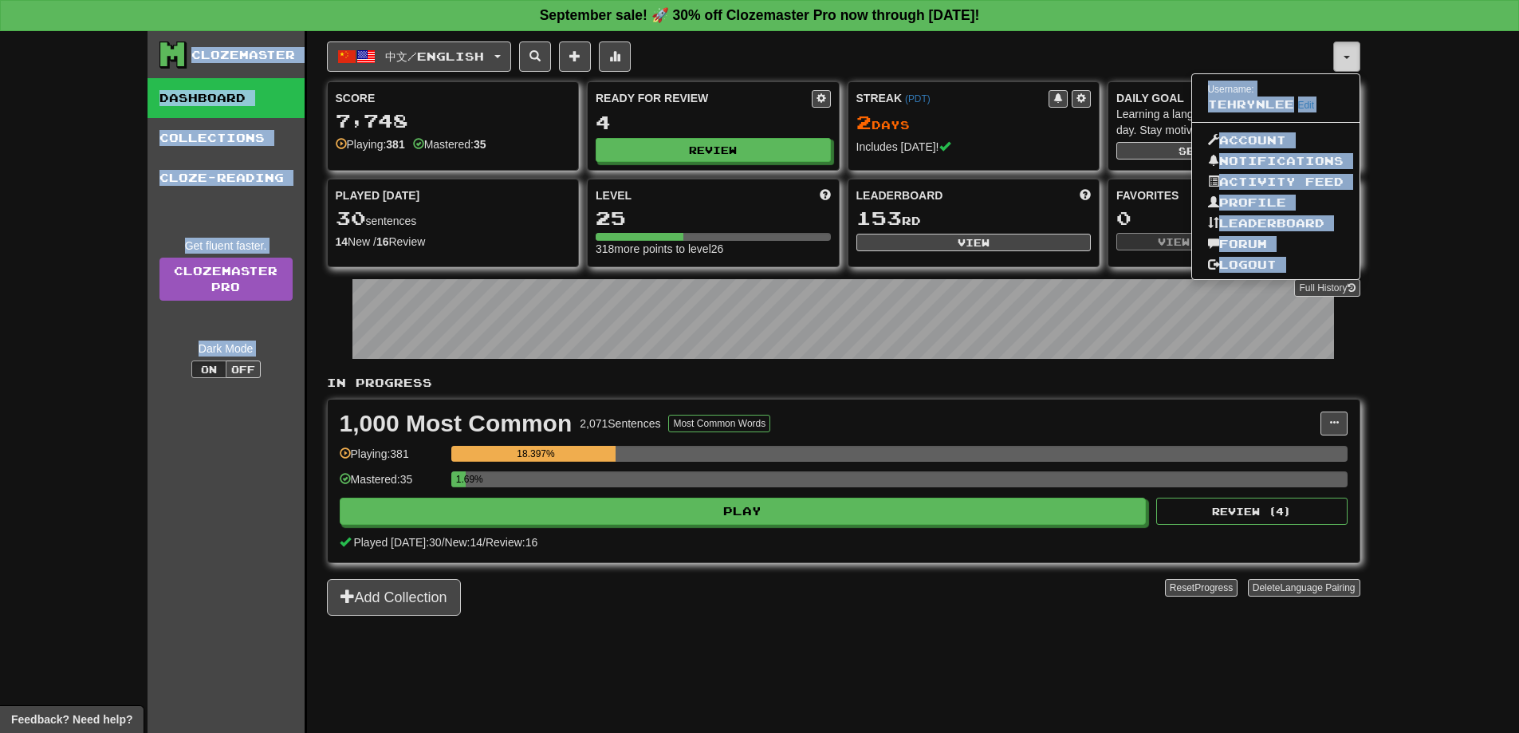
click at [1349, 57] on span "button" at bounding box center [1347, 57] width 6 height 3
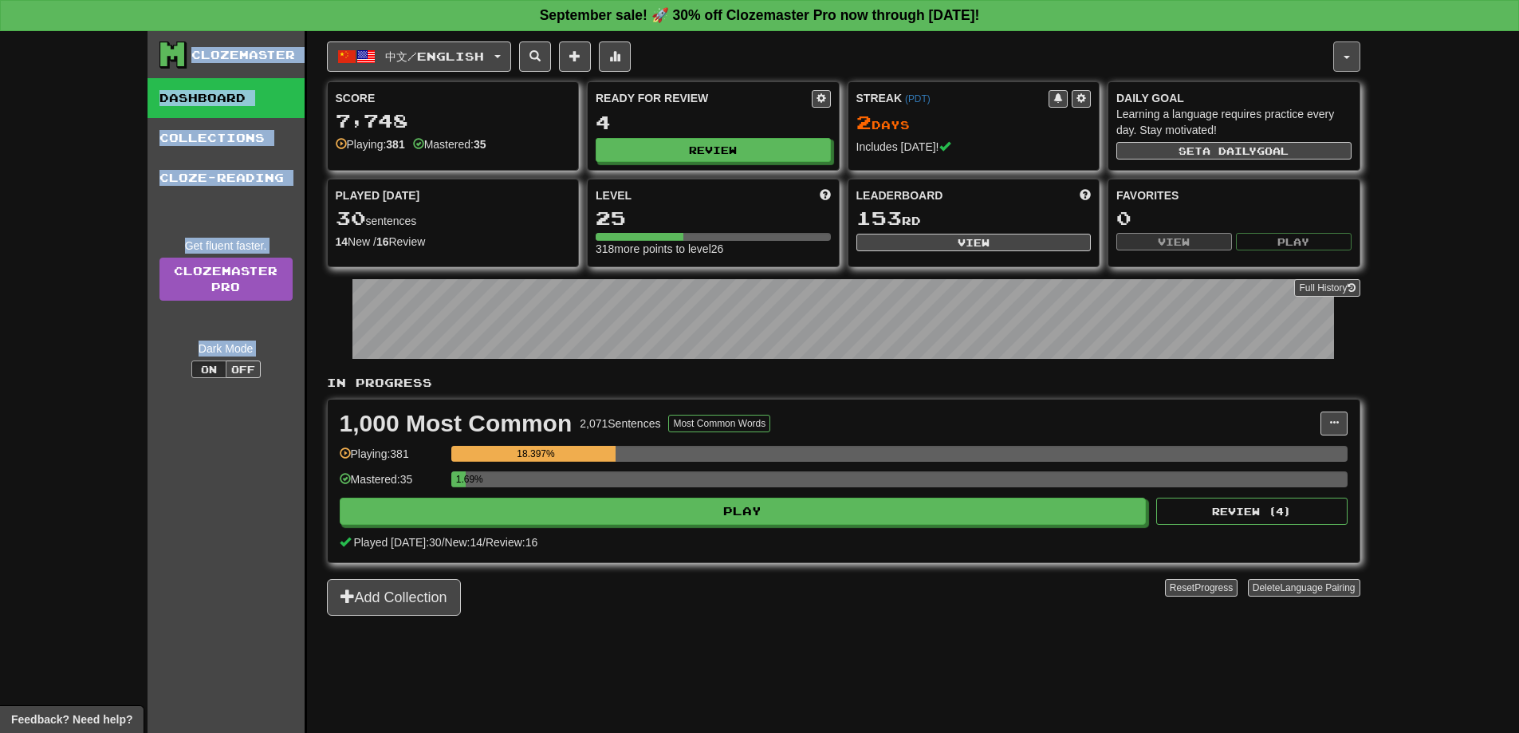
click at [1349, 54] on button "button" at bounding box center [1346, 56] width 27 height 30
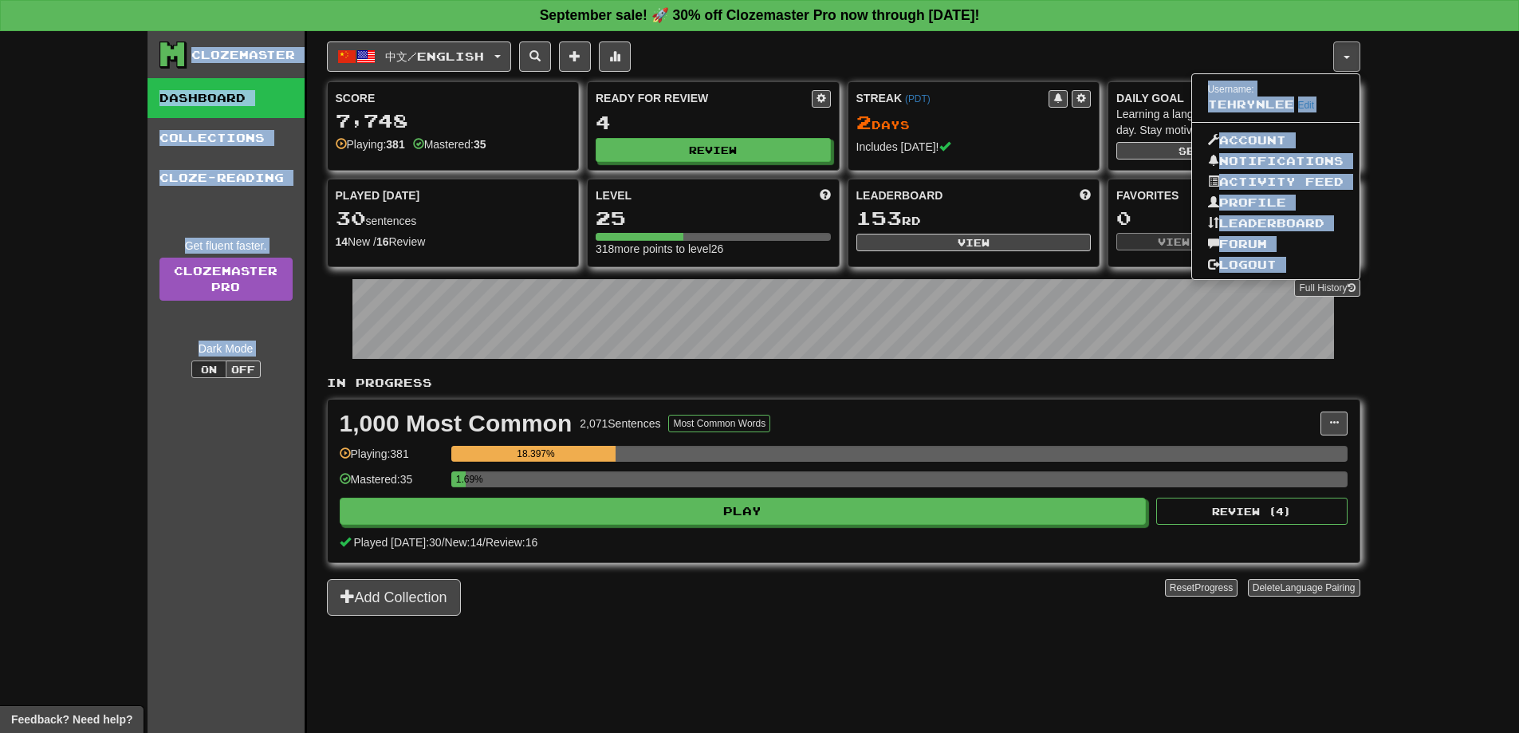
click at [1265, 108] on span "TehrynLee" at bounding box center [1251, 104] width 86 height 14
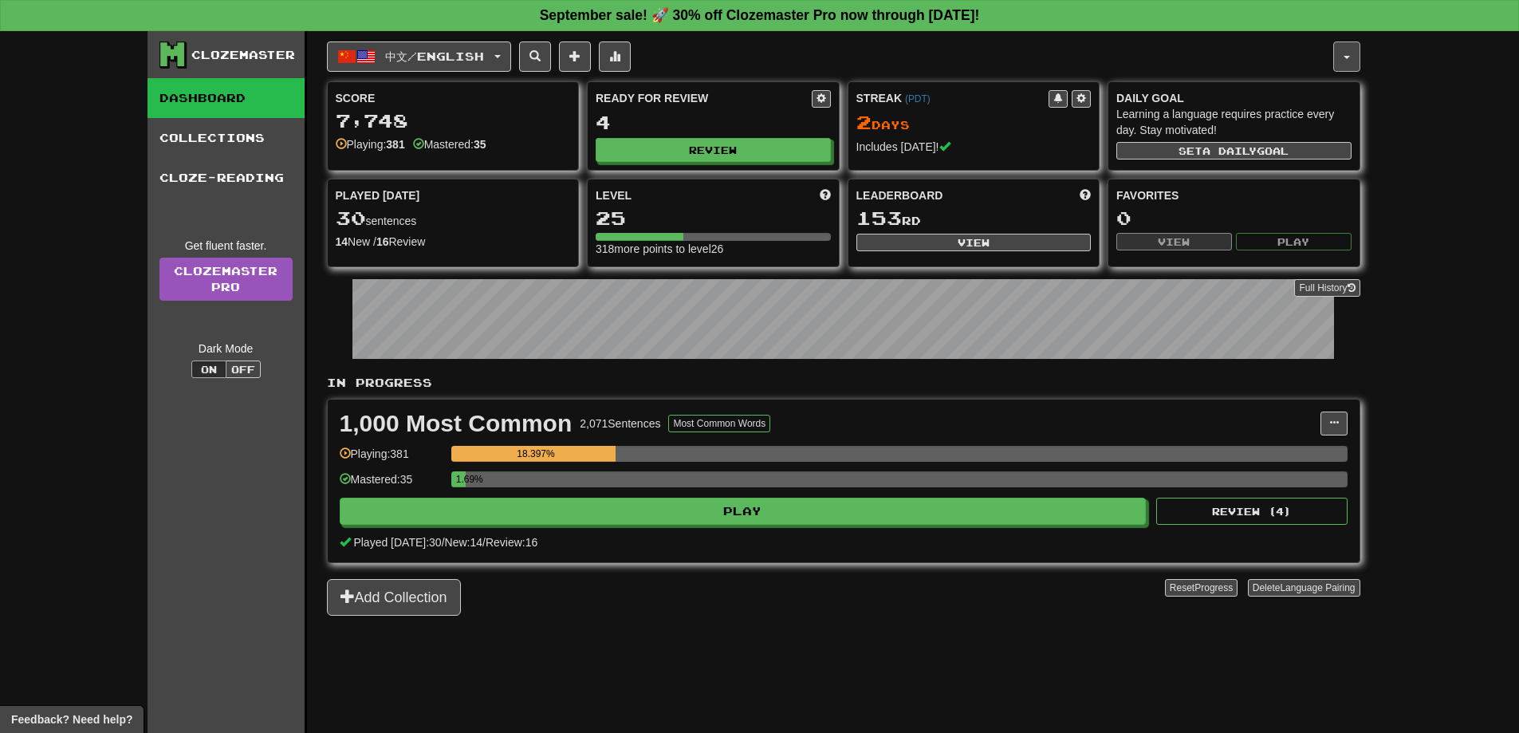
click at [1341, 59] on button "button" at bounding box center [1346, 56] width 27 height 30
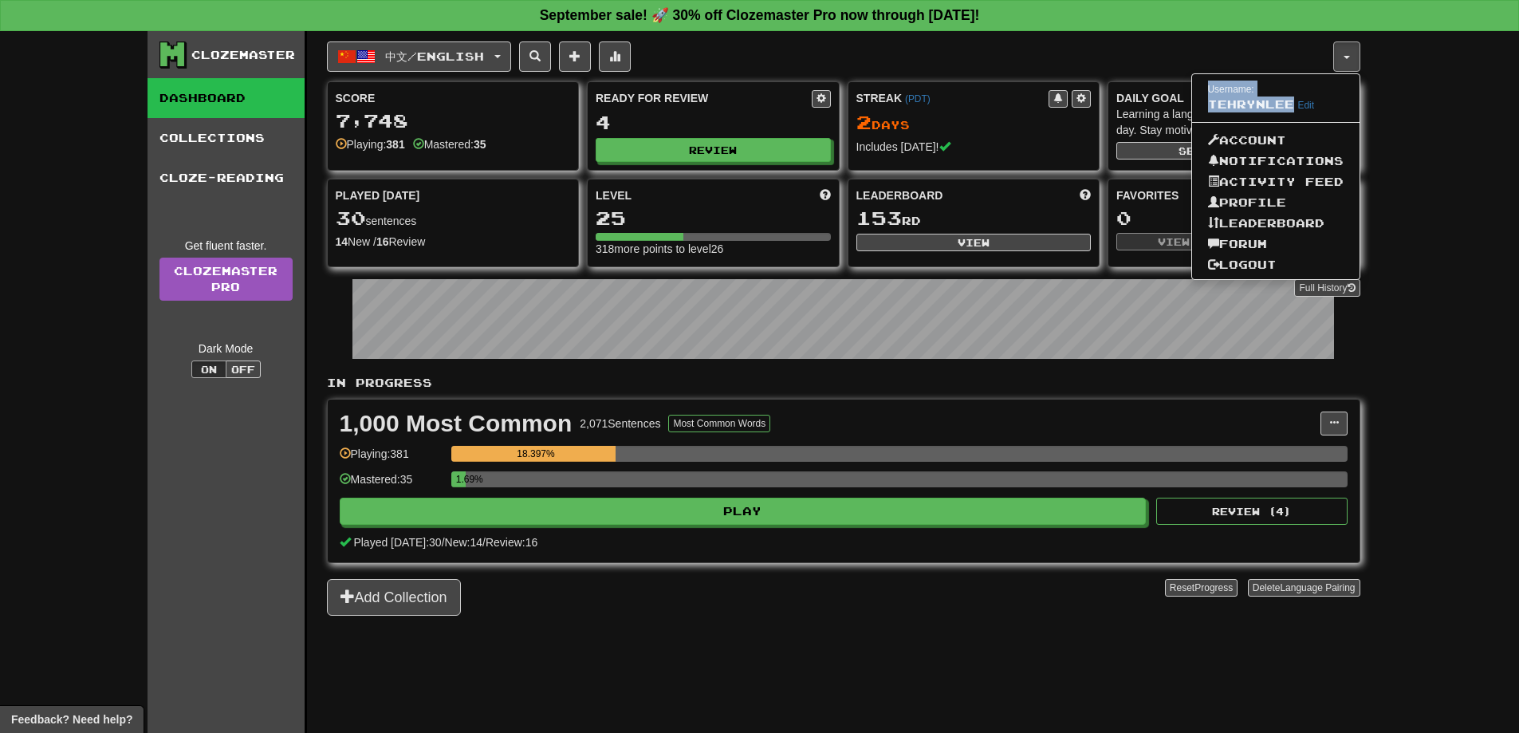
drag, startPoint x: 1286, startPoint y: 104, endPoint x: 1262, endPoint y: 69, distance: 42.5
click at [1258, 74] on ul "Username: [PERSON_NAME] Edit Account Notifications Activity Feed Profile Leader…" at bounding box center [1275, 176] width 169 height 207
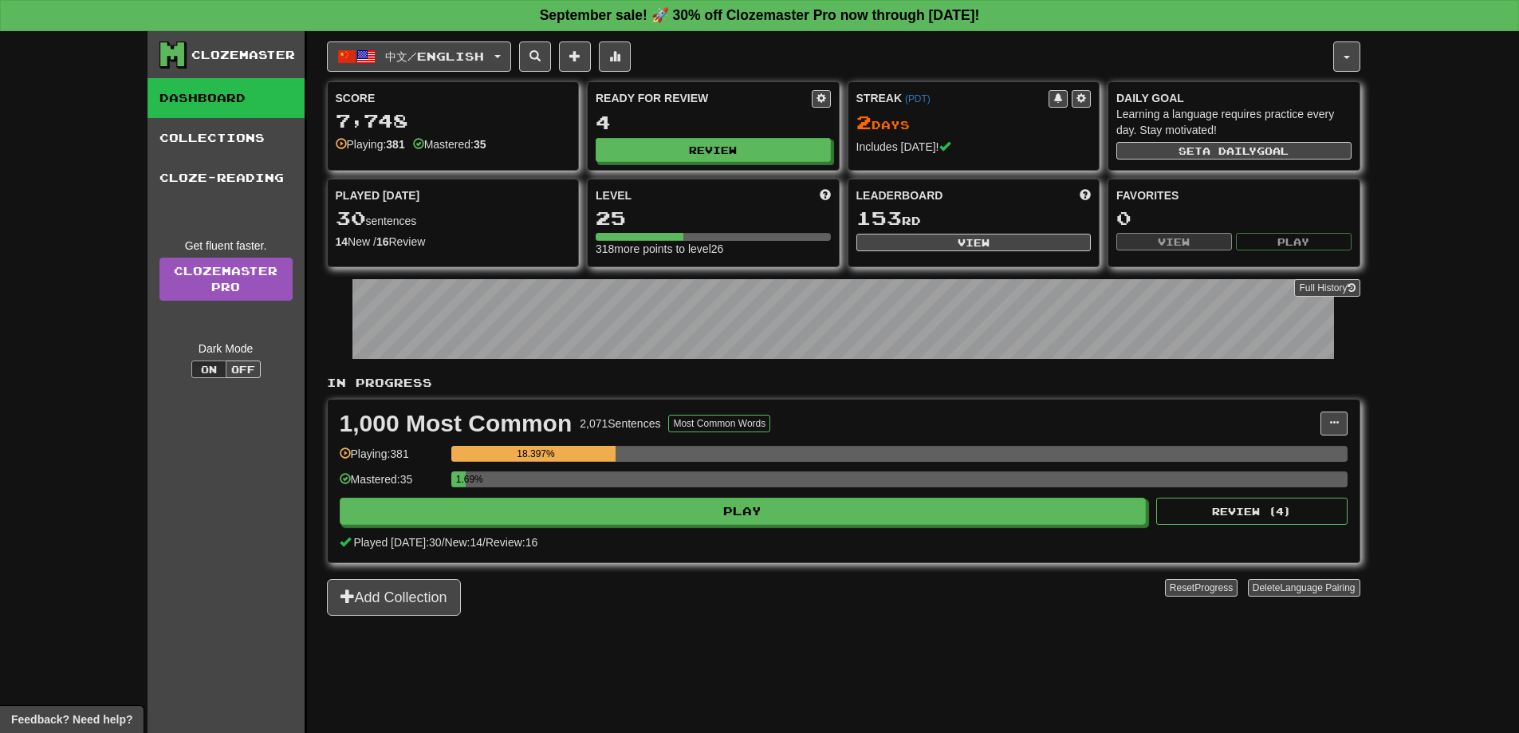
click at [1267, 49] on div "中文 / English 中文 / English Streak: 2 Review: 4 Points [DATE]: 412 Language Pairi…" at bounding box center [830, 56] width 1006 height 30
